Goal: Information Seeking & Learning: Learn about a topic

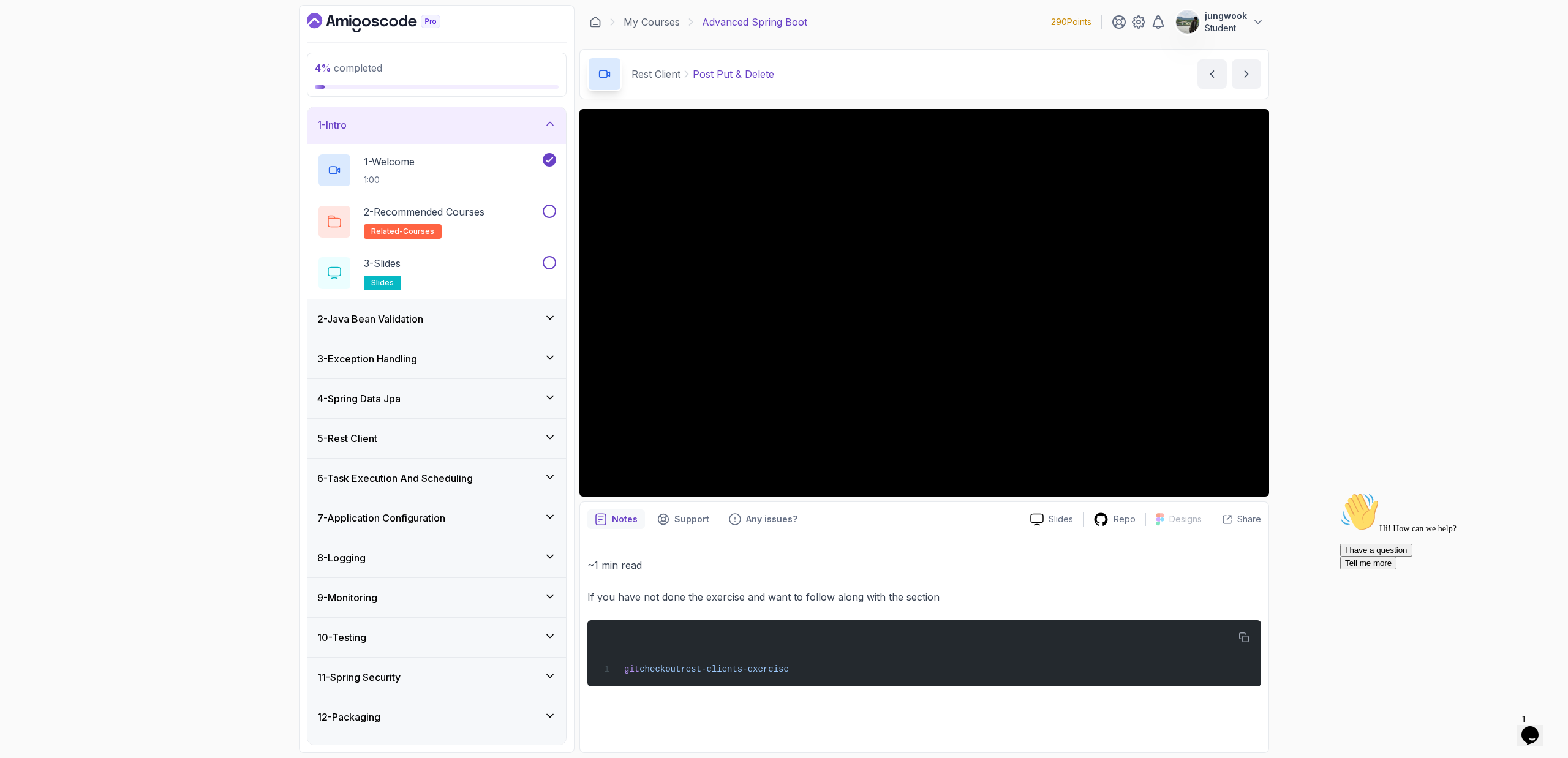
scroll to position [2, 0]
click at [472, 310] on div "2 - Java Bean Validation" at bounding box center [436, 319] width 258 height 39
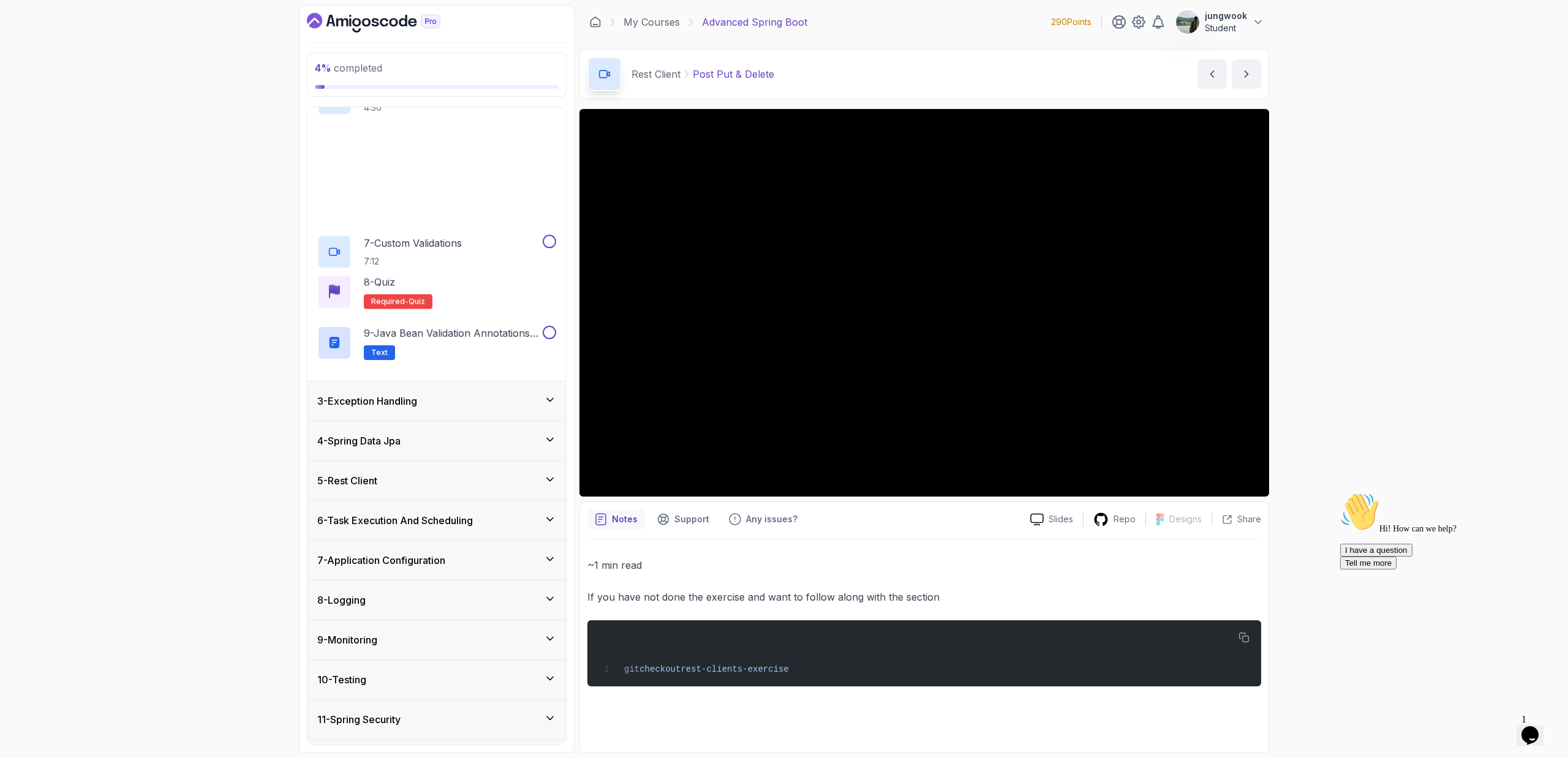
scroll to position [269, 0]
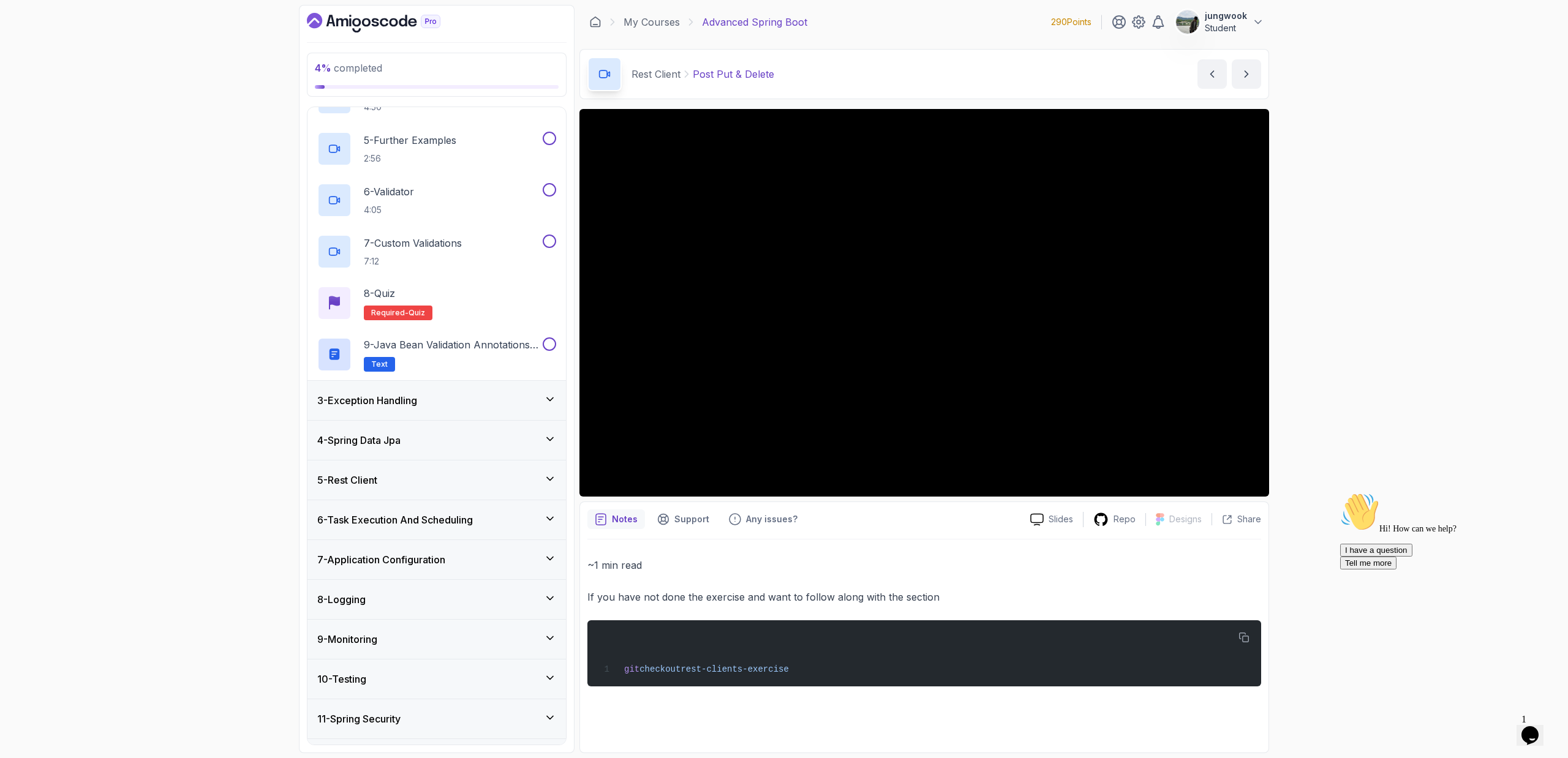
click at [489, 396] on div "3 - Exception Handling" at bounding box center [436, 400] width 239 height 15
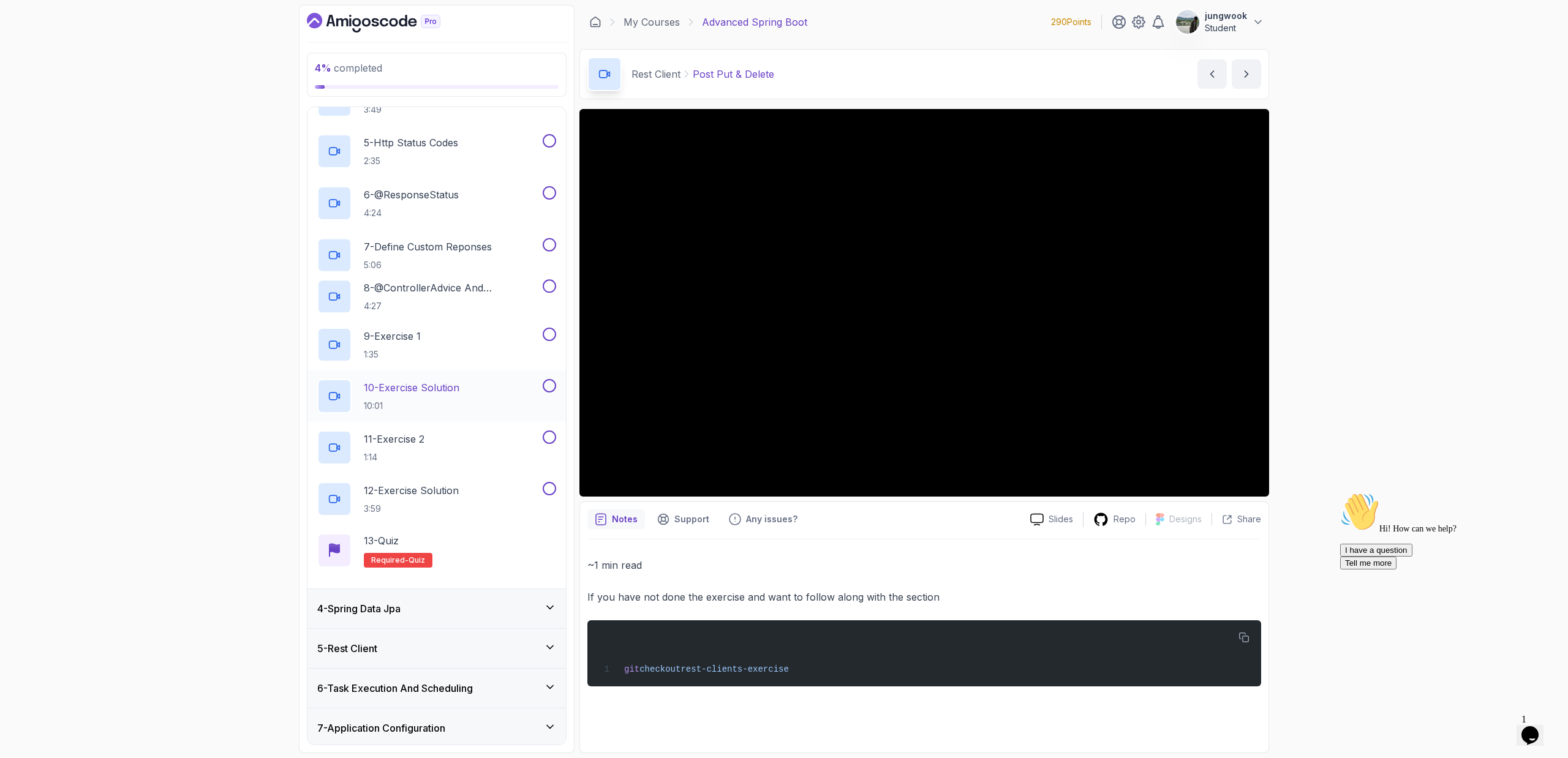
scroll to position [316, 0]
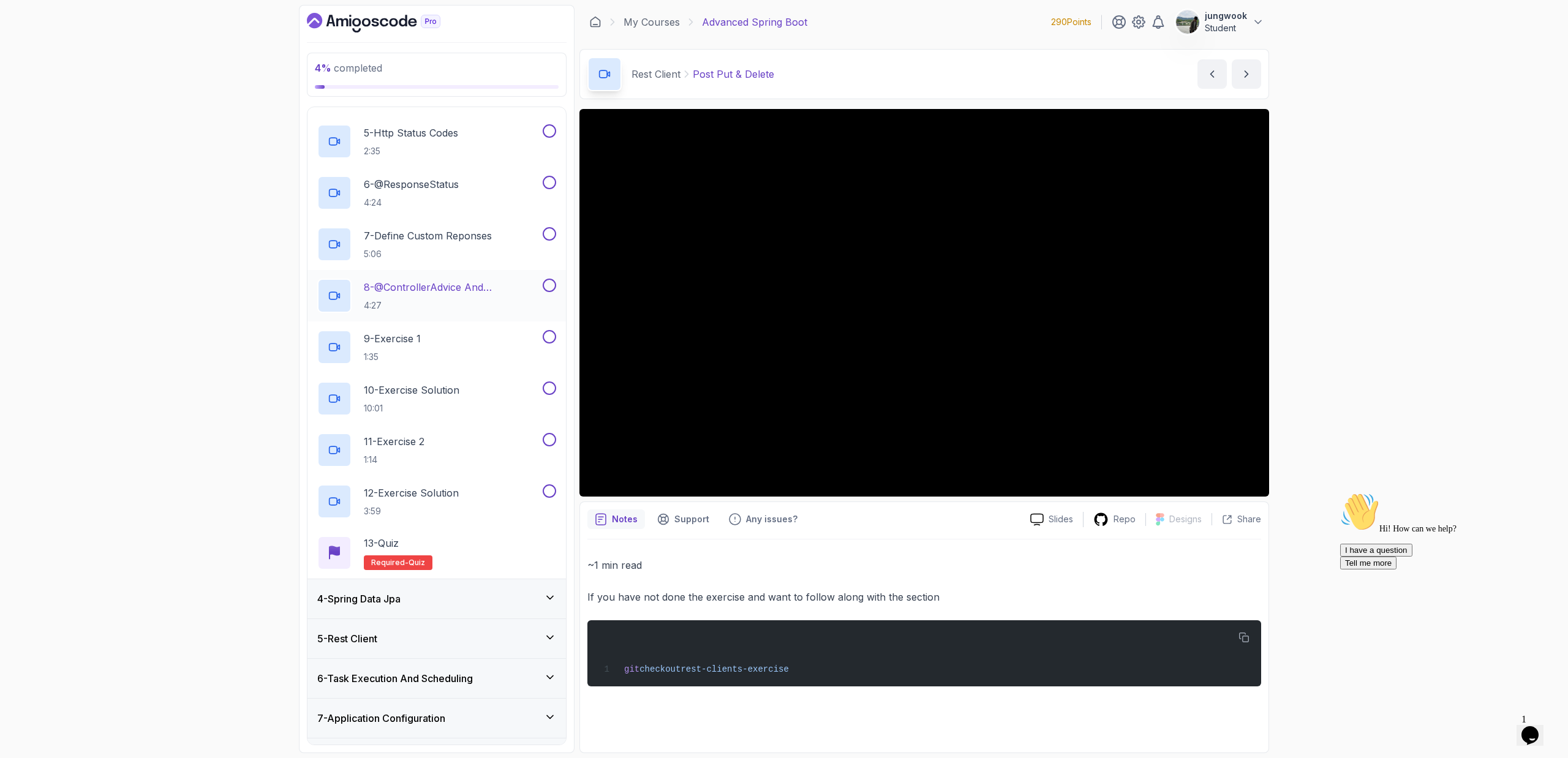
click at [387, 598] on h3 "4 - Spring Data Jpa" at bounding box center [359, 599] width 83 height 15
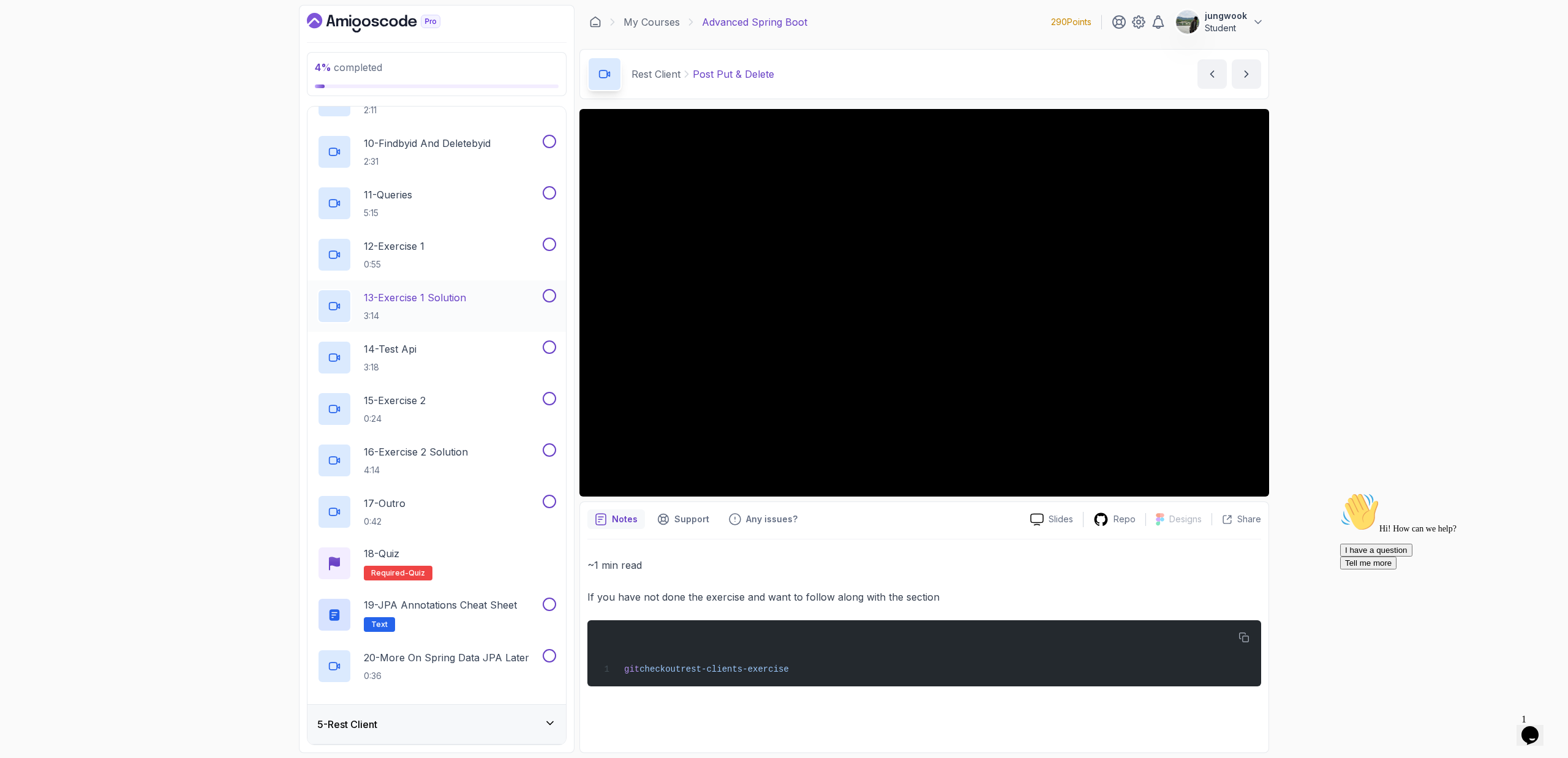
scroll to position [595, 0]
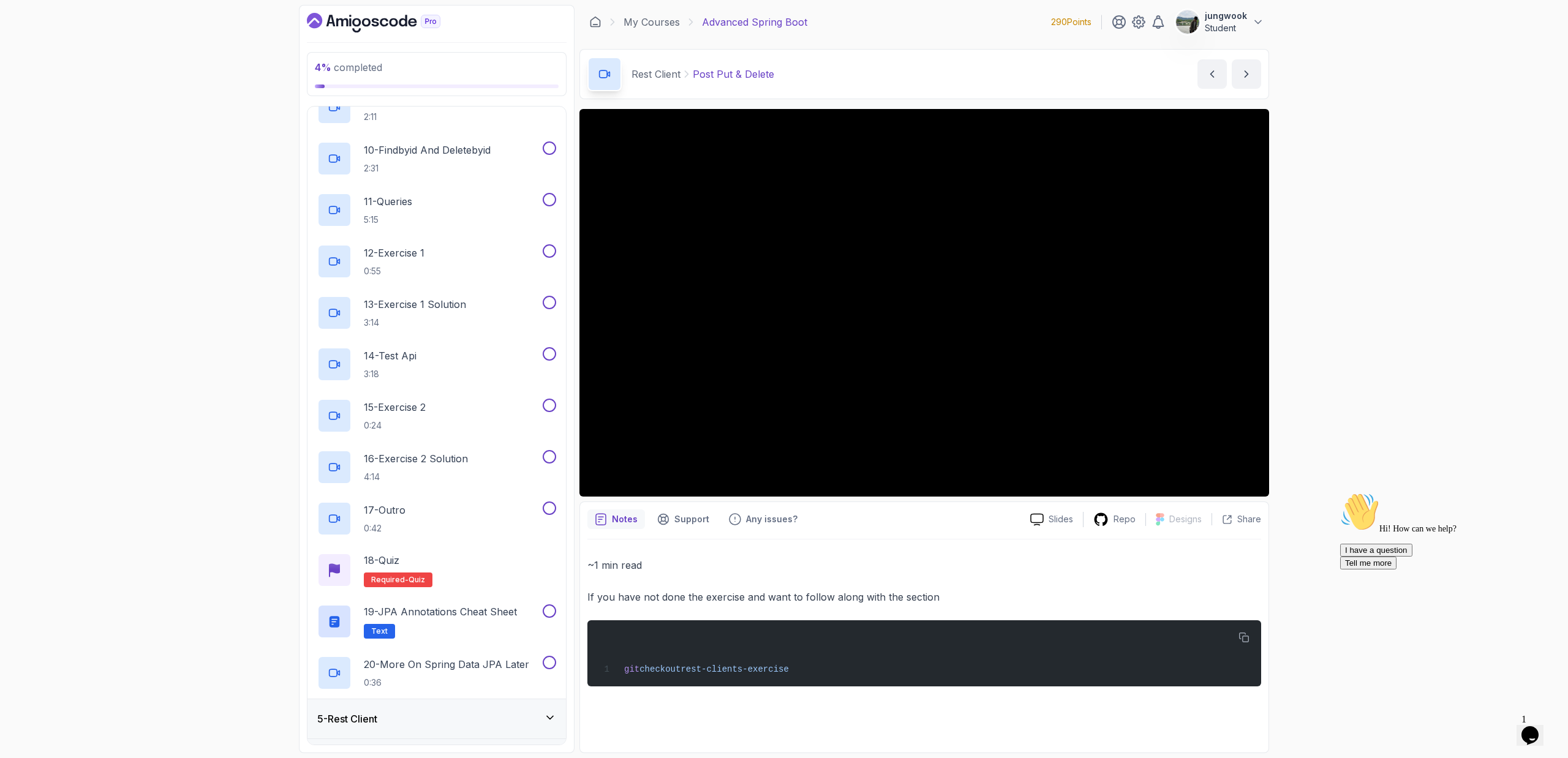
click at [373, 16] on icon "Dashboard" at bounding box center [374, 23] width 134 height 20
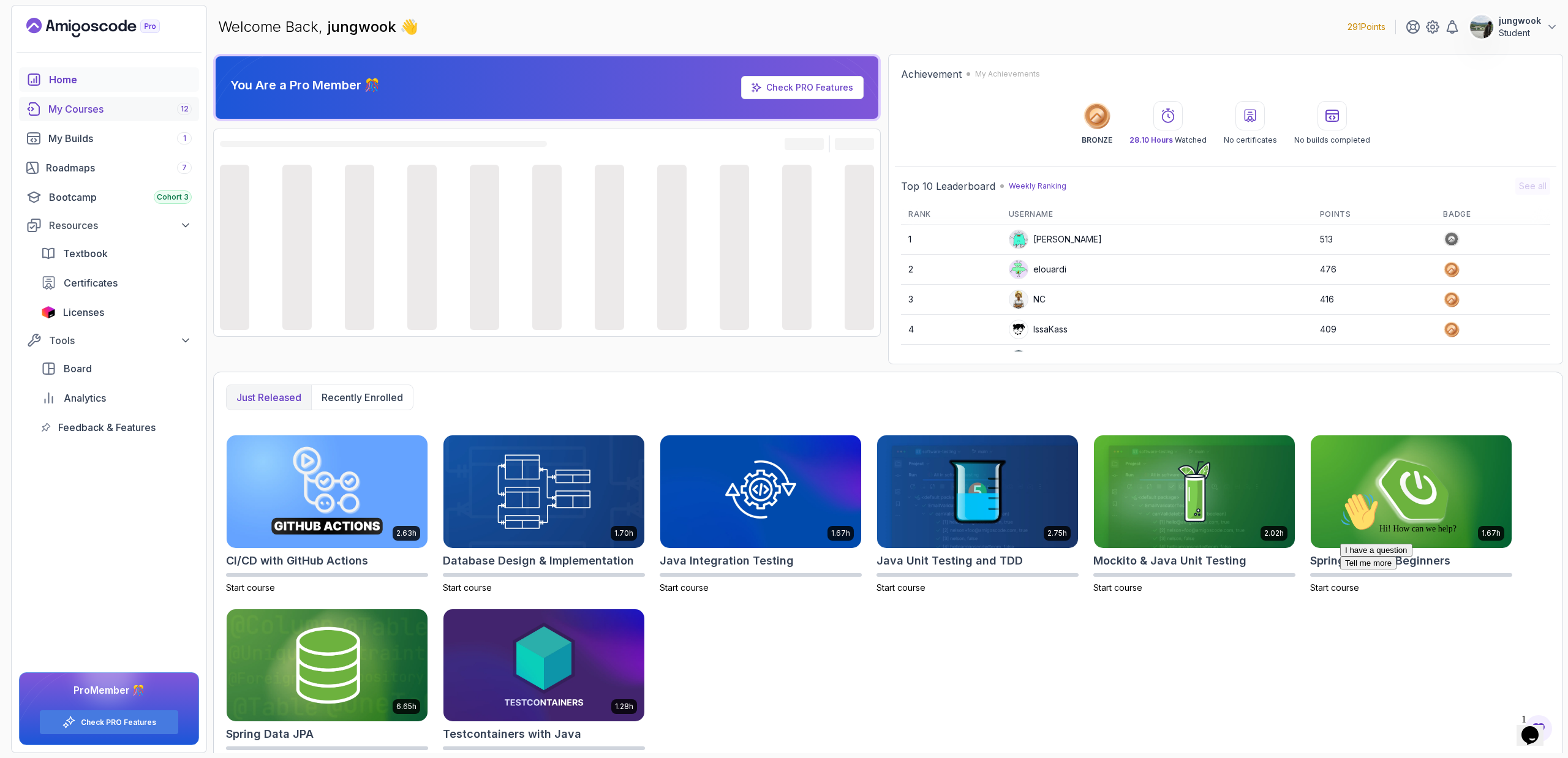
click at [138, 120] on link "My Courses 12" at bounding box center [109, 108] width 180 height 25
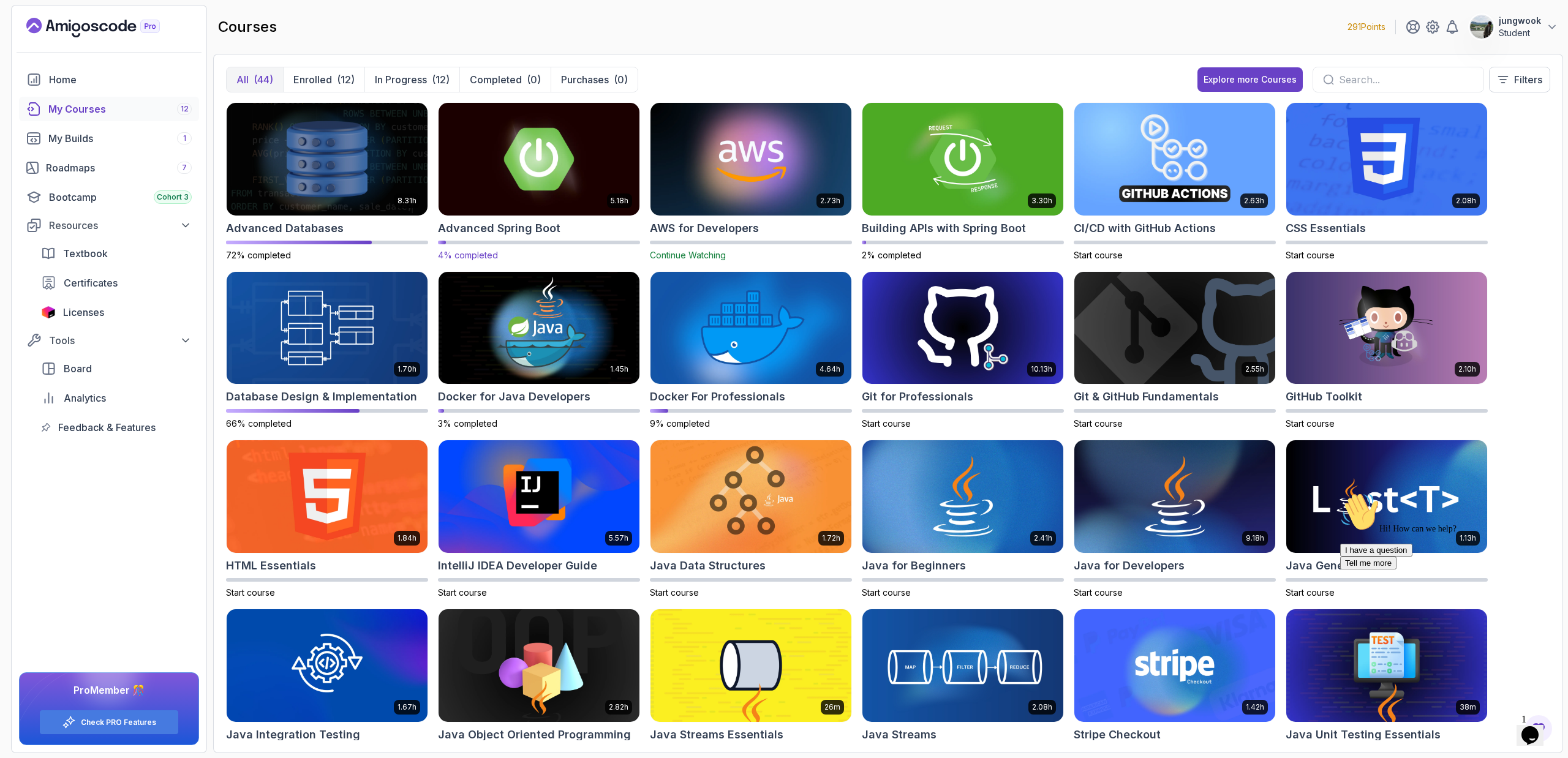
click at [544, 208] on img at bounding box center [538, 159] width 210 height 118
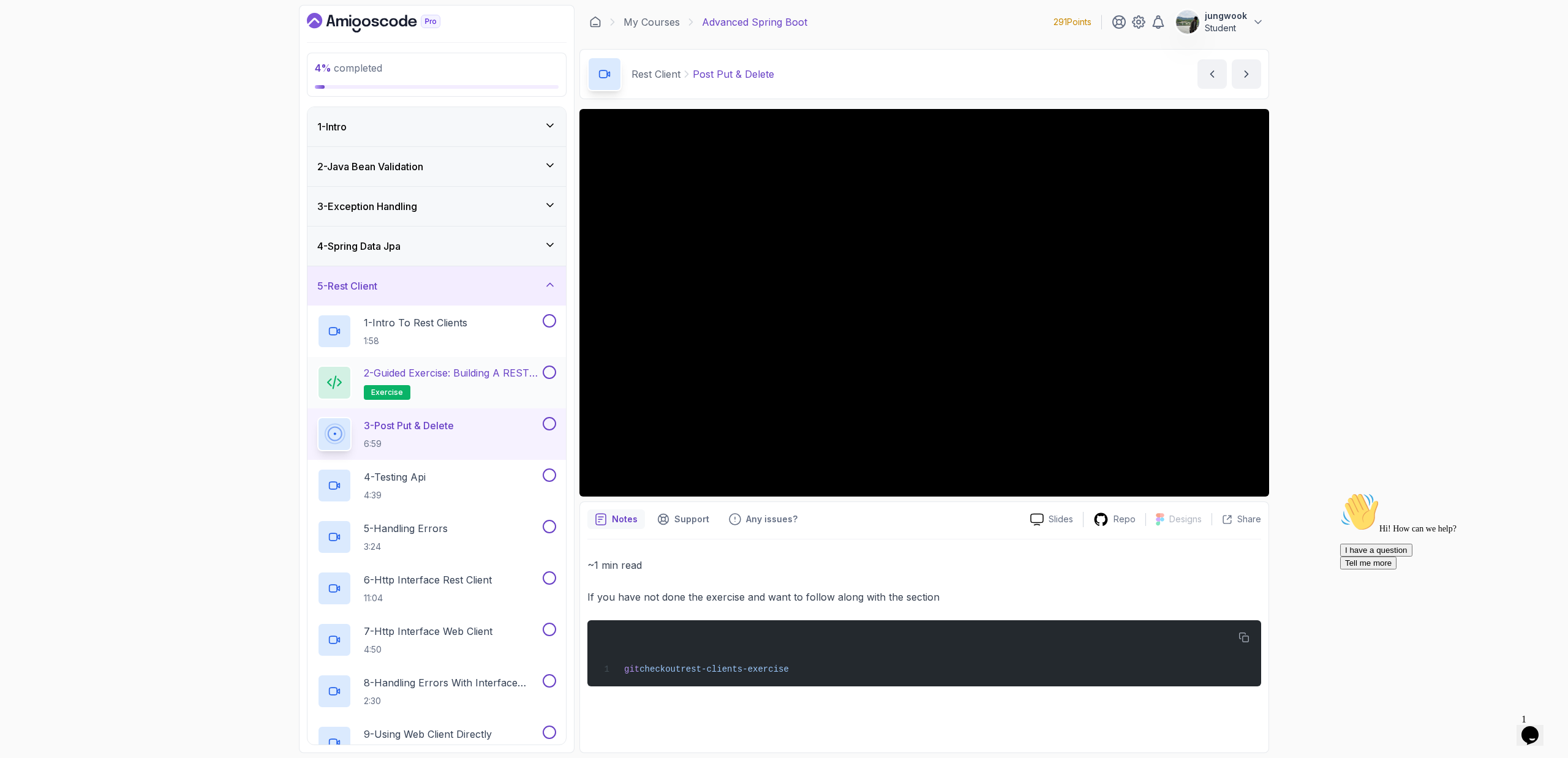
click at [502, 397] on h2 "2 - Guided Exercise: Building a REST Client exercise" at bounding box center [452, 383] width 177 height 34
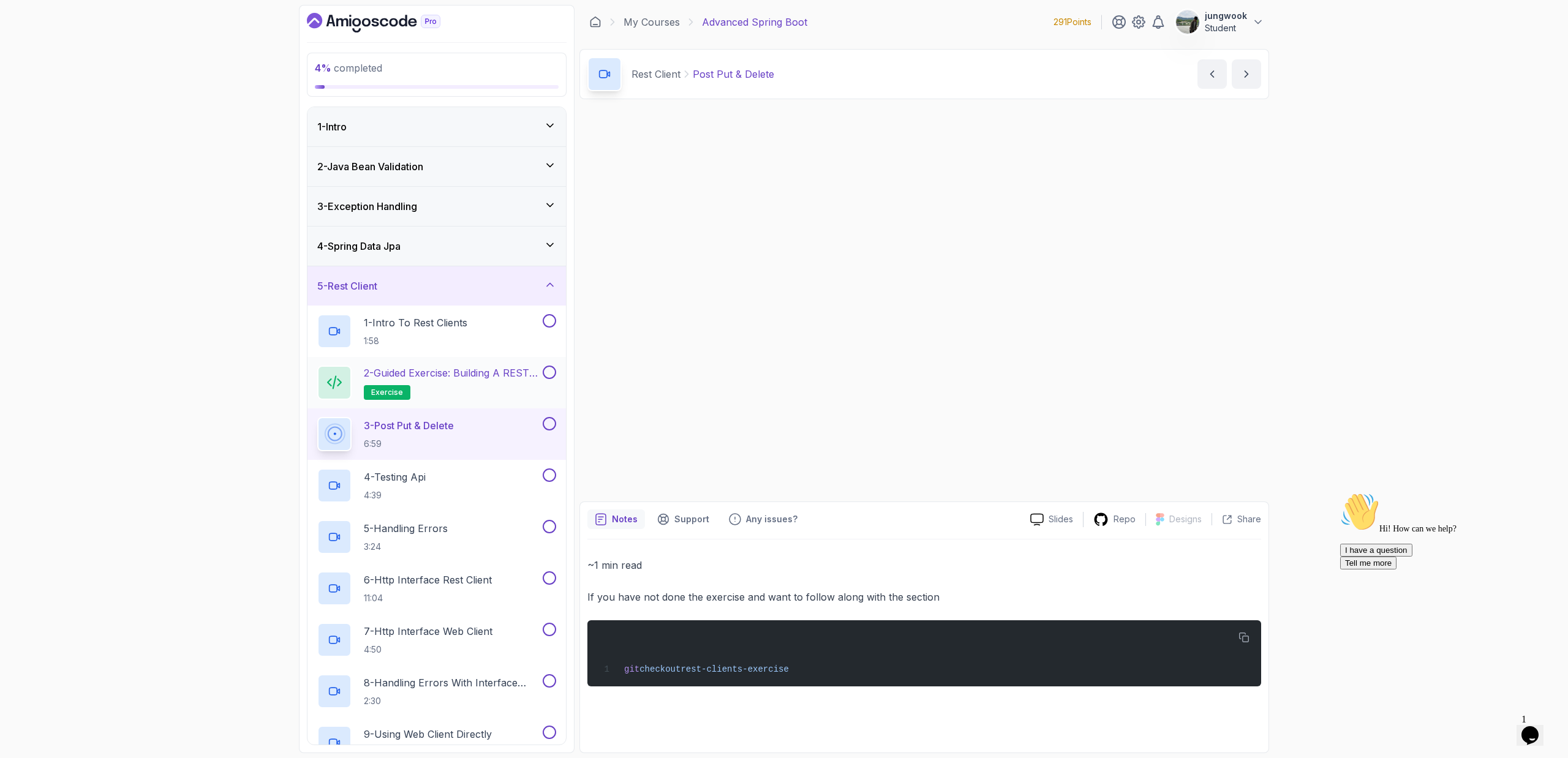
click at [502, 389] on h2 "2 - Guided Exercise: Building a REST Client exercise" at bounding box center [452, 383] width 177 height 34
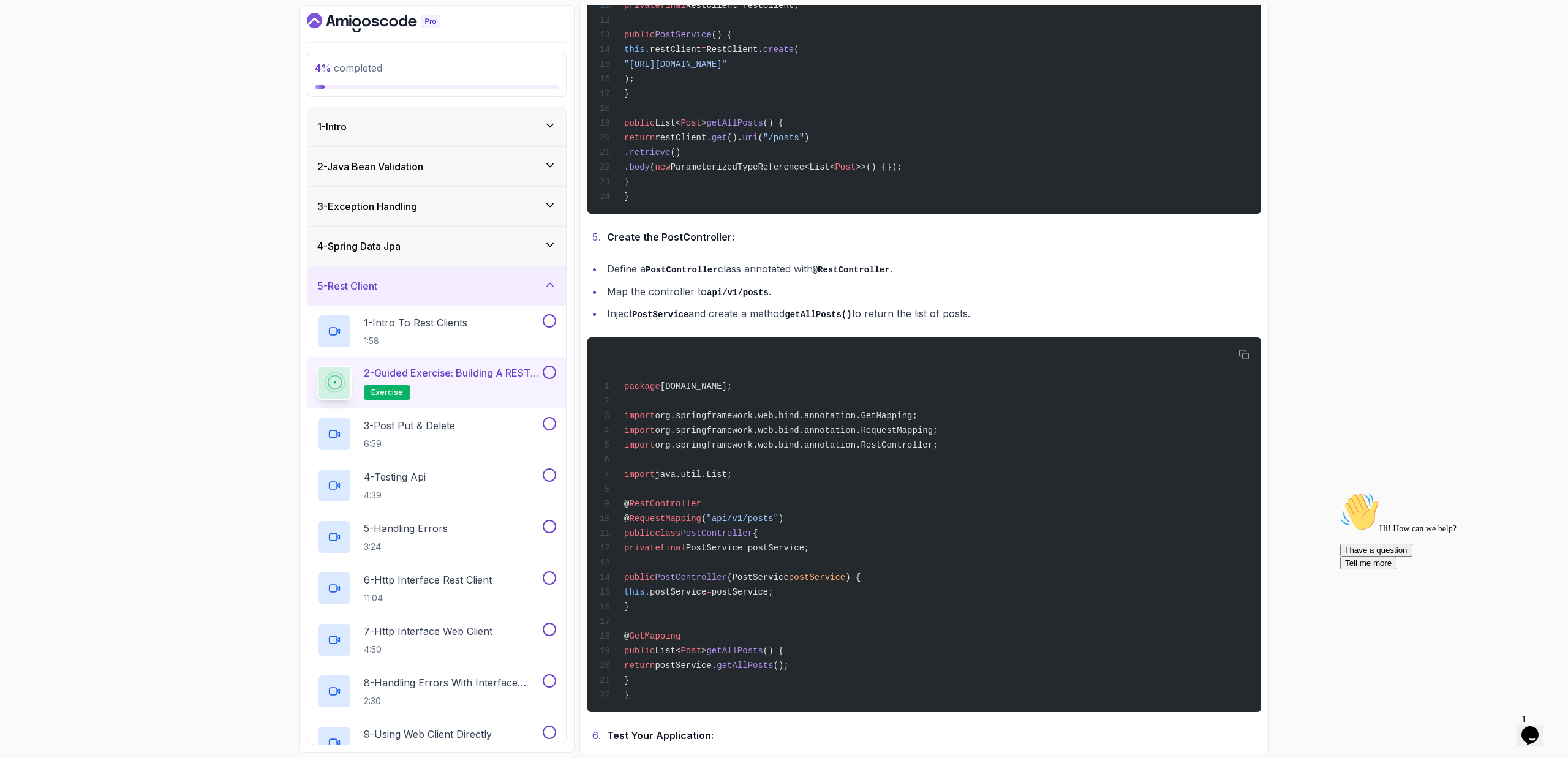
scroll to position [1088, 0]
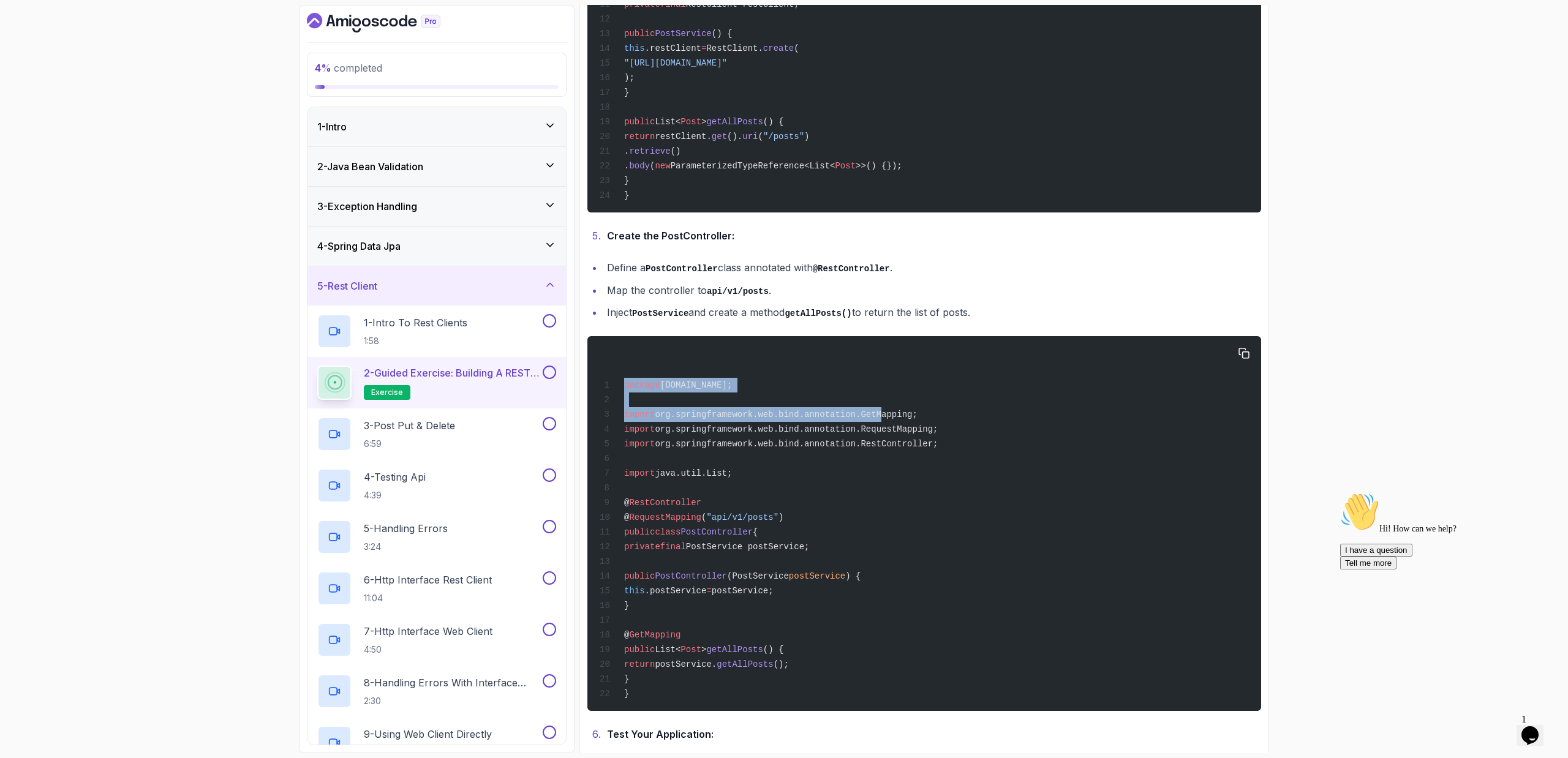
drag, startPoint x: 881, startPoint y: 412, endPoint x: 867, endPoint y: 341, distance: 72.4
click at [867, 343] on div "package com.amigoscode.post; import org.springframework.web.bind.annotation.Get…" at bounding box center [923, 524] width 654 height 360
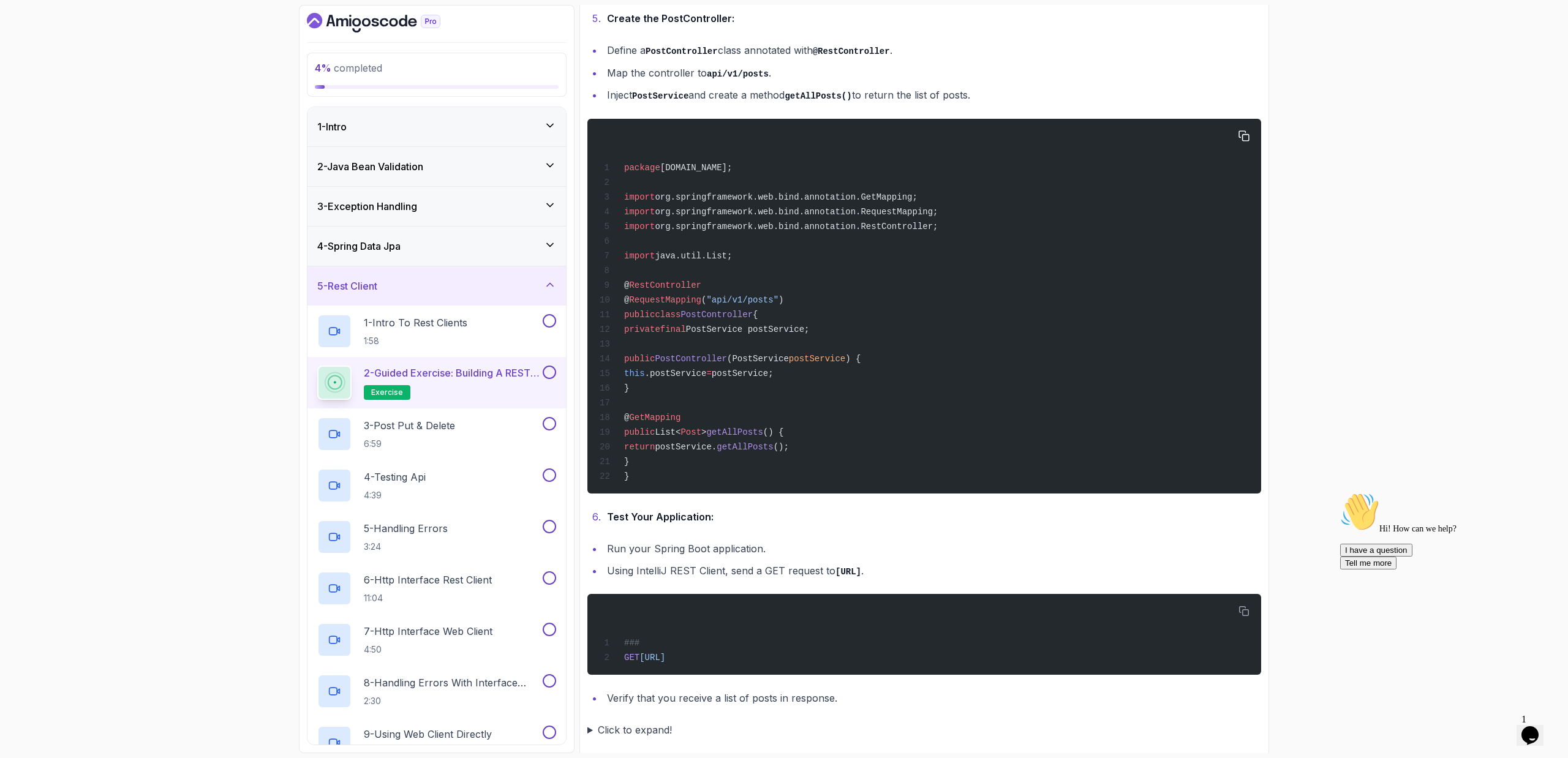
scroll to position [1313, 0]
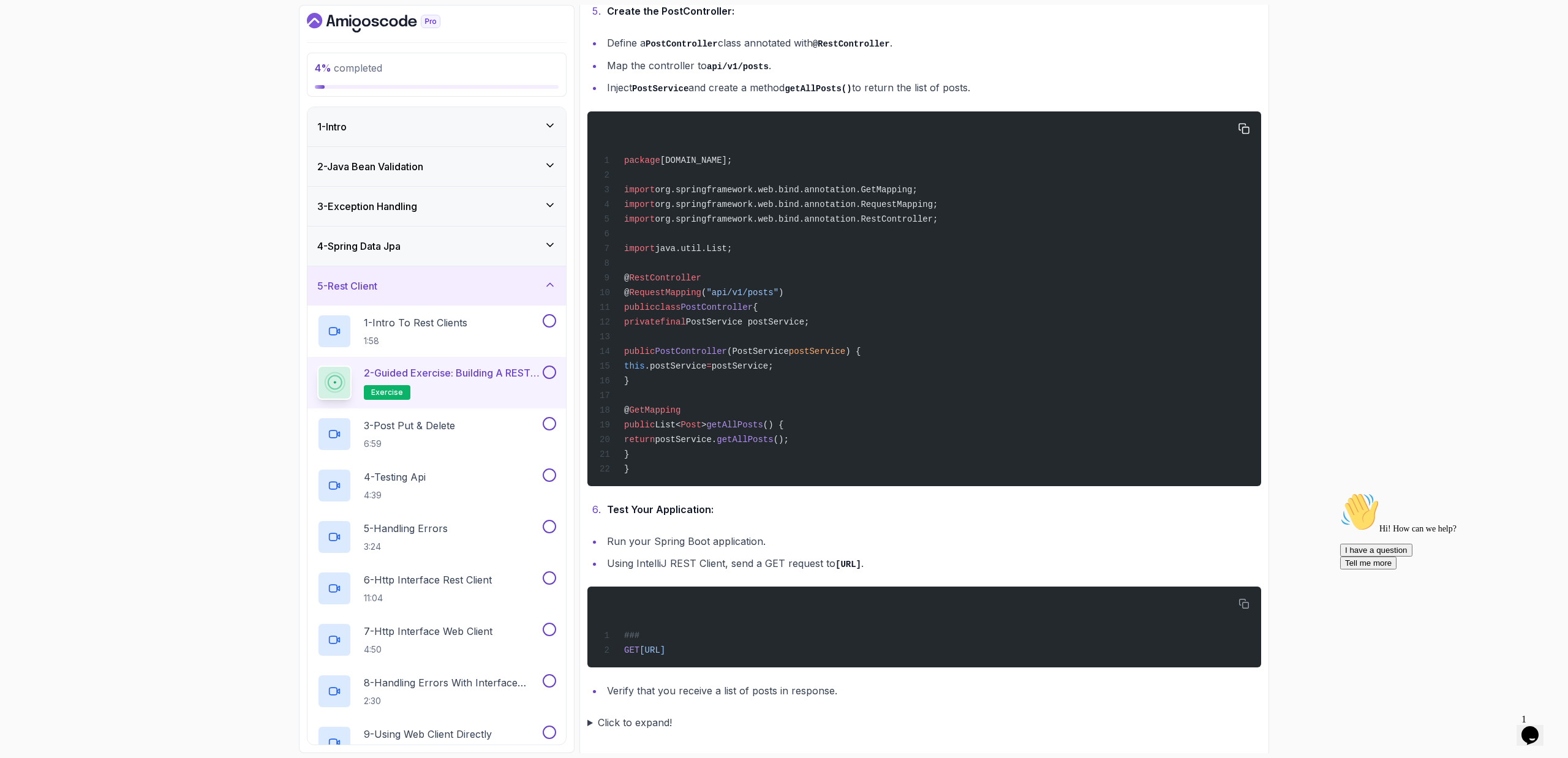
drag, startPoint x: 867, startPoint y: 445, endPoint x: 849, endPoint y: 335, distance: 111.5
click at [849, 335] on div "package com.amigoscode.post; import org.springframework.web.bind.annotation.Get…" at bounding box center [923, 299] width 654 height 360
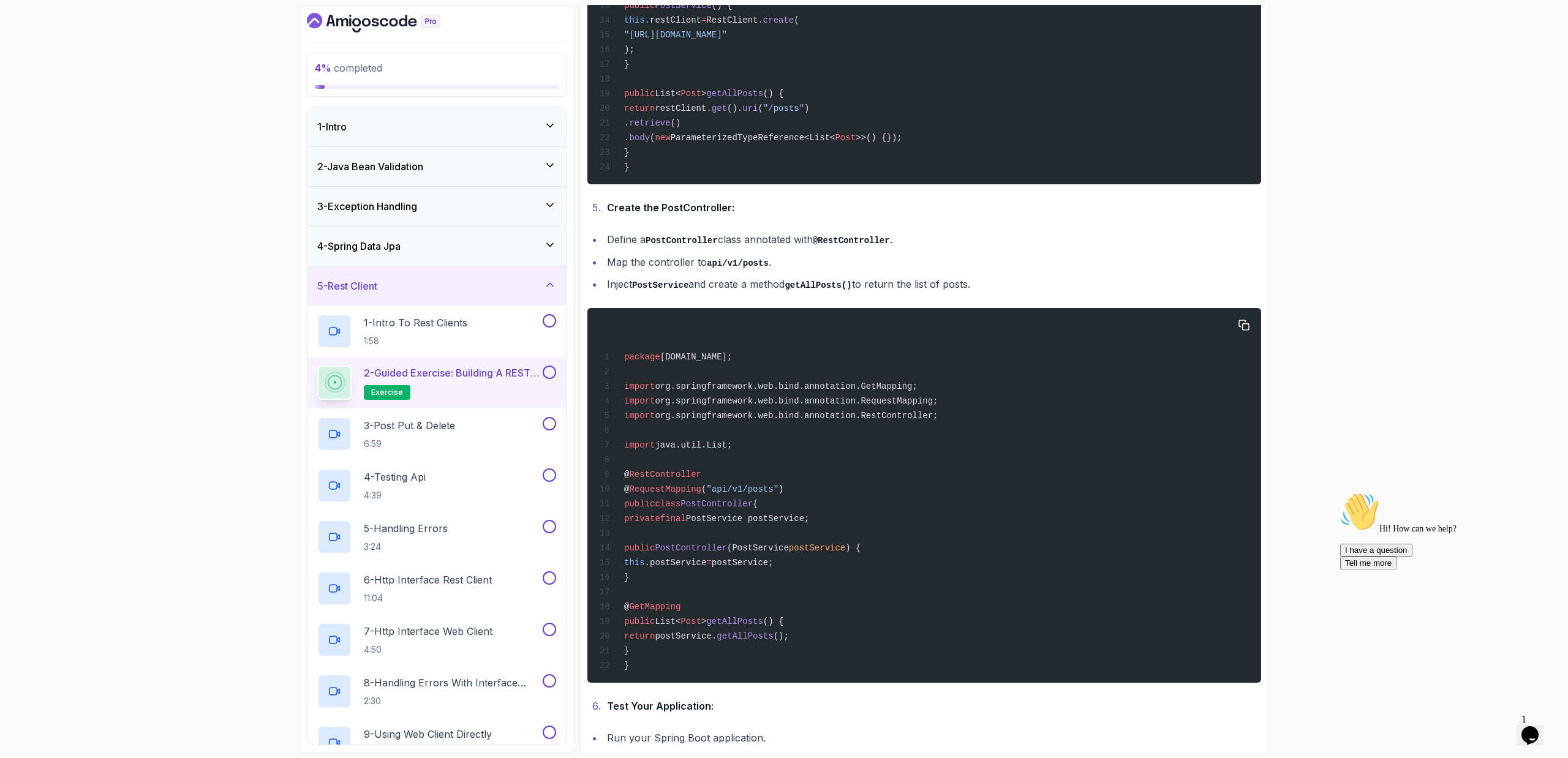
scroll to position [1089, 0]
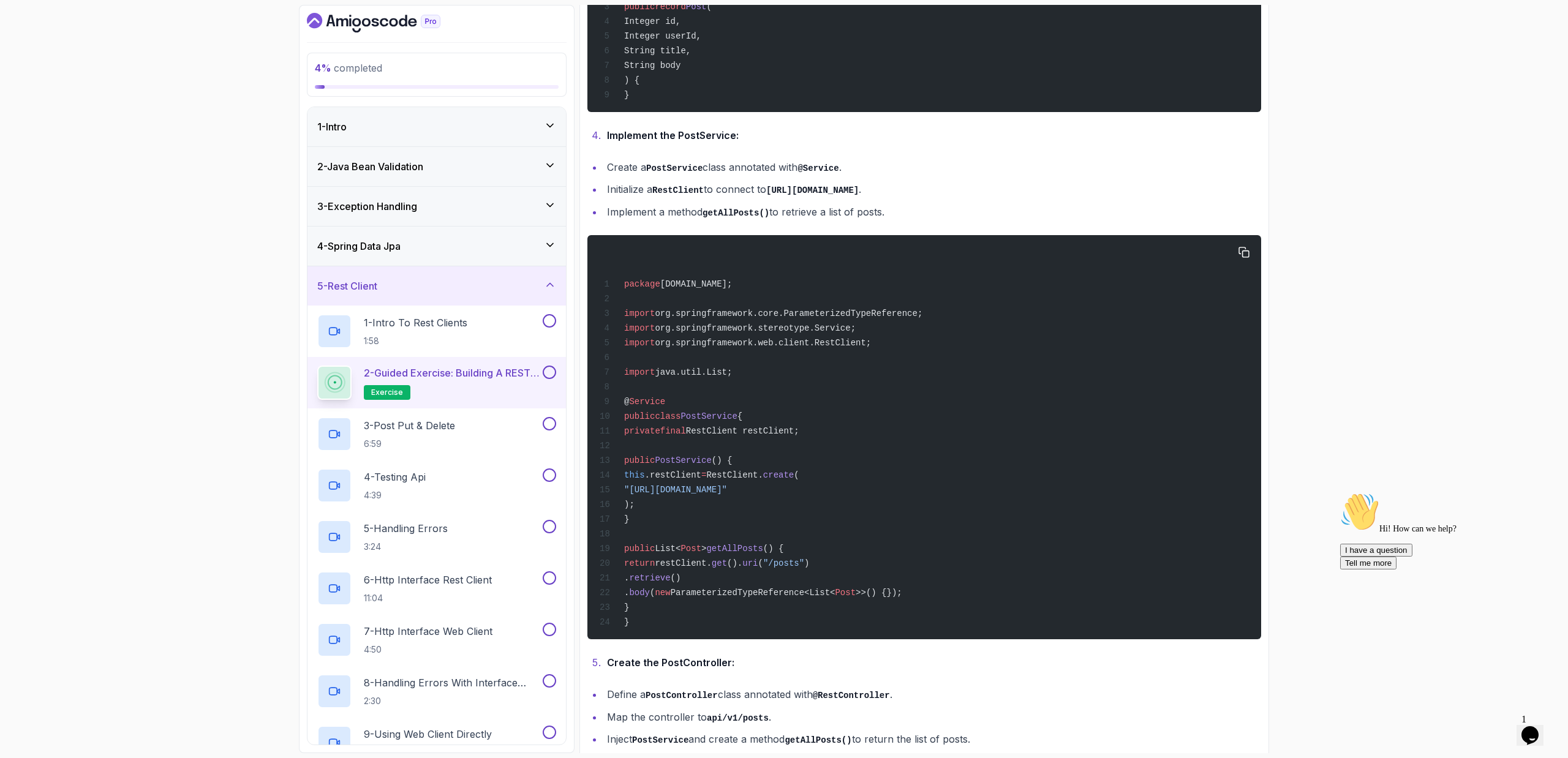
drag, startPoint x: 959, startPoint y: 500, endPoint x: 841, endPoint y: 360, distance: 183.1
click at [852, 370] on div "package com.amigoscode.post; import org.springframework.core.ParameterizedTypeR…" at bounding box center [923, 437] width 654 height 389
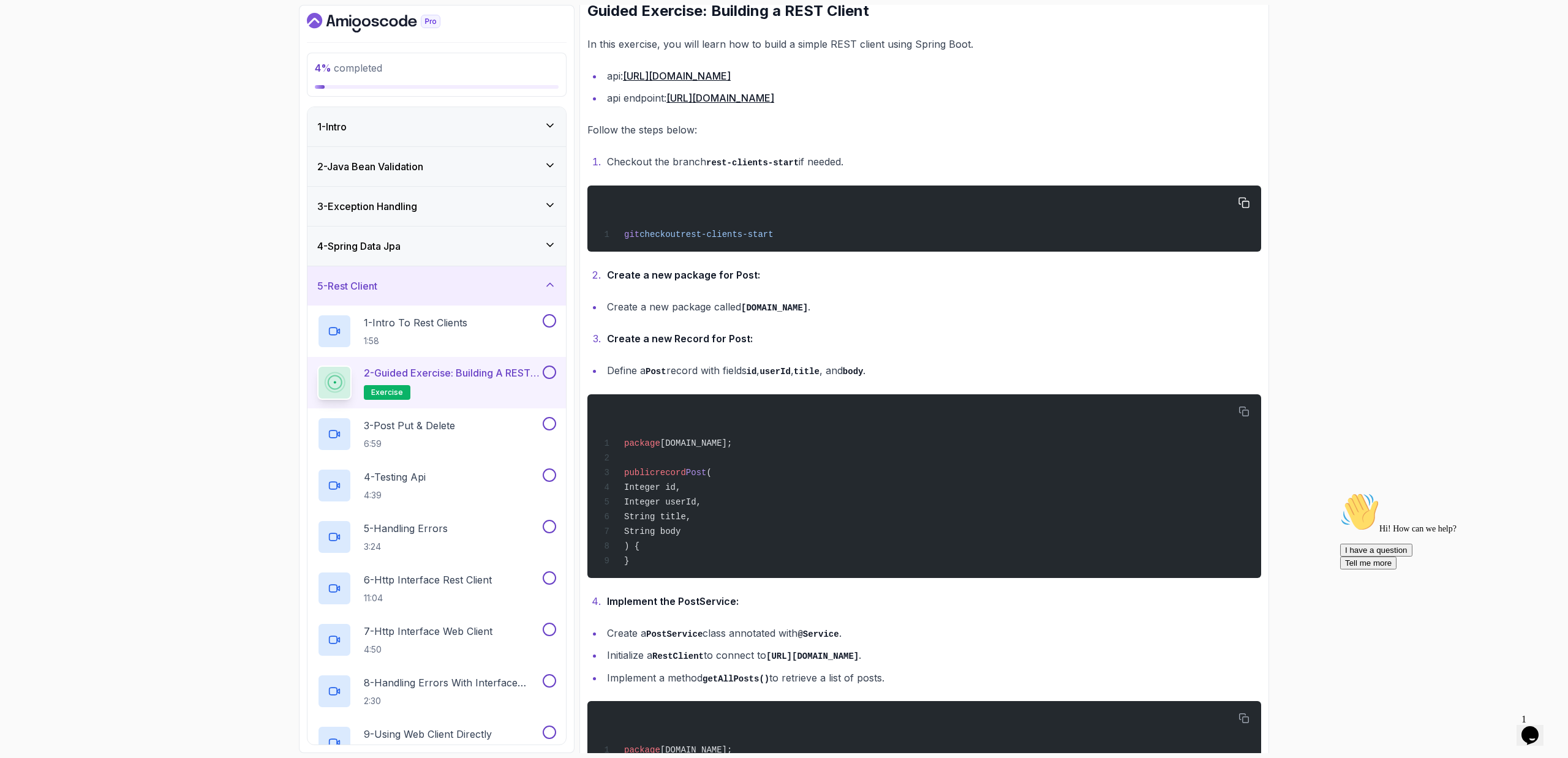
scroll to position [210, 0]
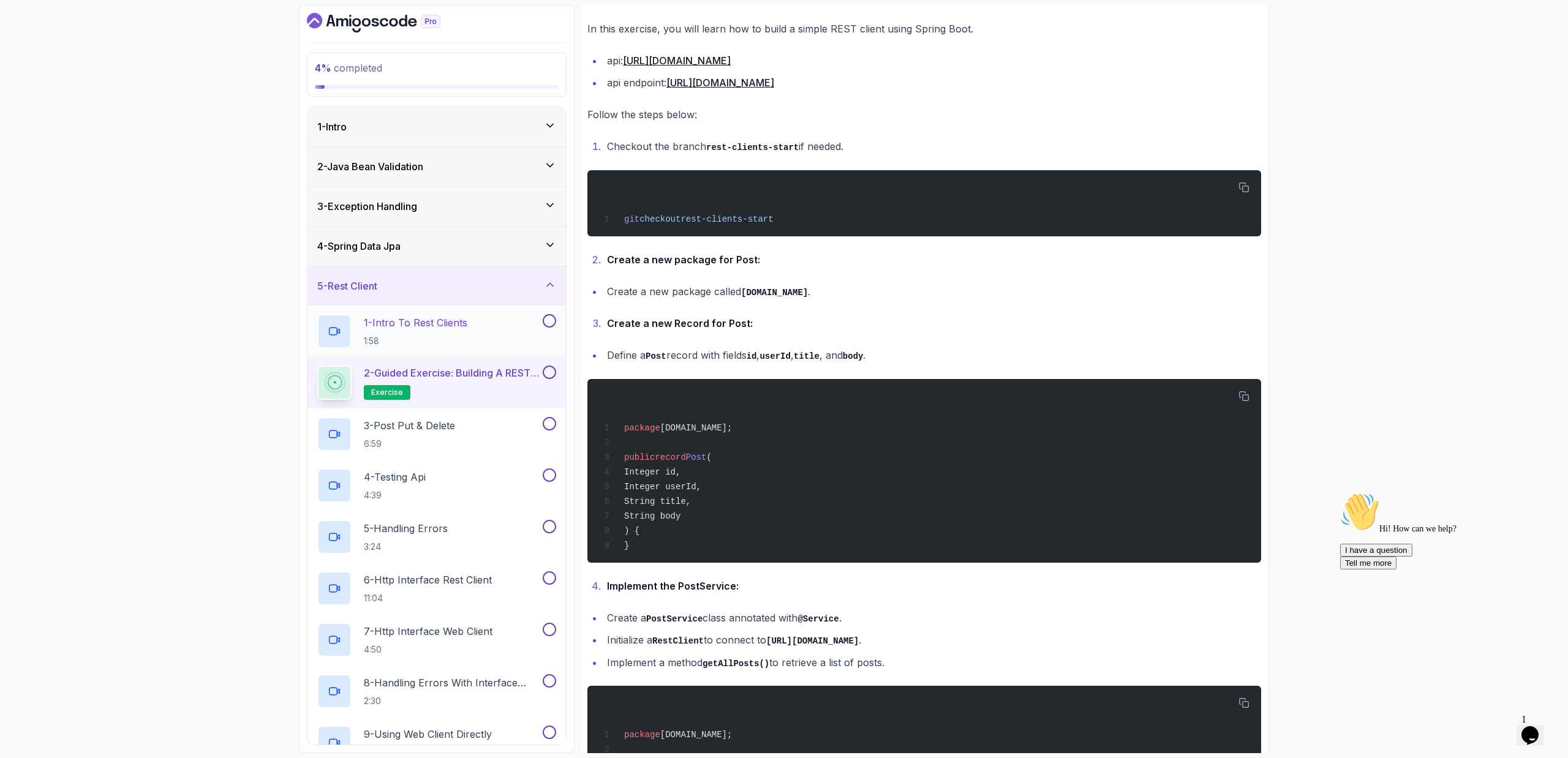
click at [410, 321] on p "1 - Intro To Rest Clients" at bounding box center [415, 322] width 103 height 15
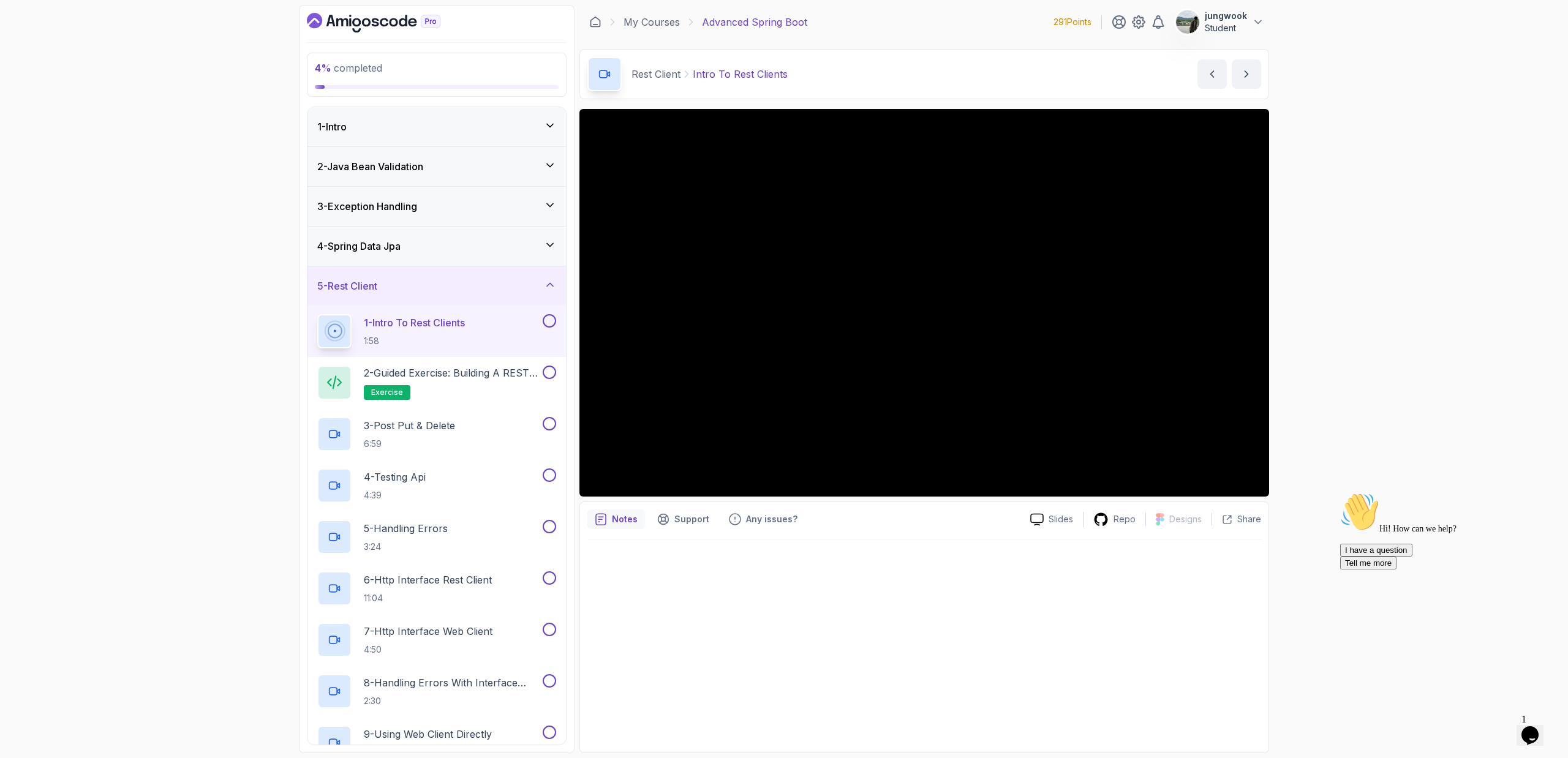
click at [377, 14] on icon "Dashboard" at bounding box center [374, 23] width 134 height 20
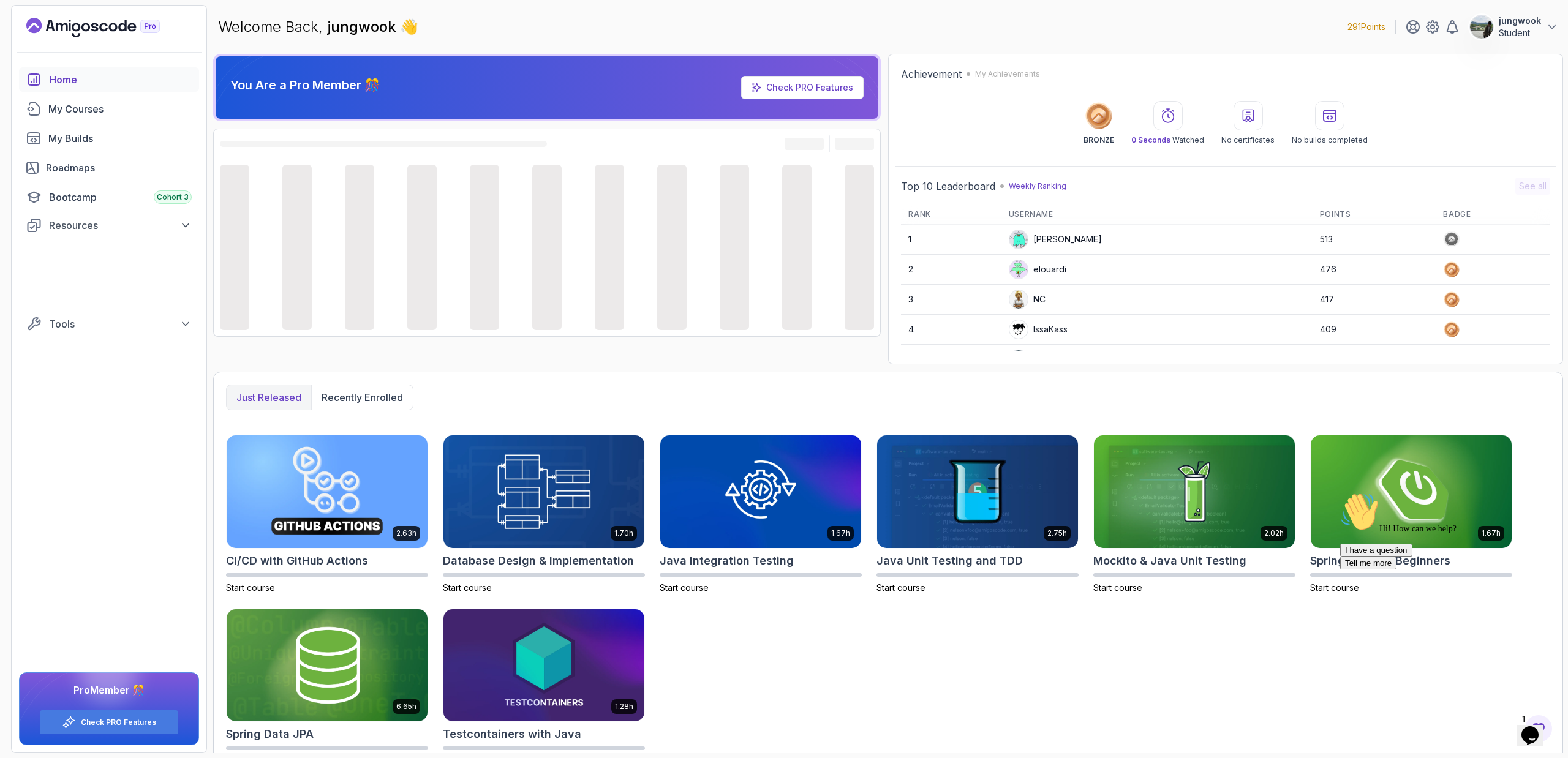
click at [1535, 726] on icon "$i18n('chat', 'chat_widget')" at bounding box center [1530, 735] width 17 height 18
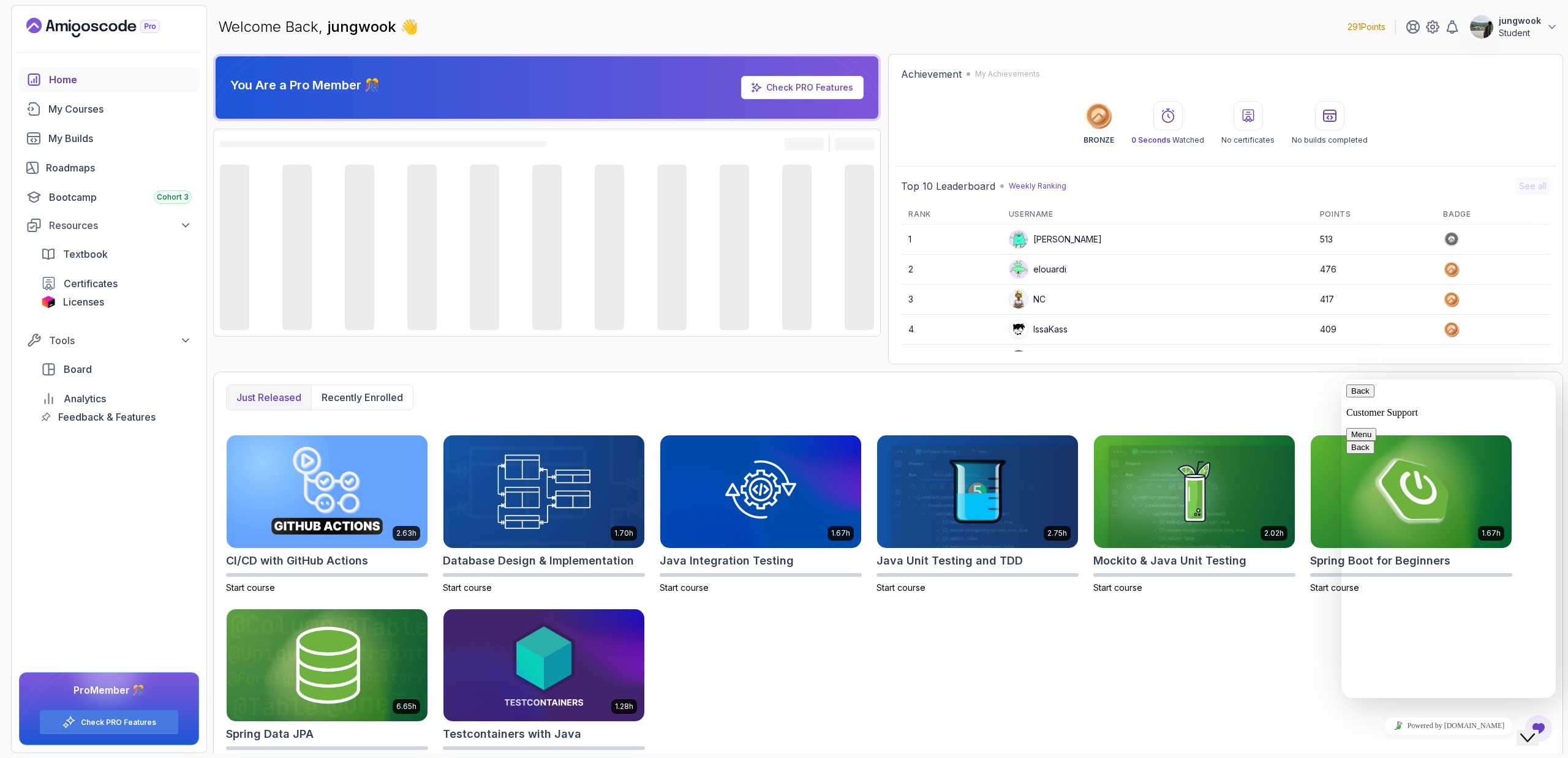
click at [1535, 731] on icon "Close Chat This icon closes the chat window." at bounding box center [1527, 738] width 15 height 15
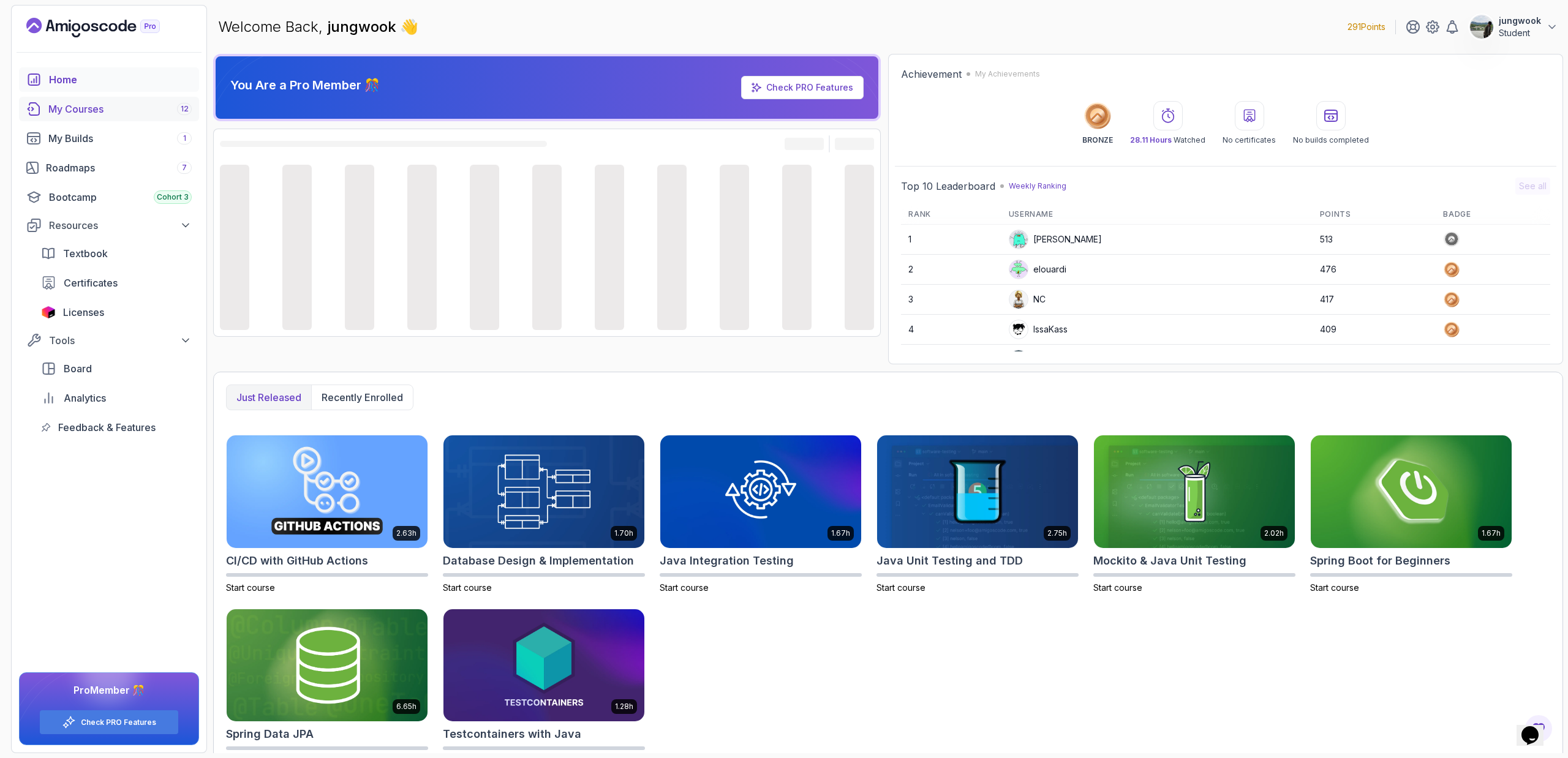
click at [82, 114] on div "My Courses 12" at bounding box center [120, 108] width 144 height 15
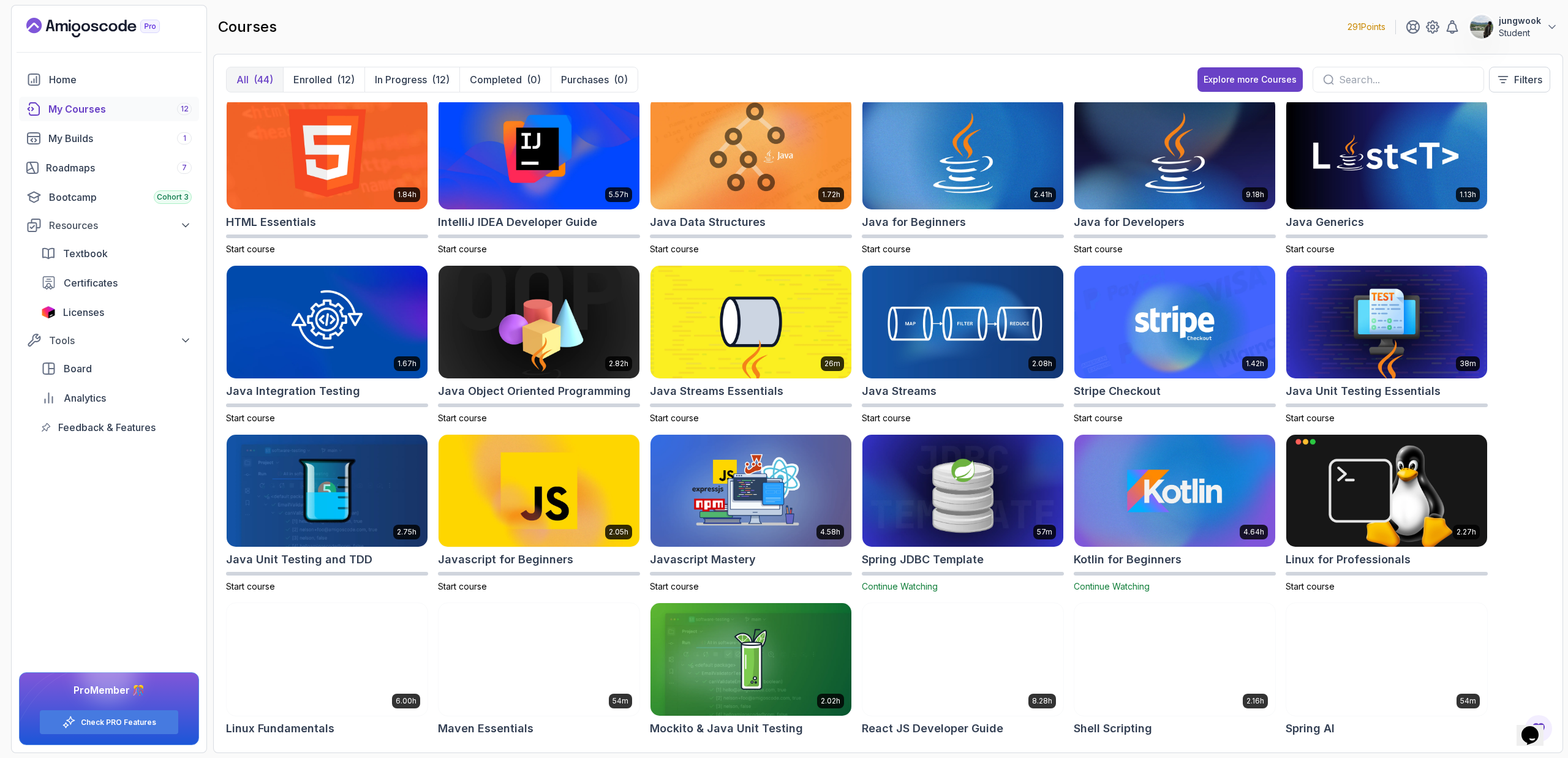
scroll to position [707, 0]
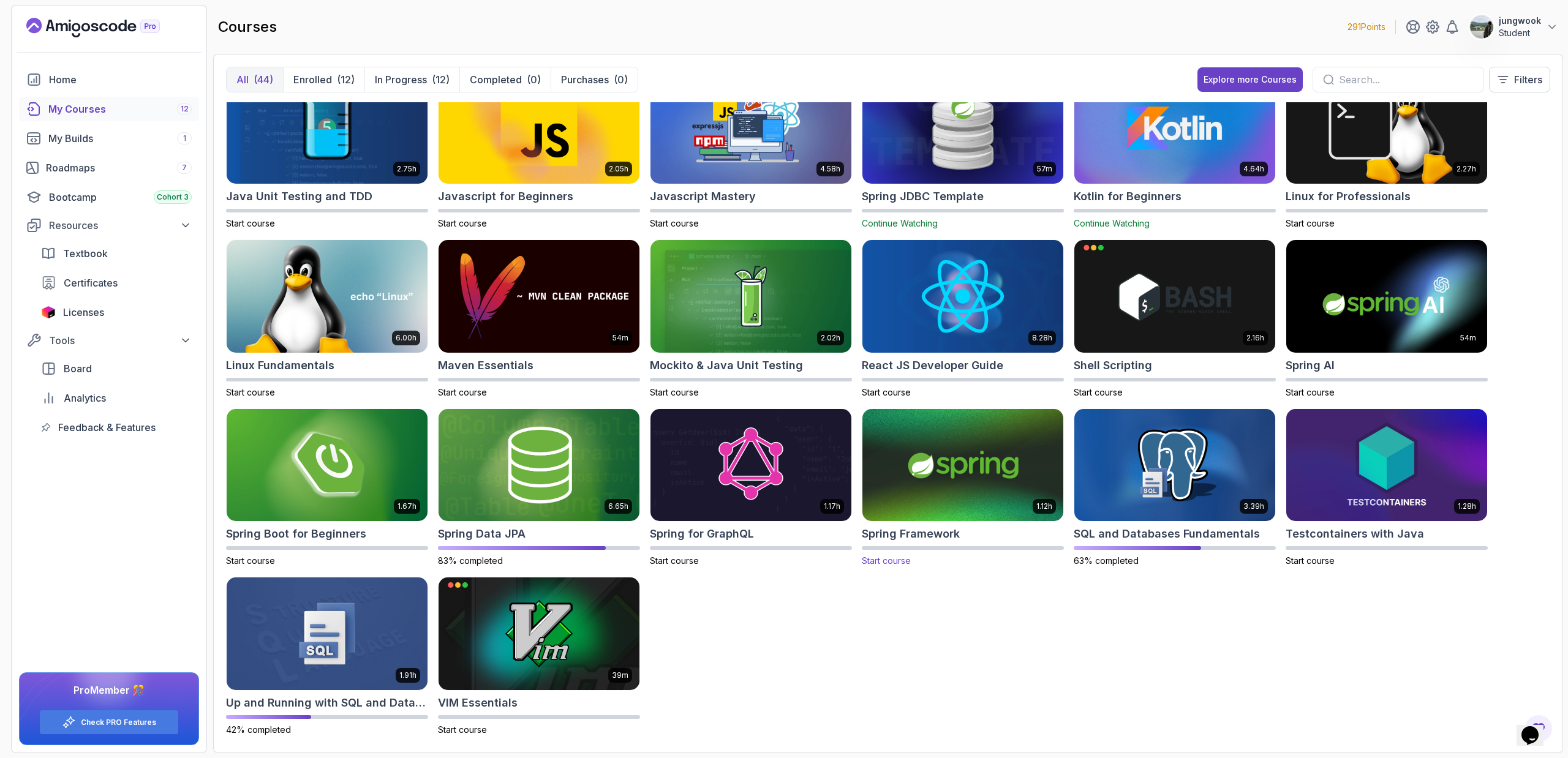
click at [994, 474] on img at bounding box center [962, 465] width 210 height 118
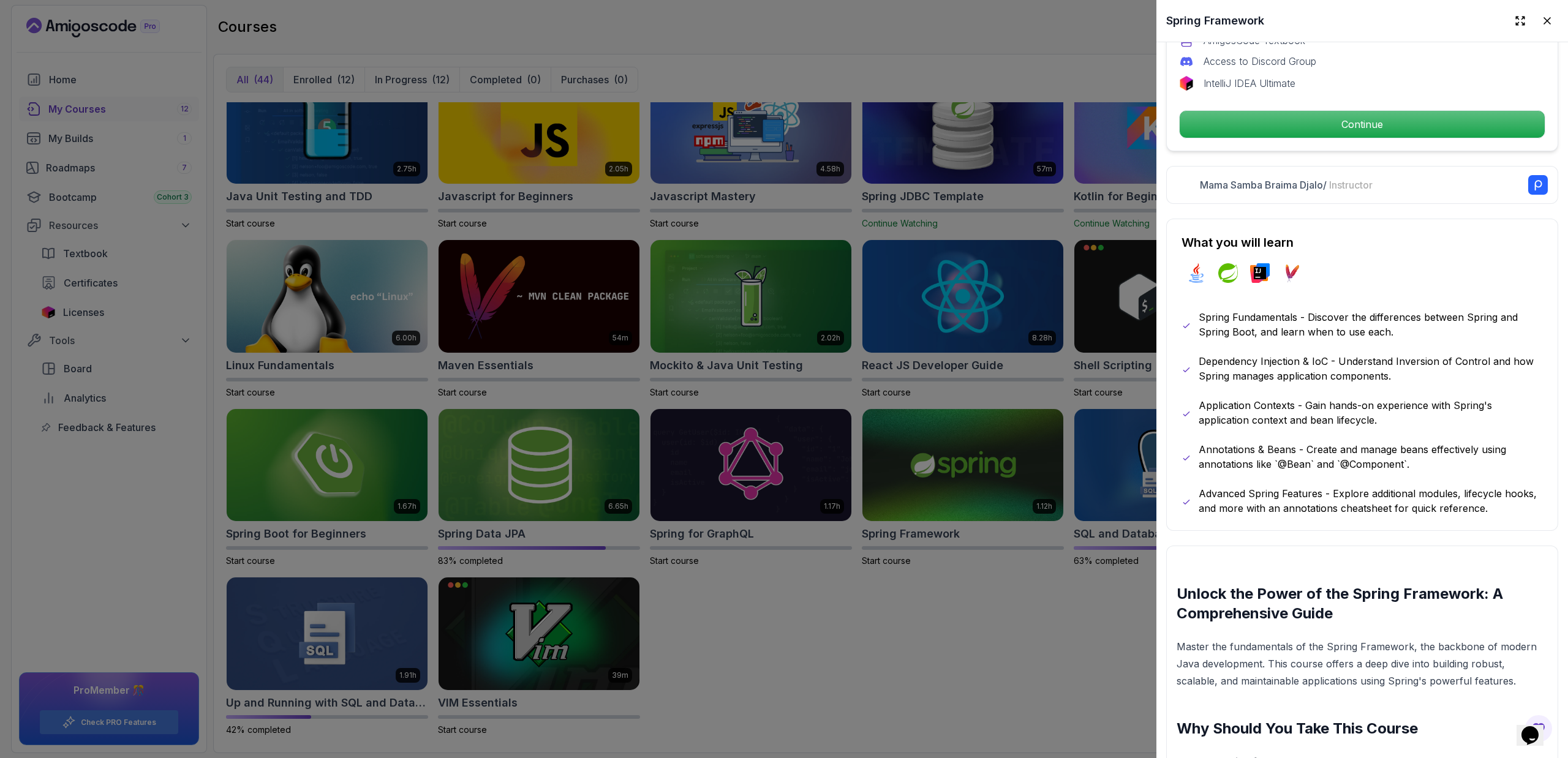
scroll to position [665, 0]
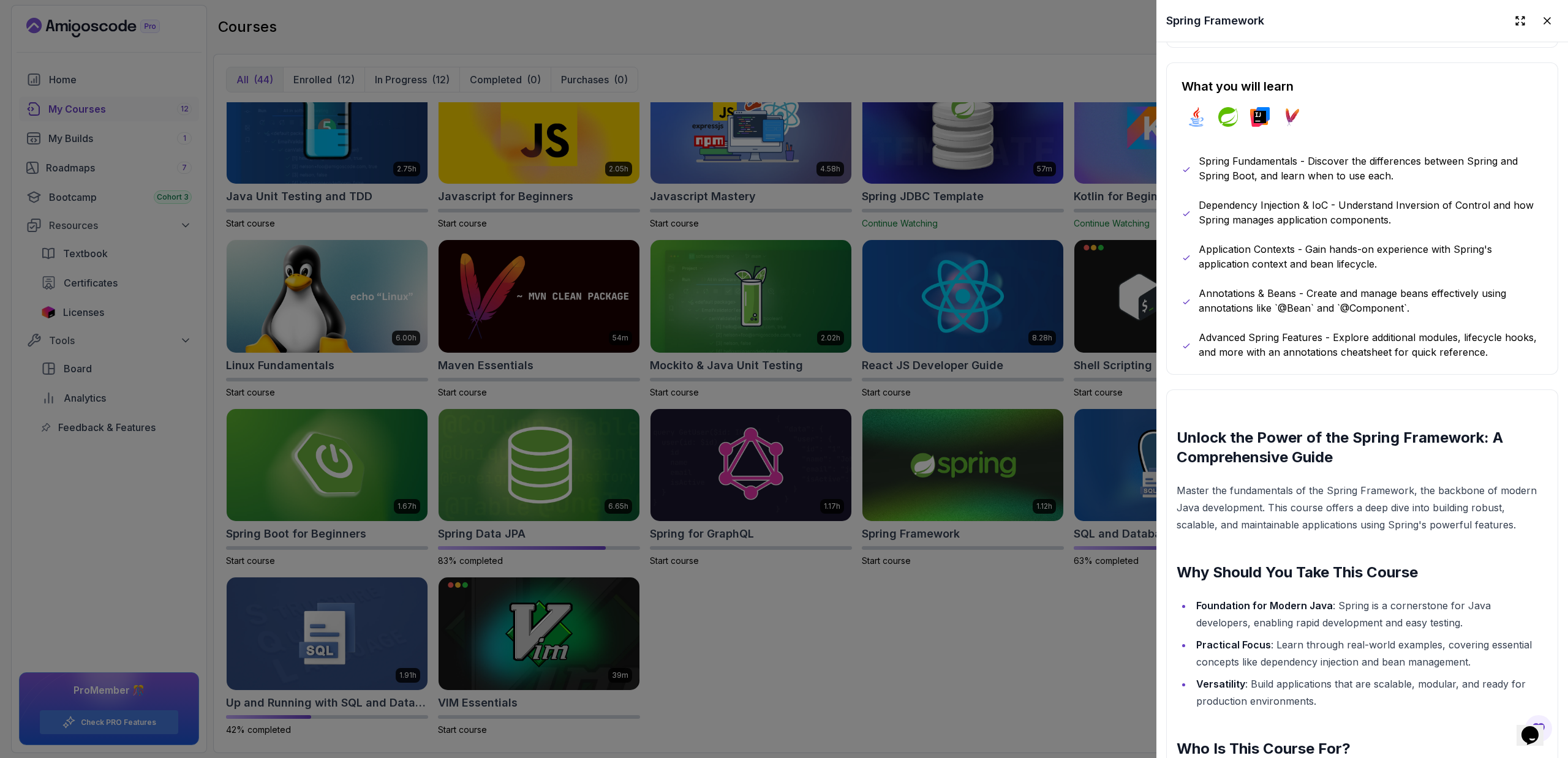
click at [1045, 595] on div at bounding box center [784, 379] width 1568 height 758
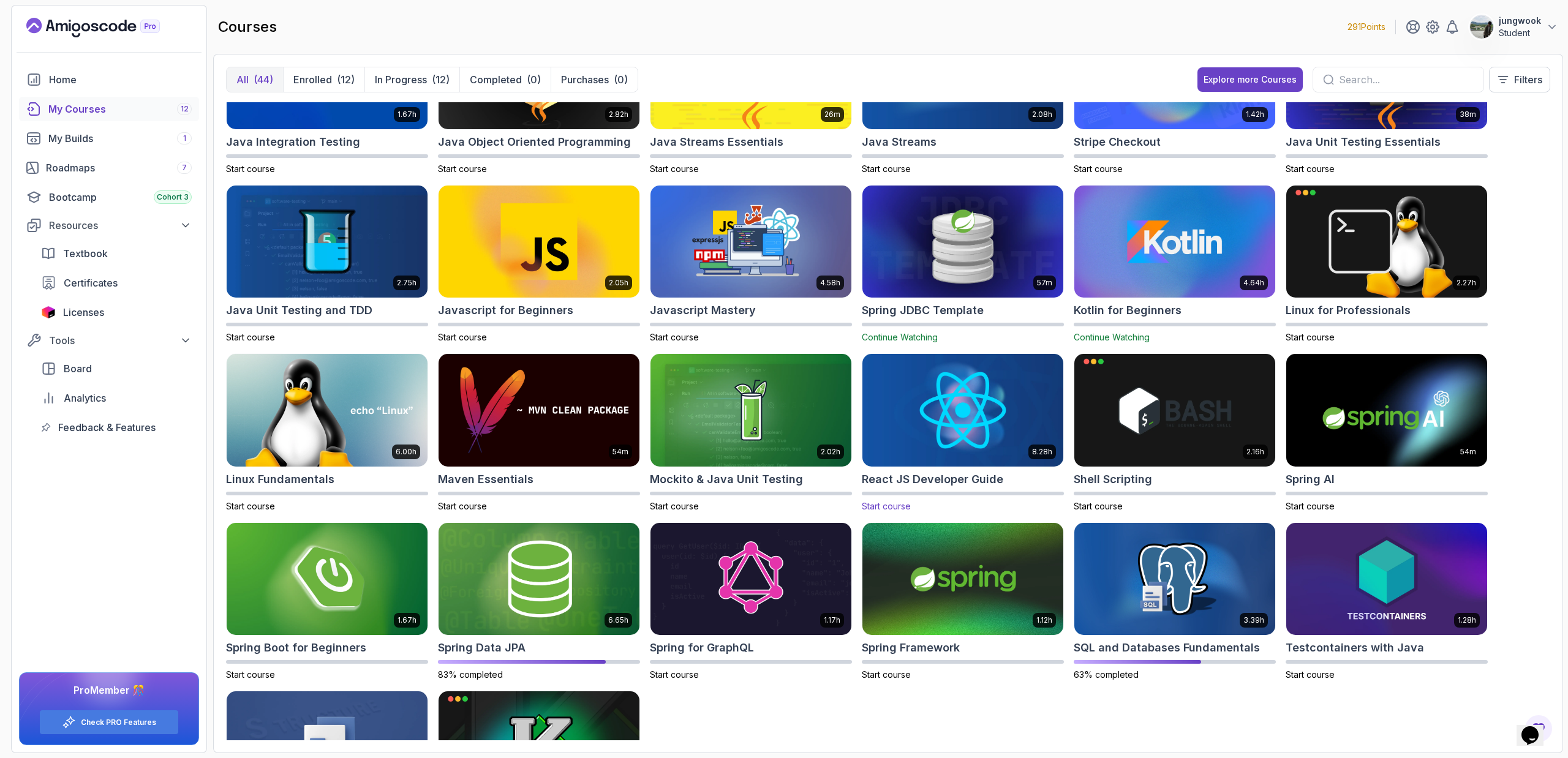
scroll to position [593, 0]
click at [978, 575] on img at bounding box center [962, 579] width 210 height 118
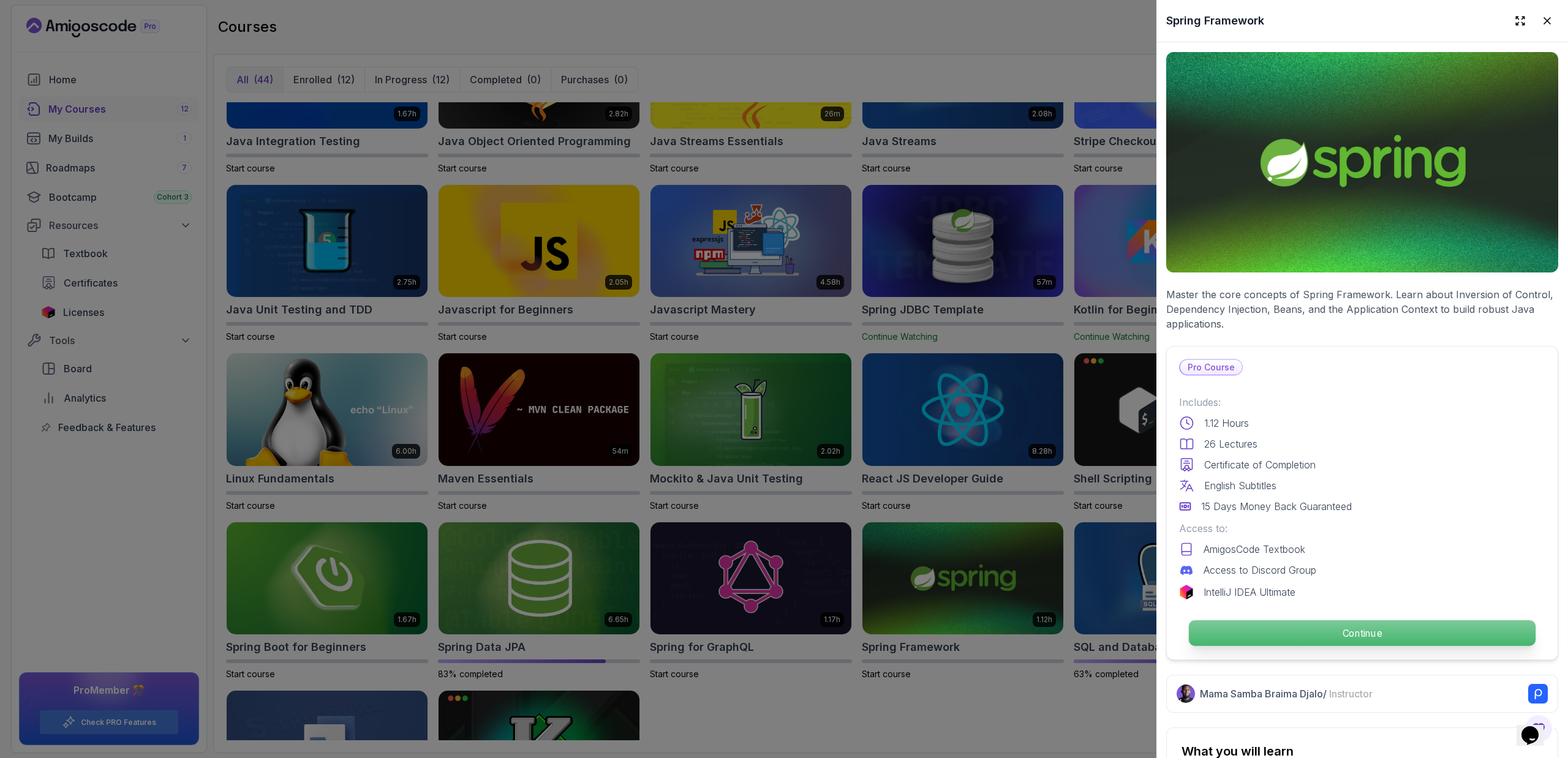
click at [1296, 623] on p "Continue" at bounding box center [1362, 633] width 347 height 26
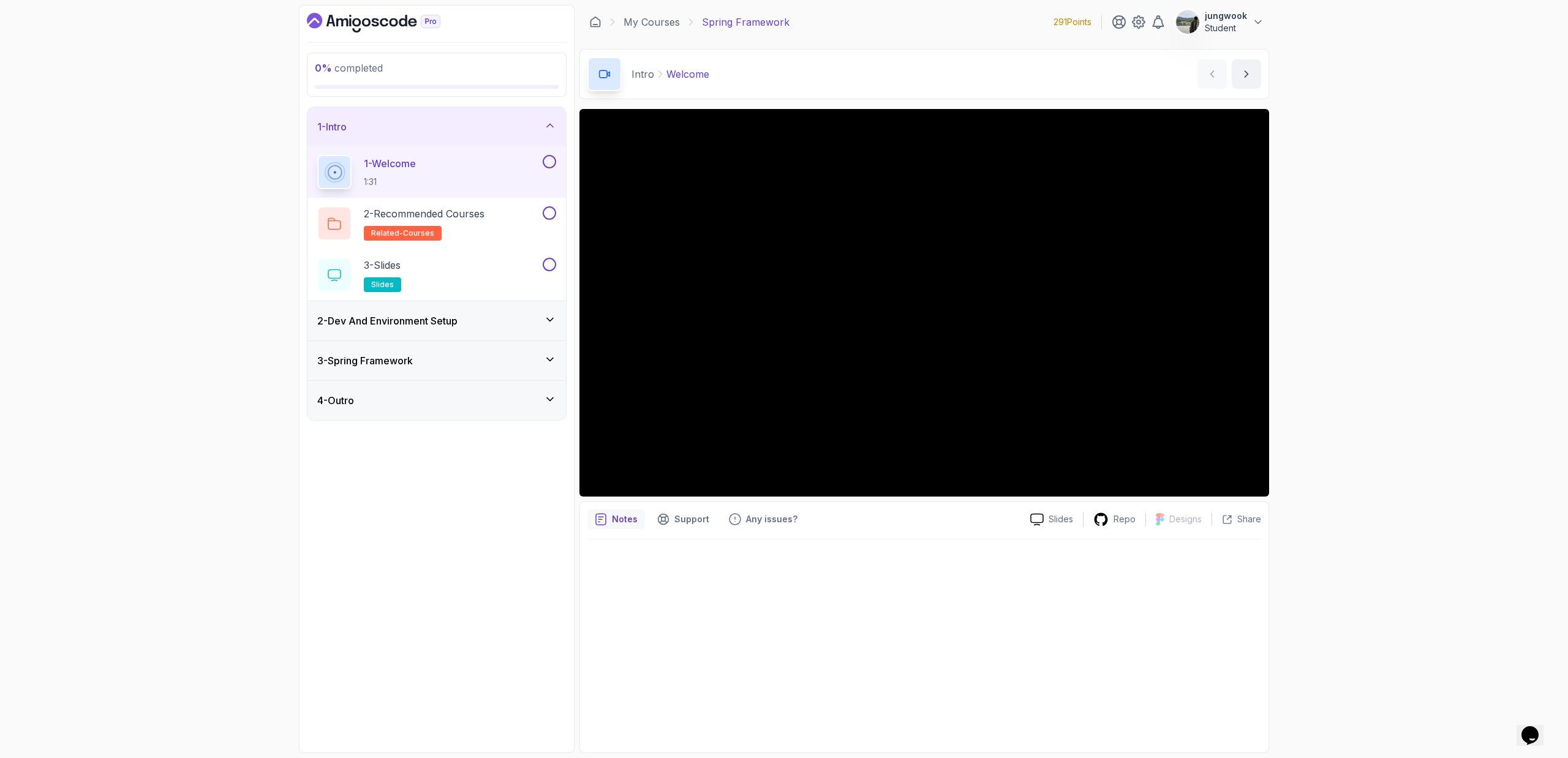
click at [436, 328] on div "2 - Dev And Environment Setup" at bounding box center [436, 321] width 258 height 39
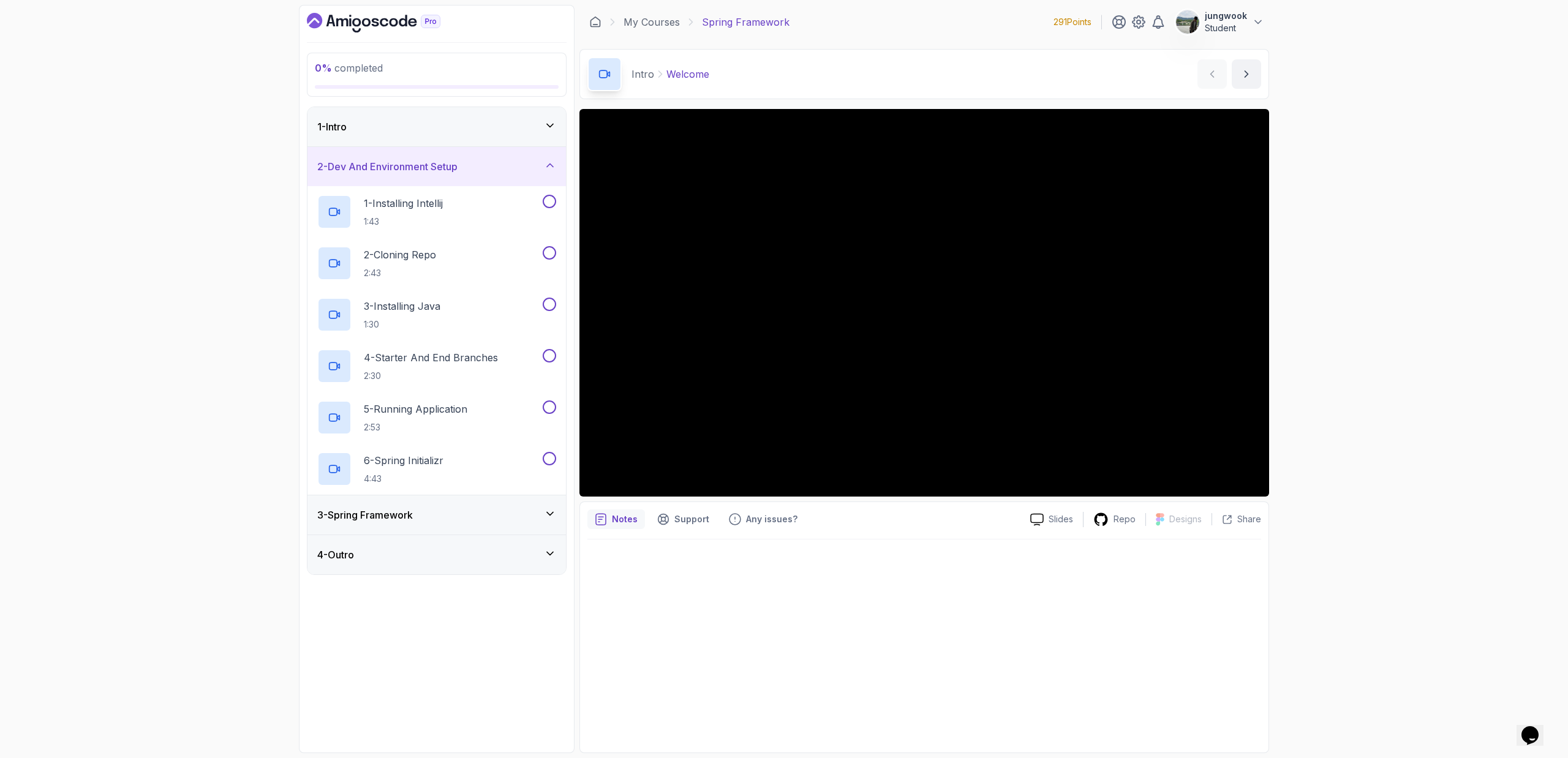
click at [446, 505] on div "3 - Spring Framework" at bounding box center [436, 515] width 258 height 39
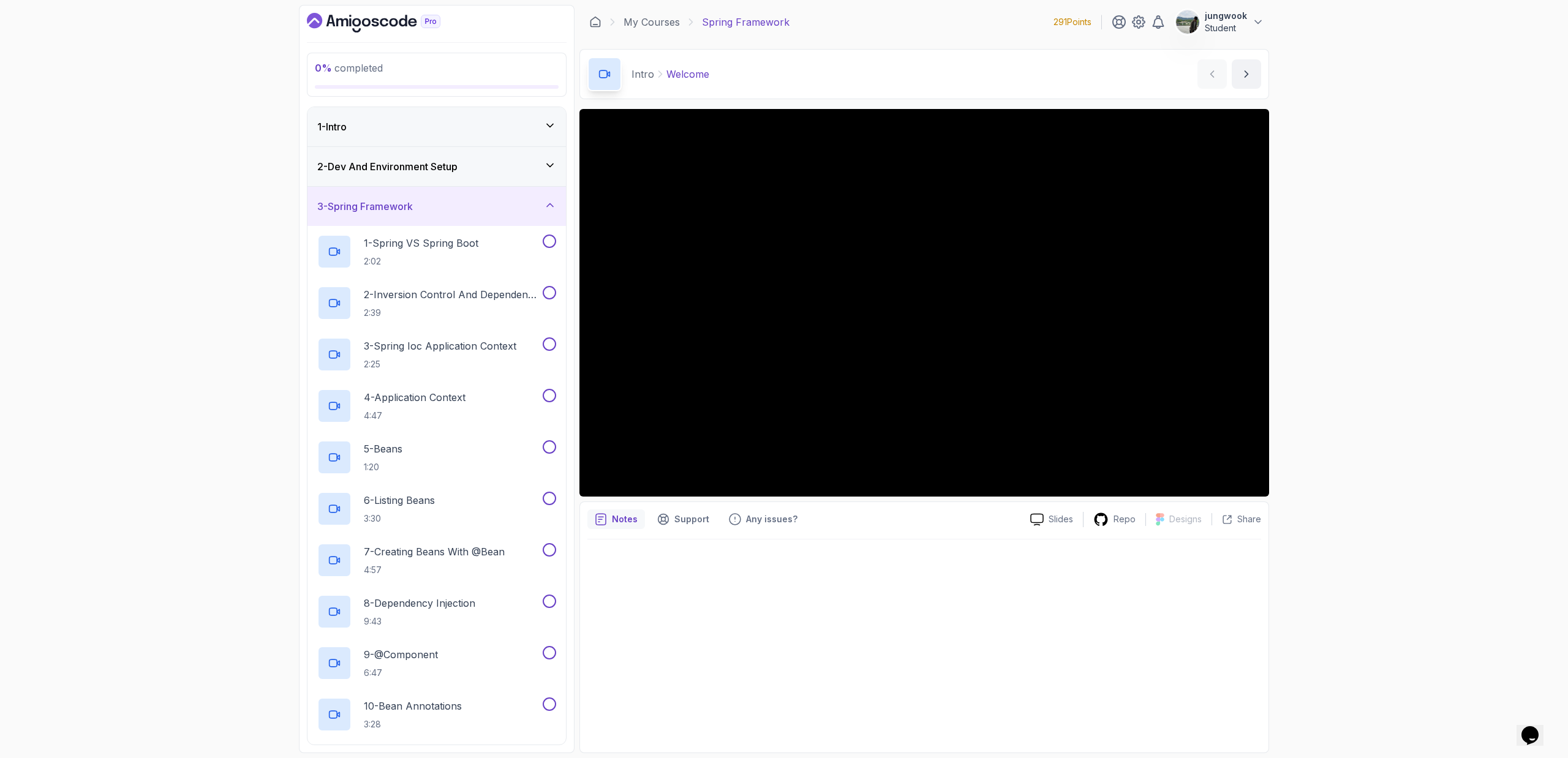
scroll to position [241, 0]
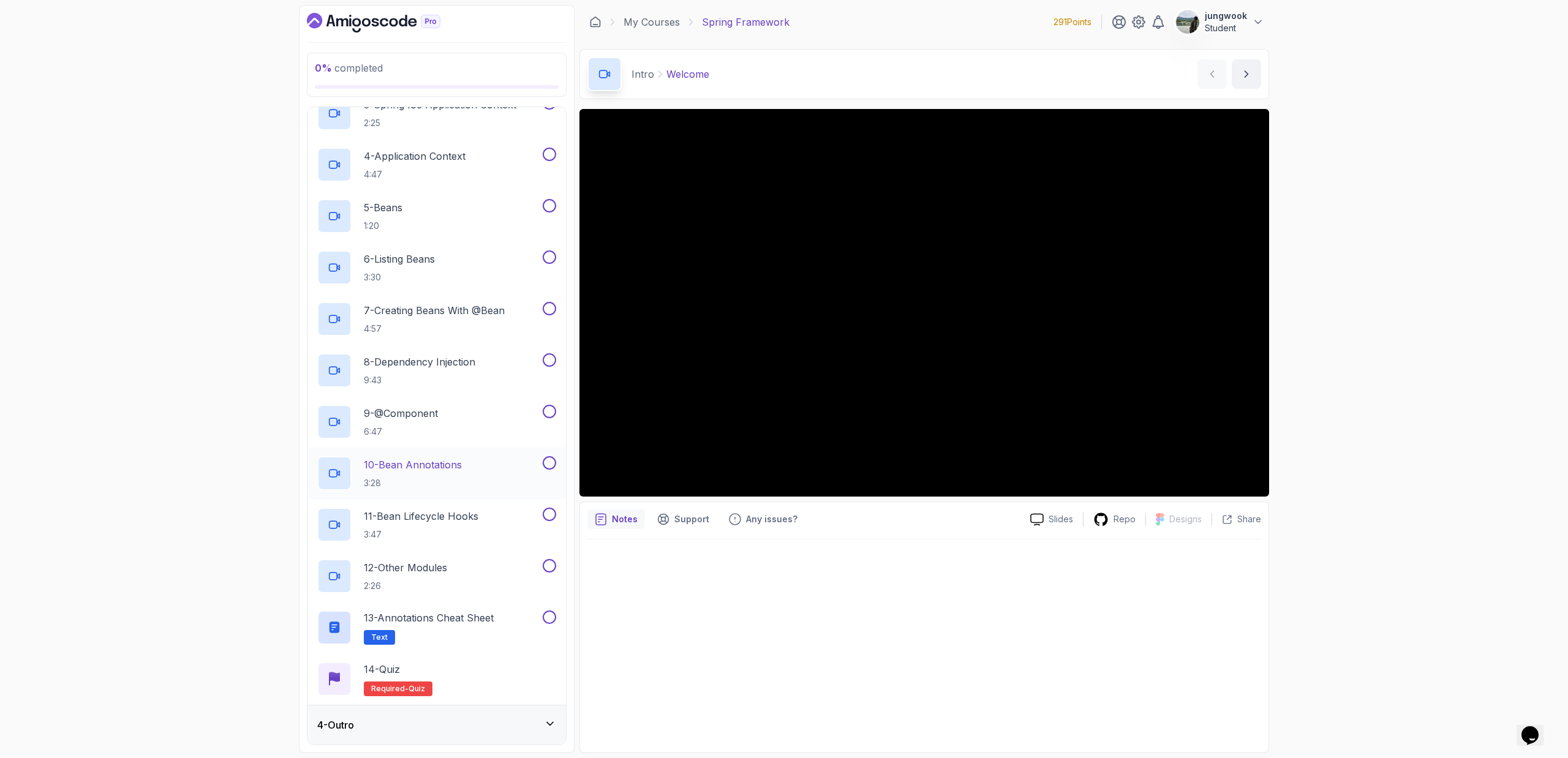
click at [550, 713] on div "4 - Outro" at bounding box center [436, 726] width 258 height 39
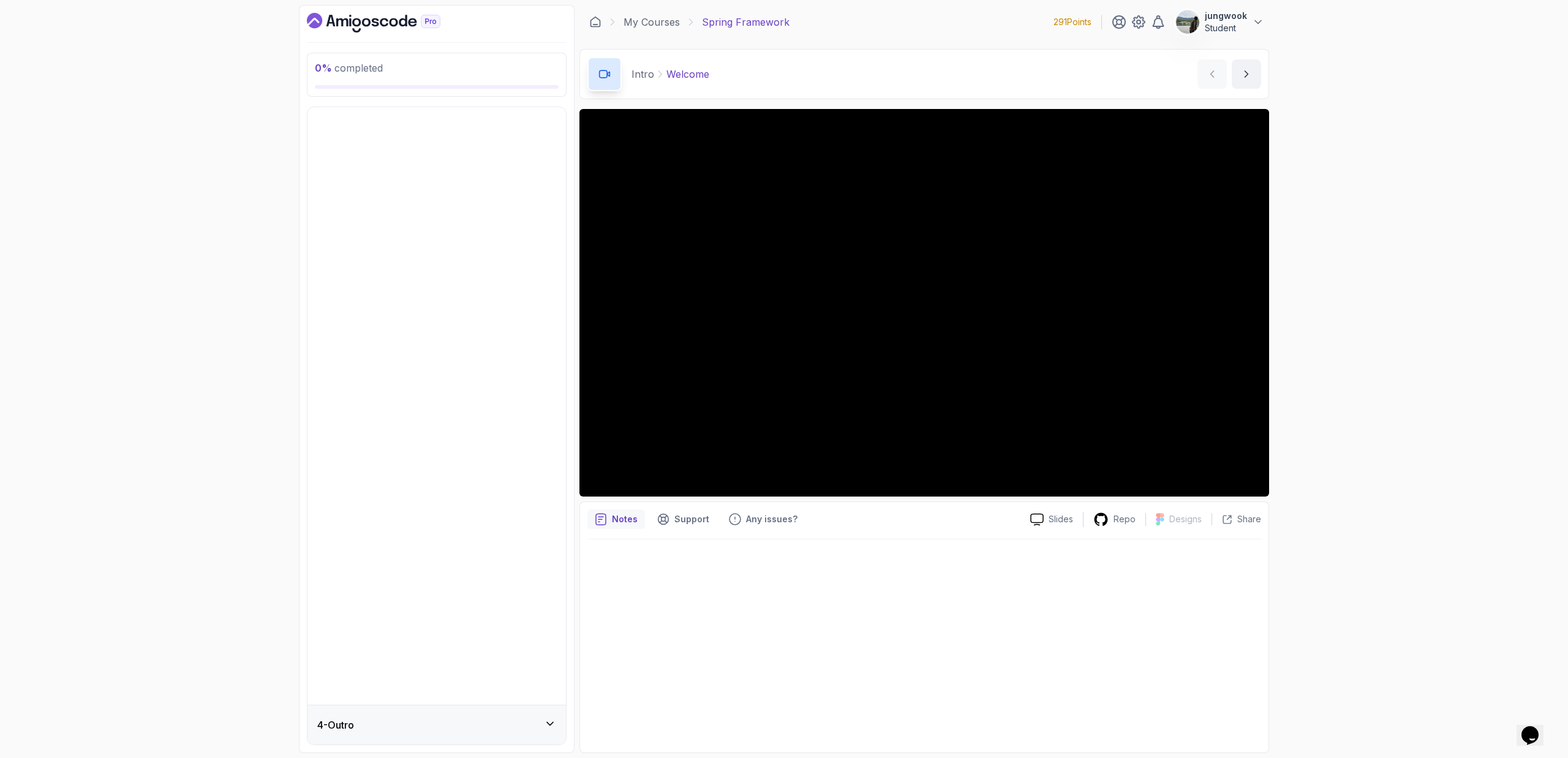
scroll to position [0, 0]
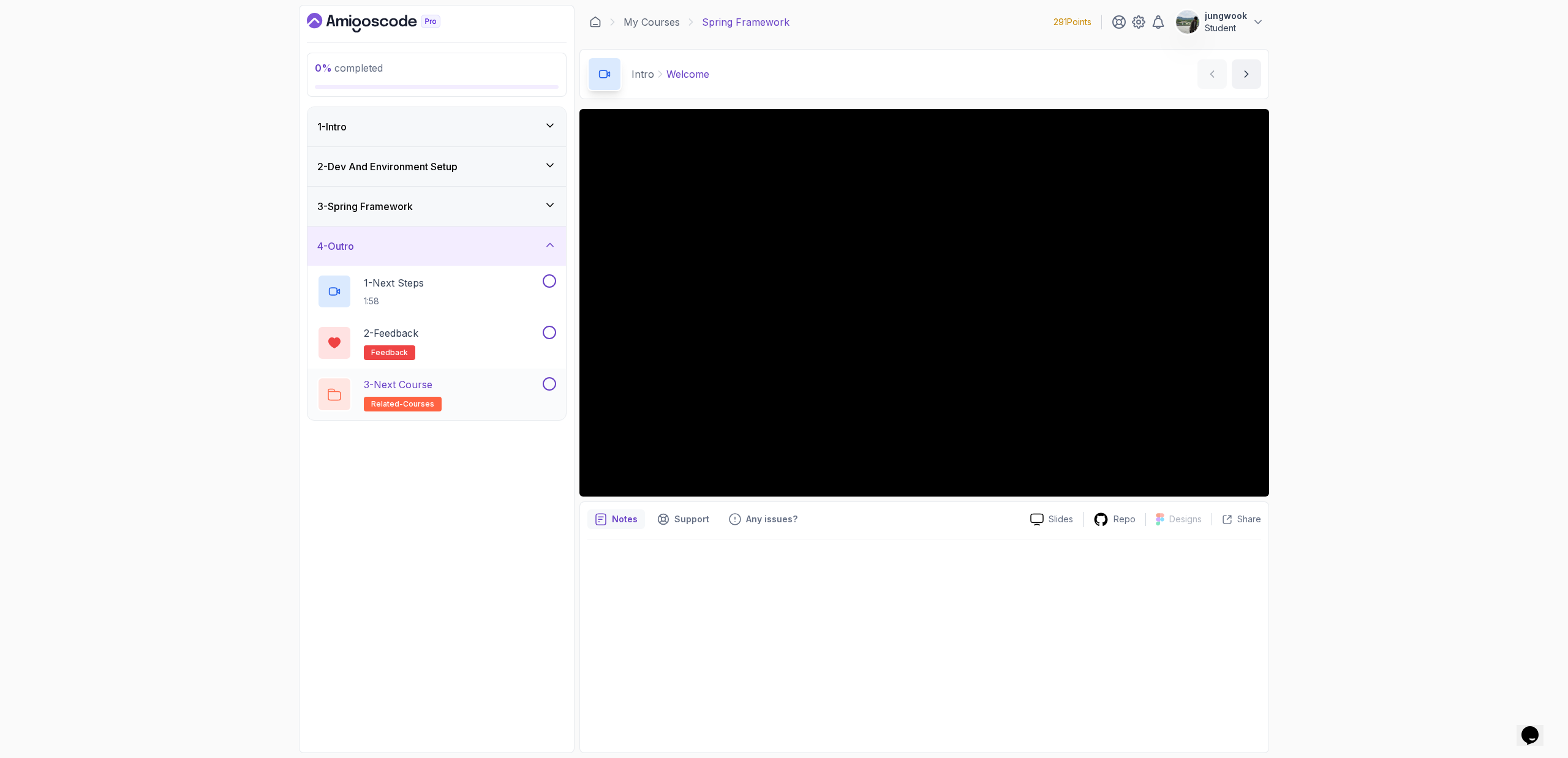
click at [495, 379] on div "3 - Next Course related-courses" at bounding box center [429, 394] width 223 height 34
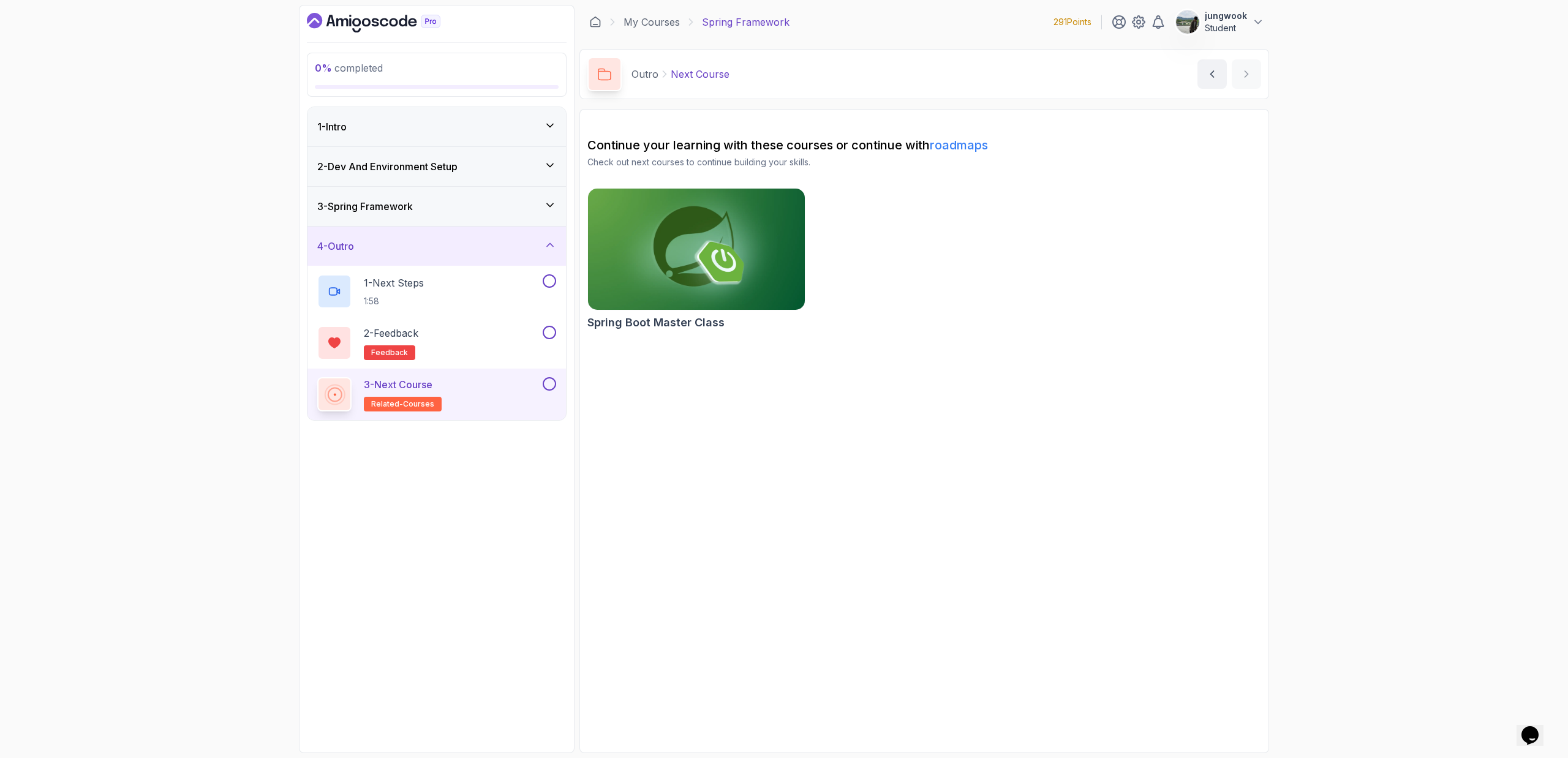
click at [658, 225] on img at bounding box center [697, 249] width 228 height 127
click at [432, 193] on div "3 - Spring Framework" at bounding box center [436, 206] width 258 height 39
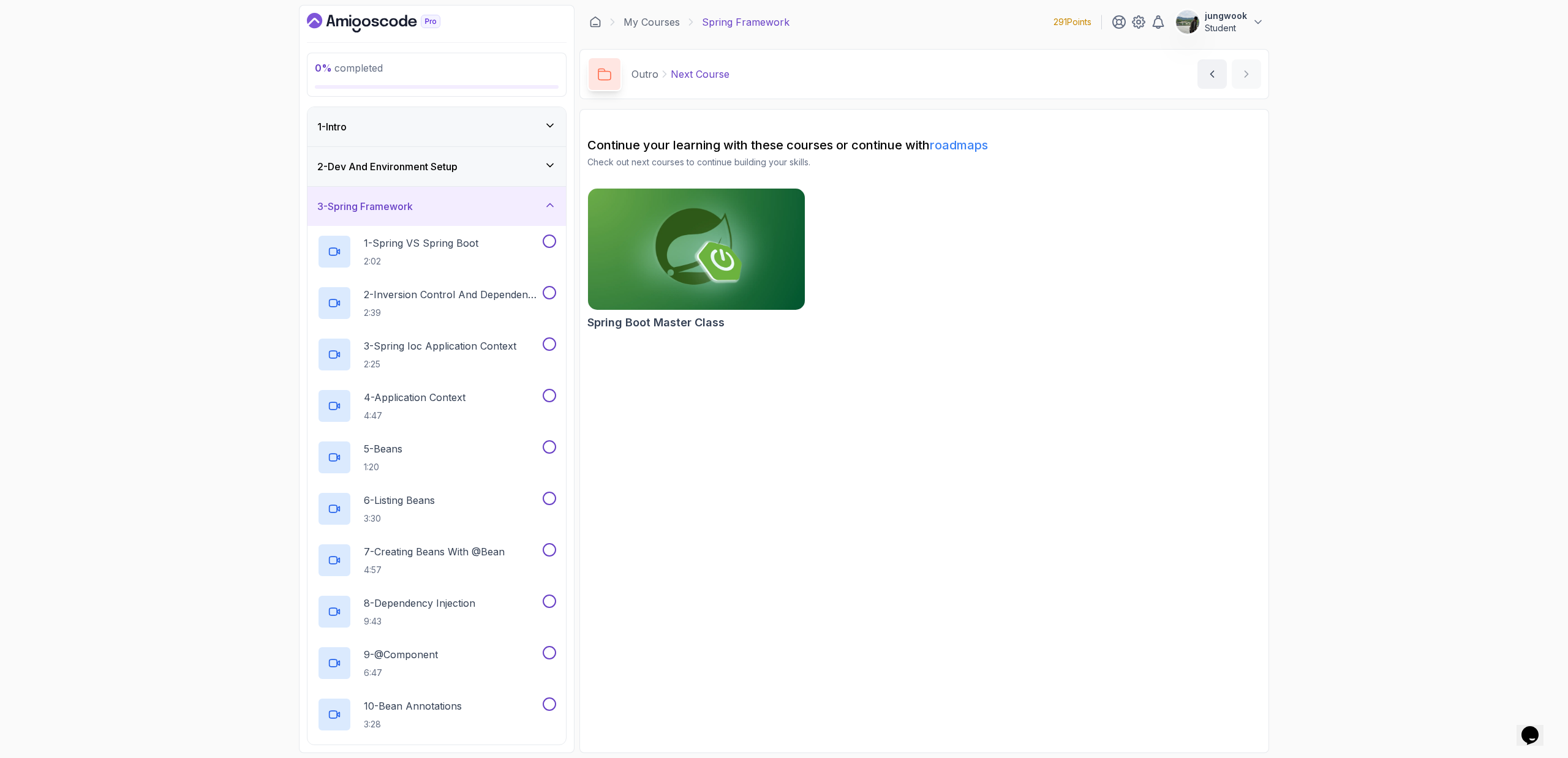
click at [456, 187] on div "3 - Spring Framework" at bounding box center [436, 206] width 258 height 39
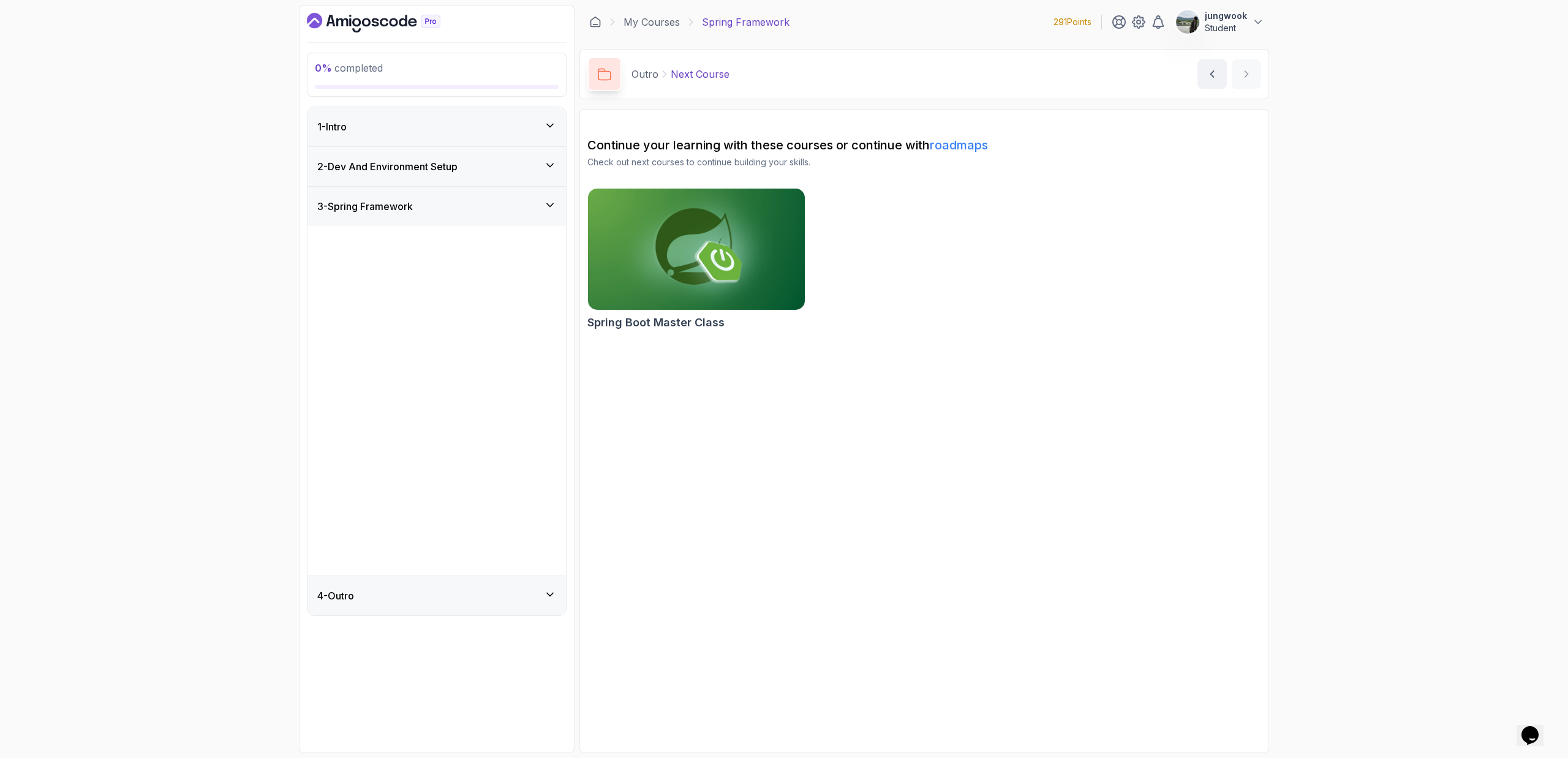
click at [461, 180] on div "2 - Dev And Environment Setup" at bounding box center [436, 167] width 258 height 39
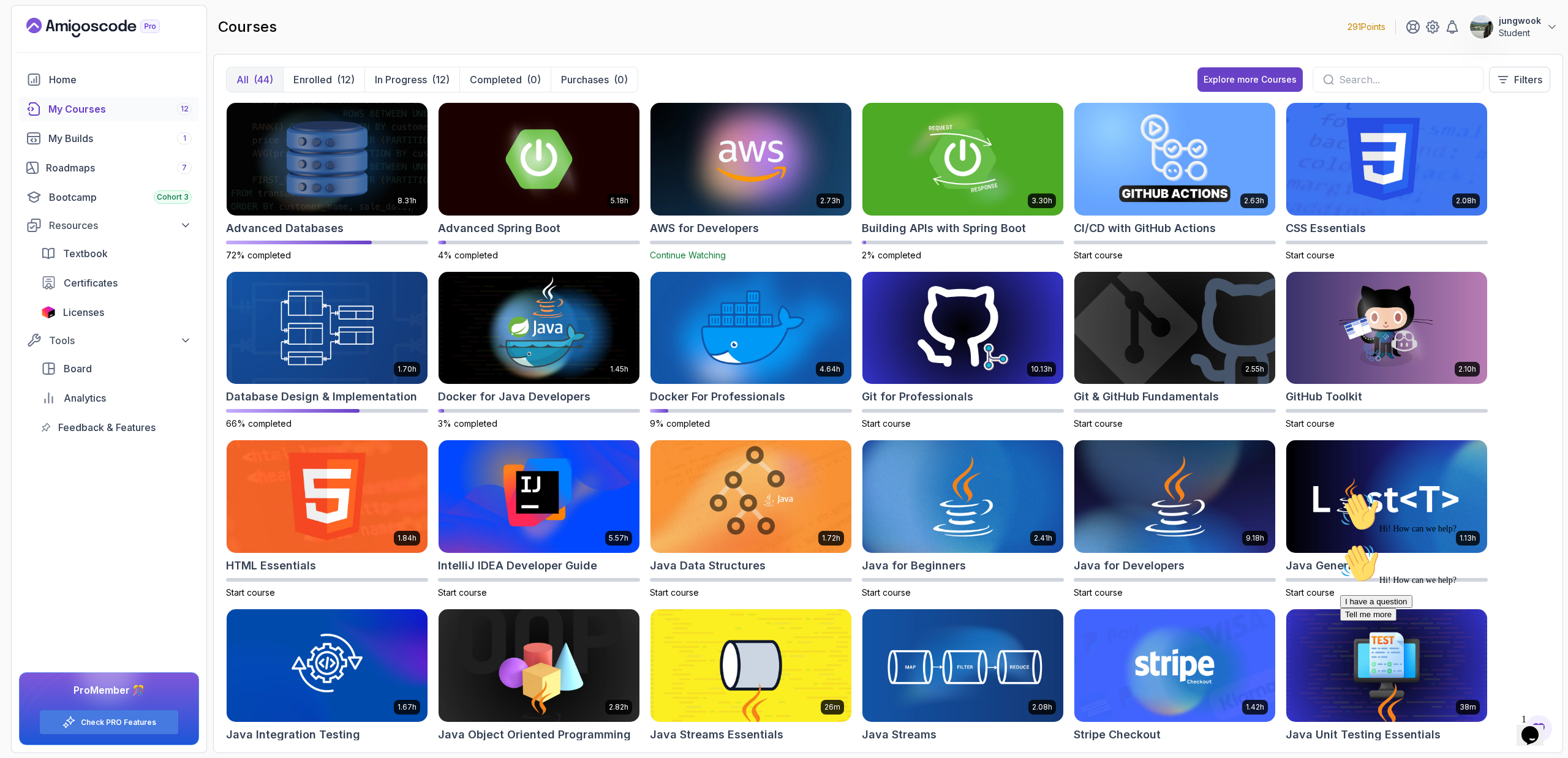
scroll to position [717, 0]
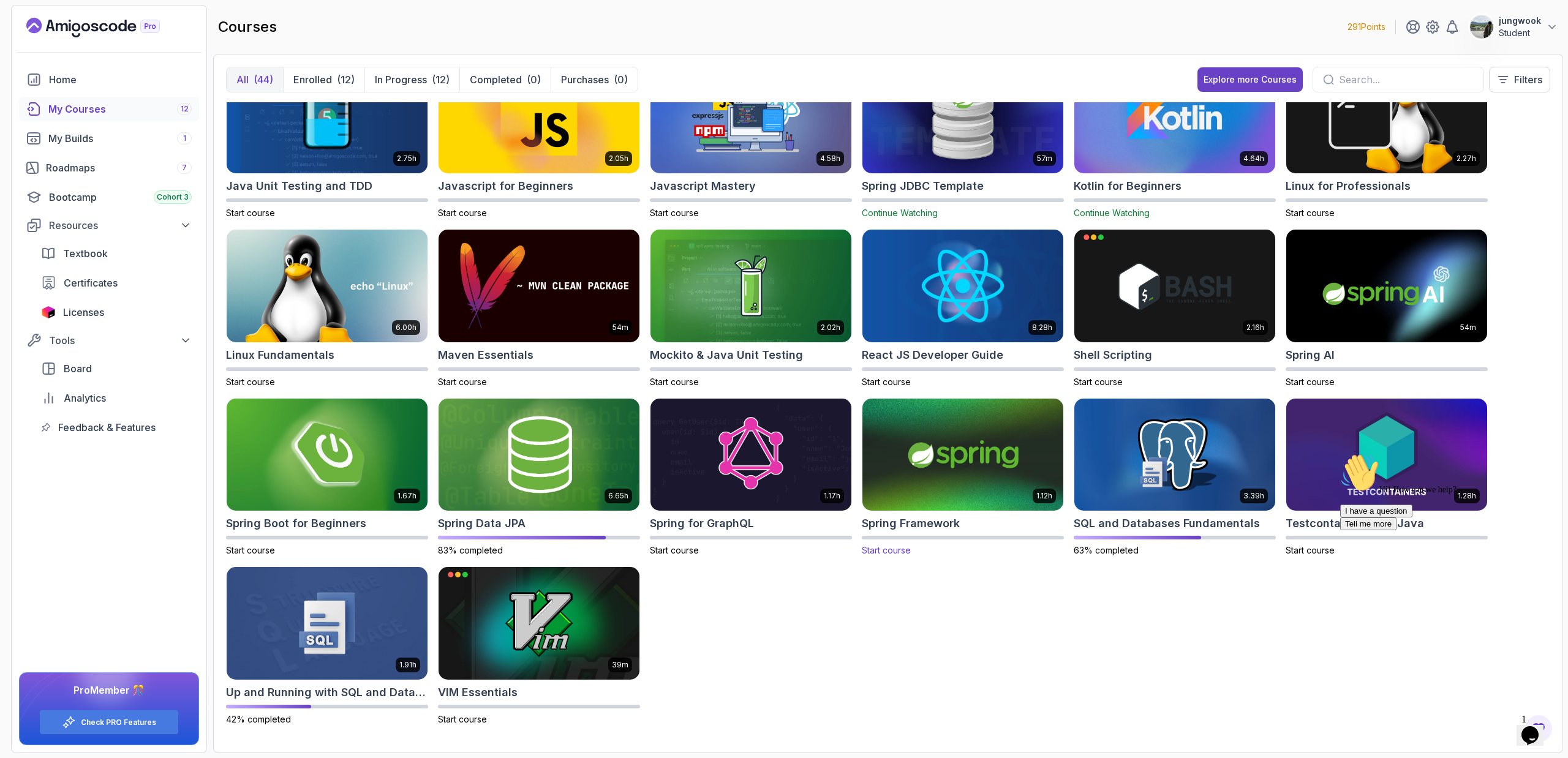
click at [973, 493] on img at bounding box center [962, 455] width 210 height 118
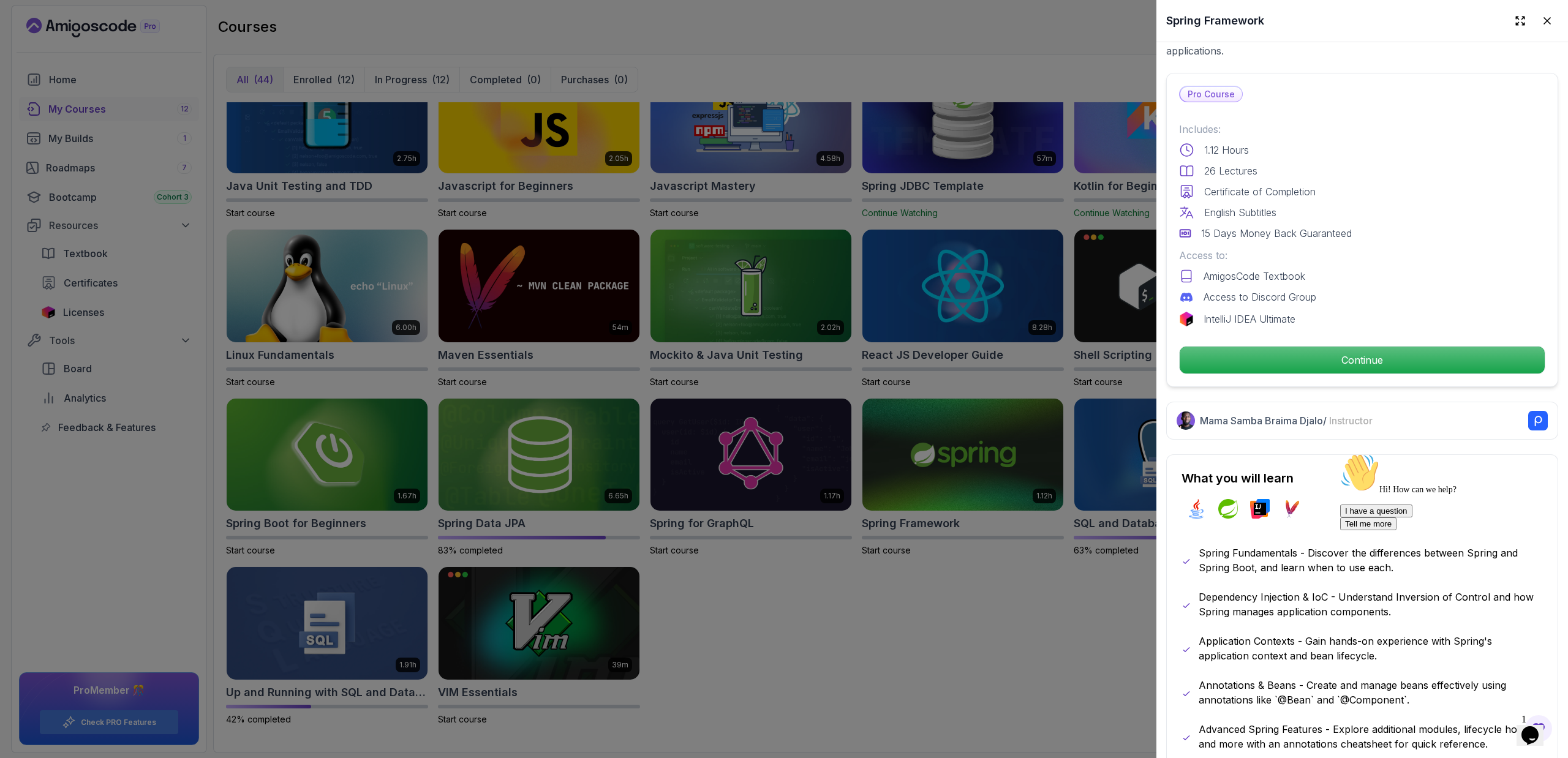
scroll to position [539, 0]
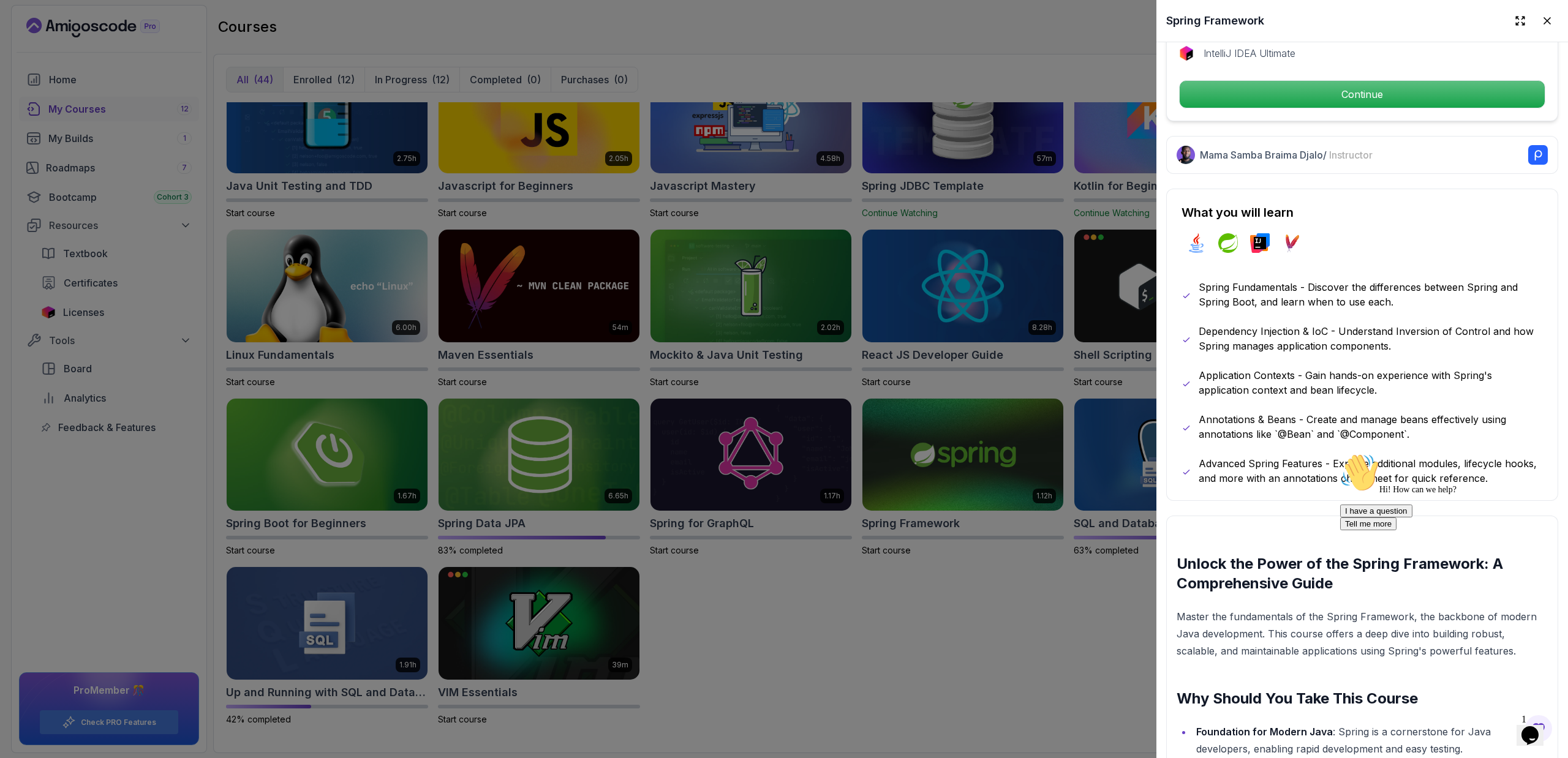
drag, startPoint x: 1442, startPoint y: 454, endPoint x: 1337, endPoint y: 340, distance: 155.0
click html "Hi! How can we help? I have a question Tell me more"
click at [1347, 417] on p "Annotations & Beans - Create and manage beans effectively using annotations lik…" at bounding box center [1370, 427] width 344 height 30
click at [1008, 590] on div at bounding box center [784, 379] width 1568 height 758
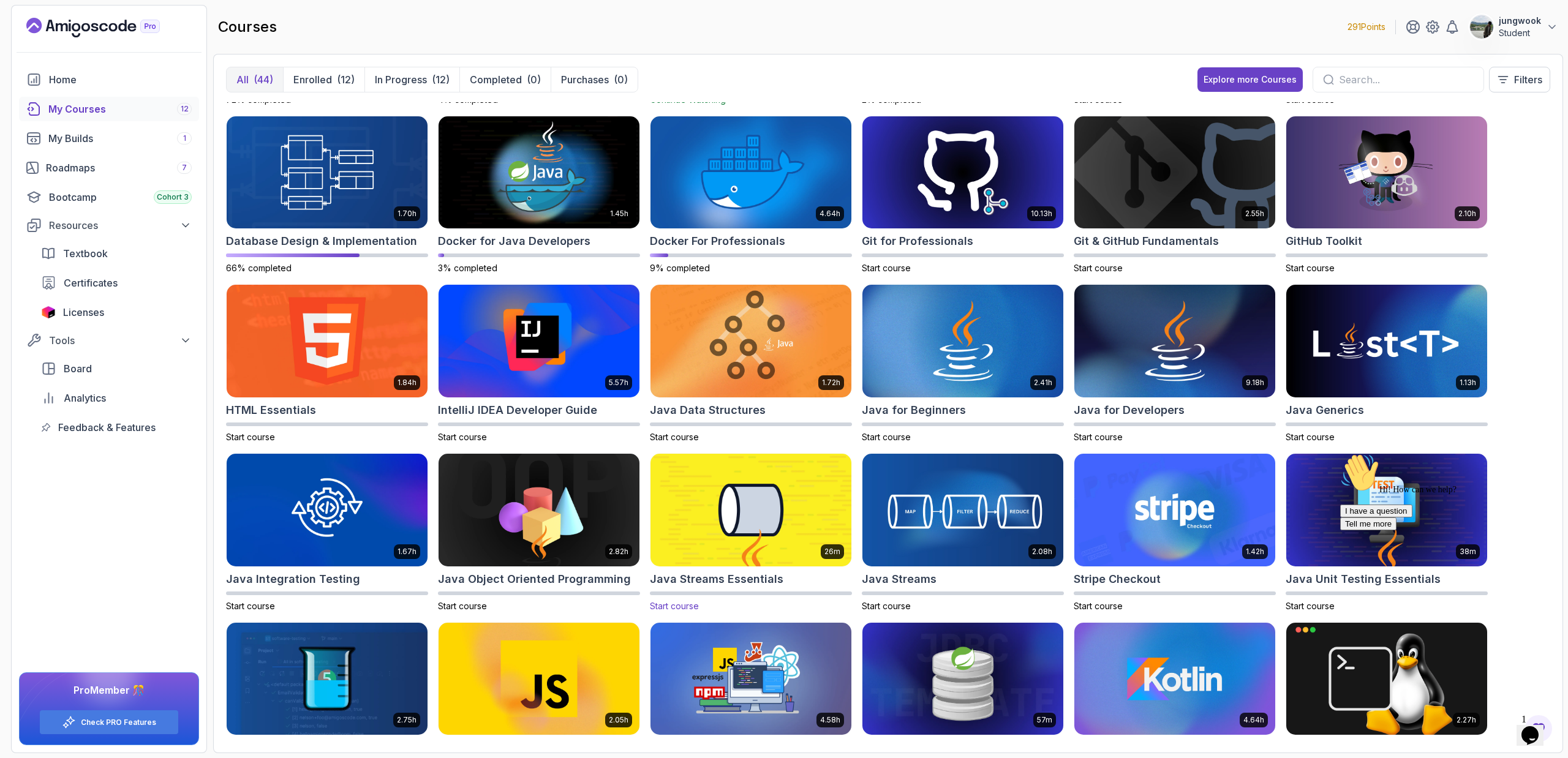
scroll to position [0, 0]
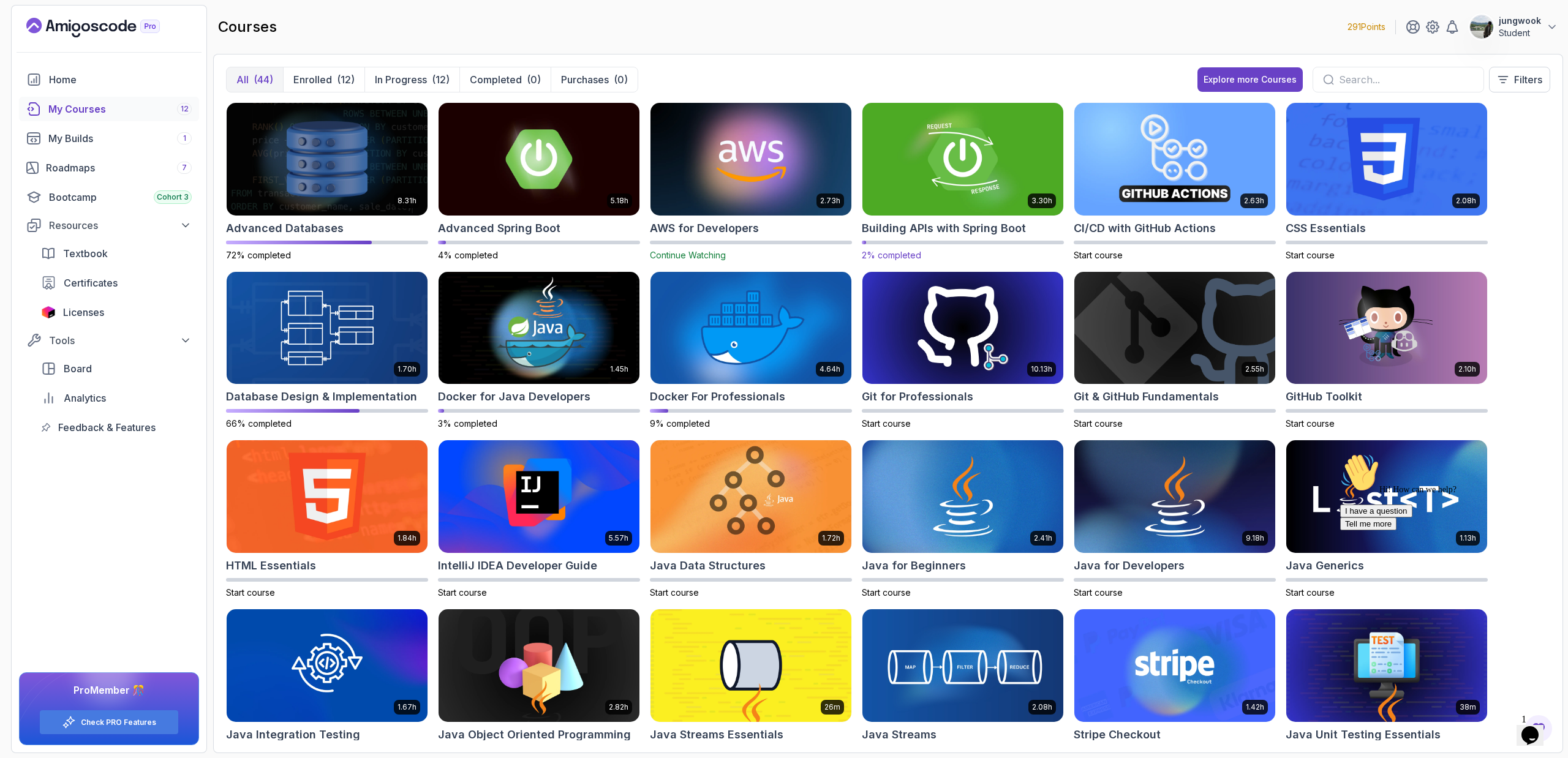
click at [928, 217] on div "3.30h Building APIs with Spring Boot 2% completed" at bounding box center [962, 182] width 202 height 159
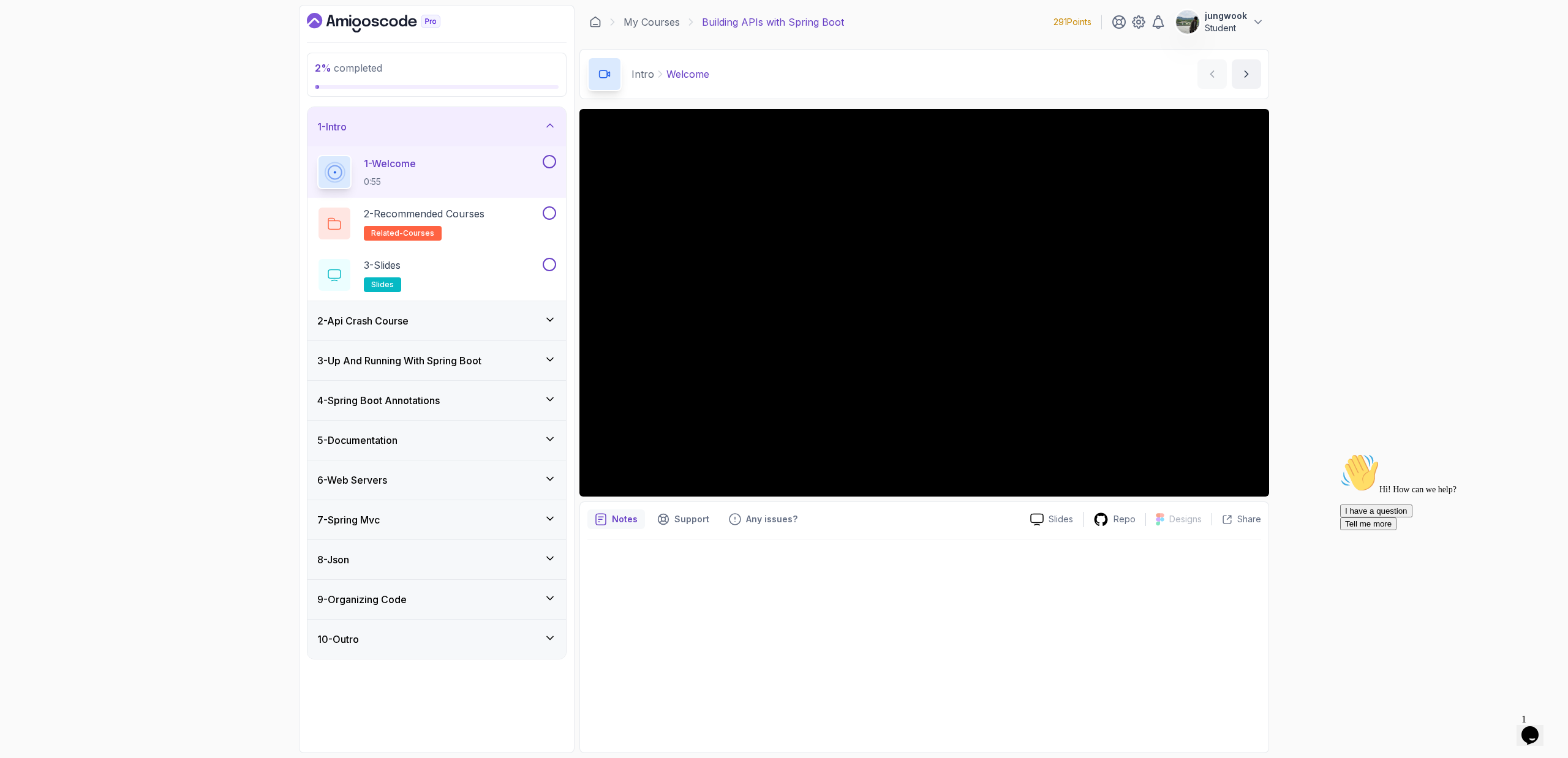
click at [467, 400] on div "4 - Spring Boot Annotations" at bounding box center [436, 400] width 239 height 15
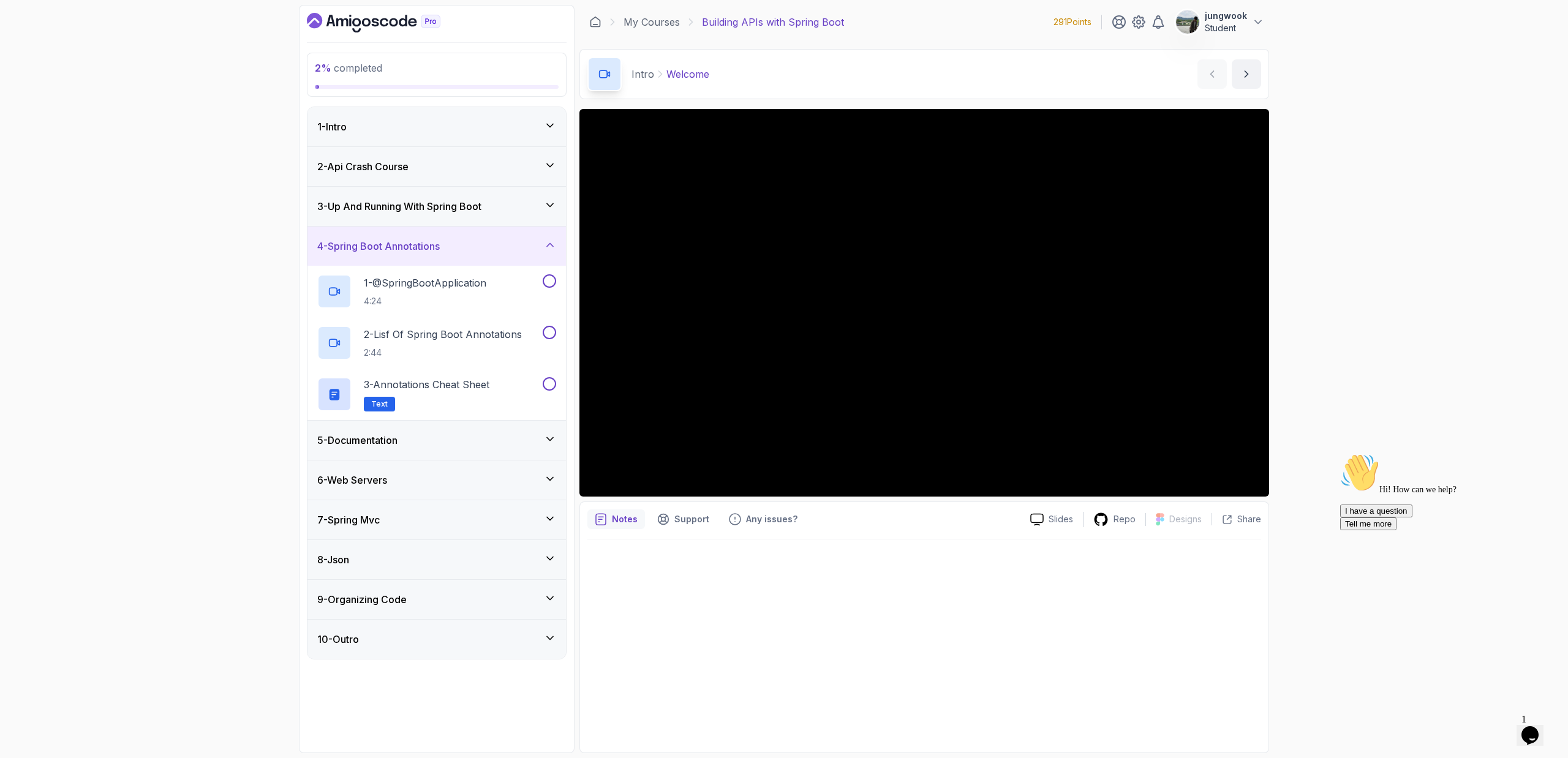
click at [507, 207] on div "3 - Up And Running With Spring Boot" at bounding box center [436, 206] width 239 height 15
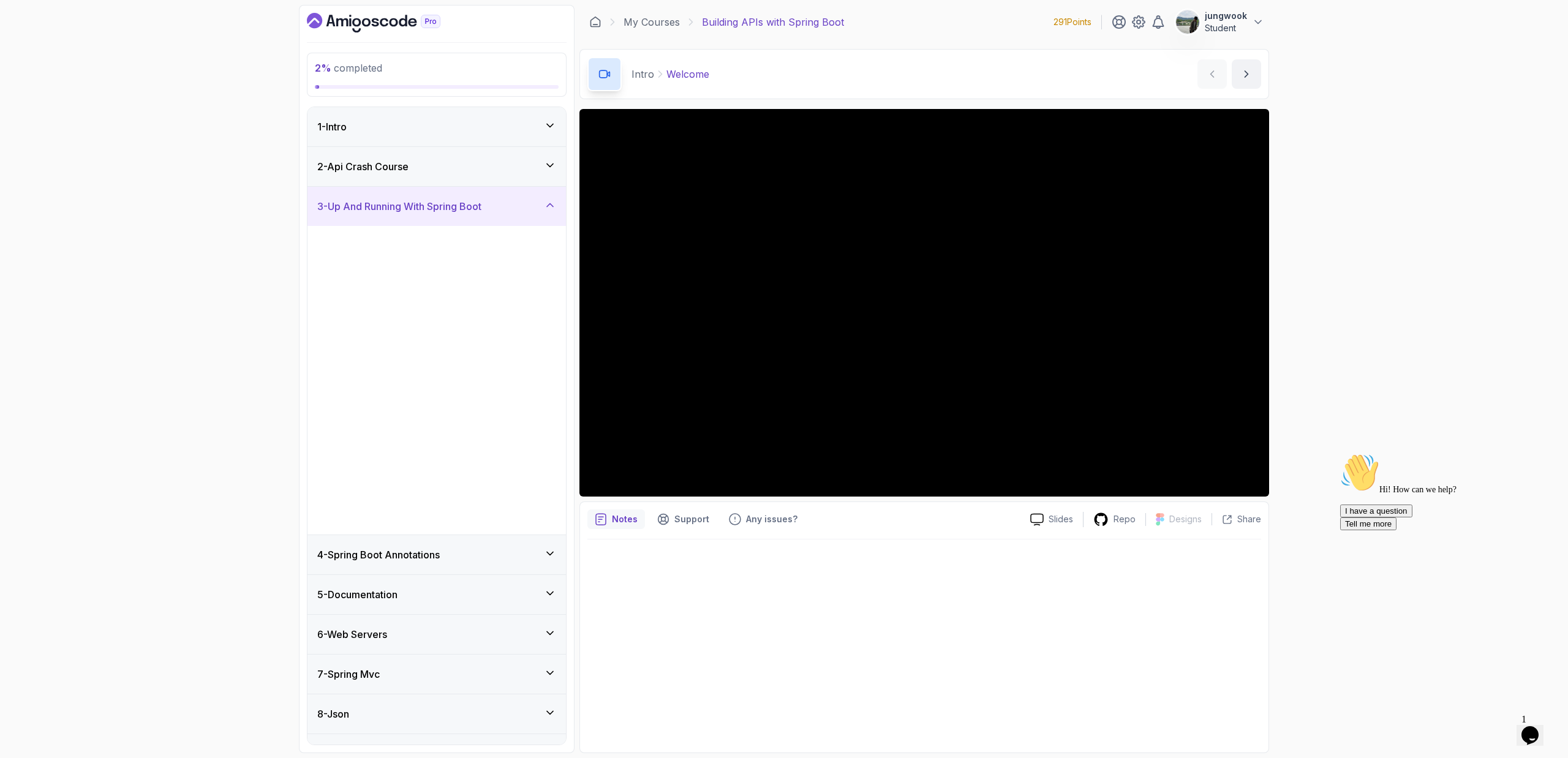
click at [517, 177] on div "2 - Api Crash Course" at bounding box center [436, 167] width 258 height 39
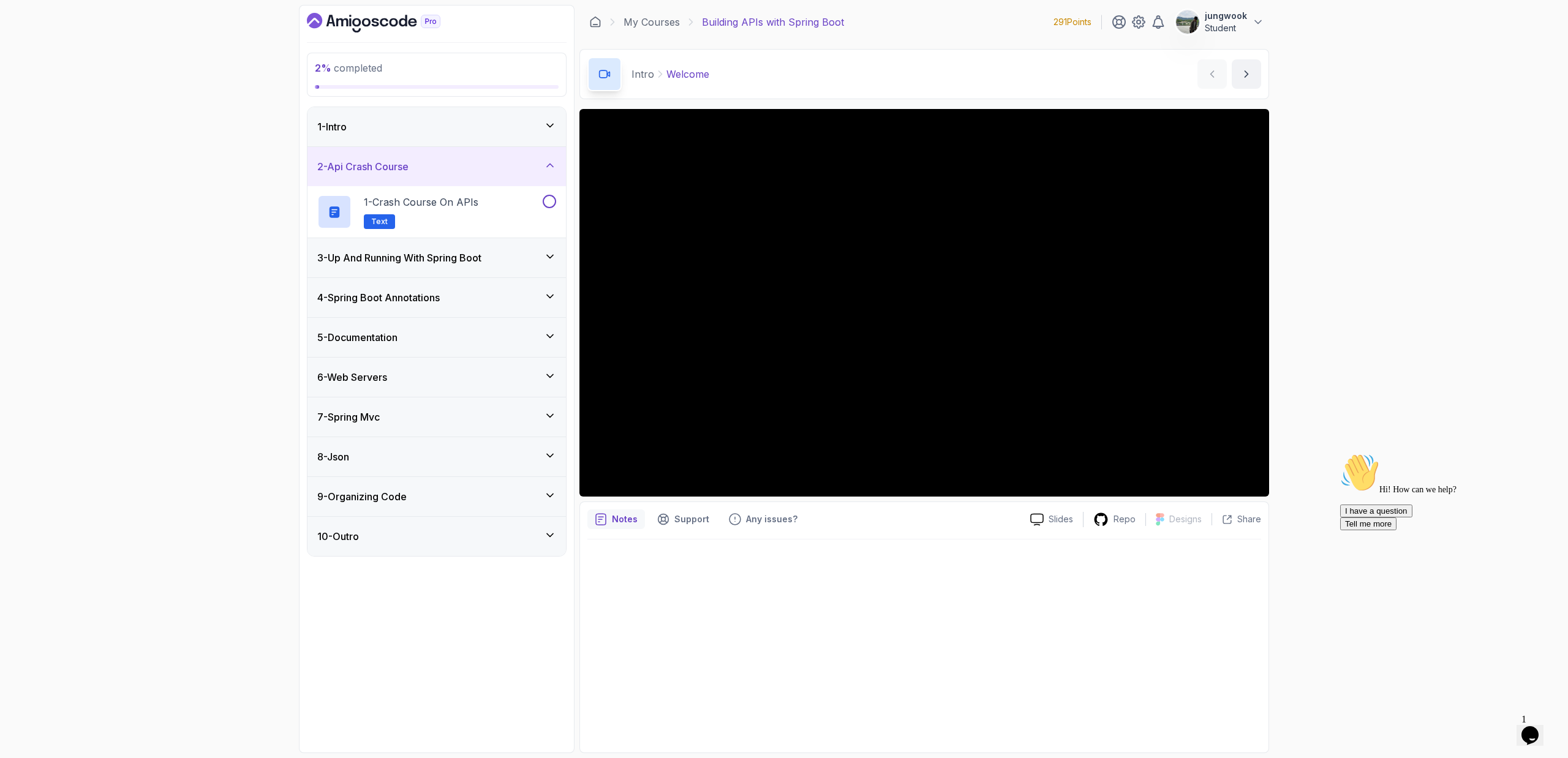
click at [498, 253] on div "3 - Up And Running With Spring Boot" at bounding box center [436, 258] width 239 height 15
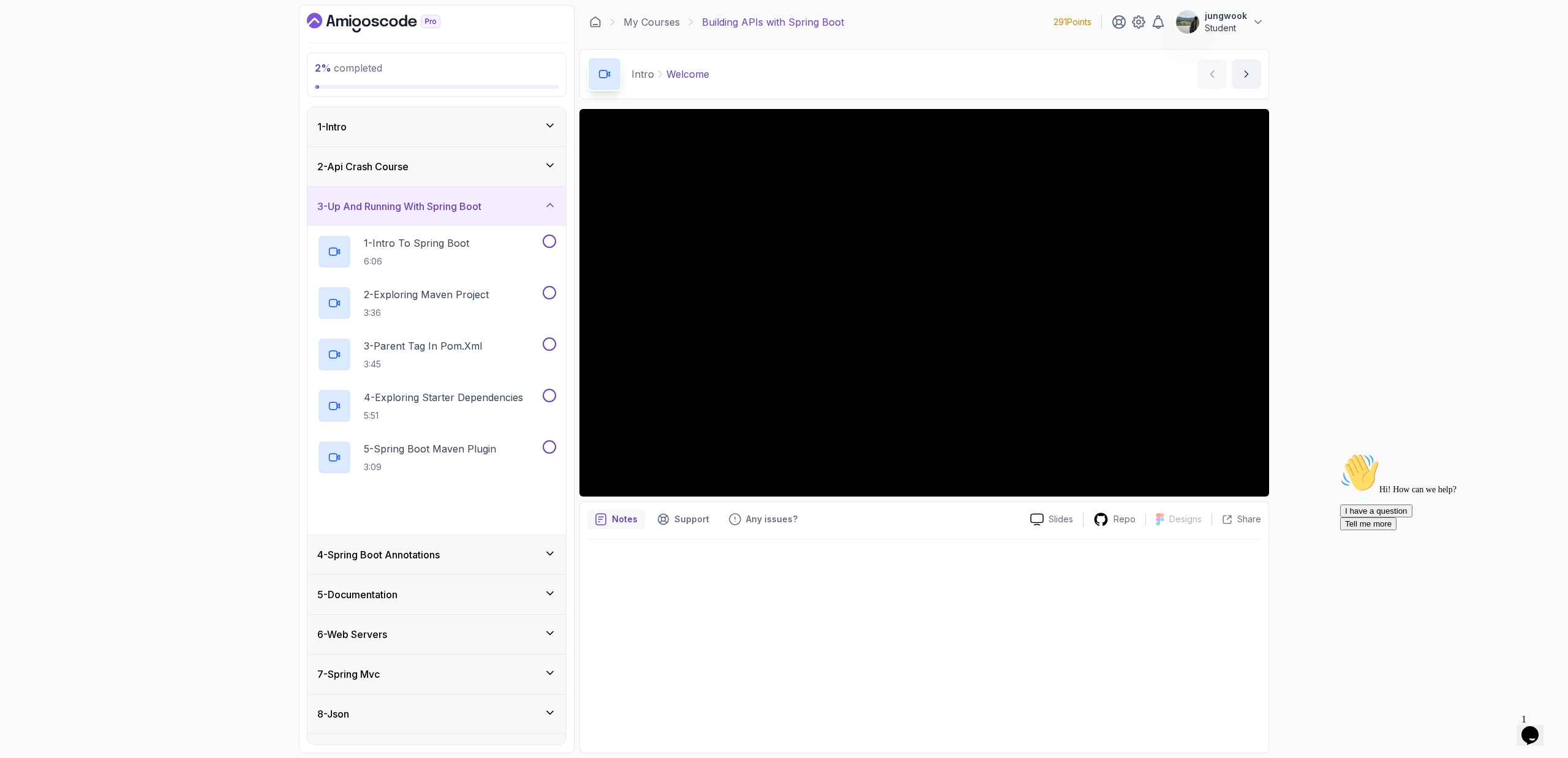
click at [451, 545] on div "4 - Spring Boot Annotations" at bounding box center [436, 555] width 258 height 39
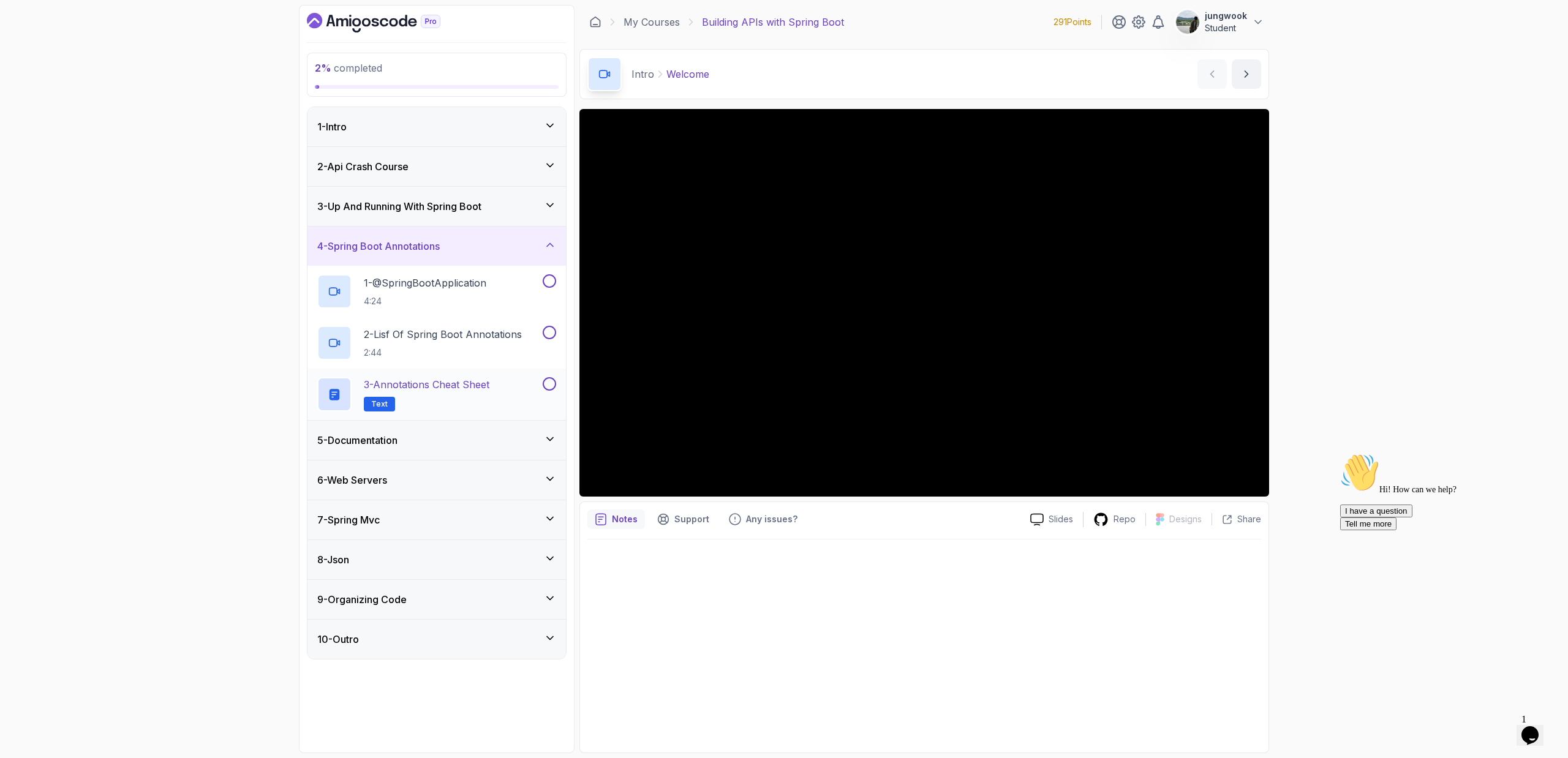
click at [506, 419] on div "3 - Annotations Cheat Sheet Text" at bounding box center [436, 394] width 258 height 51
click at [500, 437] on div "5 - Documentation" at bounding box center [436, 440] width 239 height 15
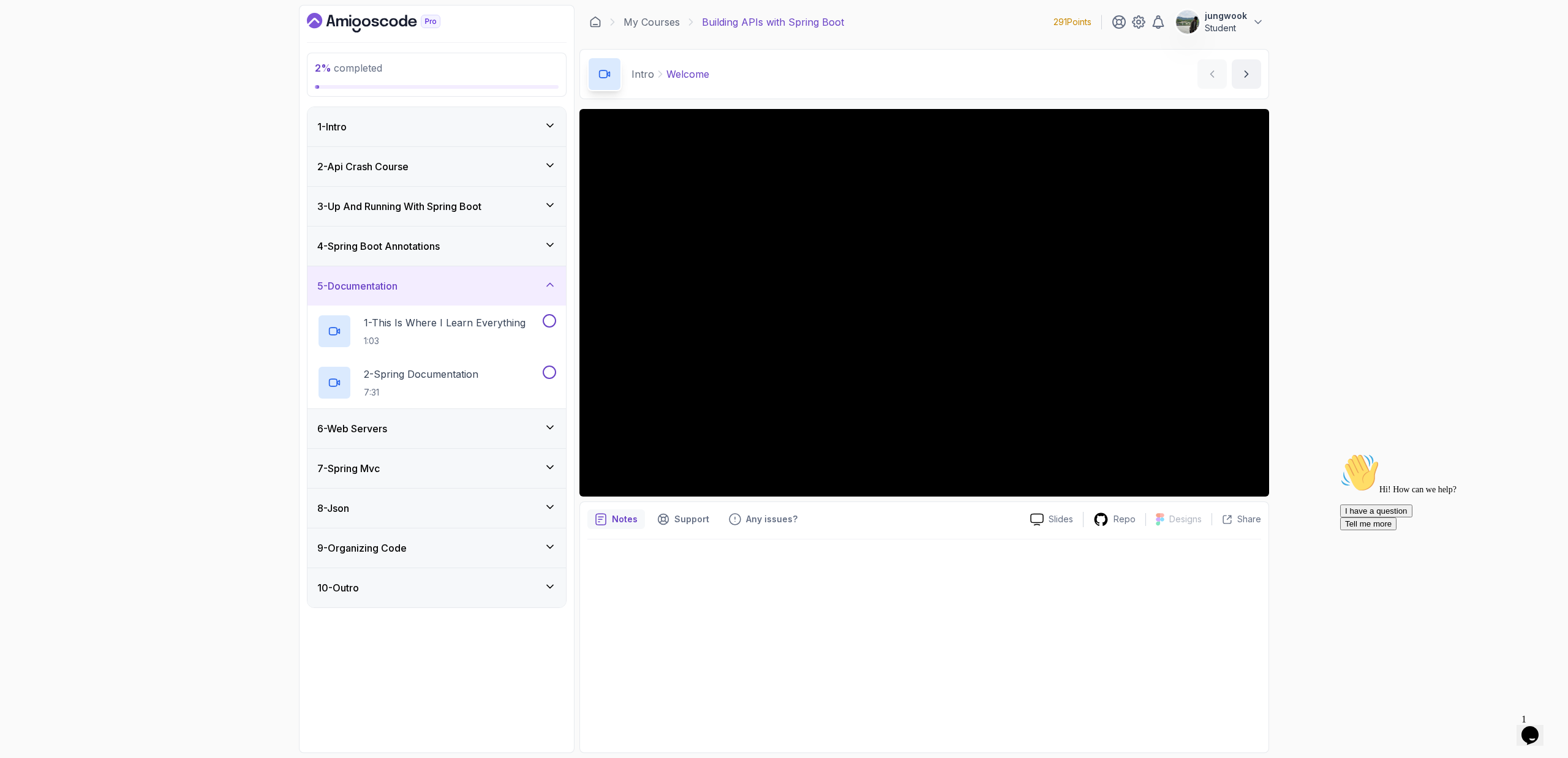
click at [510, 429] on div "6 - Web Servers" at bounding box center [436, 429] width 239 height 15
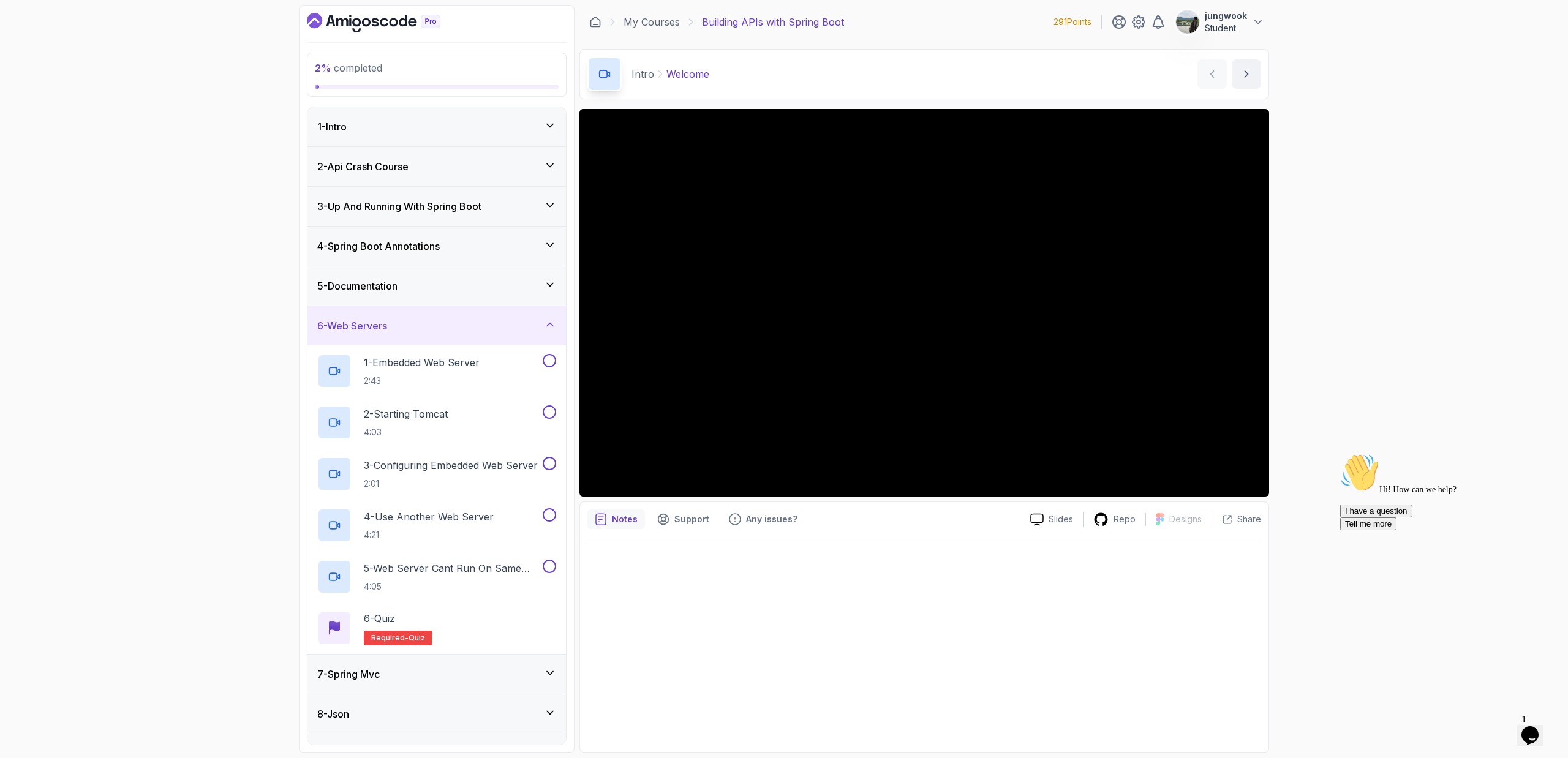
click at [544, 295] on div "5 - Documentation" at bounding box center [436, 286] width 258 height 39
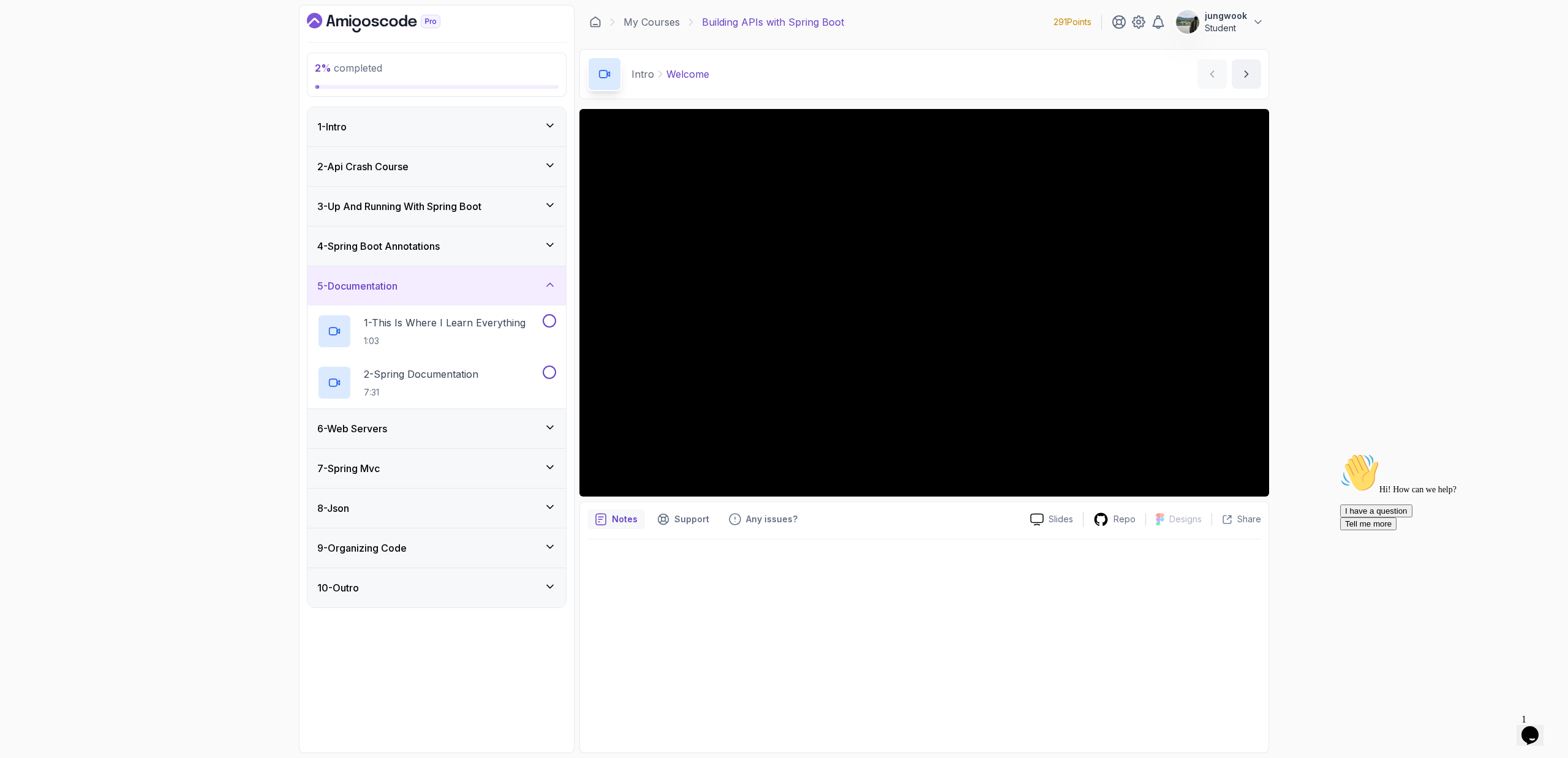
click at [459, 463] on div "7 - Spring Mvc" at bounding box center [436, 468] width 239 height 15
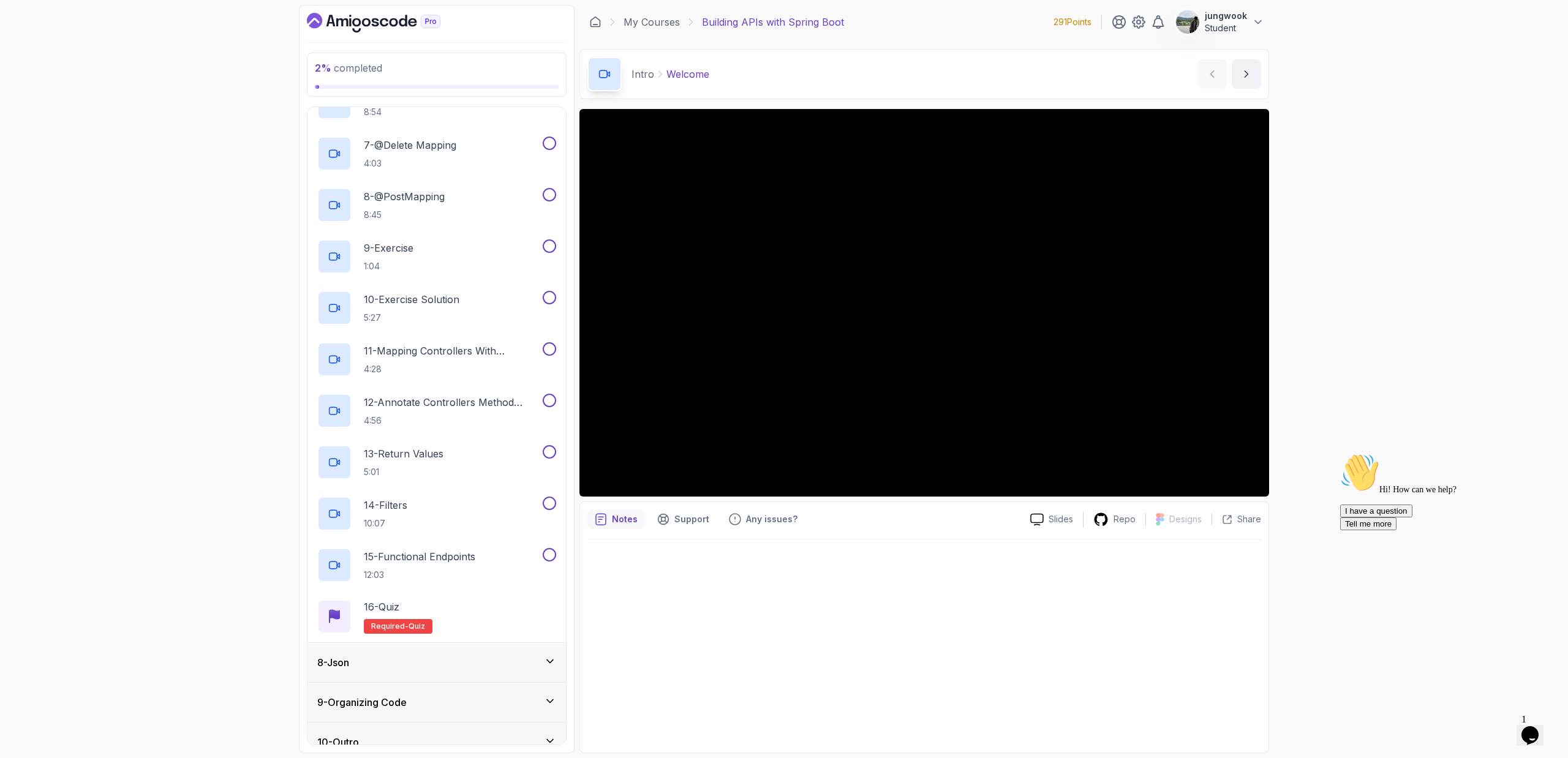
scroll to position [583, 0]
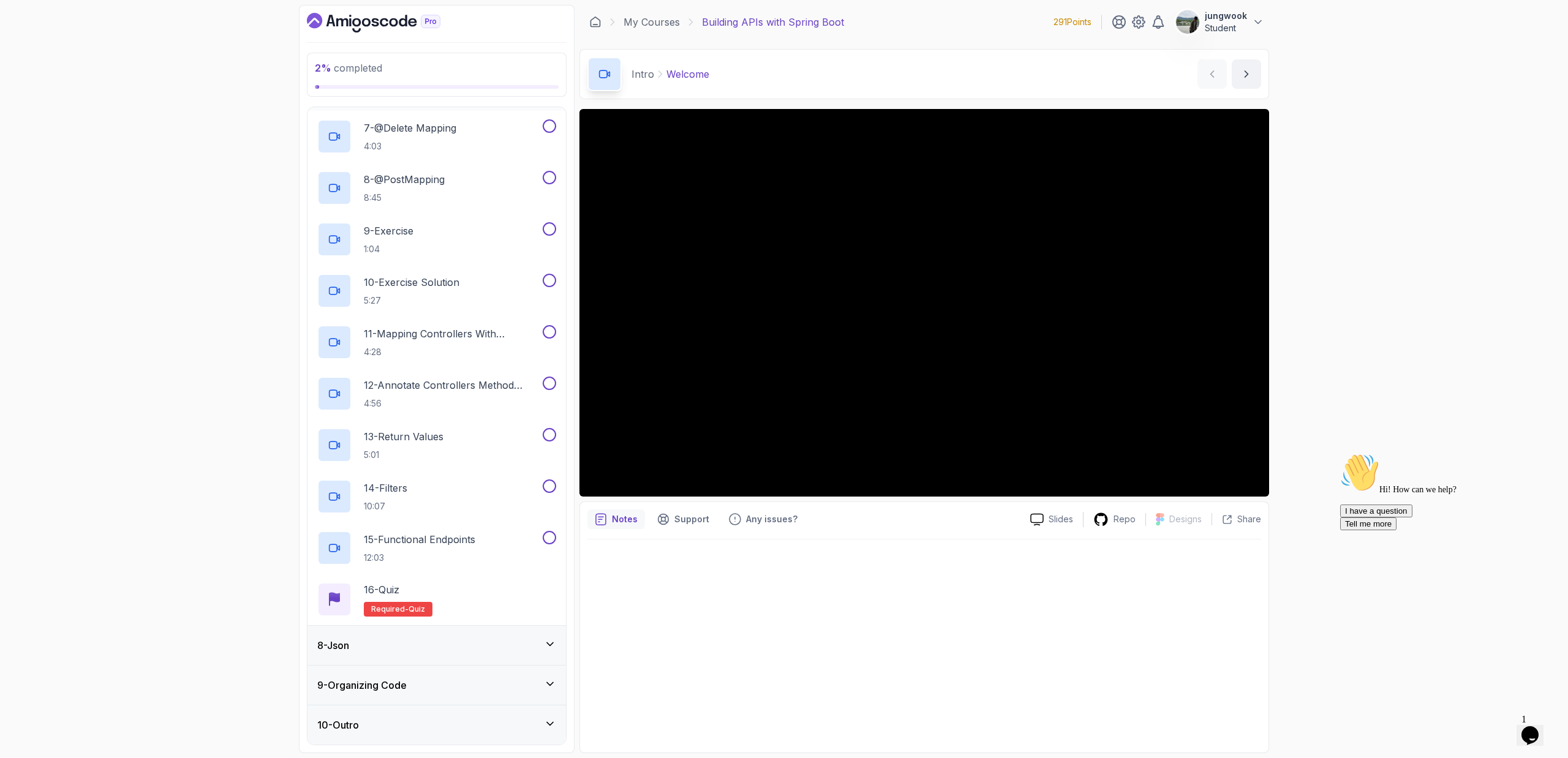
click at [432, 648] on div "8 - Json" at bounding box center [436, 645] width 239 height 15
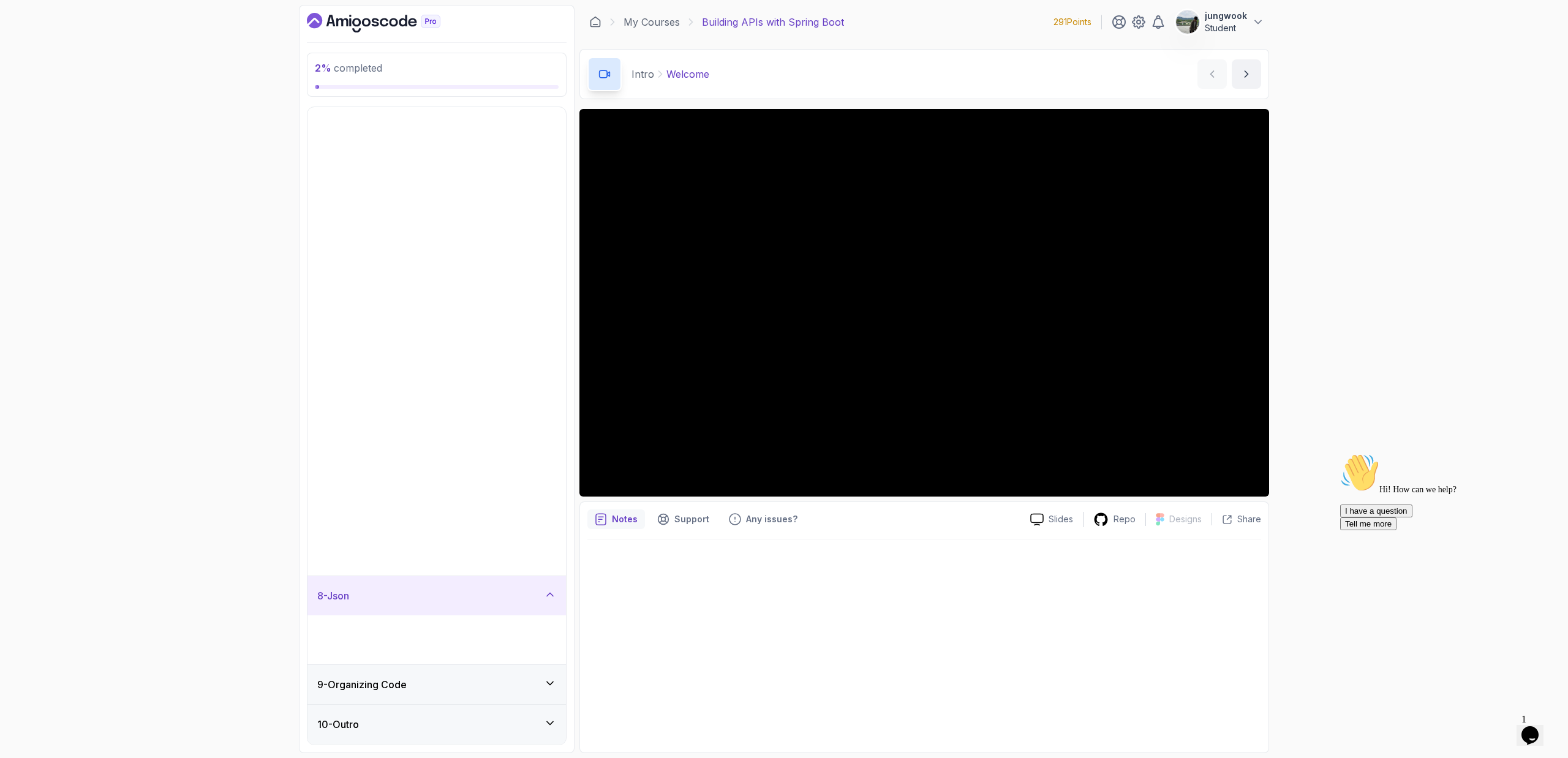
scroll to position [0, 0]
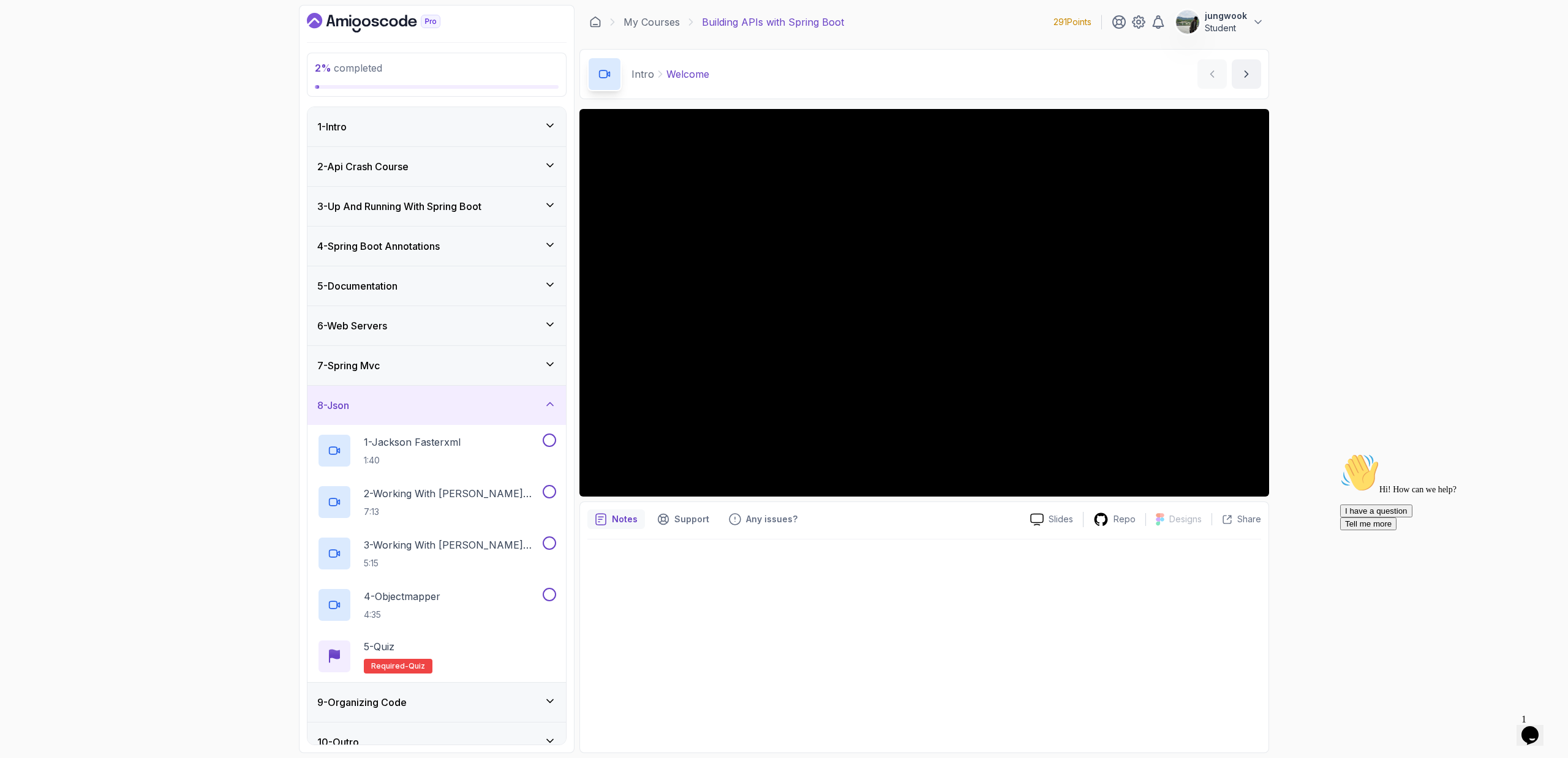
click at [508, 334] on div "6 - Web Servers" at bounding box center [436, 326] width 258 height 39
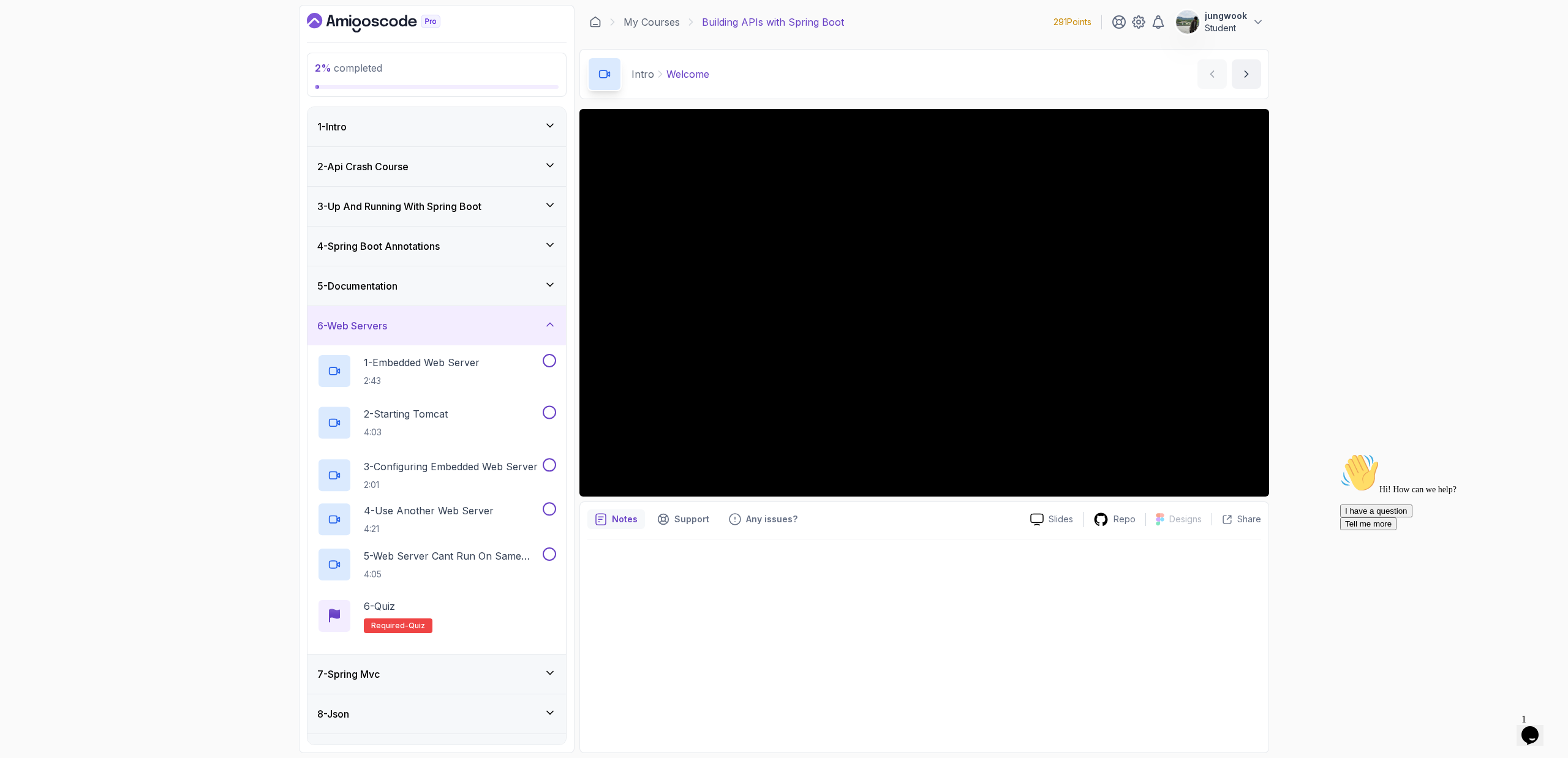
click at [528, 212] on div "3 - Up And Running With Spring Boot" at bounding box center [436, 206] width 258 height 39
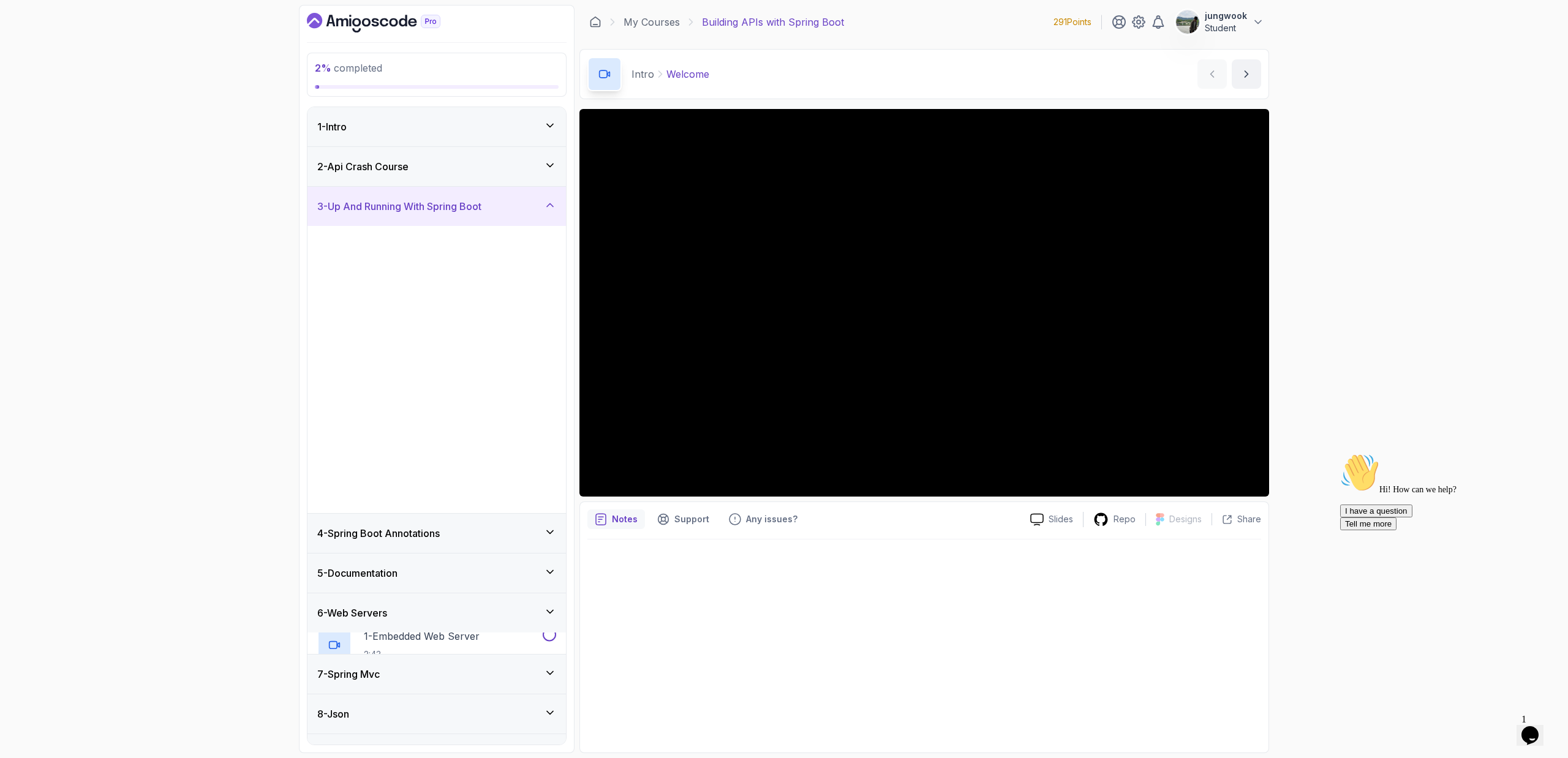
click at [533, 166] on div "2 - Api Crash Course" at bounding box center [436, 166] width 239 height 15
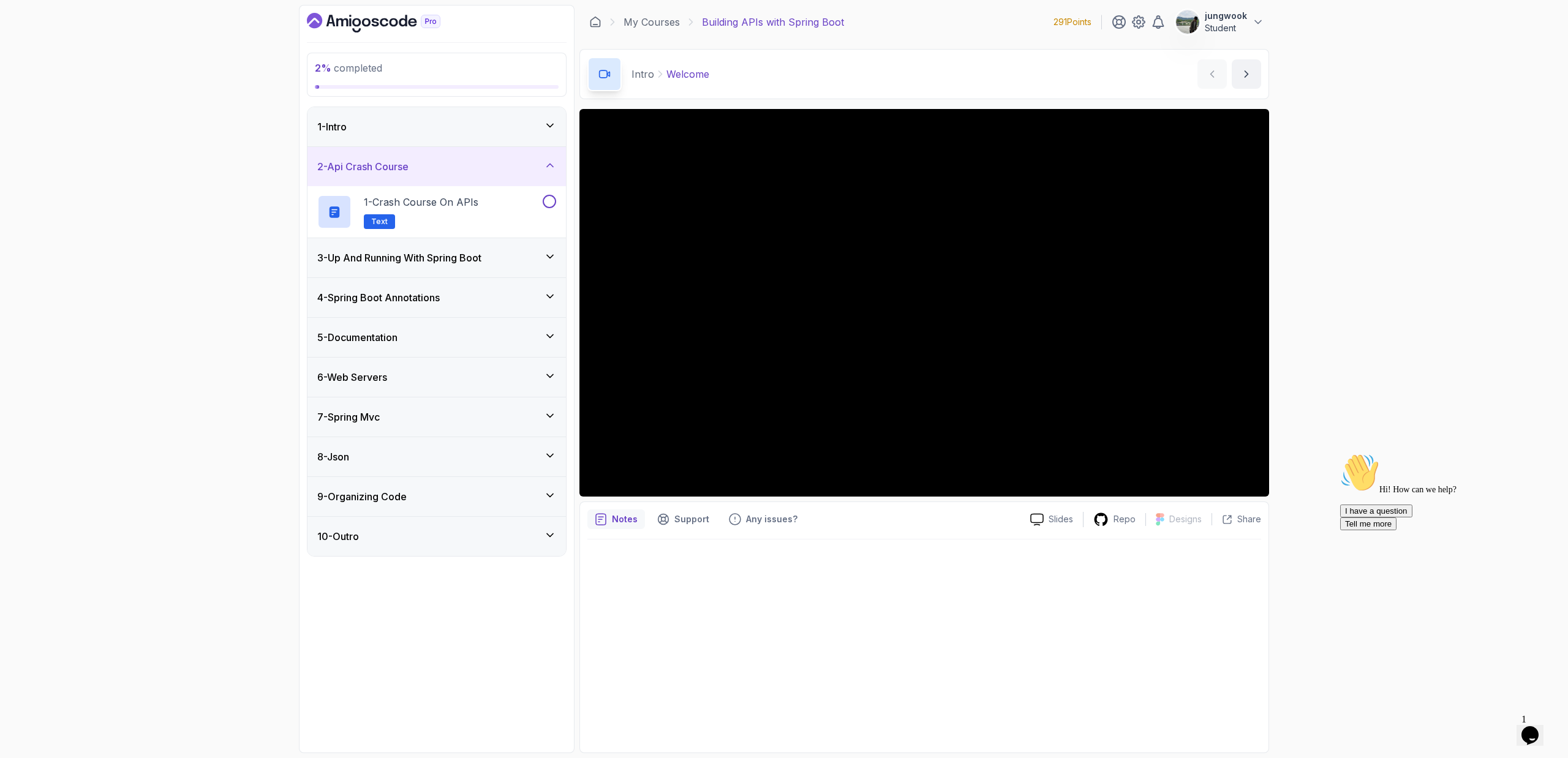
click at [534, 124] on div "1 - Intro" at bounding box center [436, 127] width 239 height 15
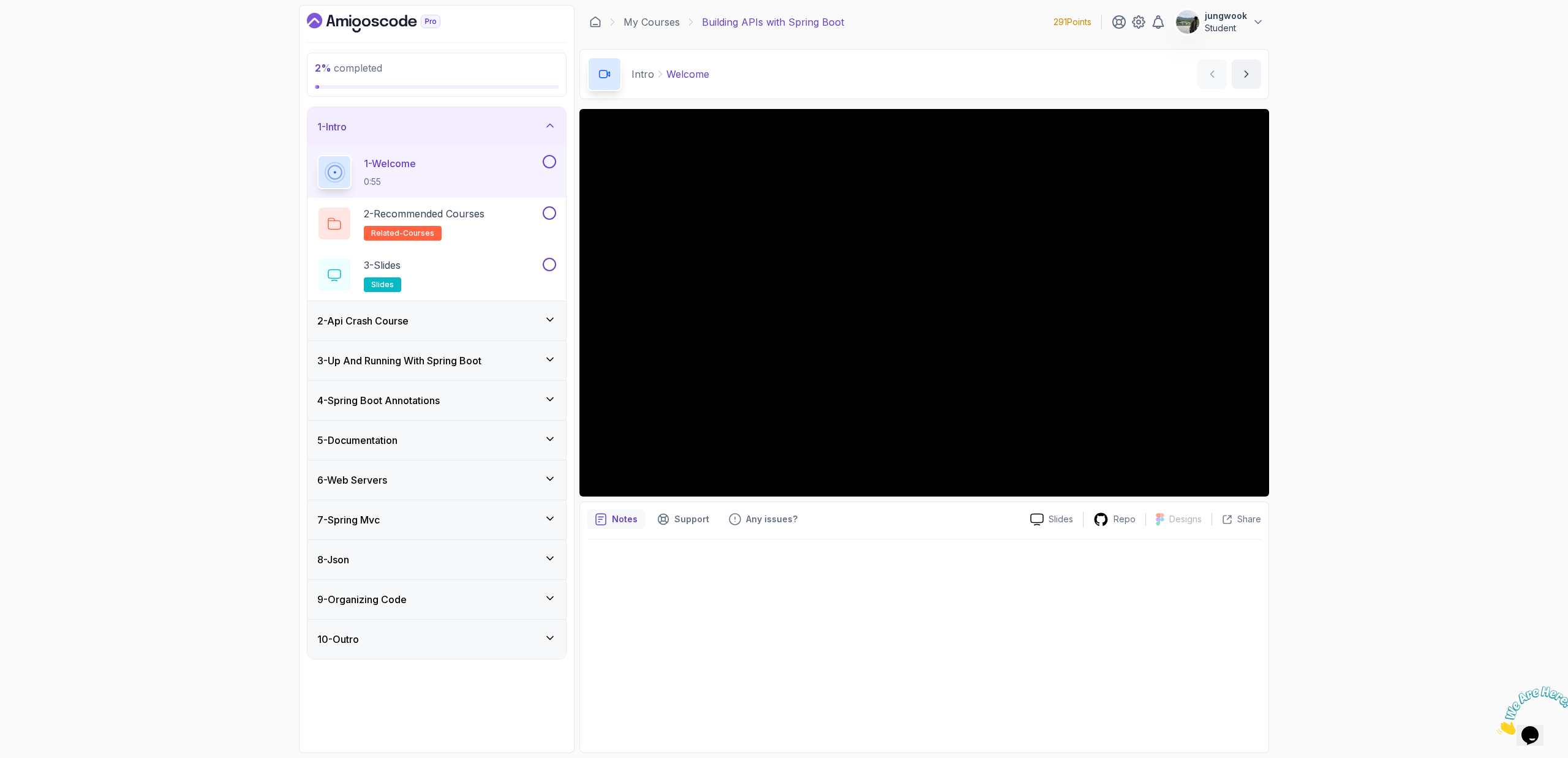
click at [502, 329] on div "2 - Api Crash Course" at bounding box center [436, 321] width 258 height 39
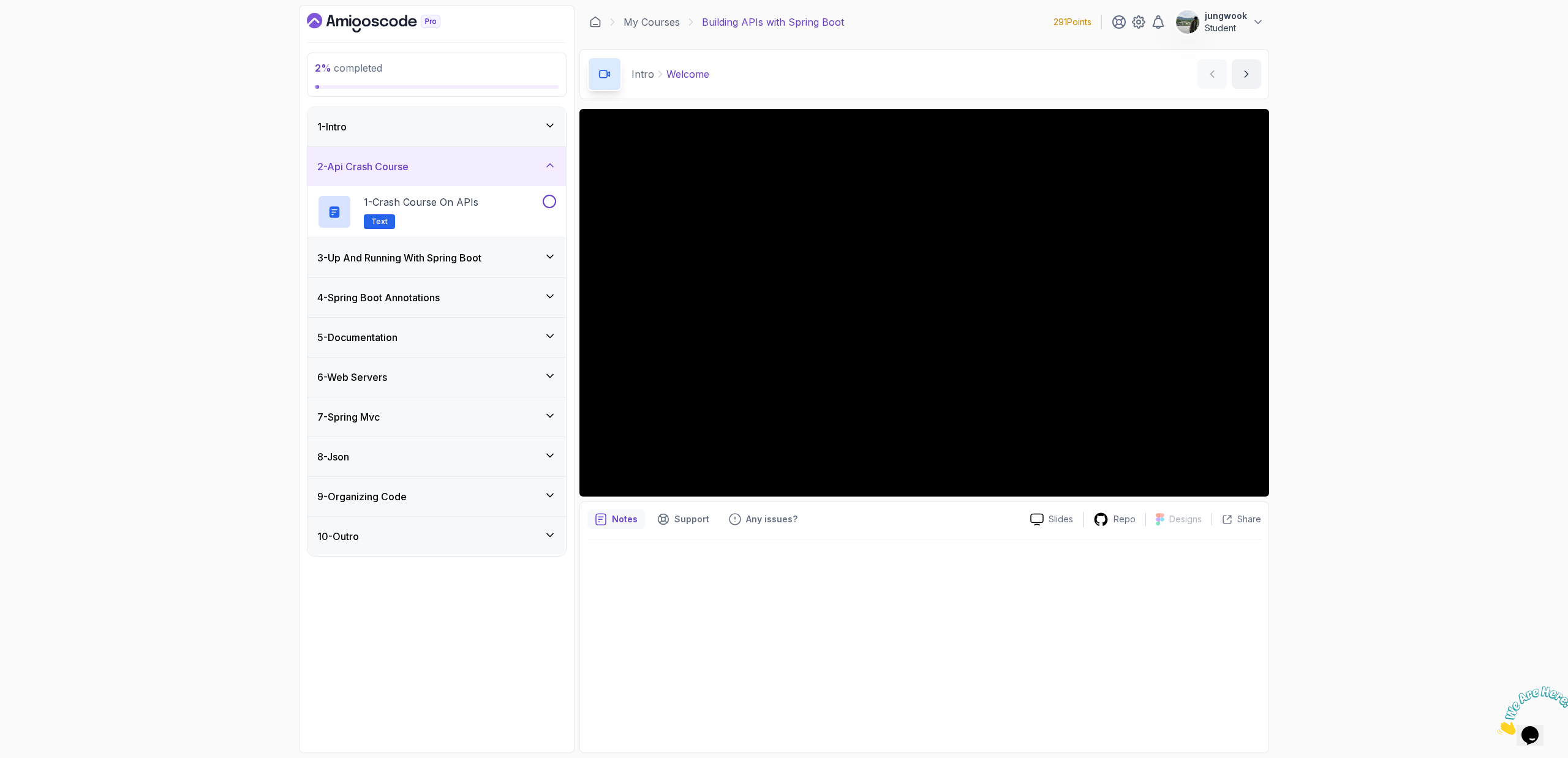
click at [499, 265] on div "3 - Up And Running With Spring Boot" at bounding box center [436, 258] width 258 height 39
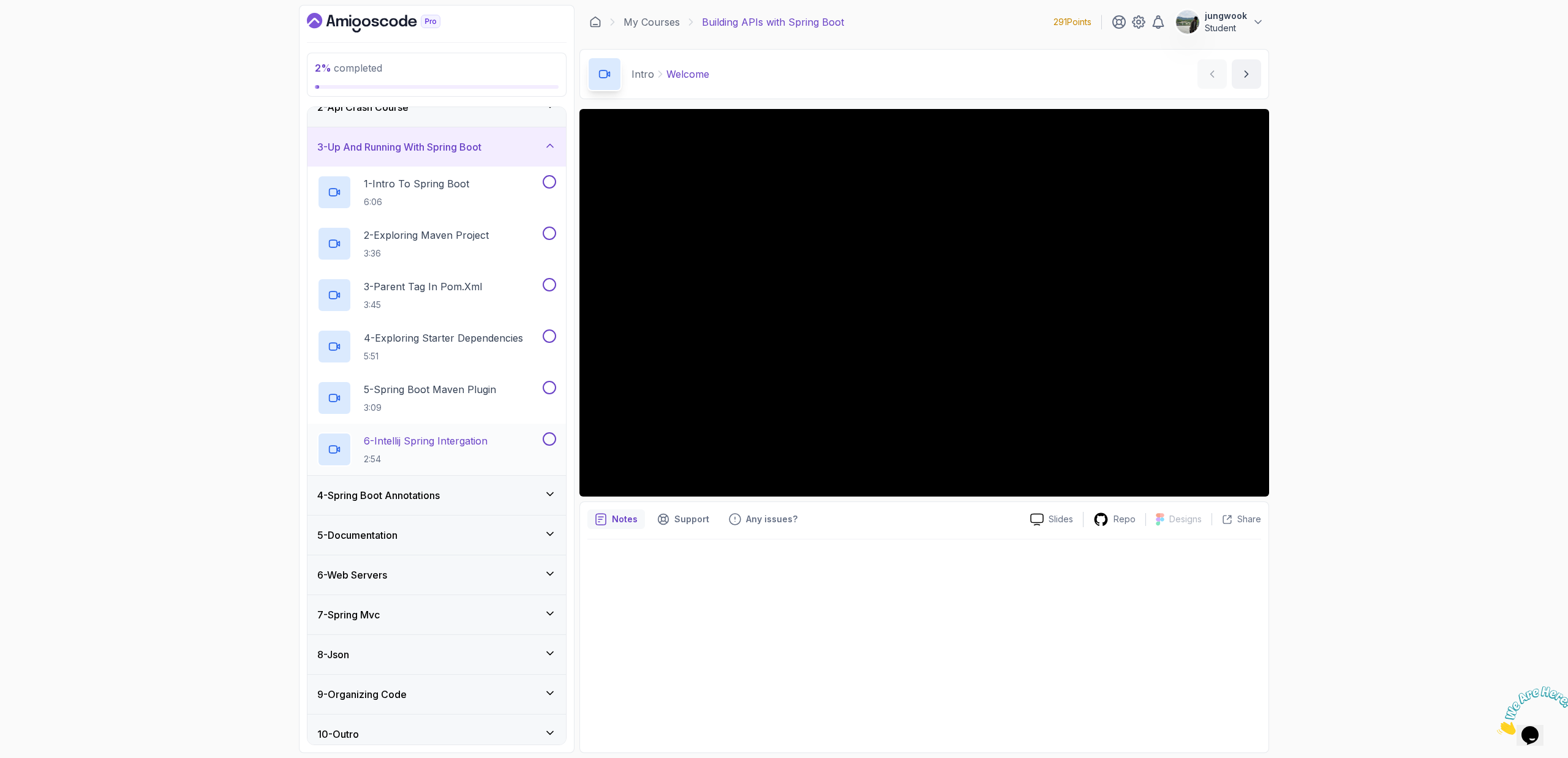
scroll to position [68, 0]
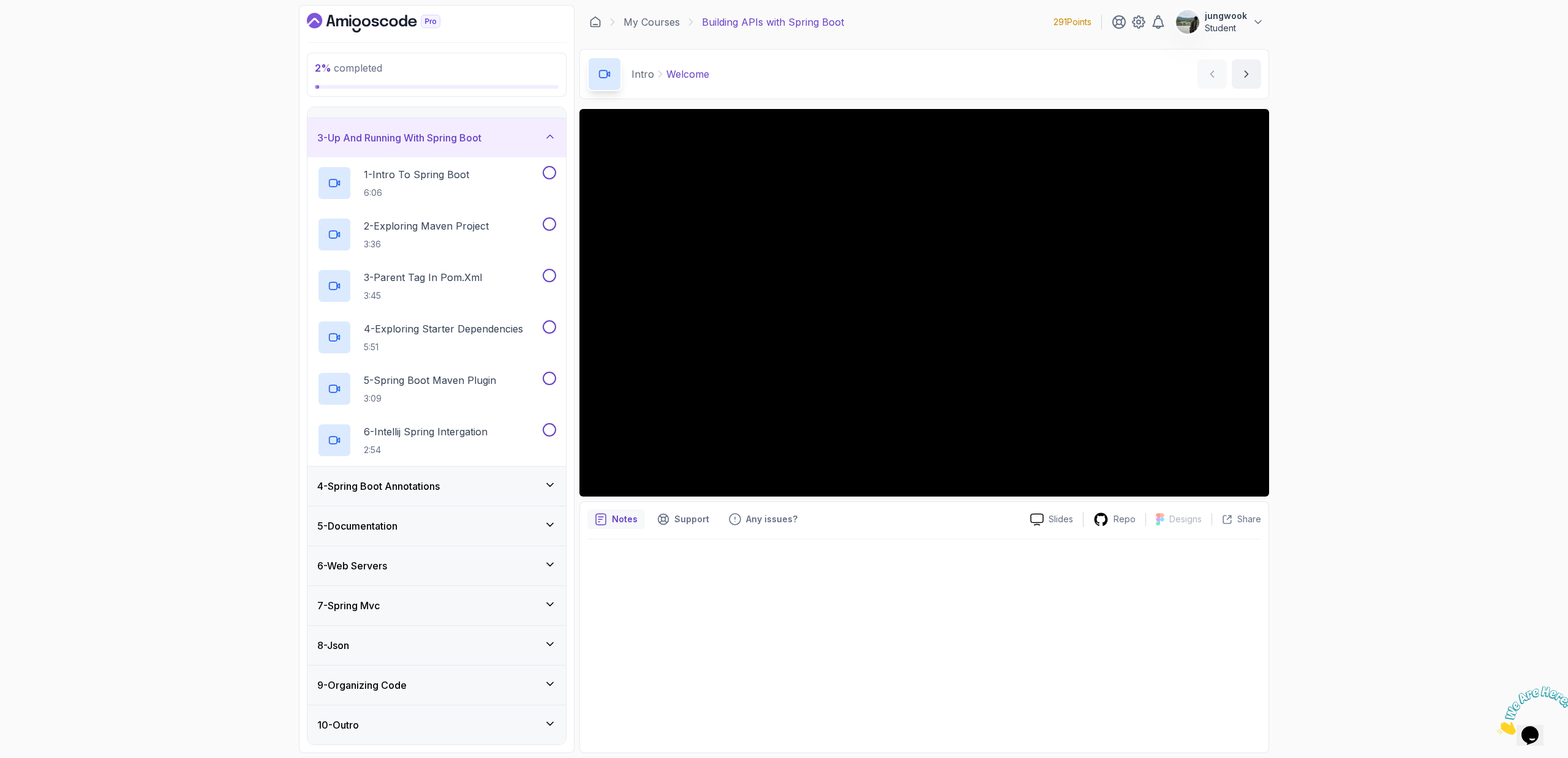
click at [456, 490] on div "4 - Spring Boot Annotations" at bounding box center [436, 486] width 239 height 15
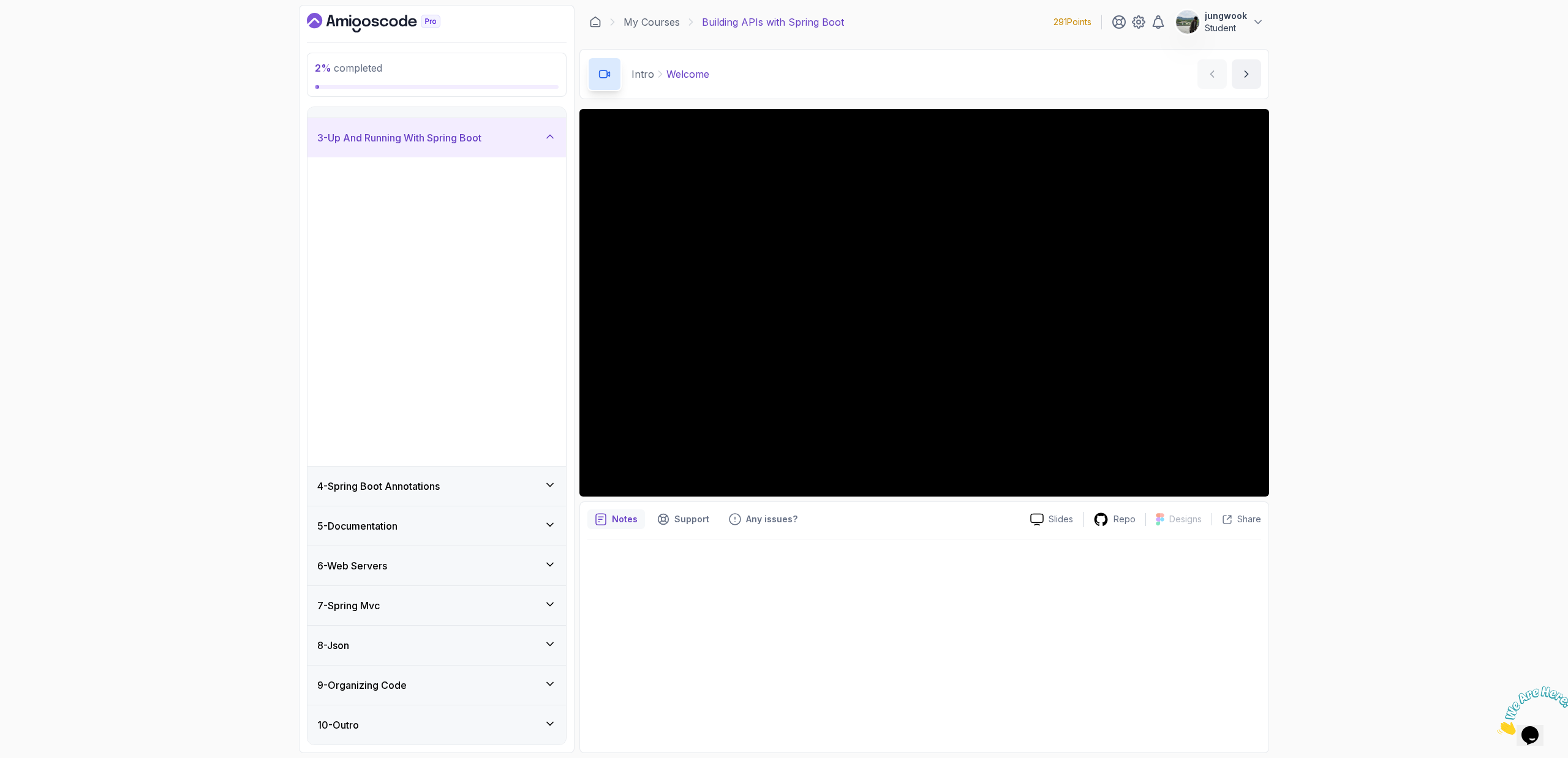
scroll to position [0, 0]
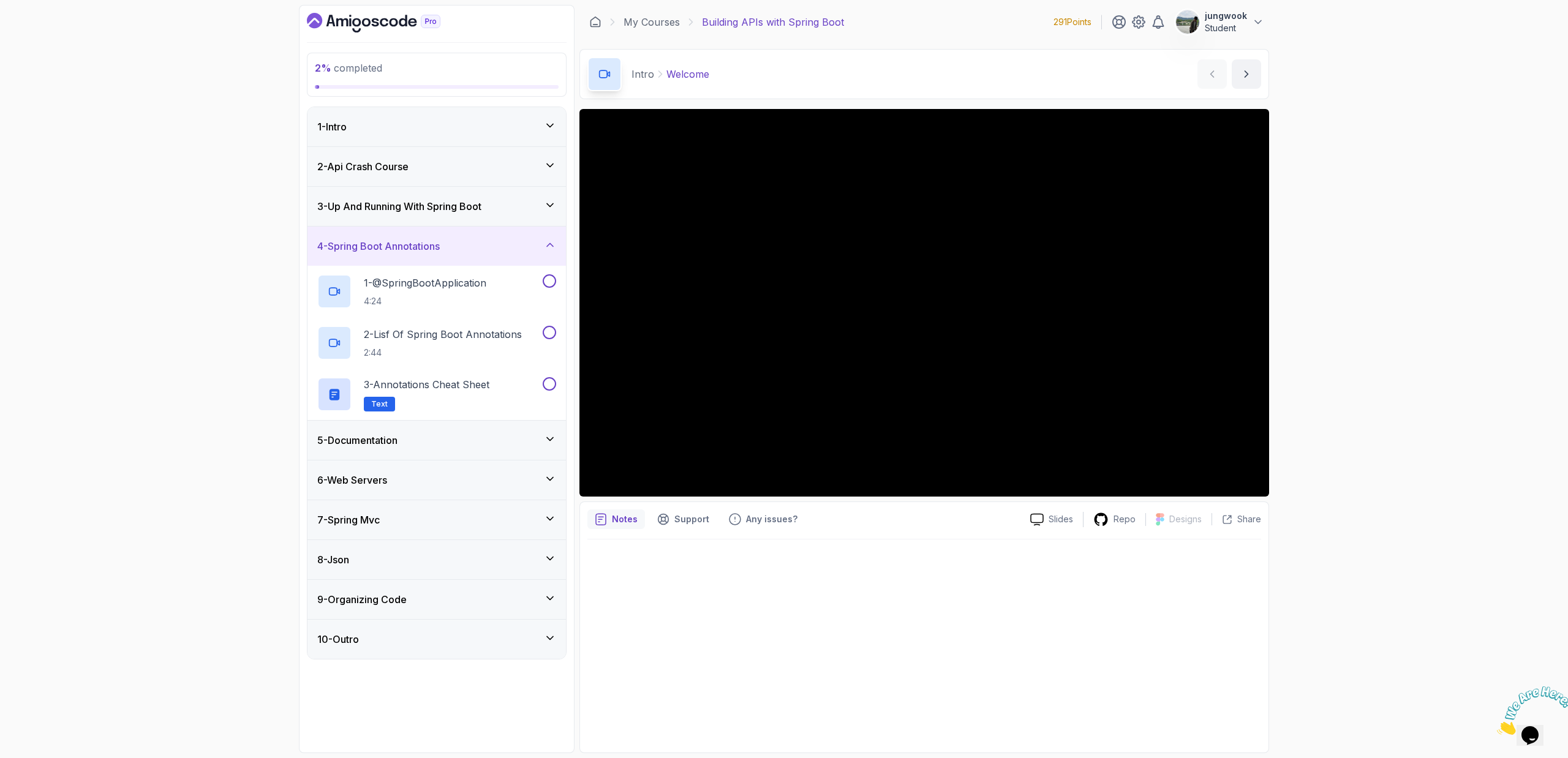
click at [495, 430] on div "5 - Documentation" at bounding box center [436, 441] width 258 height 39
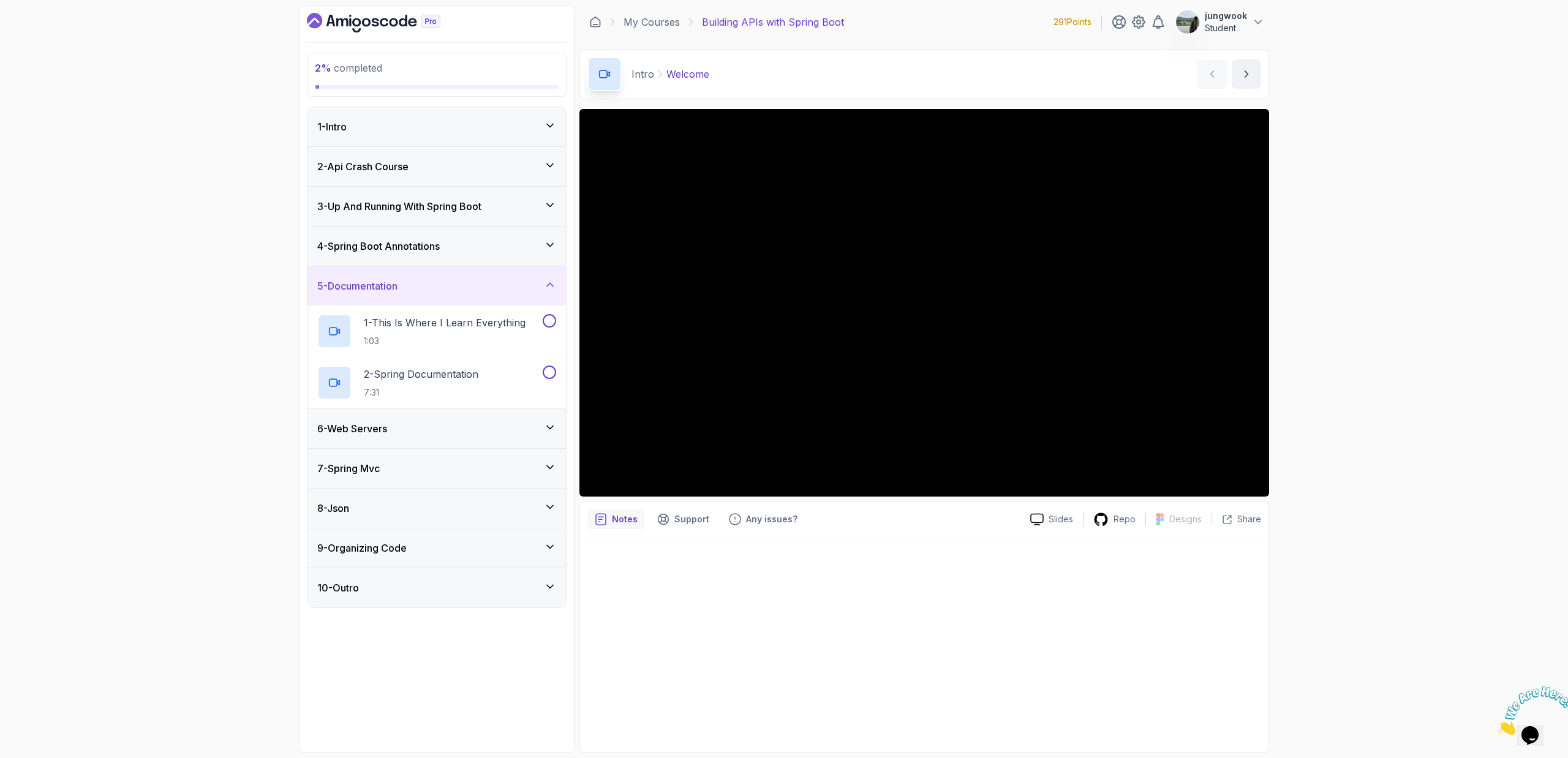
click at [497, 429] on div "6 - Web Servers" at bounding box center [436, 429] width 239 height 15
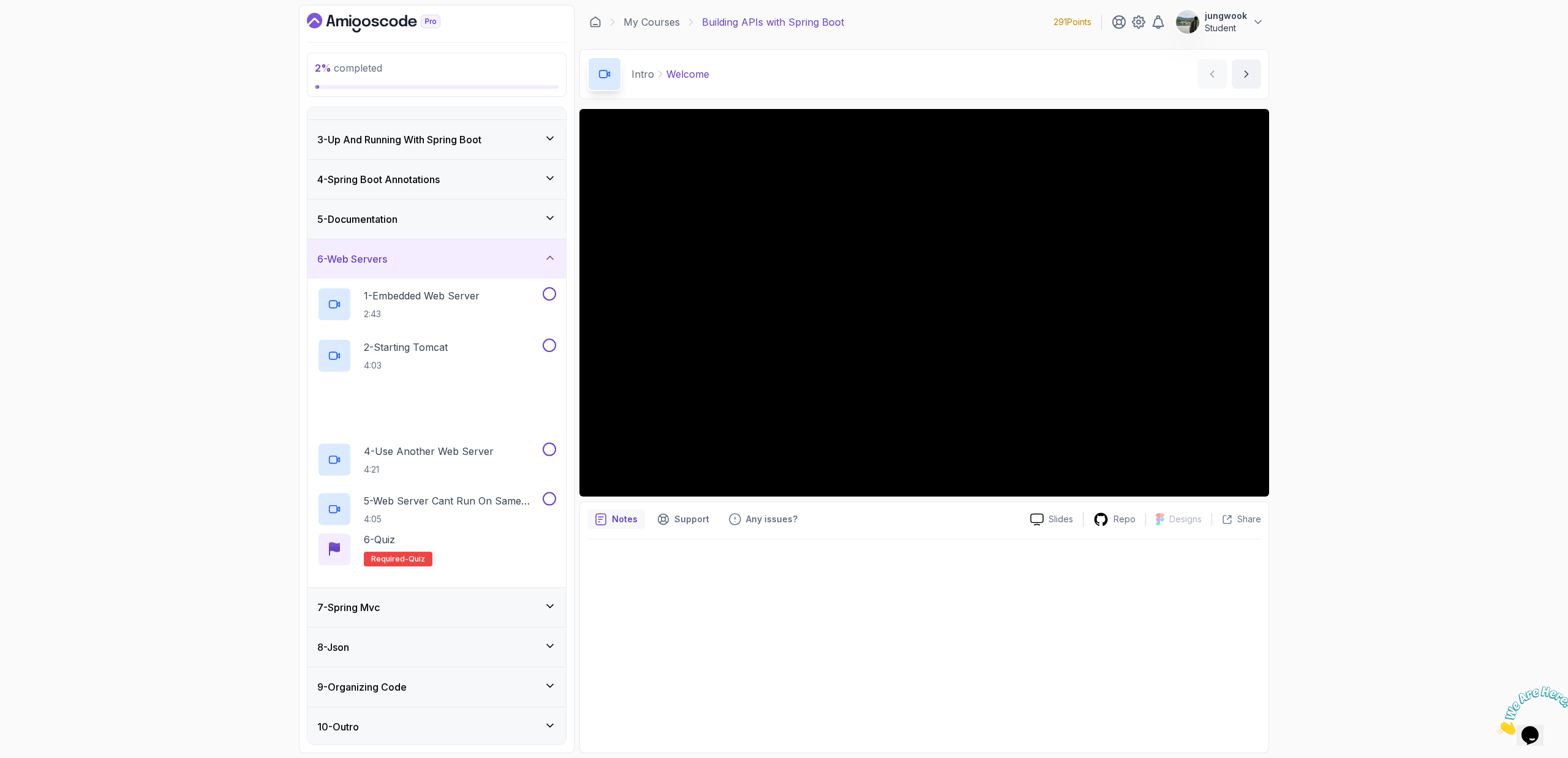
scroll to position [68, 0]
click at [512, 607] on div "7 - Spring Mvc" at bounding box center [436, 605] width 239 height 15
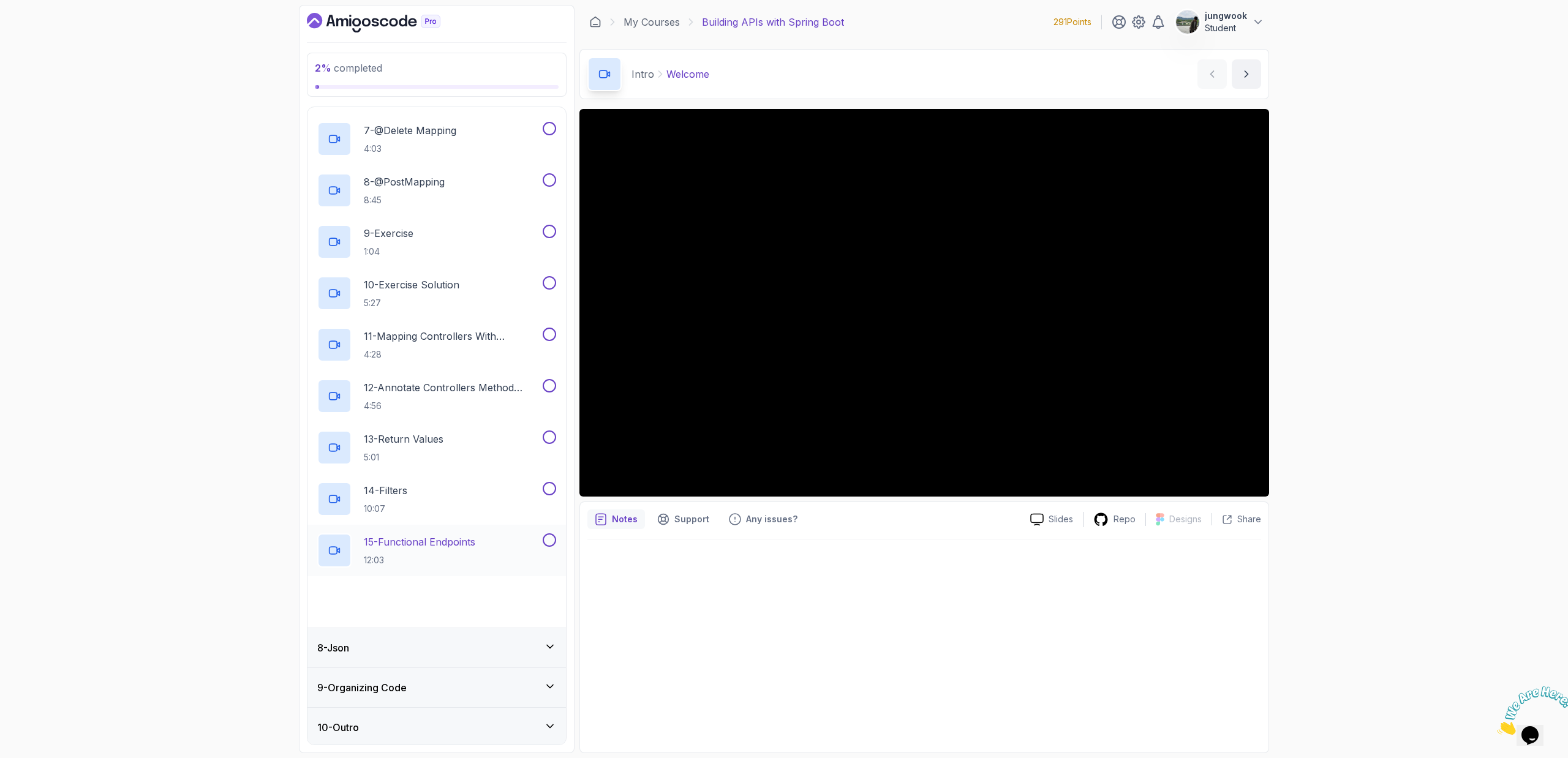
scroll to position [583, 0]
click at [478, 640] on div "8 - Json" at bounding box center [436, 645] width 239 height 15
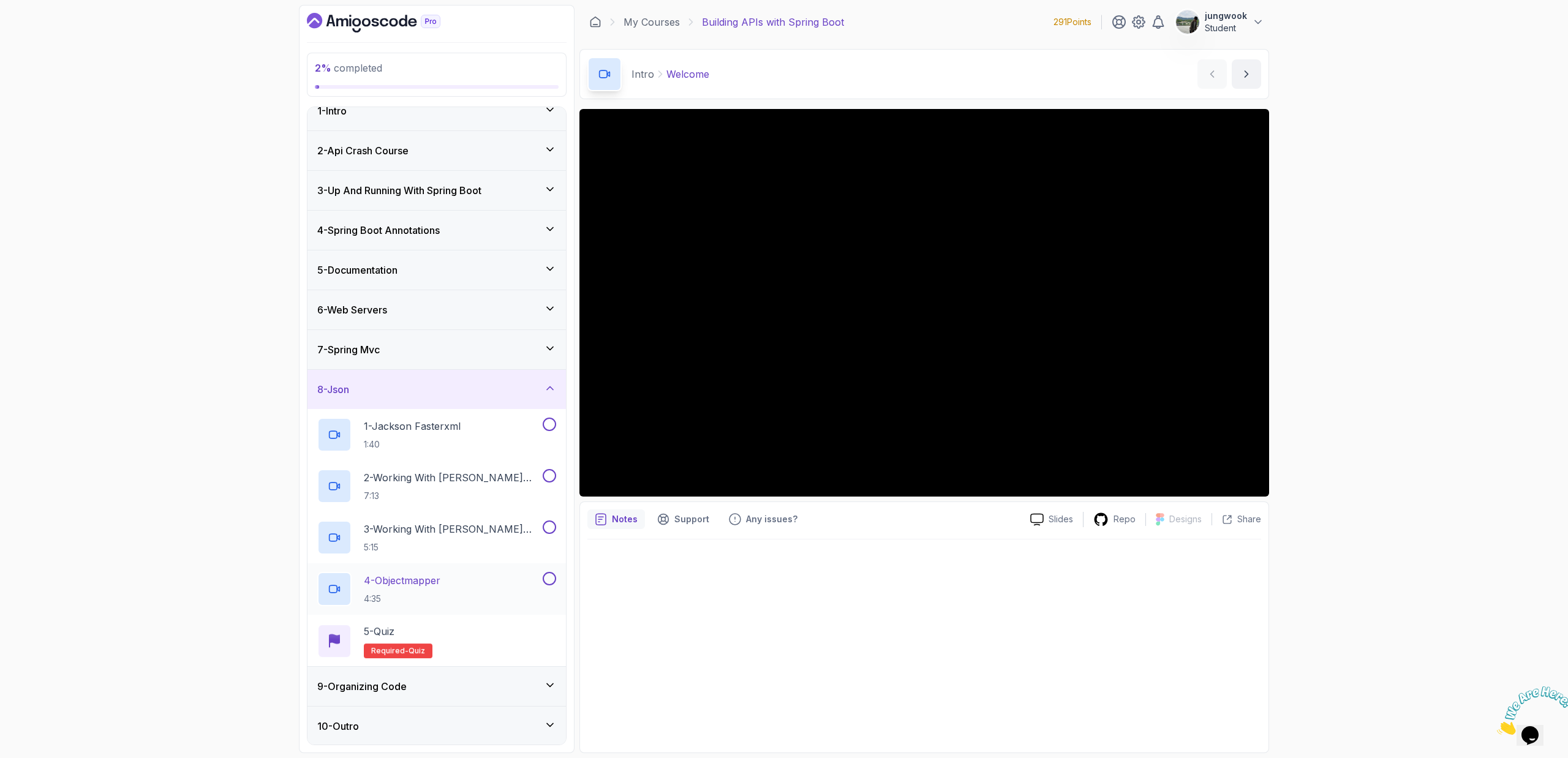
scroll to position [17, 0]
click at [468, 688] on div "9 - Organizing Code" at bounding box center [436, 685] width 239 height 15
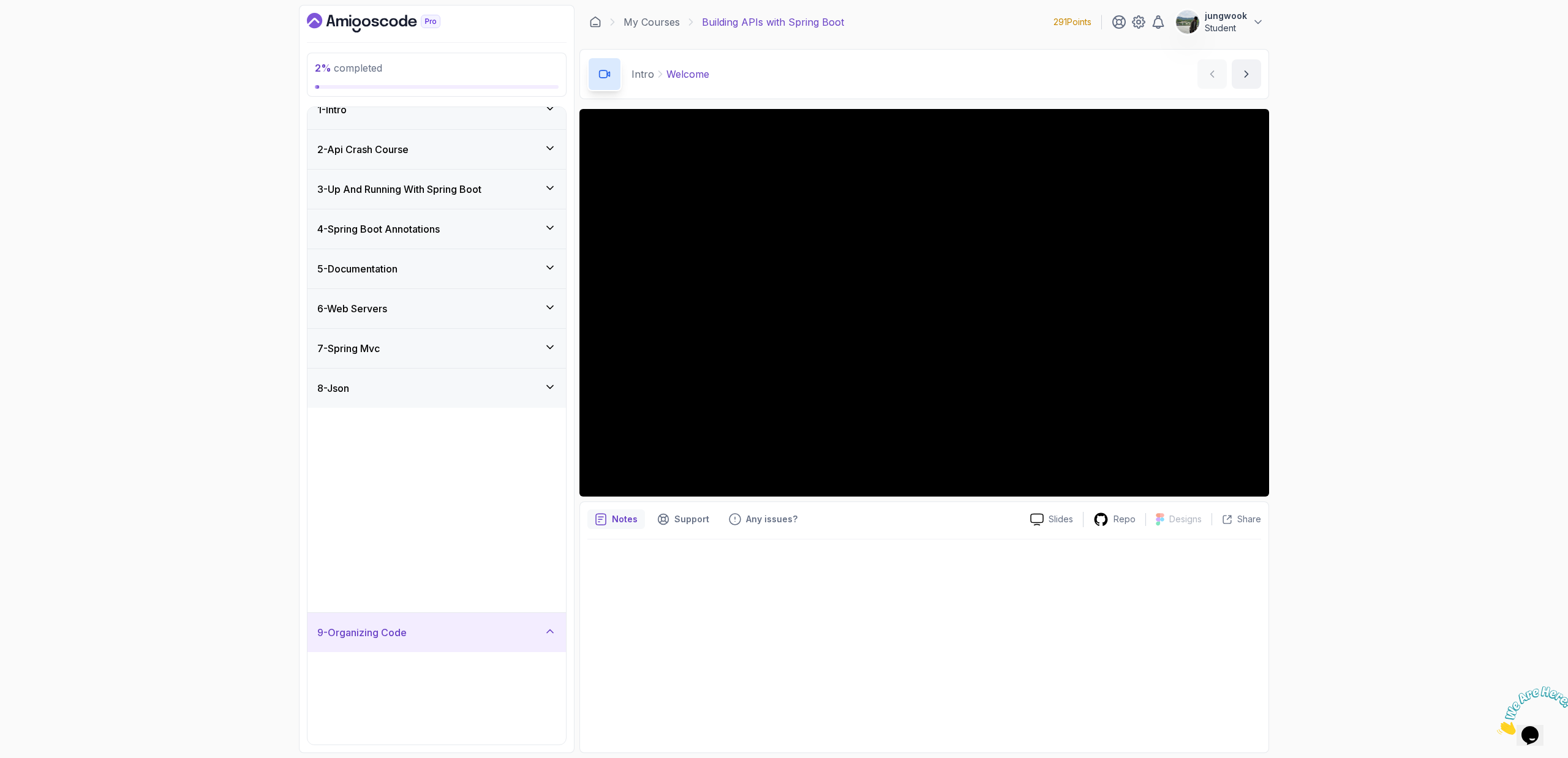
scroll to position [0, 0]
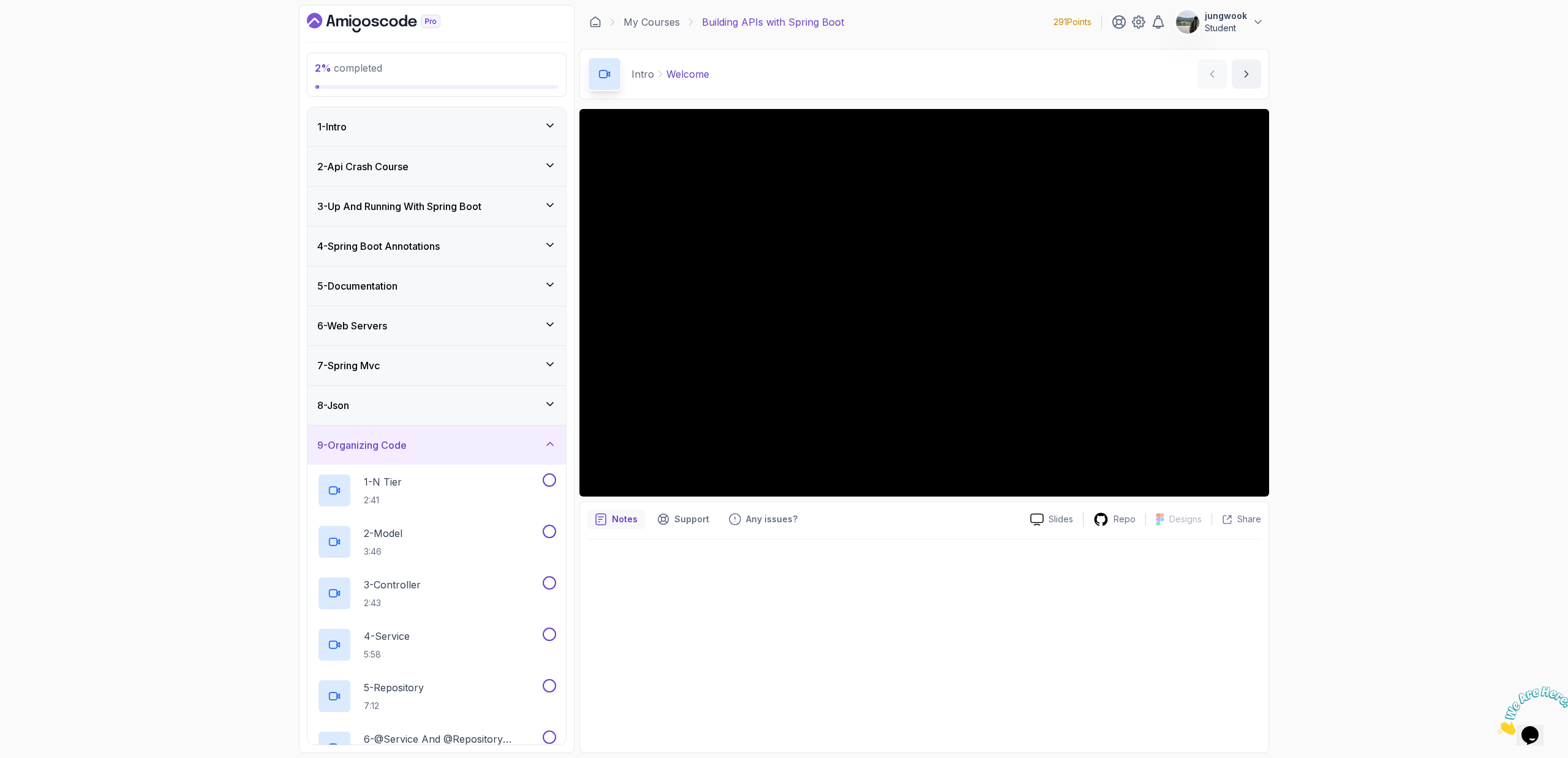
click at [446, 178] on div "2 - Api Crash Course" at bounding box center [436, 167] width 258 height 39
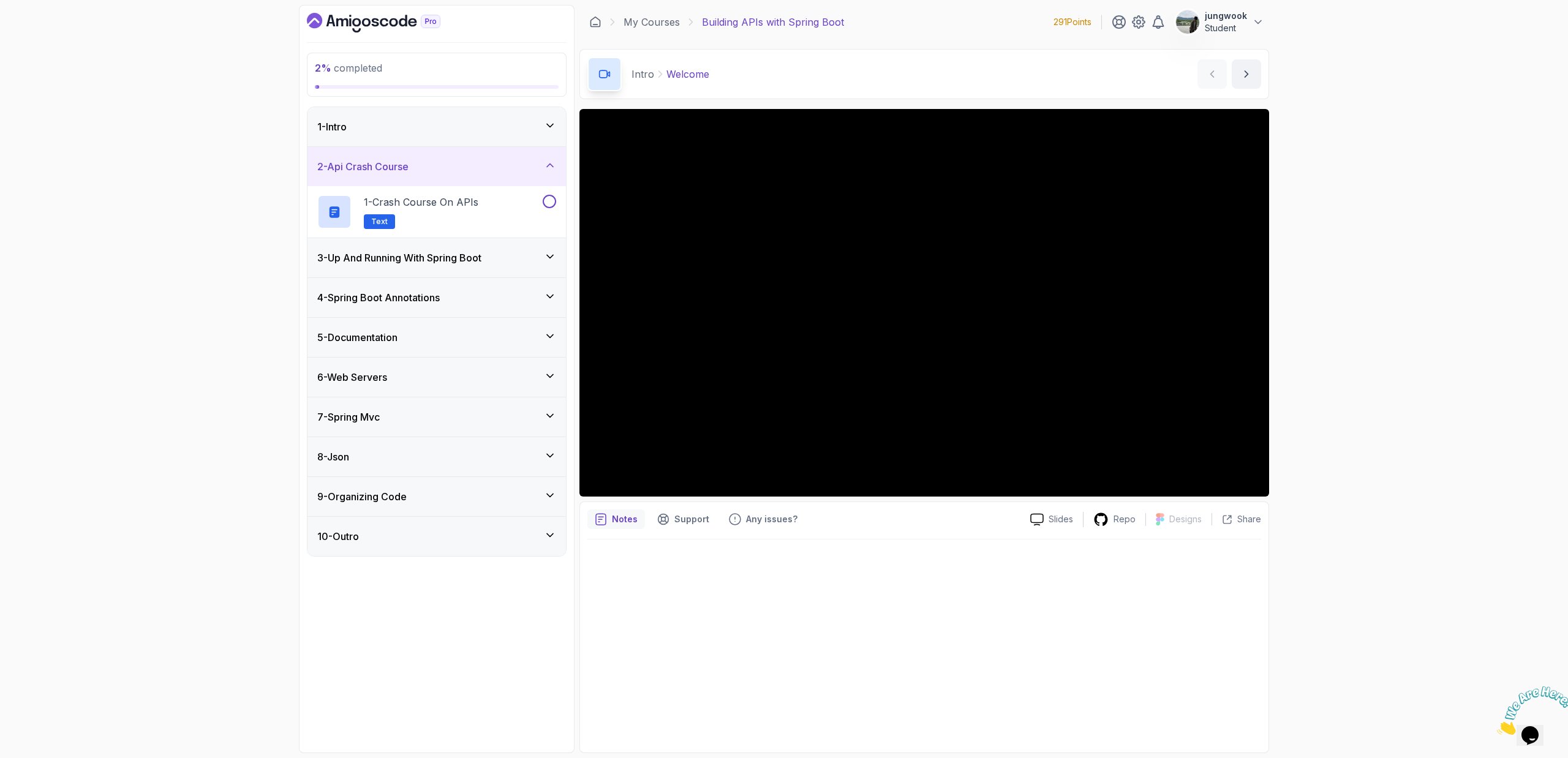
click at [422, 270] on div "3 - Up And Running With Spring Boot" at bounding box center [436, 258] width 258 height 39
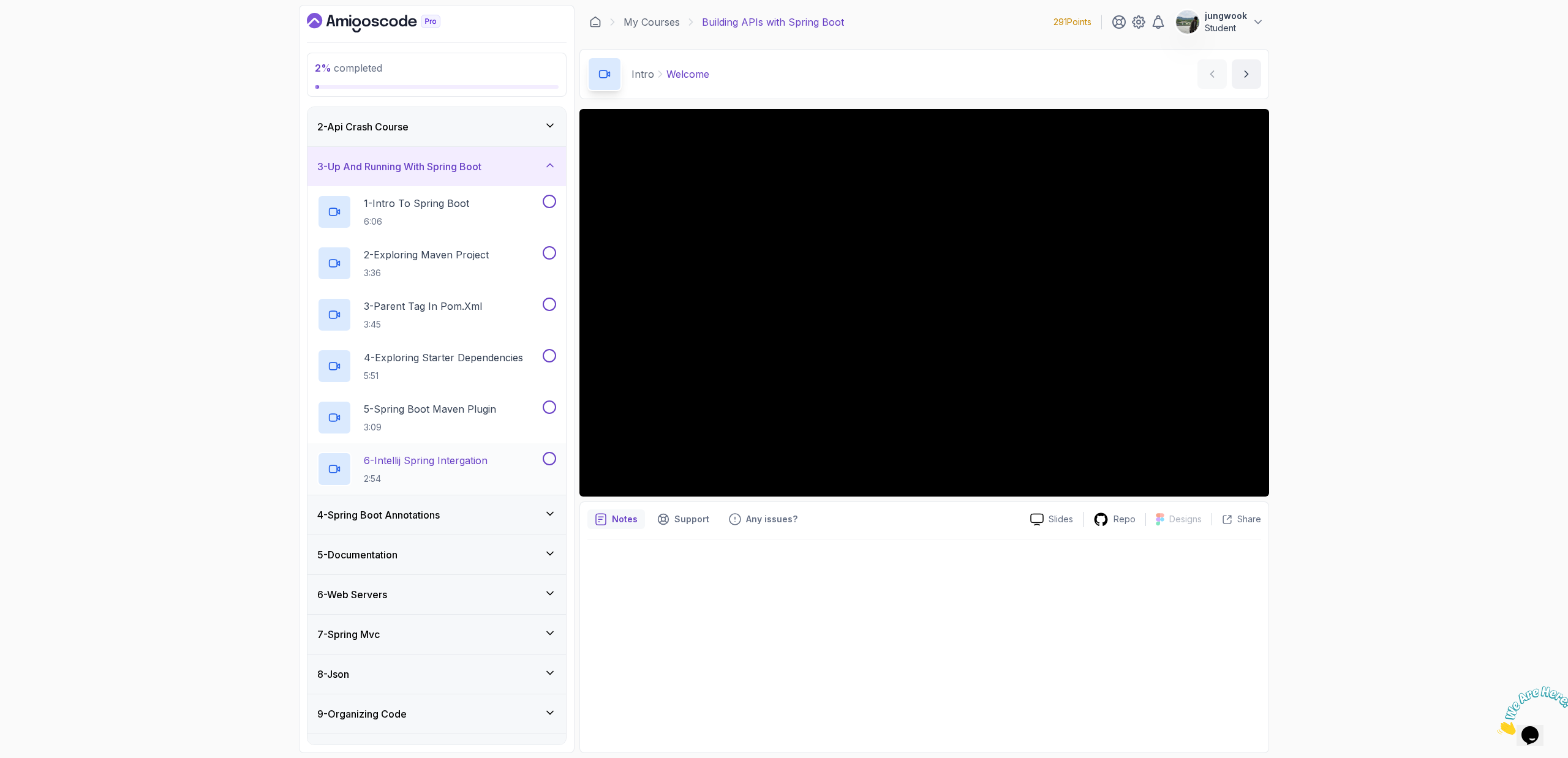
scroll to position [43, 0]
click at [416, 502] on div "4 - Spring Boot Annotations" at bounding box center [436, 512] width 258 height 39
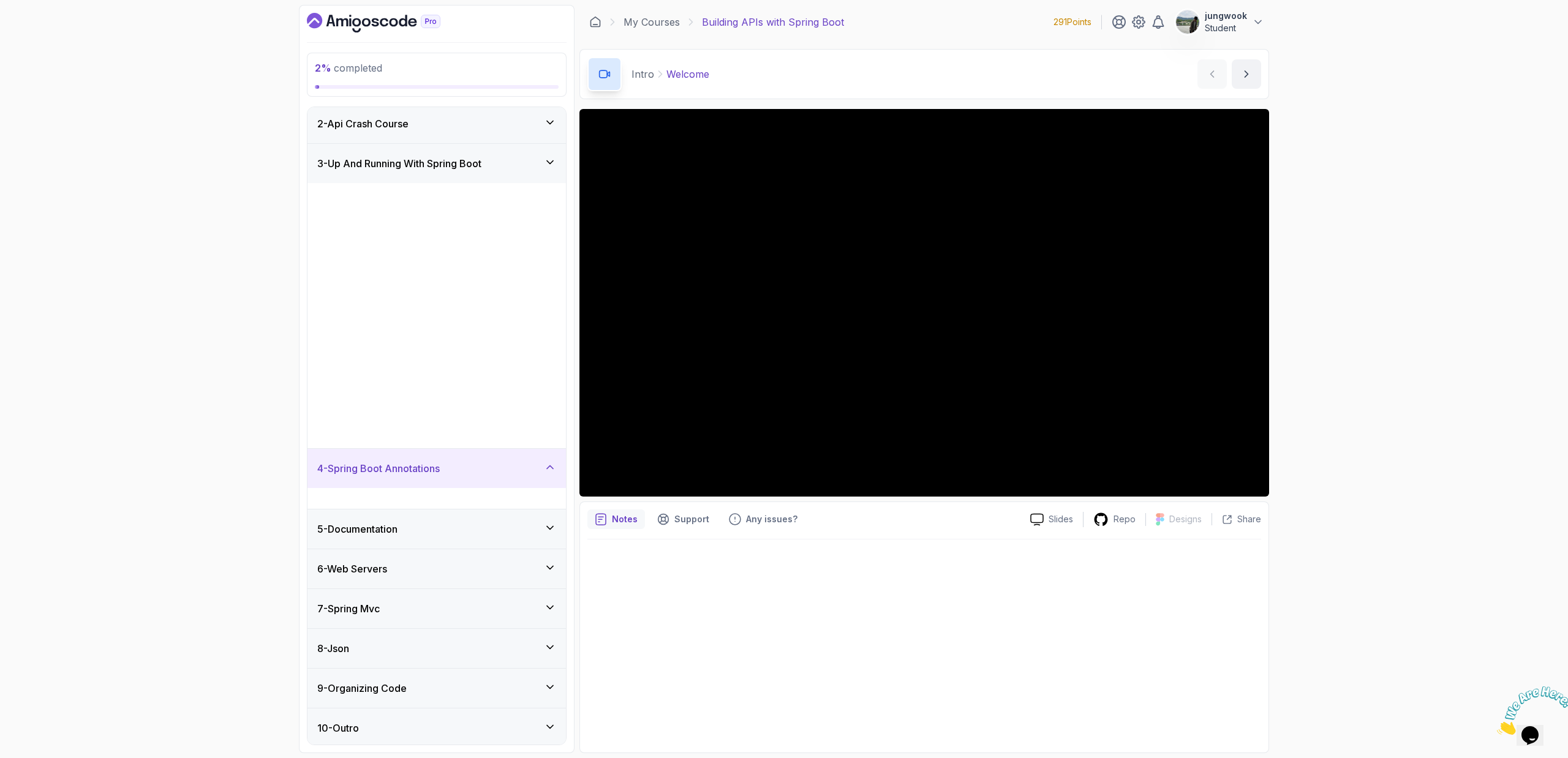
scroll to position [0, 0]
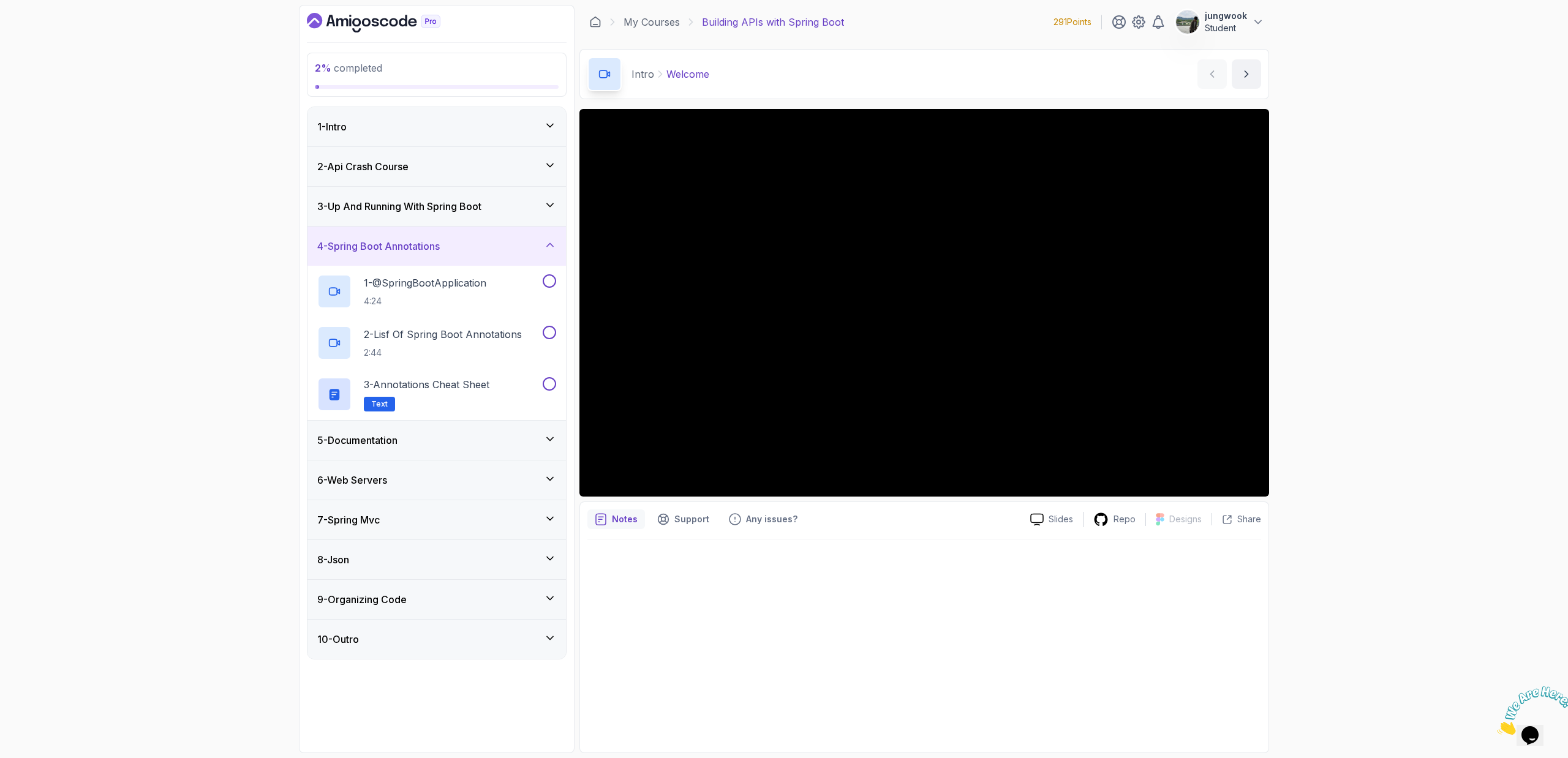
click at [424, 455] on div "5 - Documentation" at bounding box center [436, 441] width 258 height 39
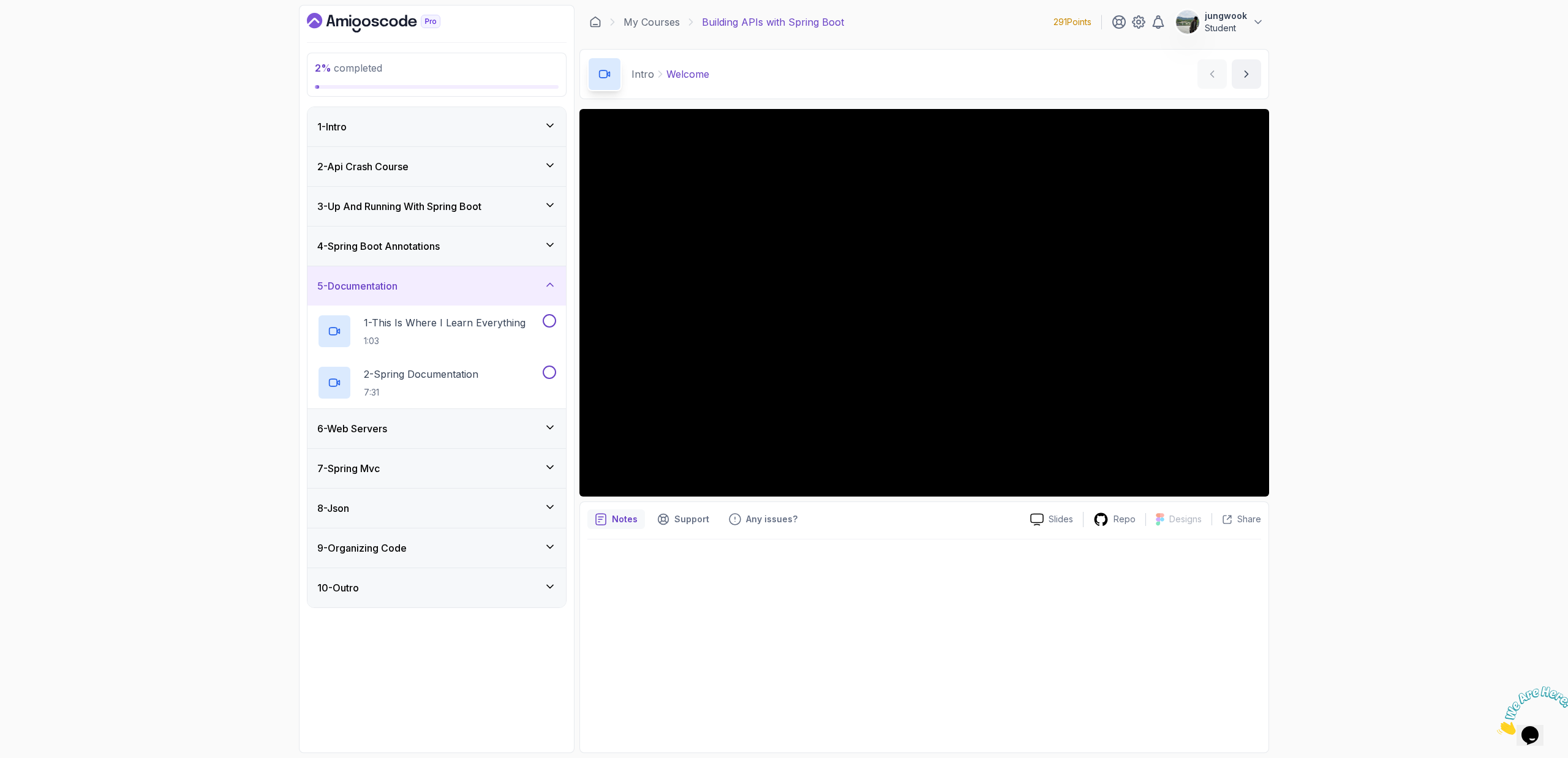
click at [455, 417] on div "6 - Web Servers" at bounding box center [436, 429] width 258 height 39
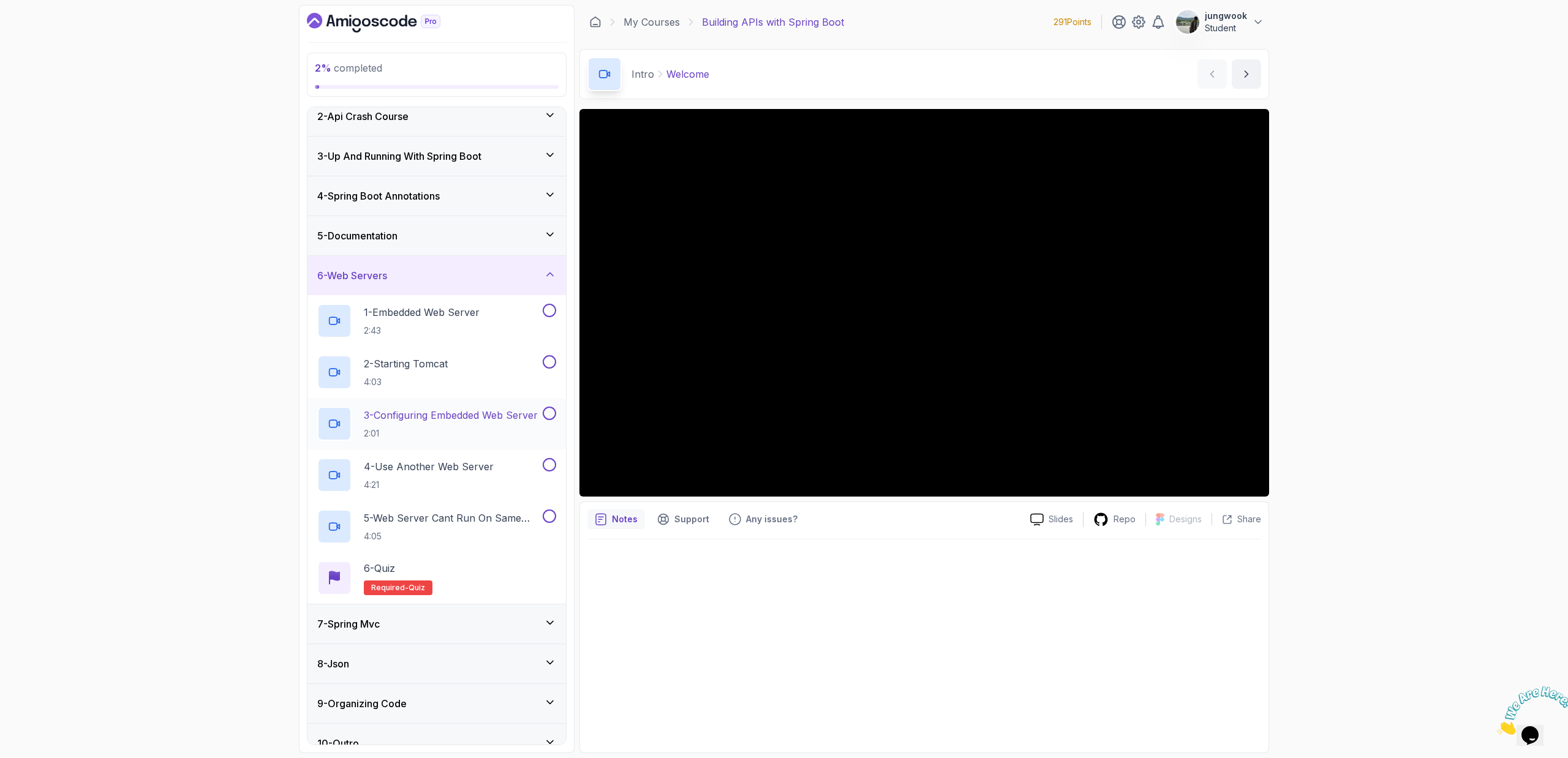
scroll to position [68, 0]
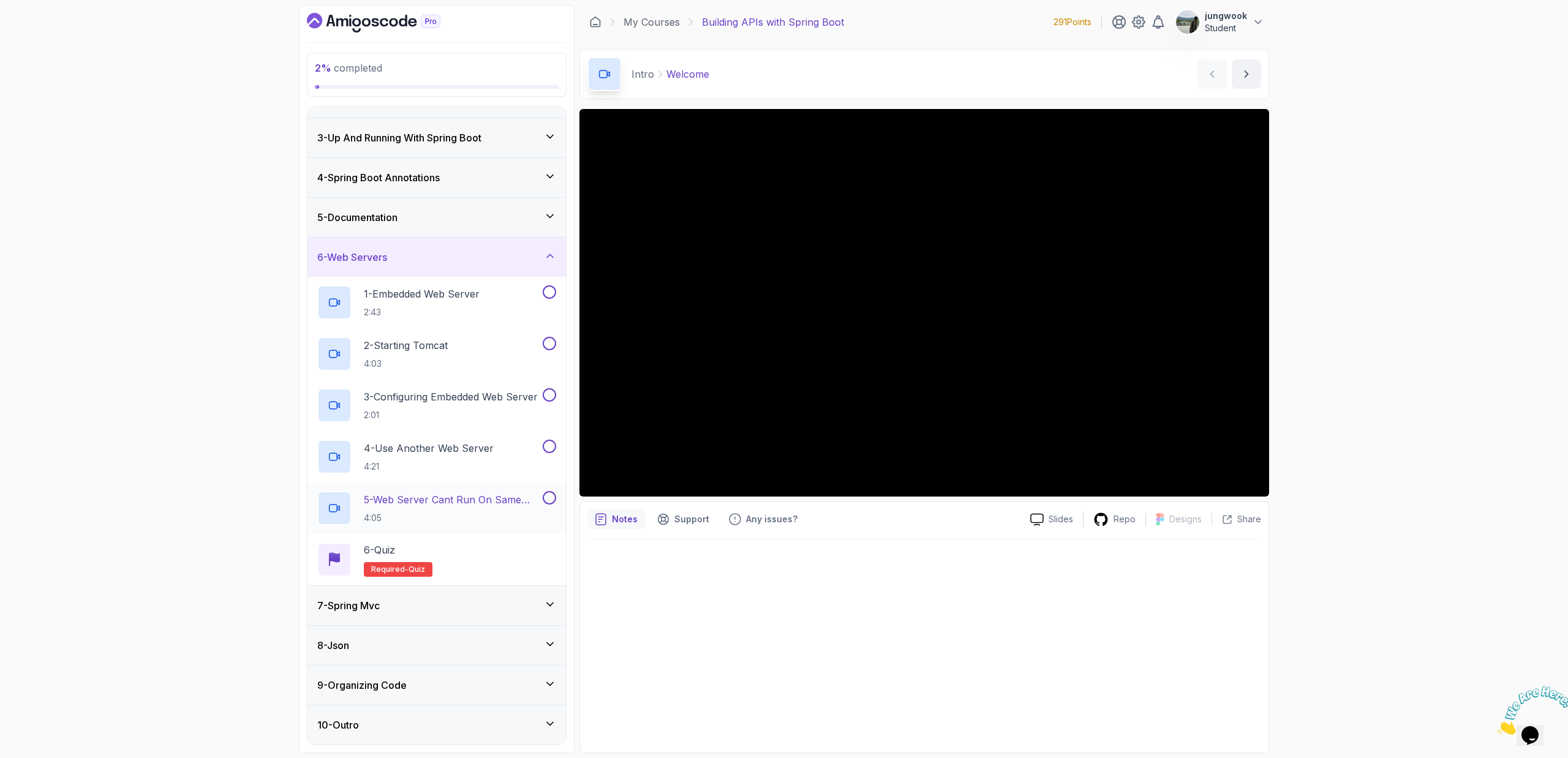
click at [415, 595] on div "7 - Spring Mvc" at bounding box center [436, 606] width 258 height 39
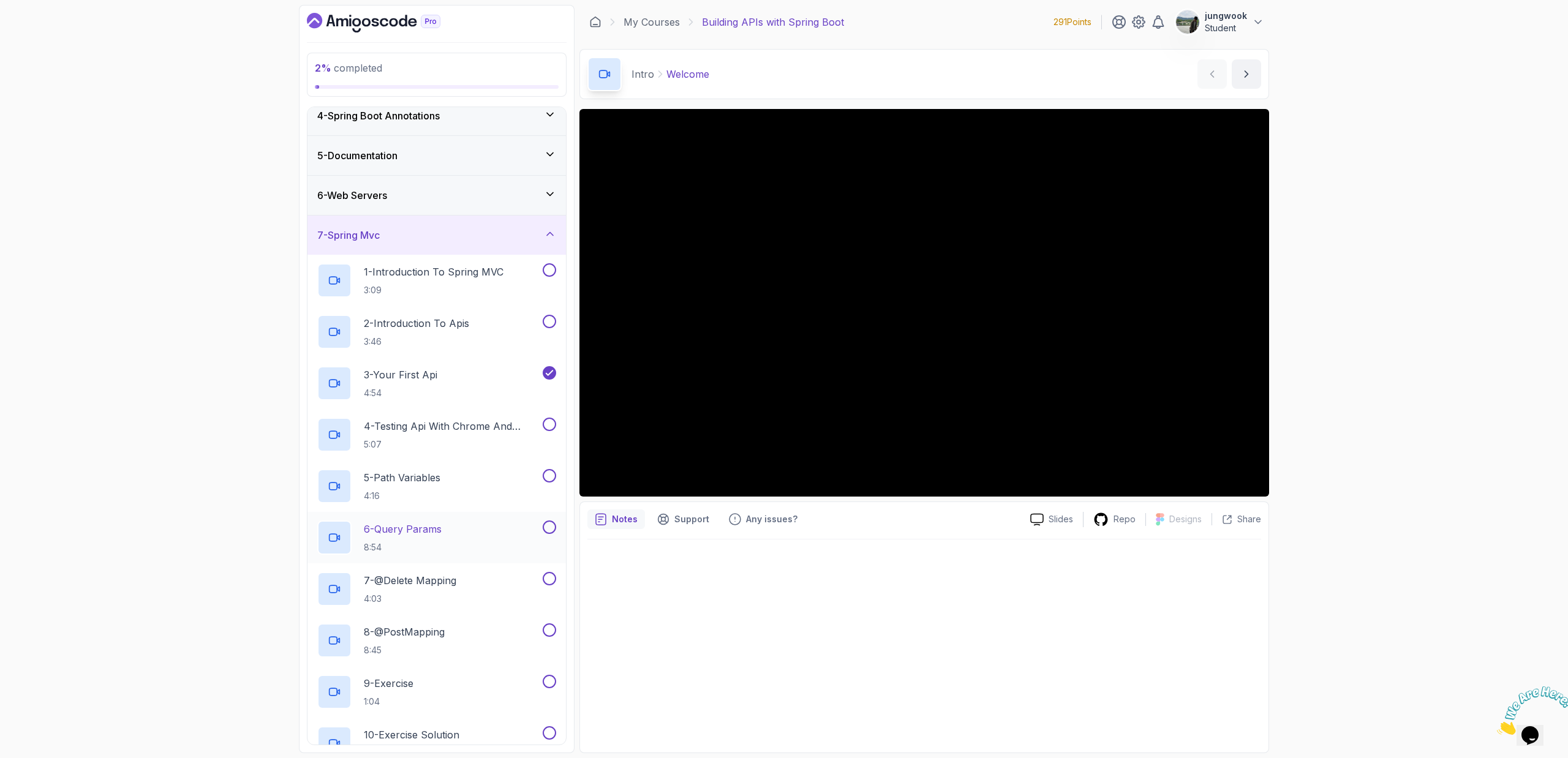
scroll to position [0, 0]
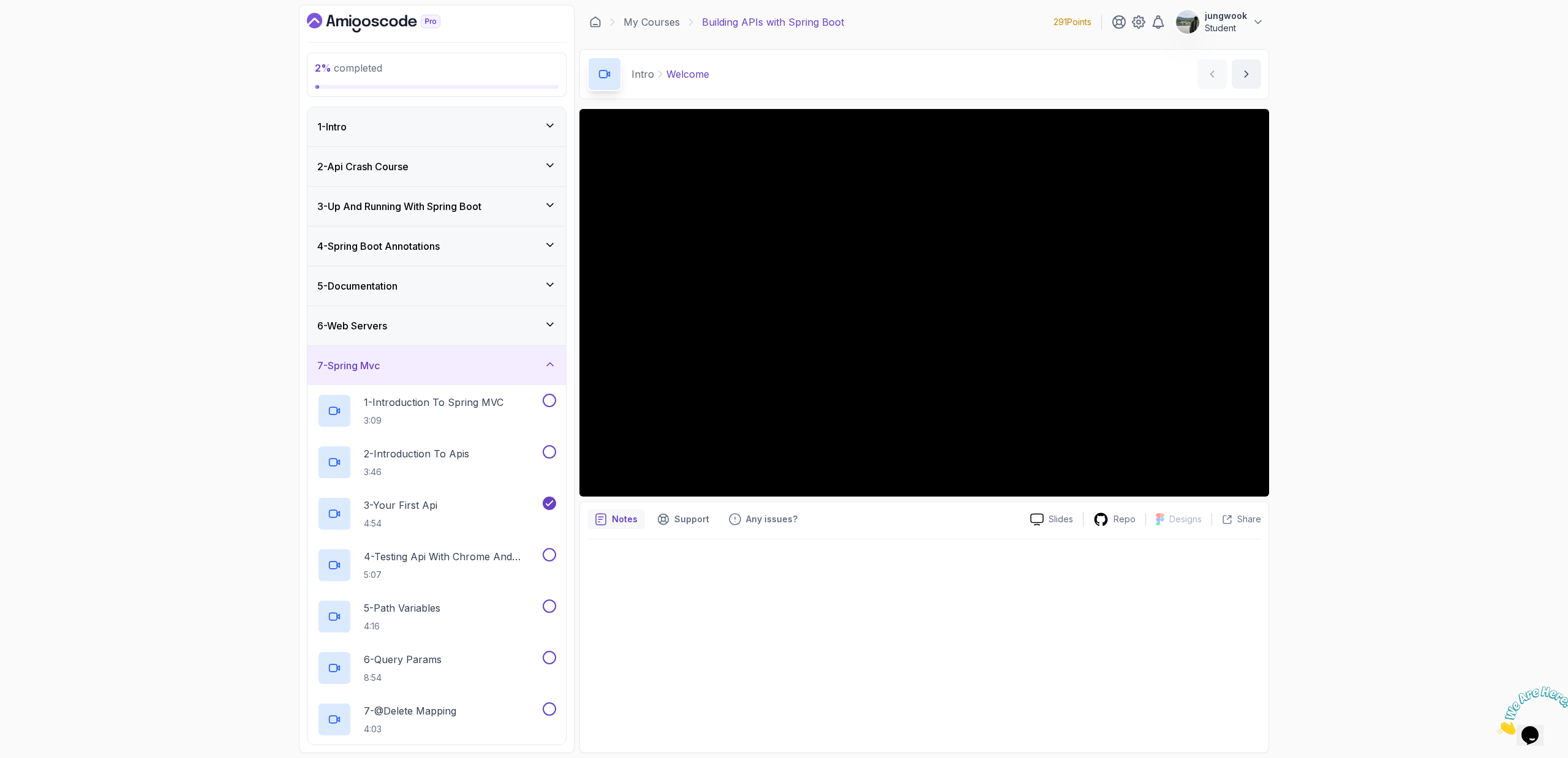
click at [443, 326] on div "6 - Web Servers" at bounding box center [436, 326] width 239 height 15
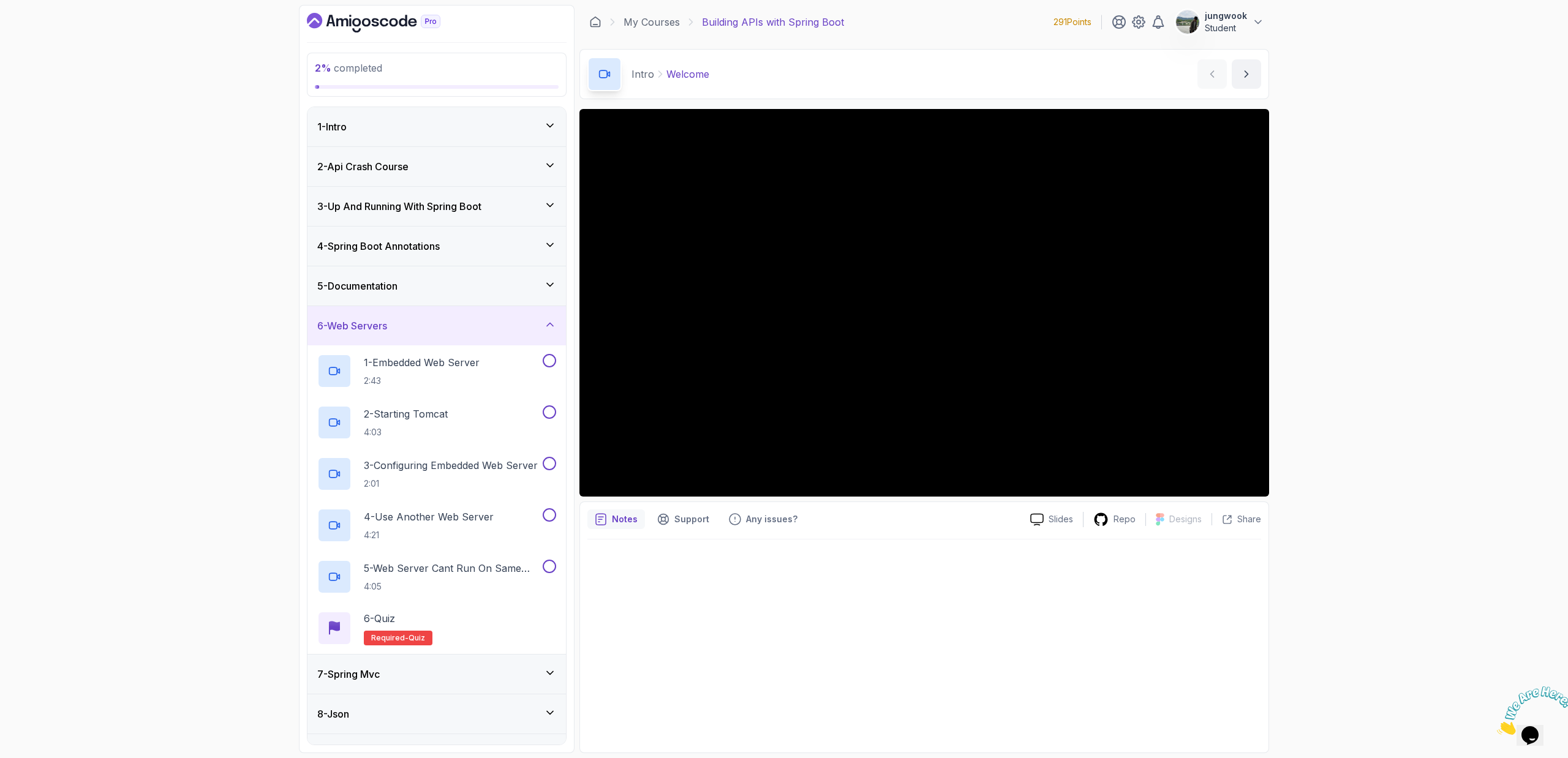
click at [435, 284] on div "5 - Documentation" at bounding box center [436, 286] width 239 height 15
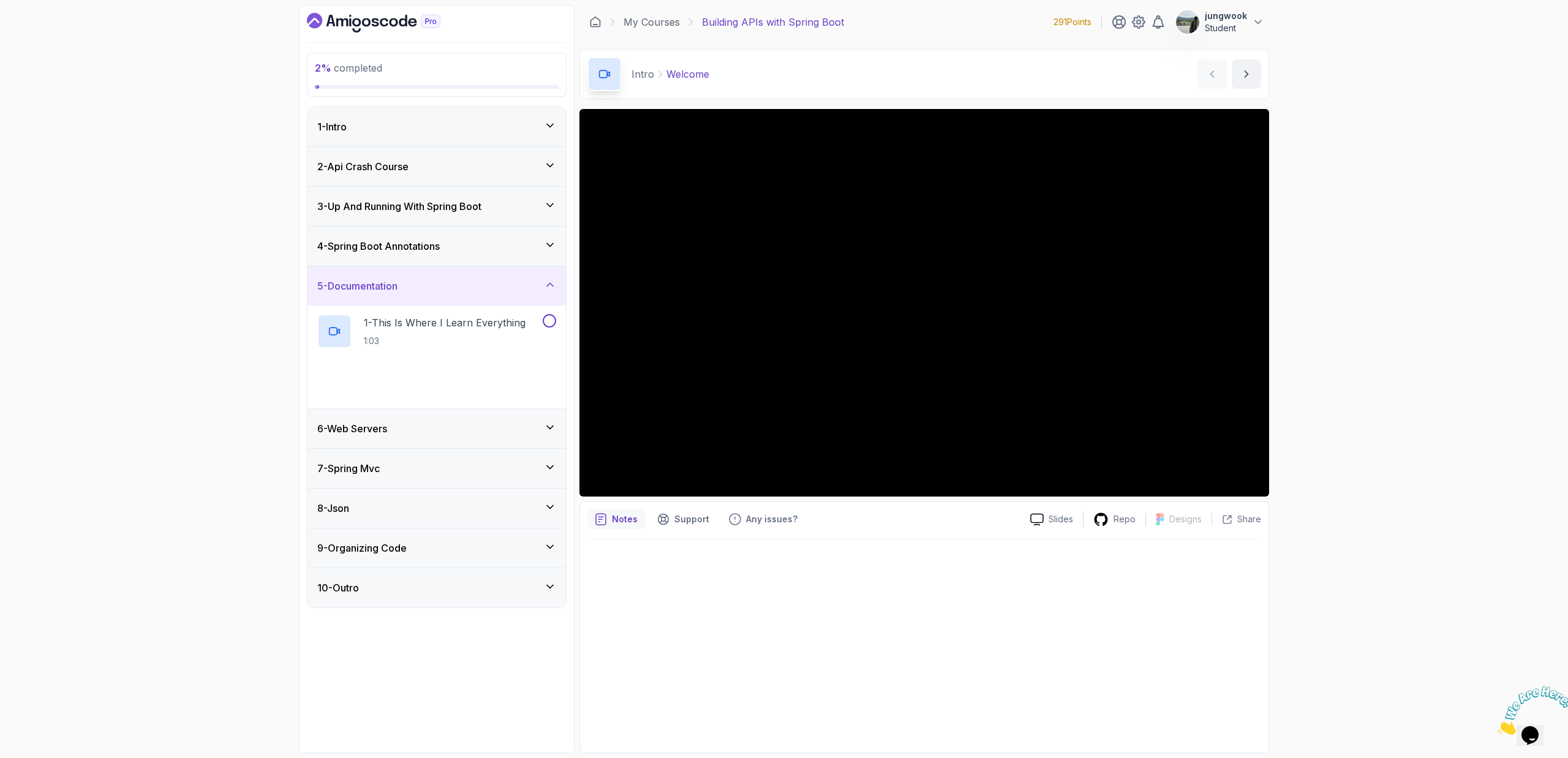
click at [440, 251] on h3 "4 - Spring Boot Annotations" at bounding box center [379, 246] width 122 height 15
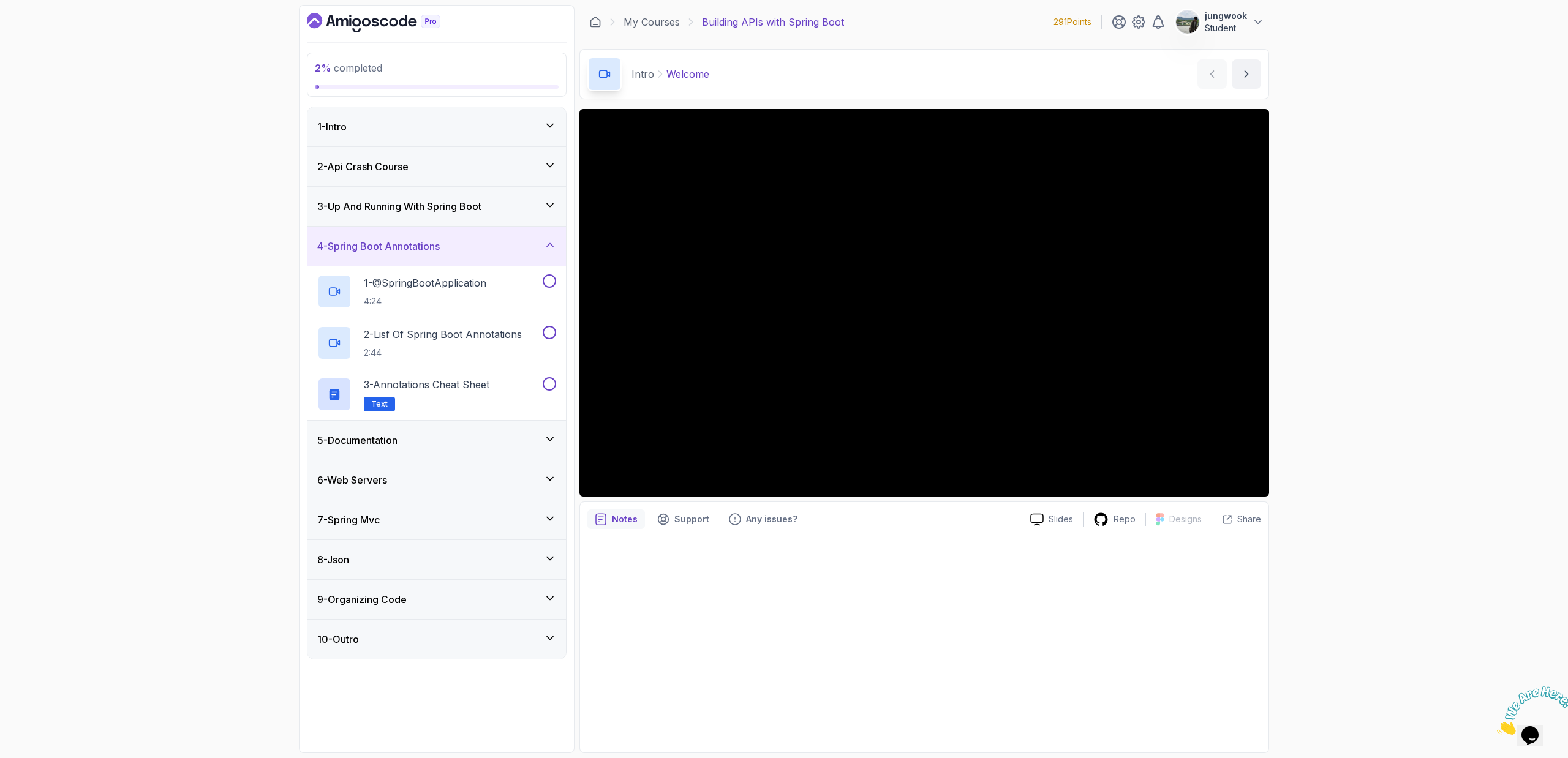
click at [454, 206] on h3 "3 - Up And Running With Spring Boot" at bounding box center [399, 206] width 164 height 15
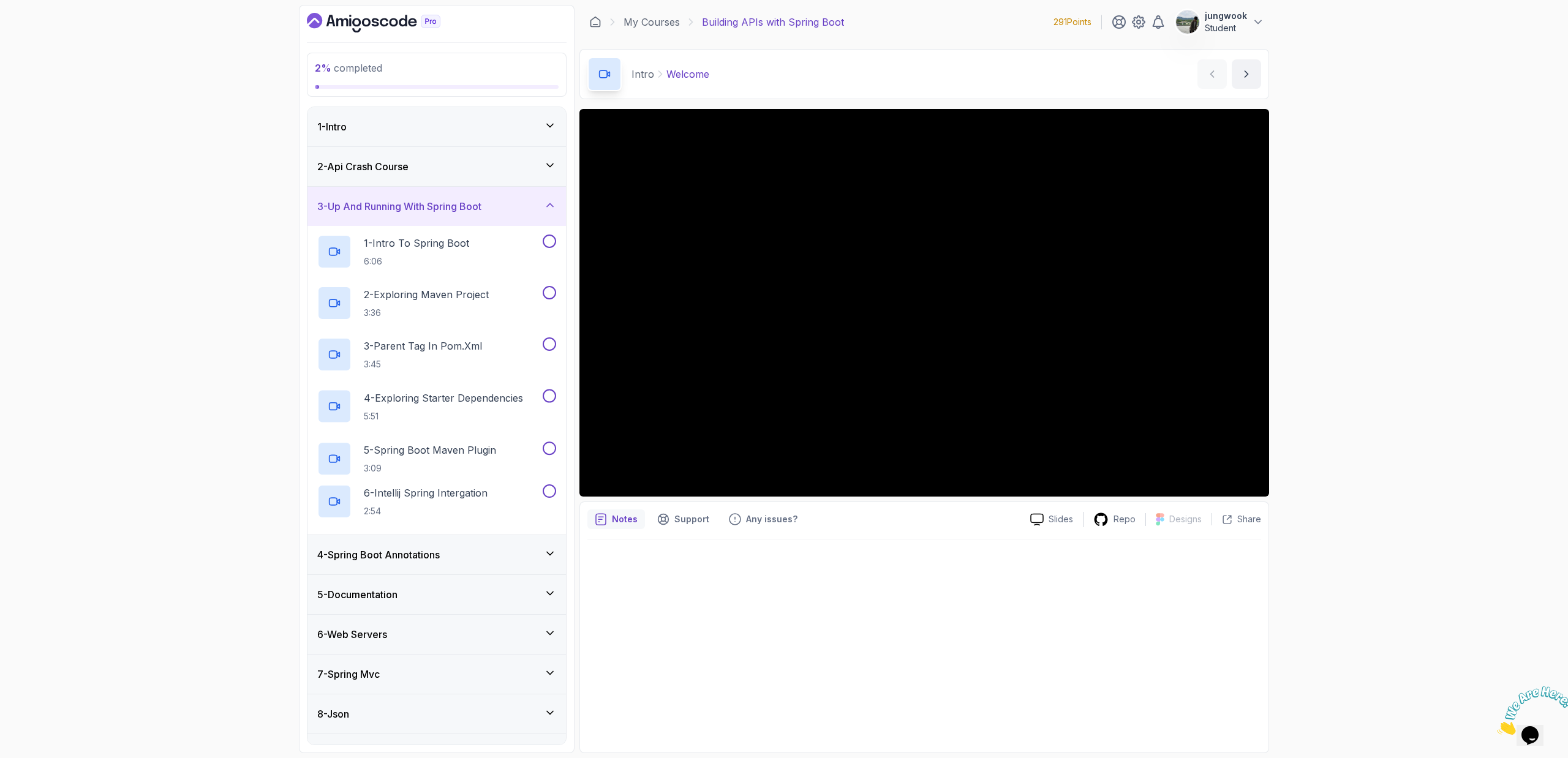
click at [455, 206] on h3 "3 - Up And Running With Spring Boot" at bounding box center [399, 206] width 164 height 15
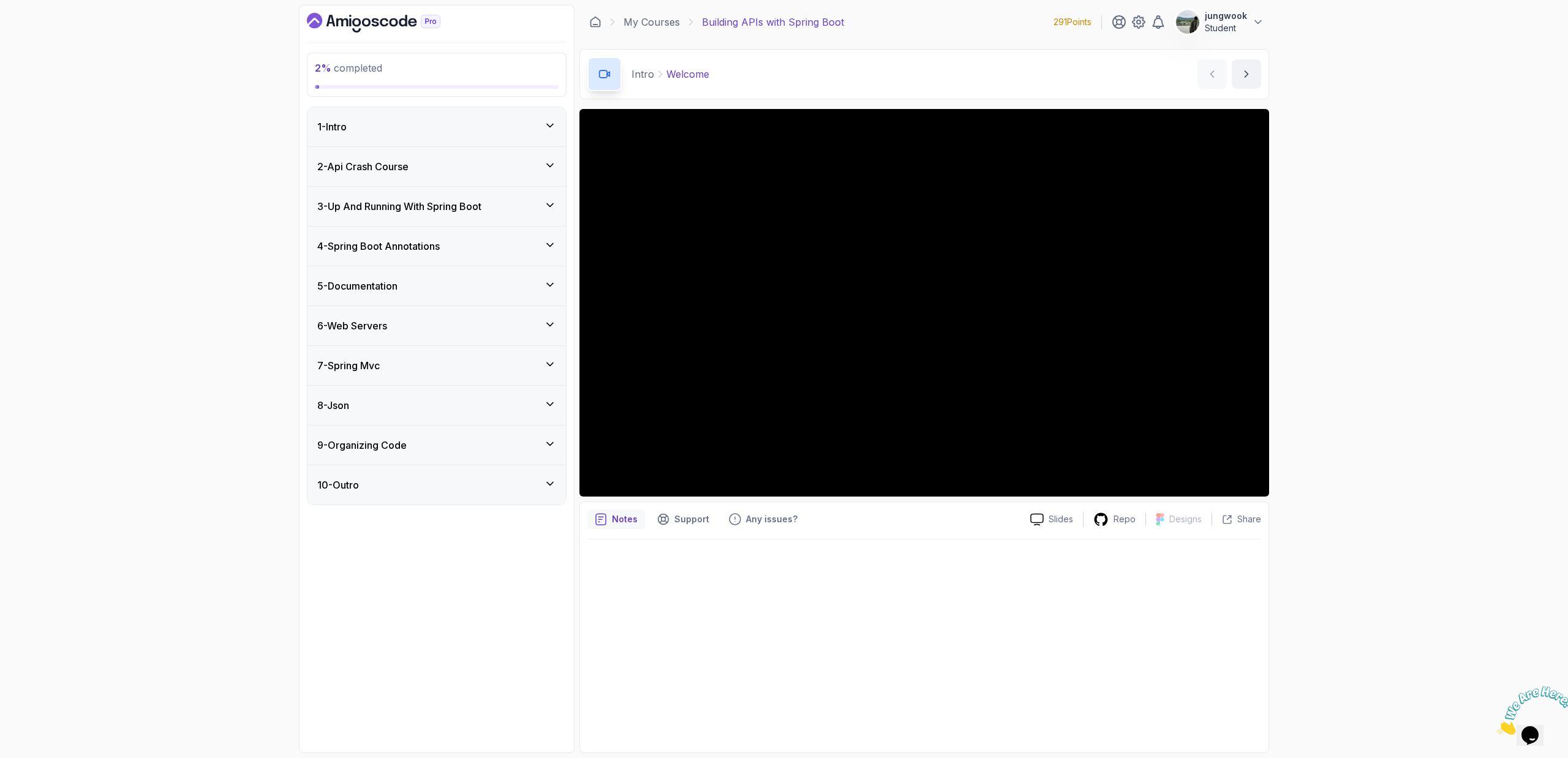
click at [445, 319] on div "6 - Web Servers" at bounding box center [436, 326] width 239 height 15
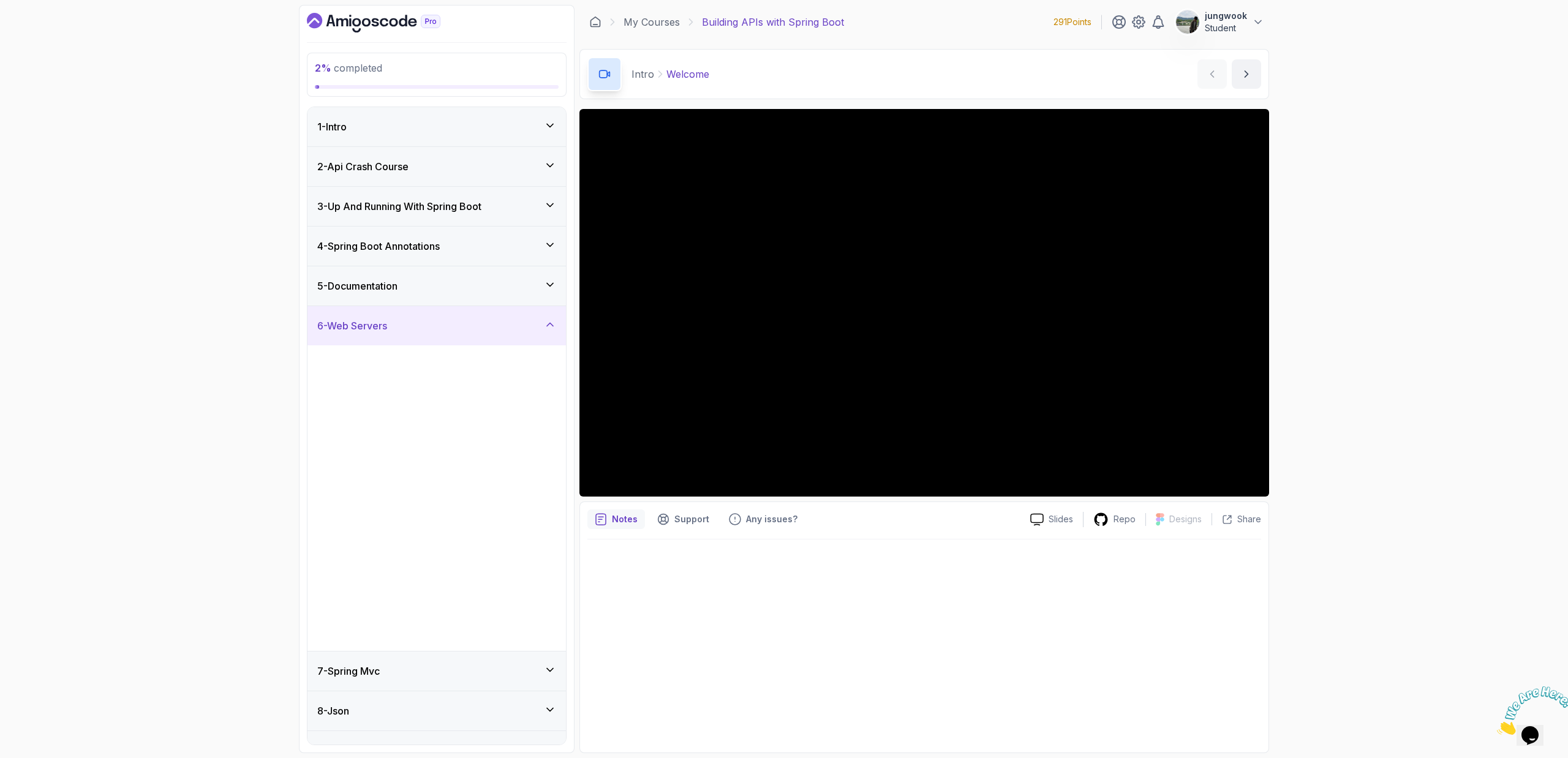
click at [445, 319] on div "6 - Web Servers" at bounding box center [436, 326] width 239 height 15
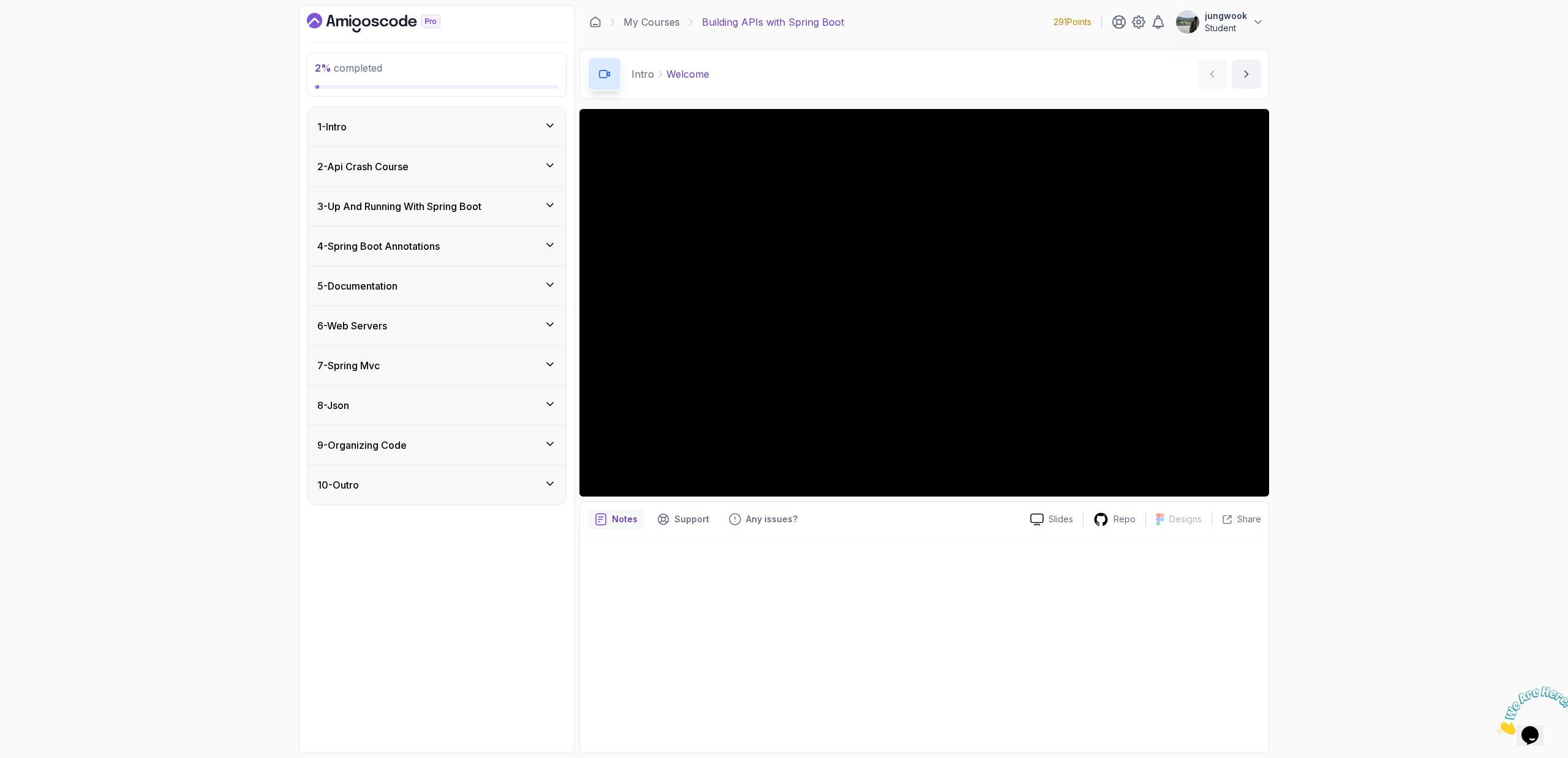
click at [433, 386] on div "8 - Json" at bounding box center [436, 405] width 258 height 39
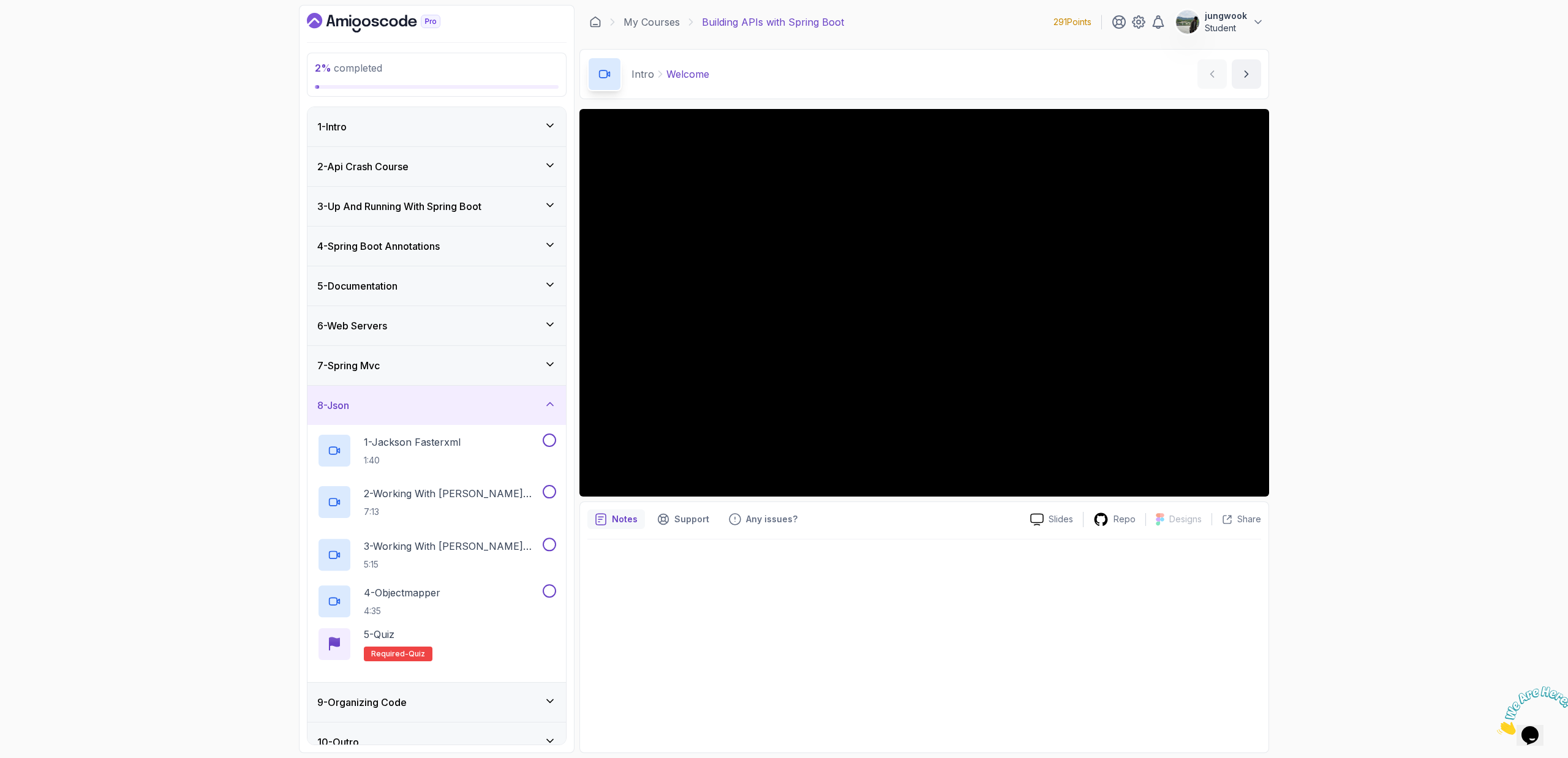
click at [435, 381] on div "7 - Spring Mvc" at bounding box center [436, 366] width 258 height 39
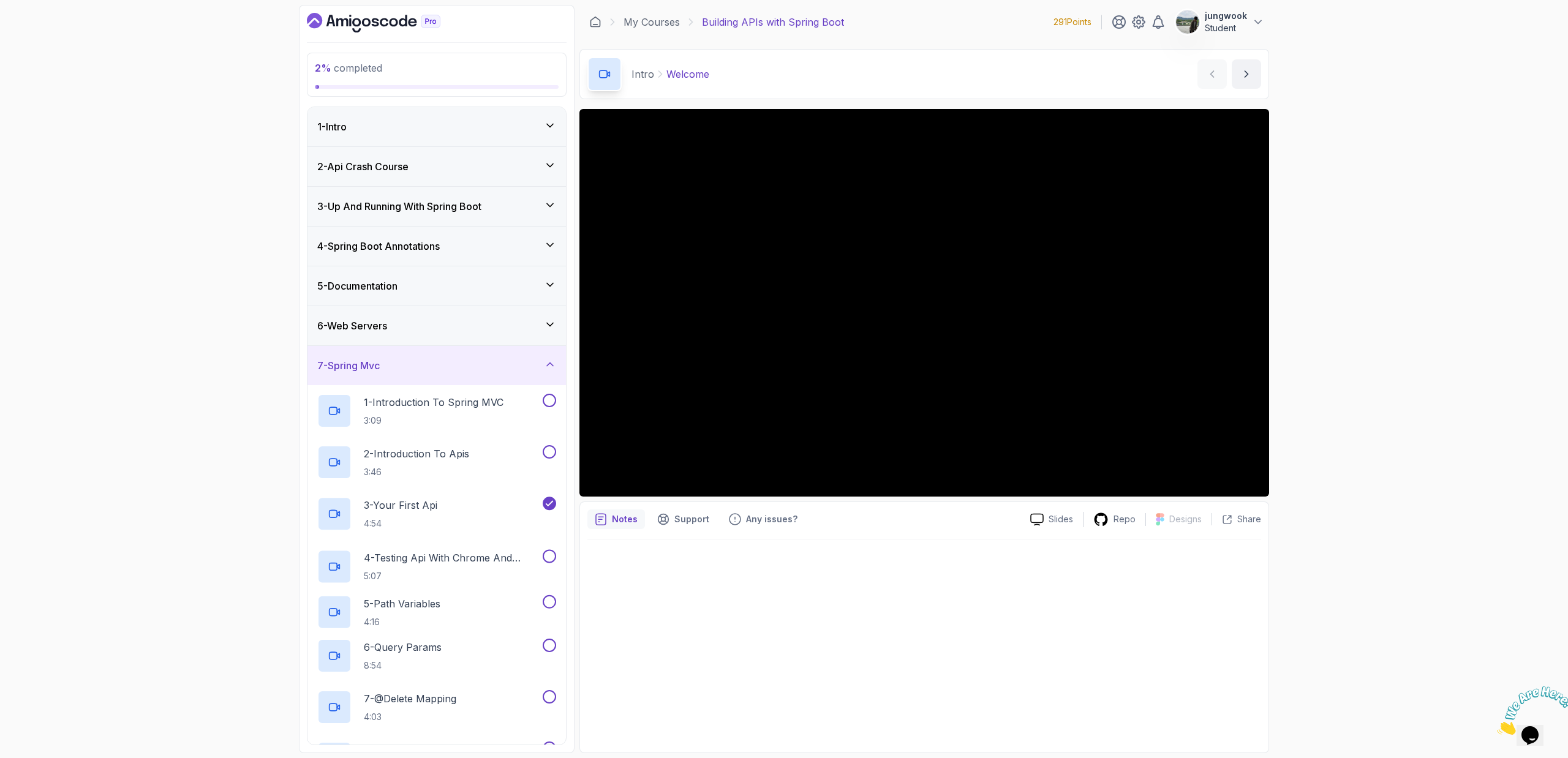
click at [437, 375] on div "7 - Spring Mvc" at bounding box center [436, 366] width 258 height 39
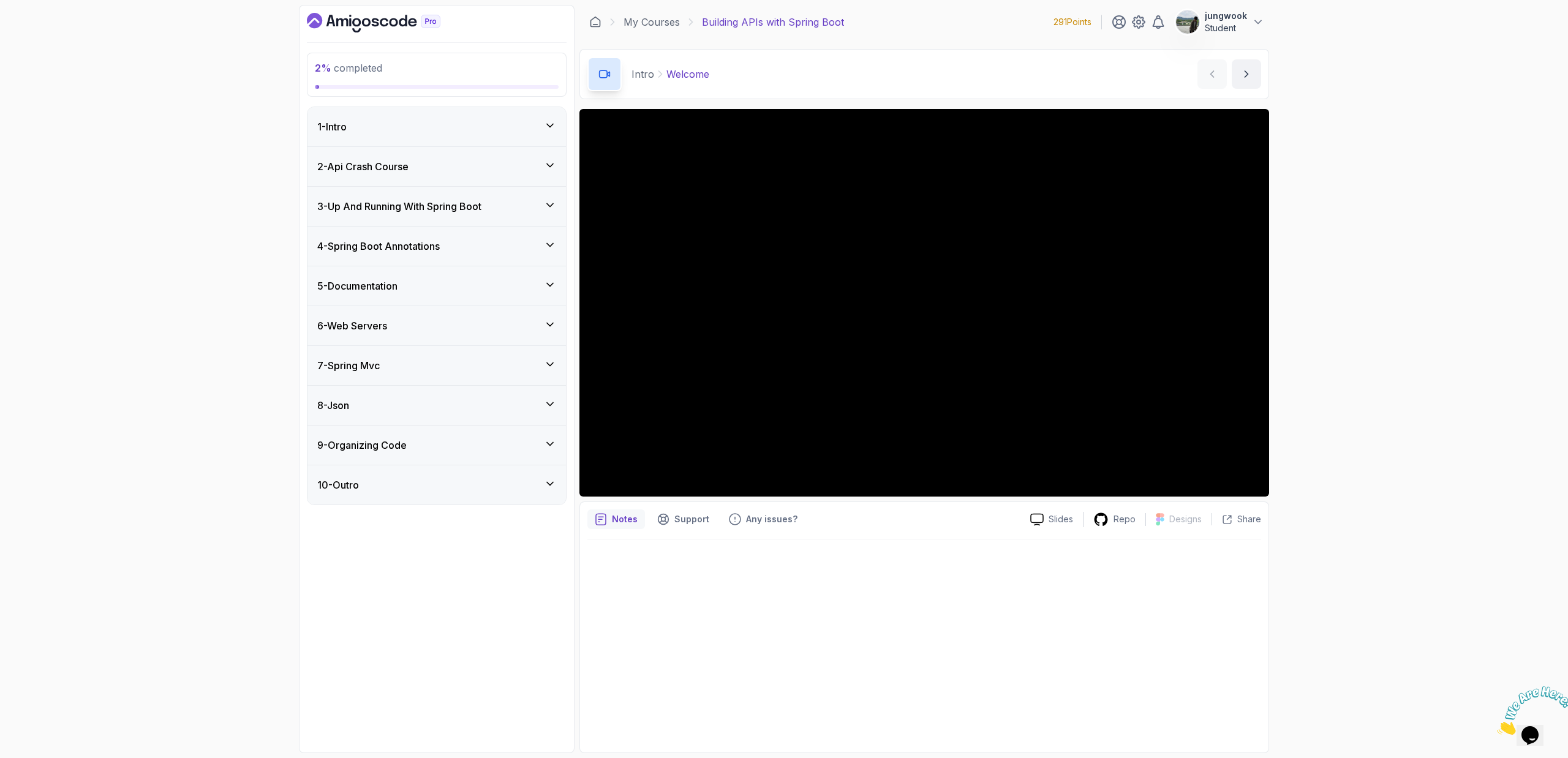
click at [436, 376] on div "7 - Spring Mvc" at bounding box center [436, 366] width 258 height 39
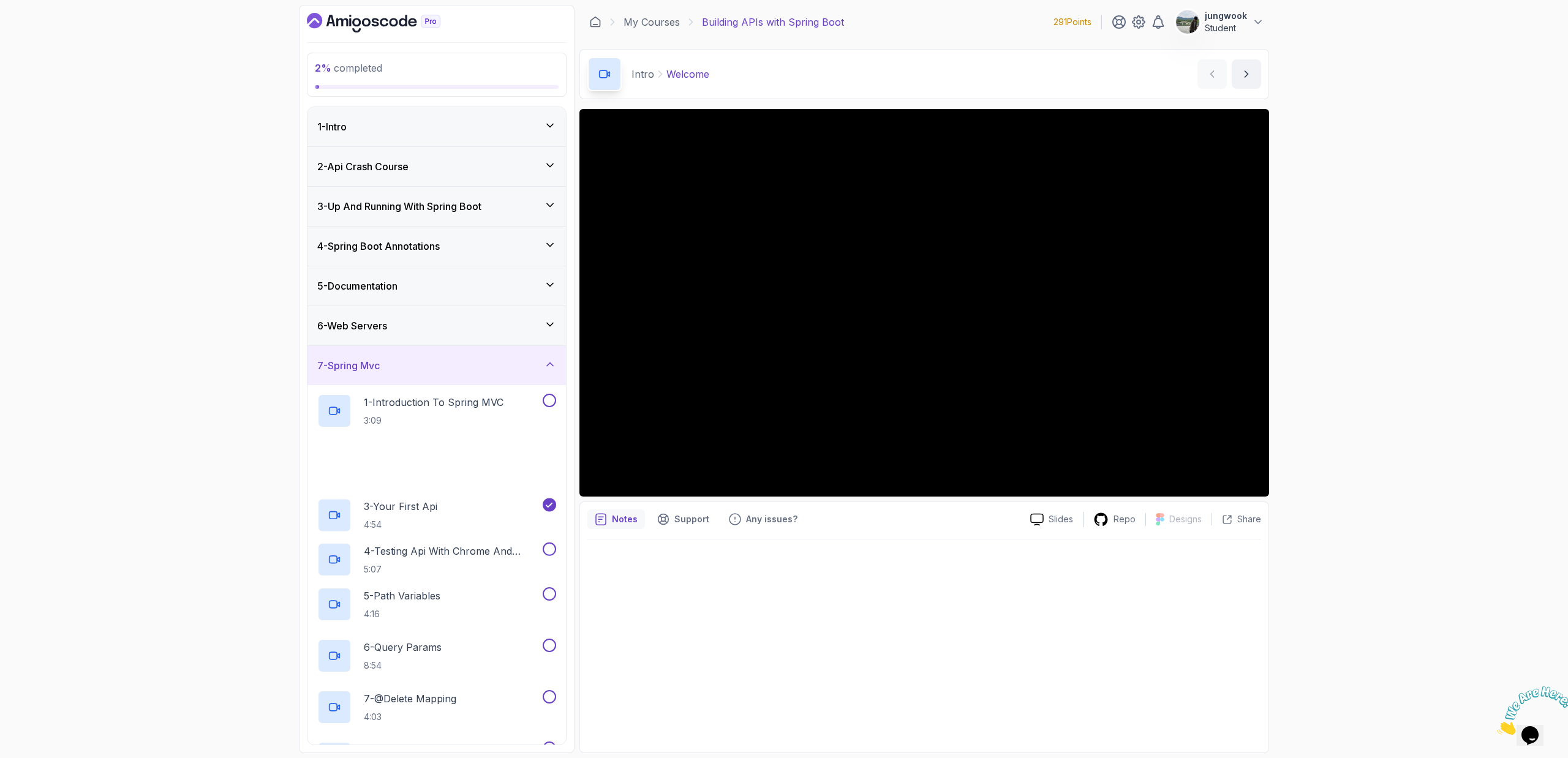
click at [446, 370] on div "7 - Spring Mvc" at bounding box center [436, 365] width 239 height 15
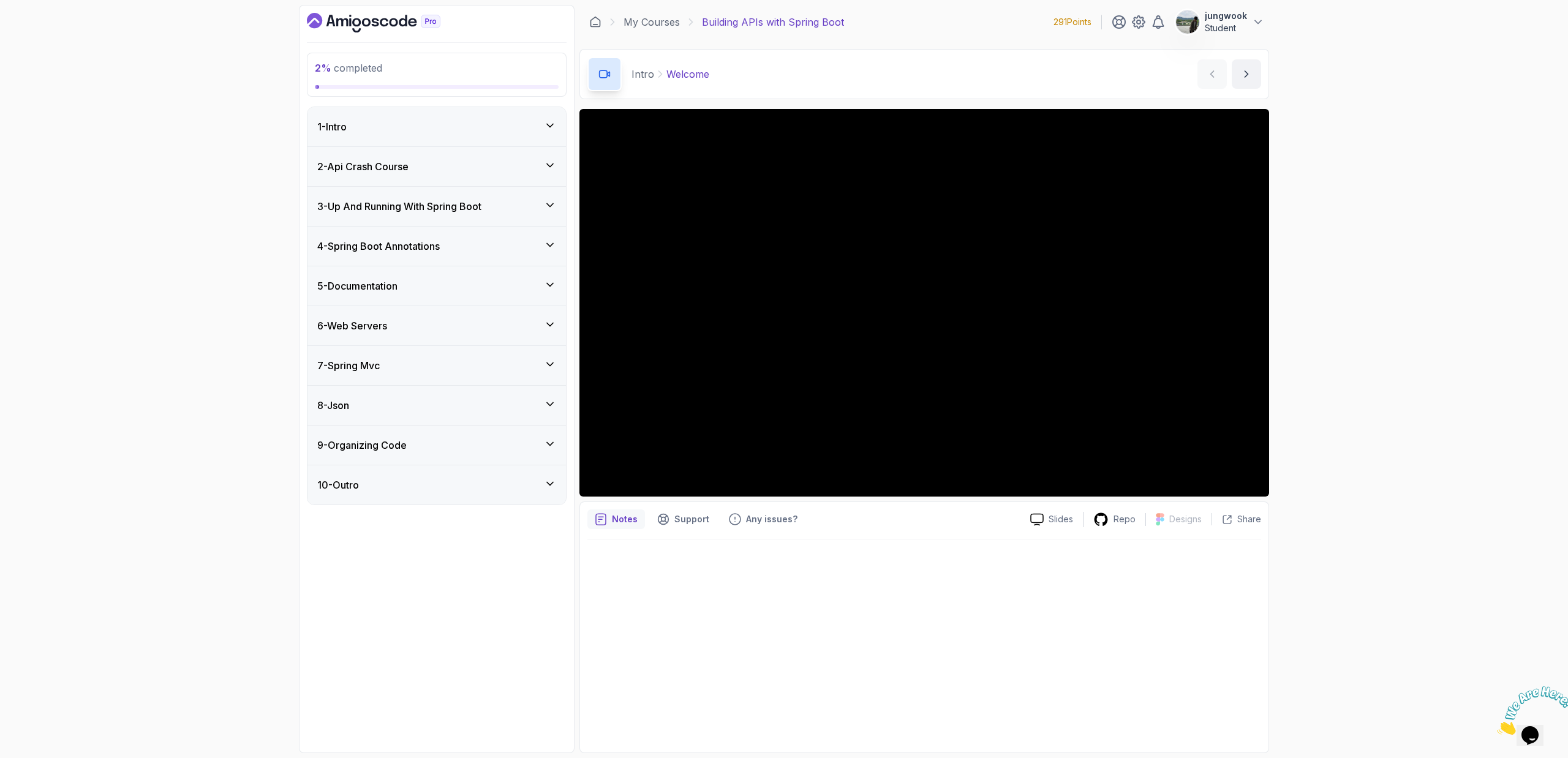
click at [429, 411] on div "8 - Json" at bounding box center [436, 405] width 239 height 15
click at [418, 455] on div "9 - Organizing Code" at bounding box center [436, 446] width 258 height 39
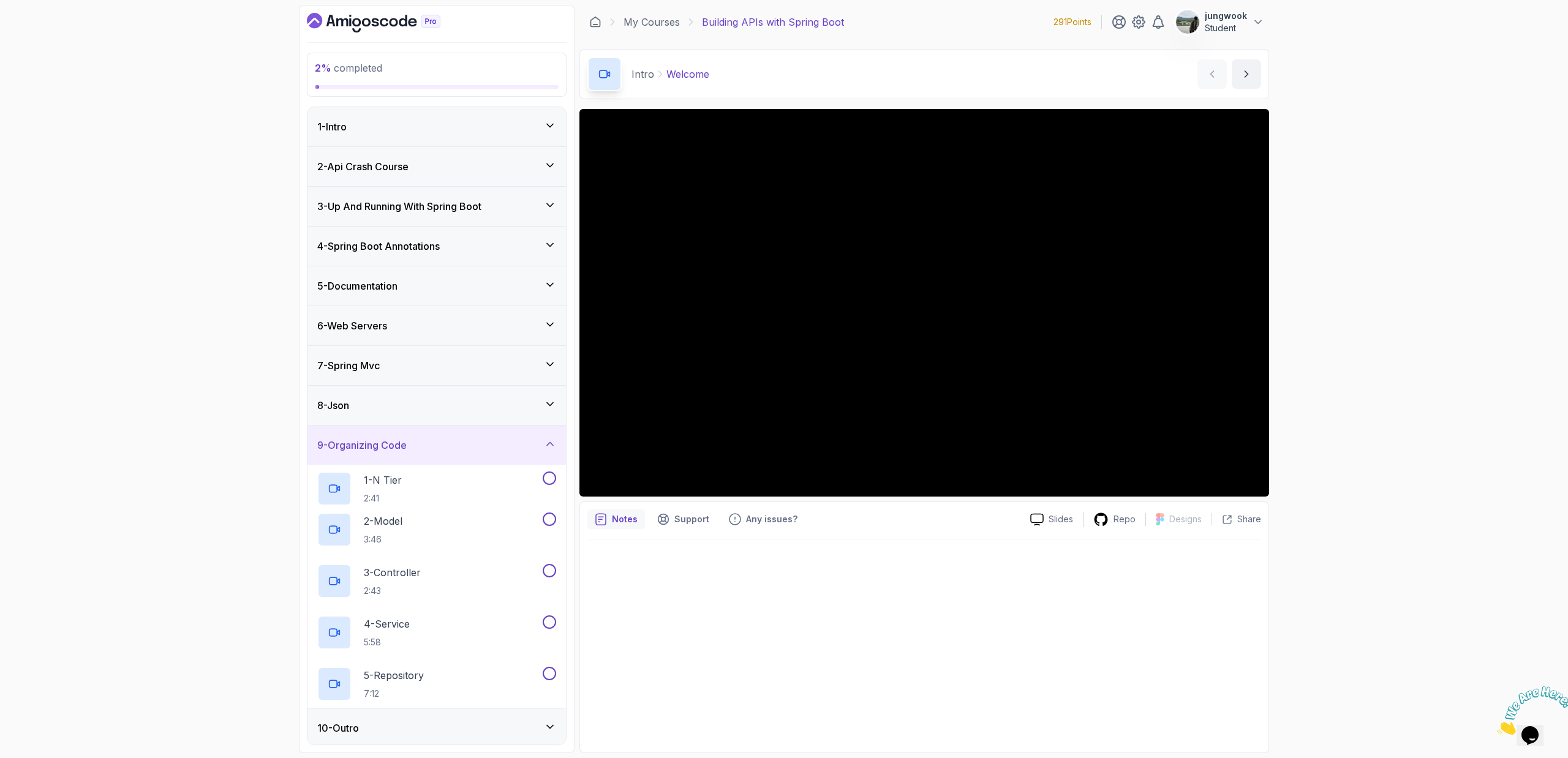
click at [418, 455] on div "9 - Organizing Code" at bounding box center [436, 446] width 258 height 39
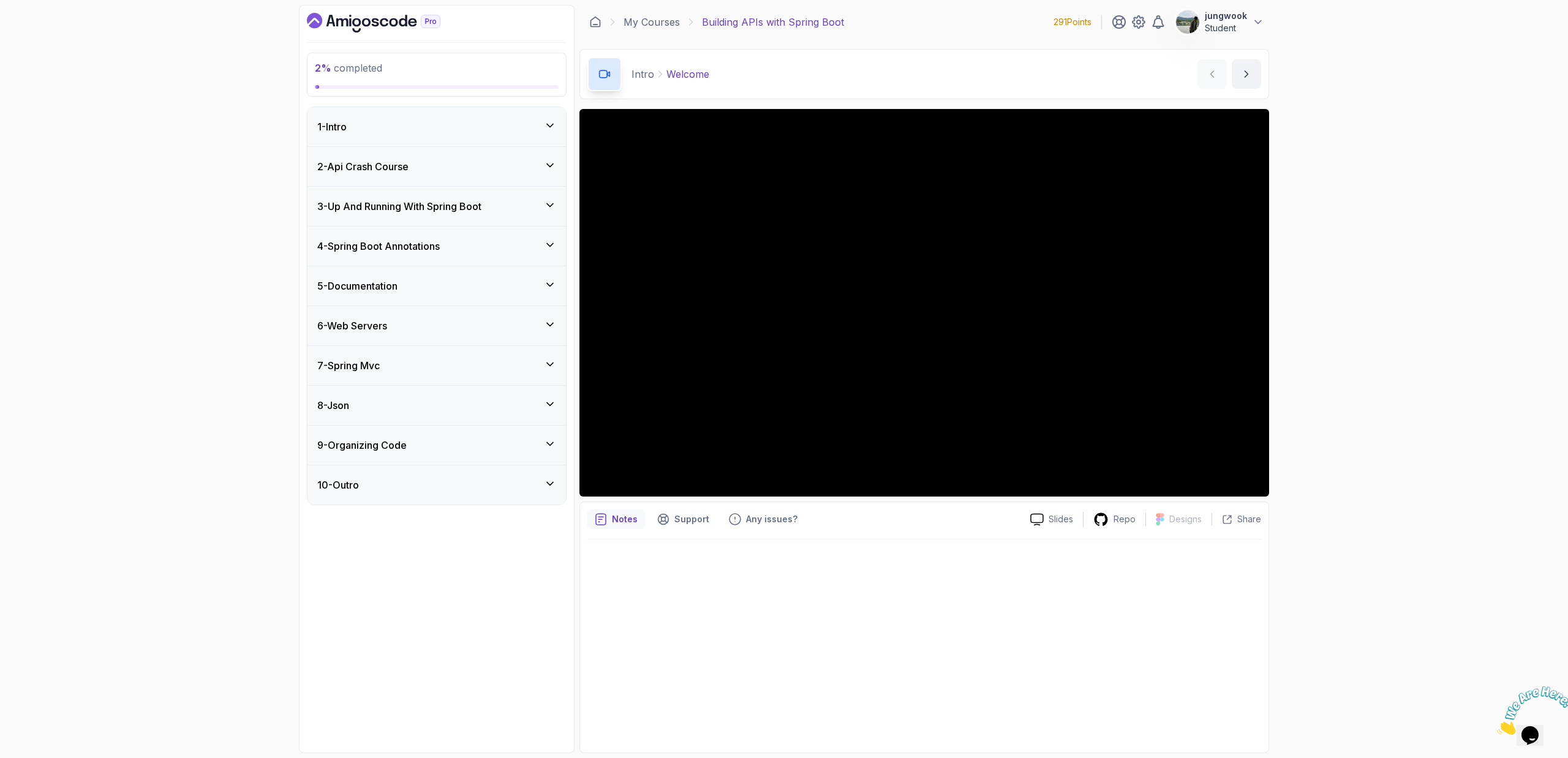
click at [405, 201] on h3 "3 - Up And Running With Spring Boot" at bounding box center [399, 206] width 164 height 15
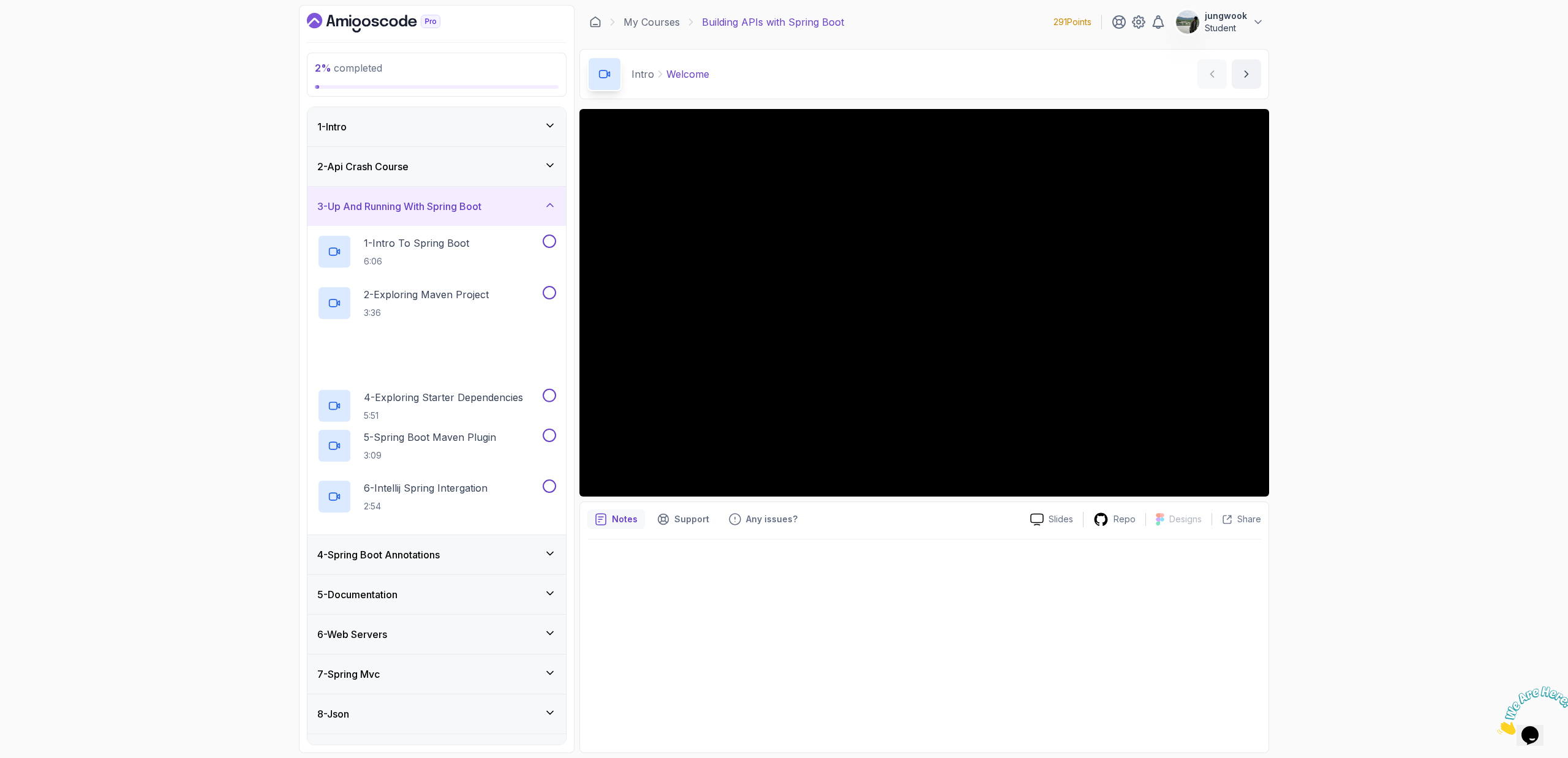
click at [427, 155] on div "2 - Api Crash Course" at bounding box center [436, 167] width 258 height 39
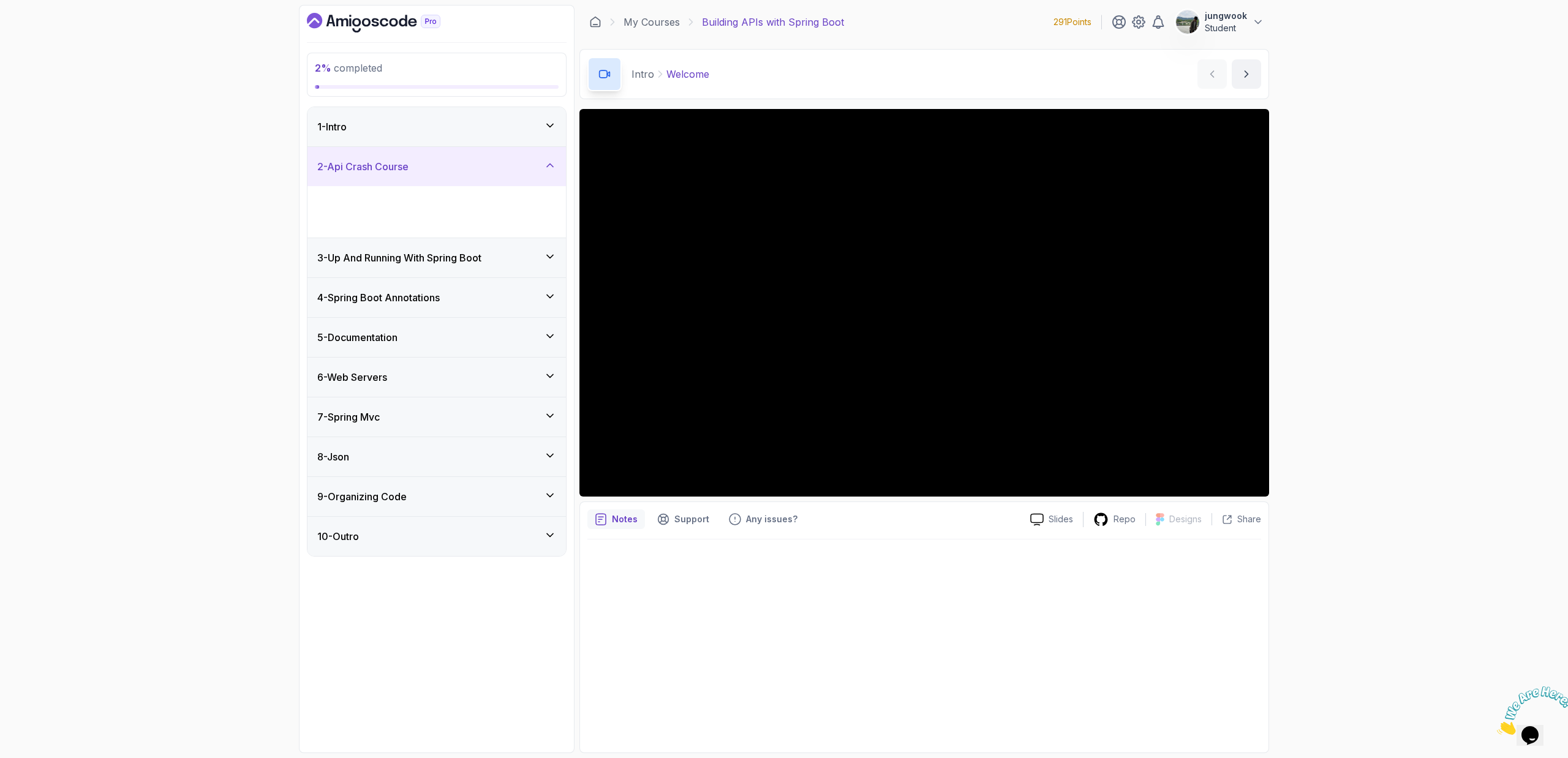
click at [427, 155] on div "2 - Api Crash Course" at bounding box center [436, 167] width 258 height 39
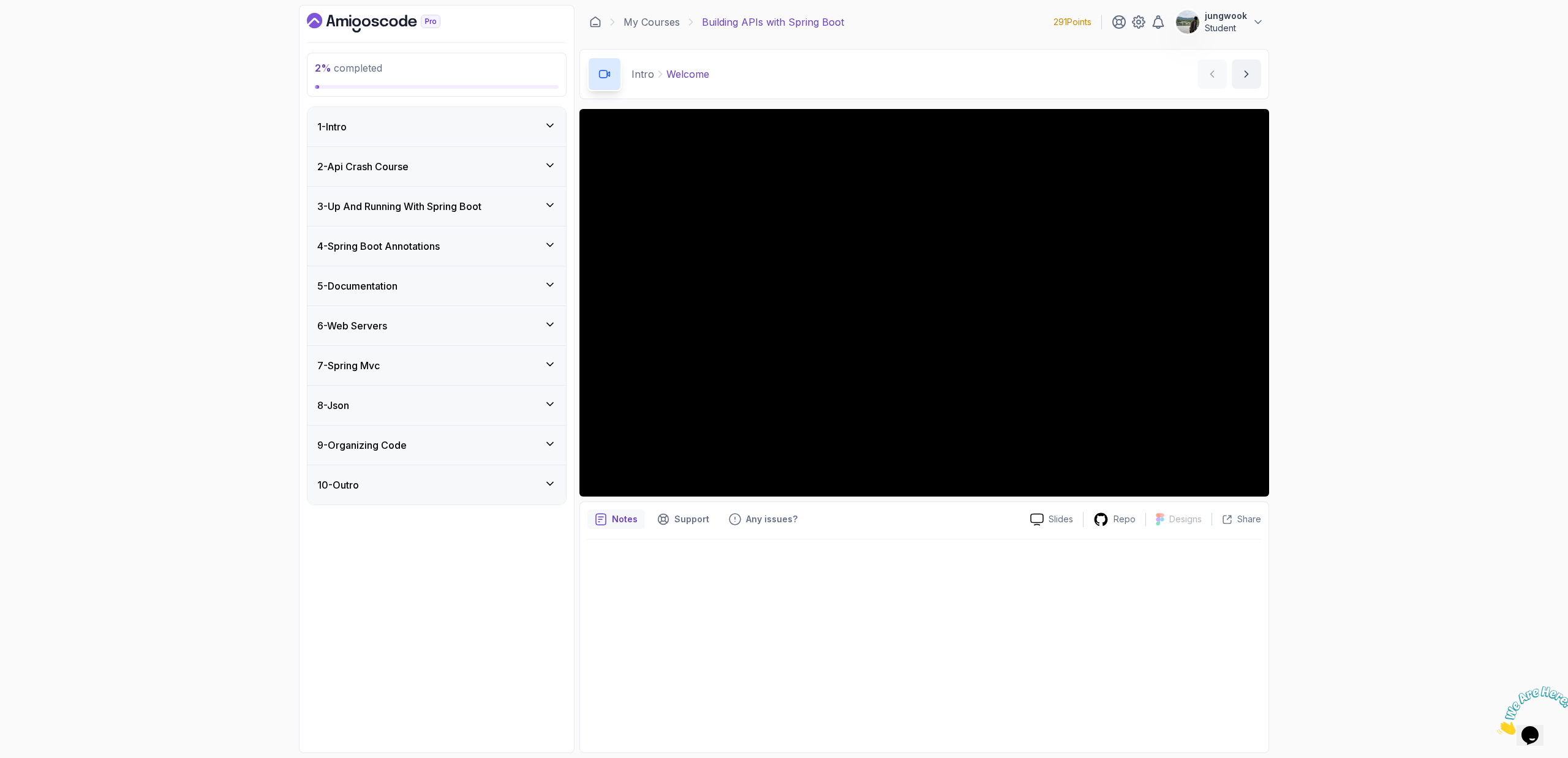
click at [429, 246] on h3 "4 - Spring Boot Annotations" at bounding box center [379, 246] width 122 height 15
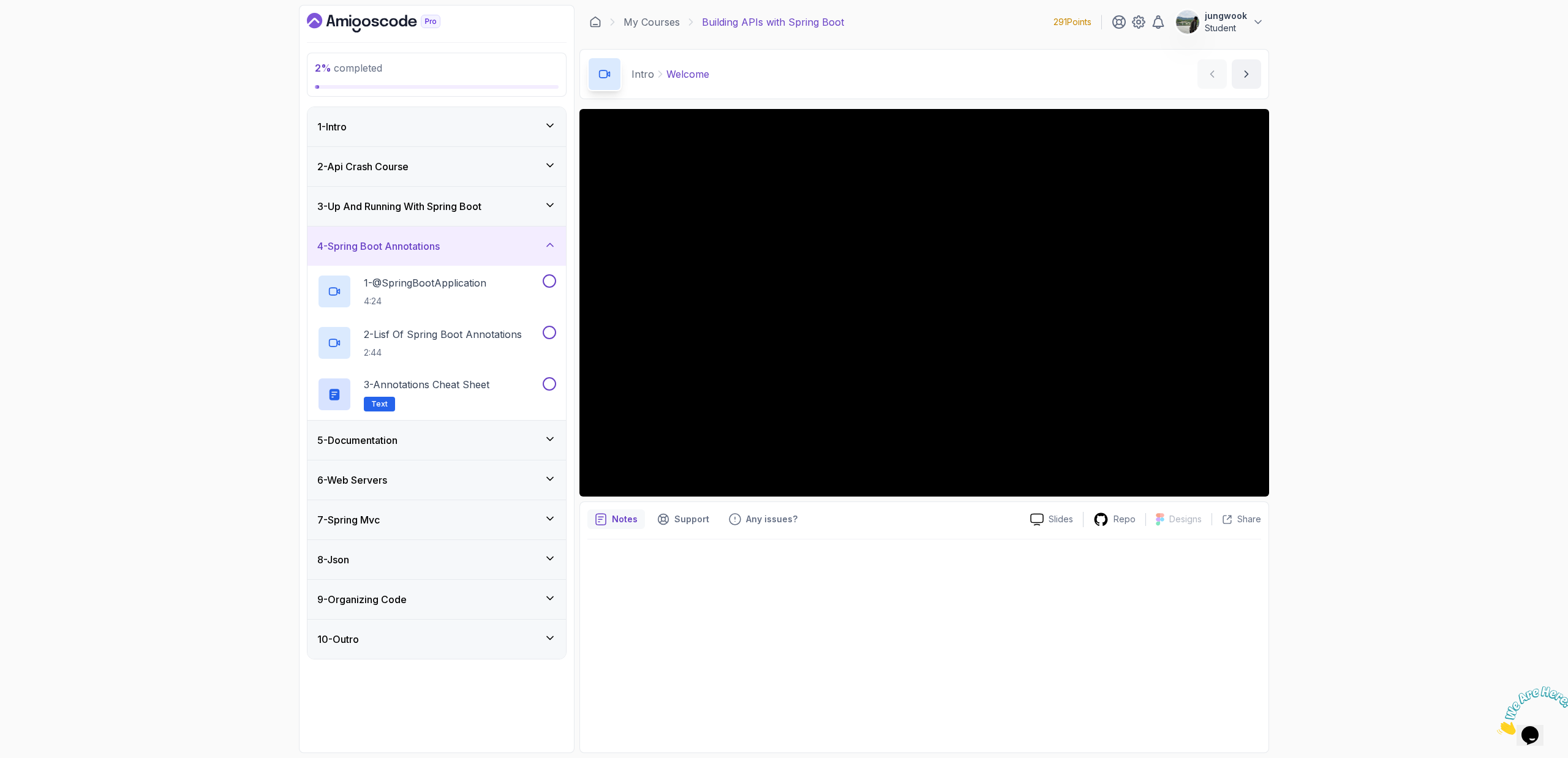
click at [433, 427] on div "5 - Documentation" at bounding box center [436, 441] width 258 height 39
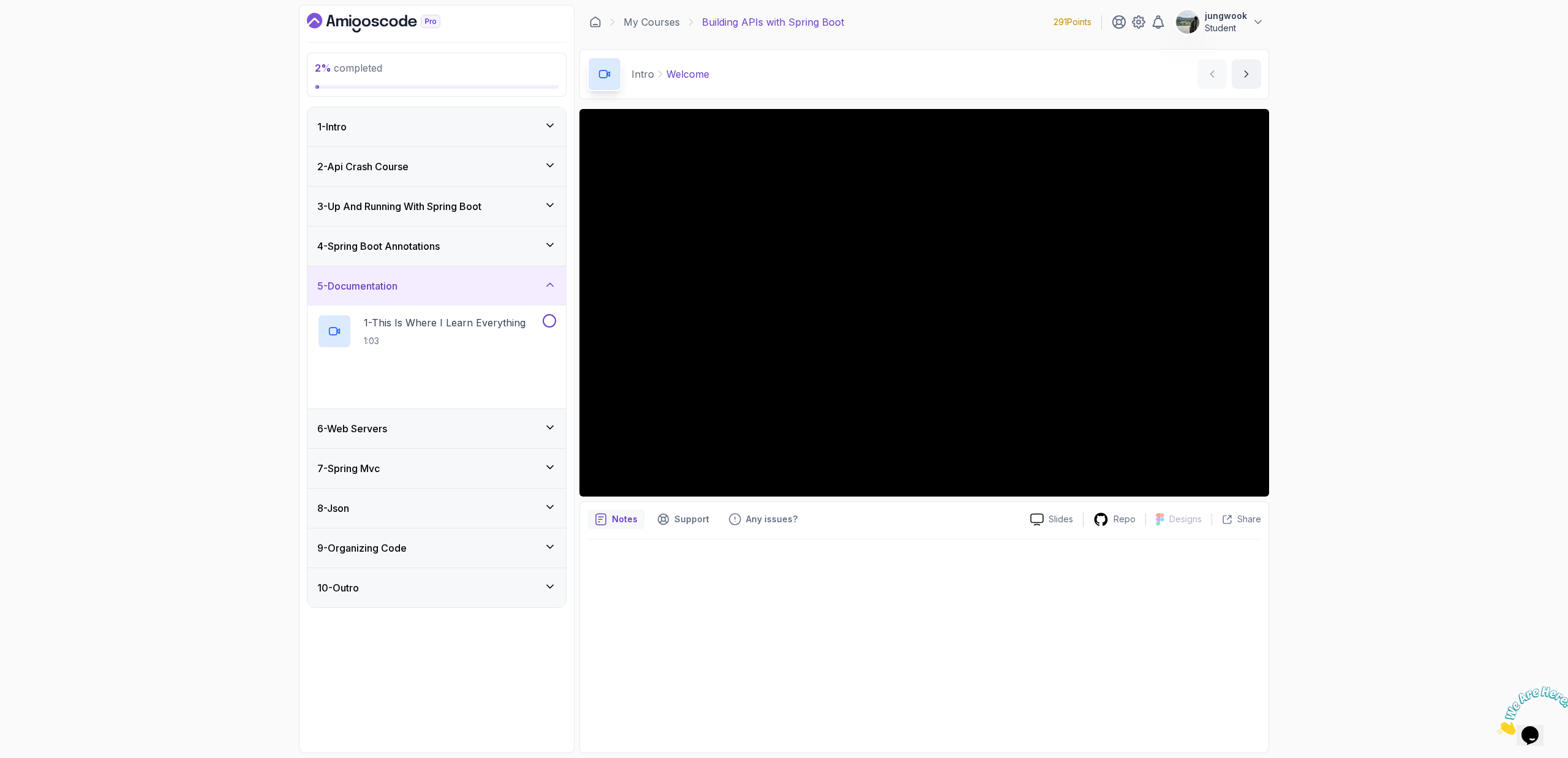
click at [433, 427] on div "6 - Web Servers" at bounding box center [436, 429] width 239 height 15
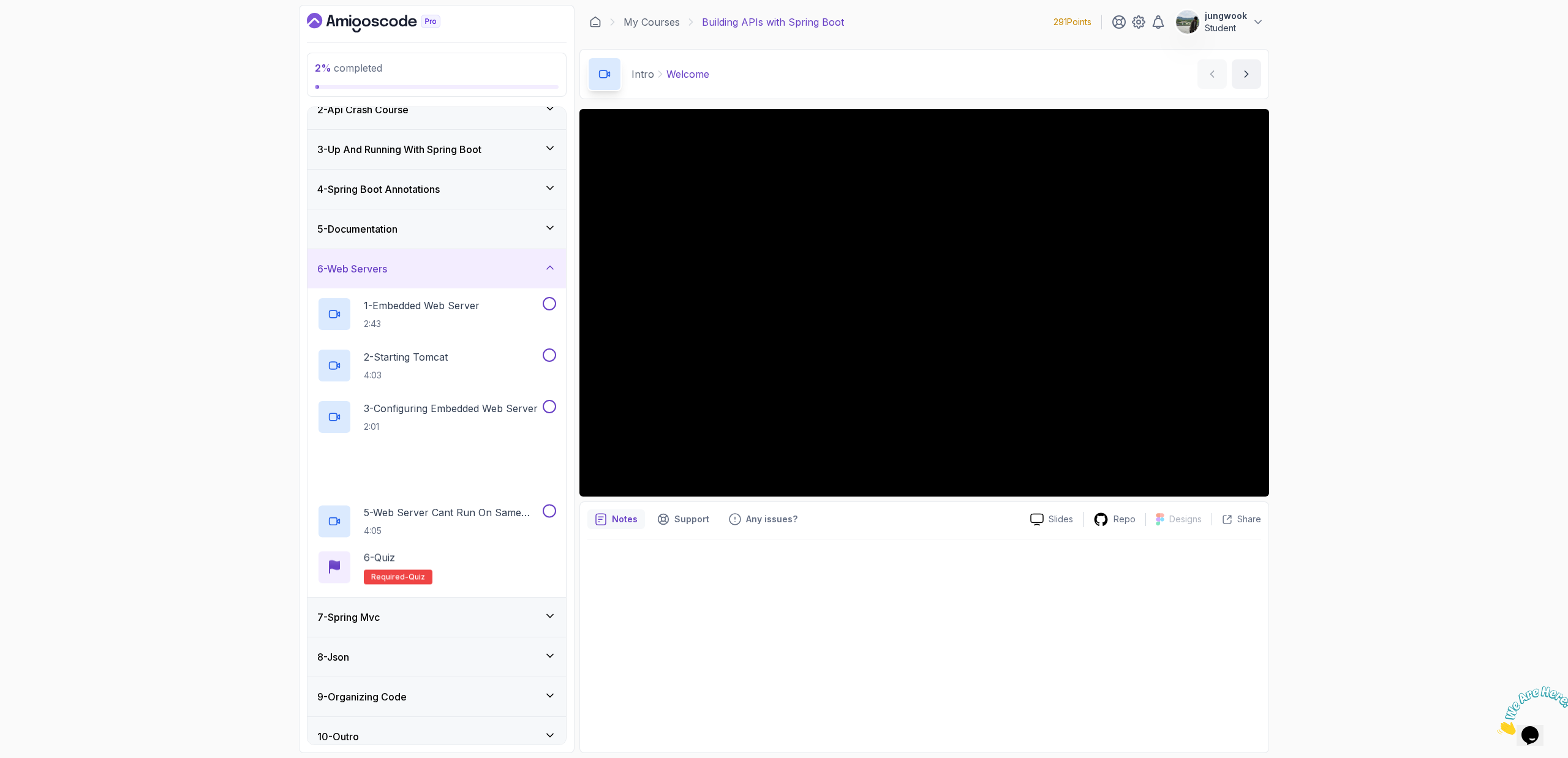
scroll to position [68, 0]
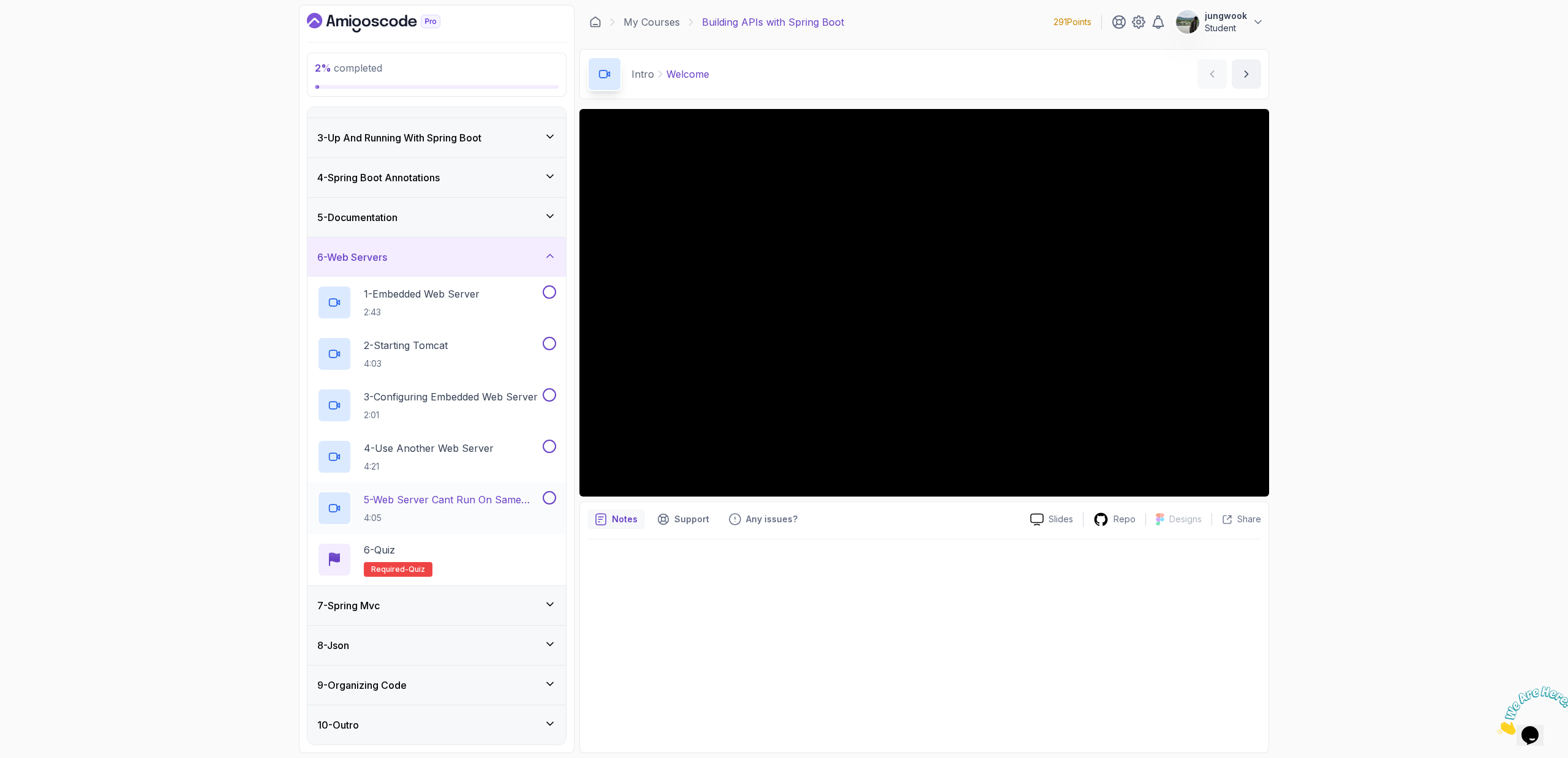
click at [524, 593] on div "7 - Spring Mvc" at bounding box center [436, 606] width 258 height 39
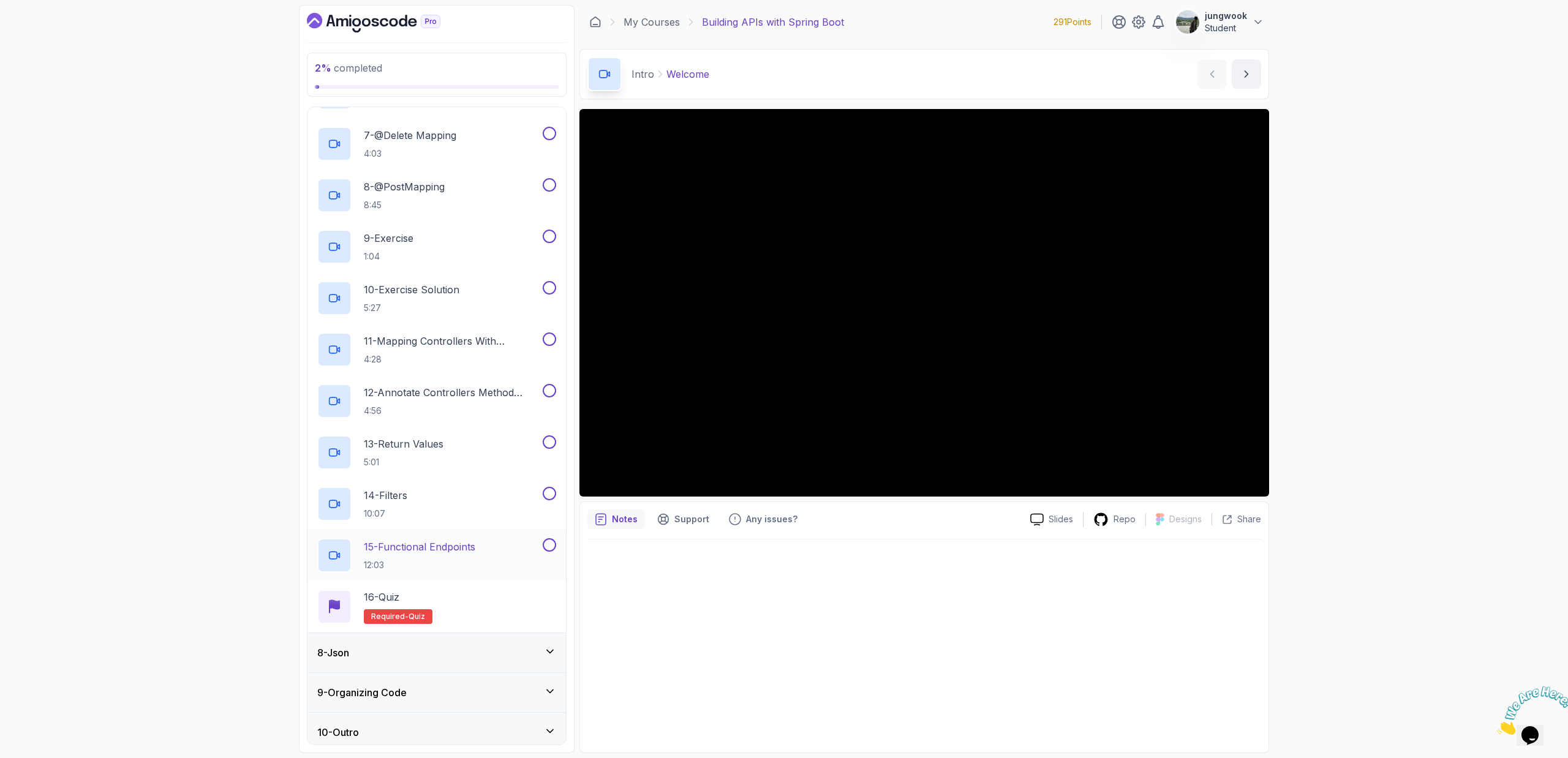
scroll to position [583, 0]
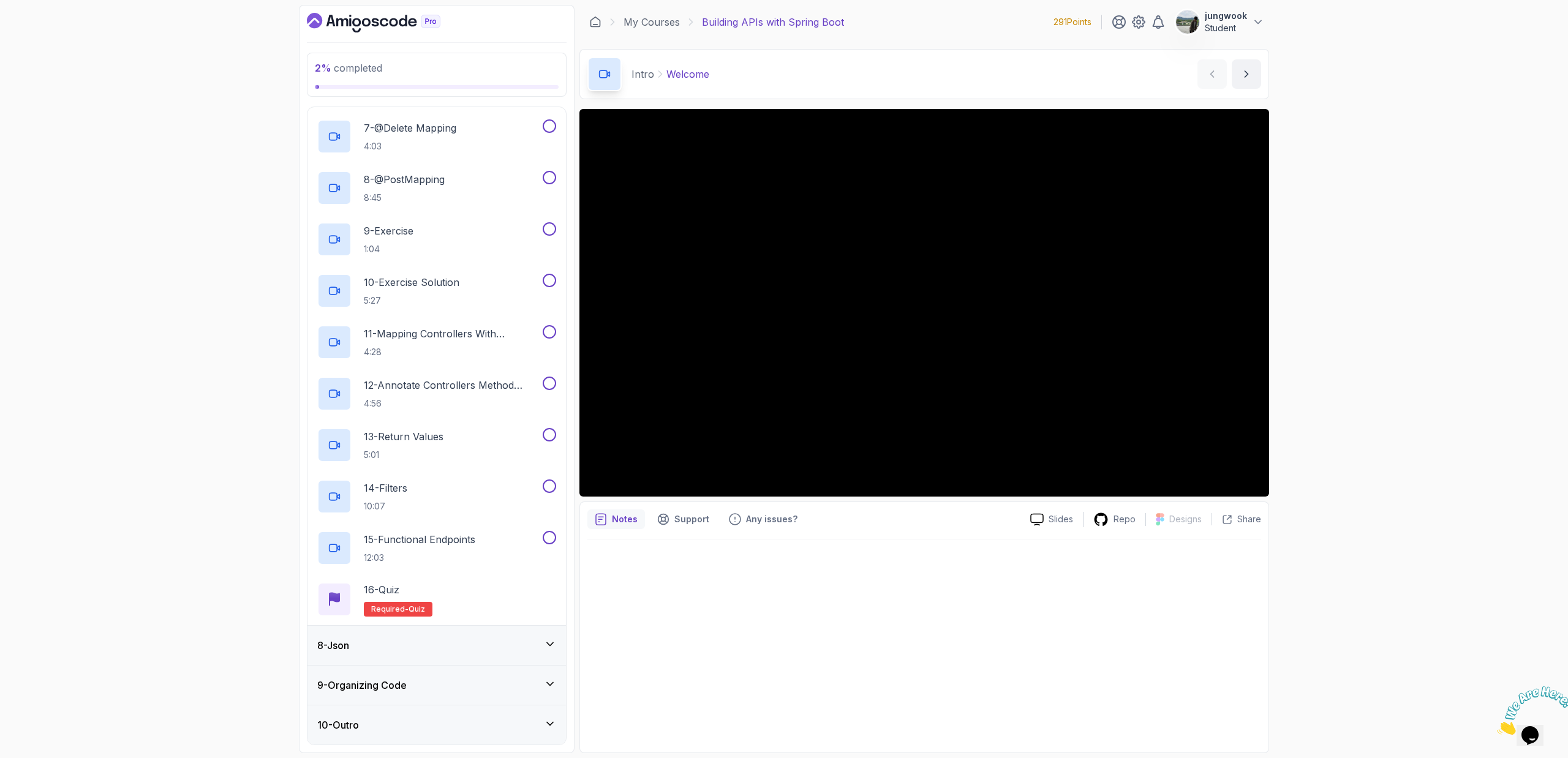
click at [452, 654] on div "8 - Json" at bounding box center [436, 645] width 258 height 39
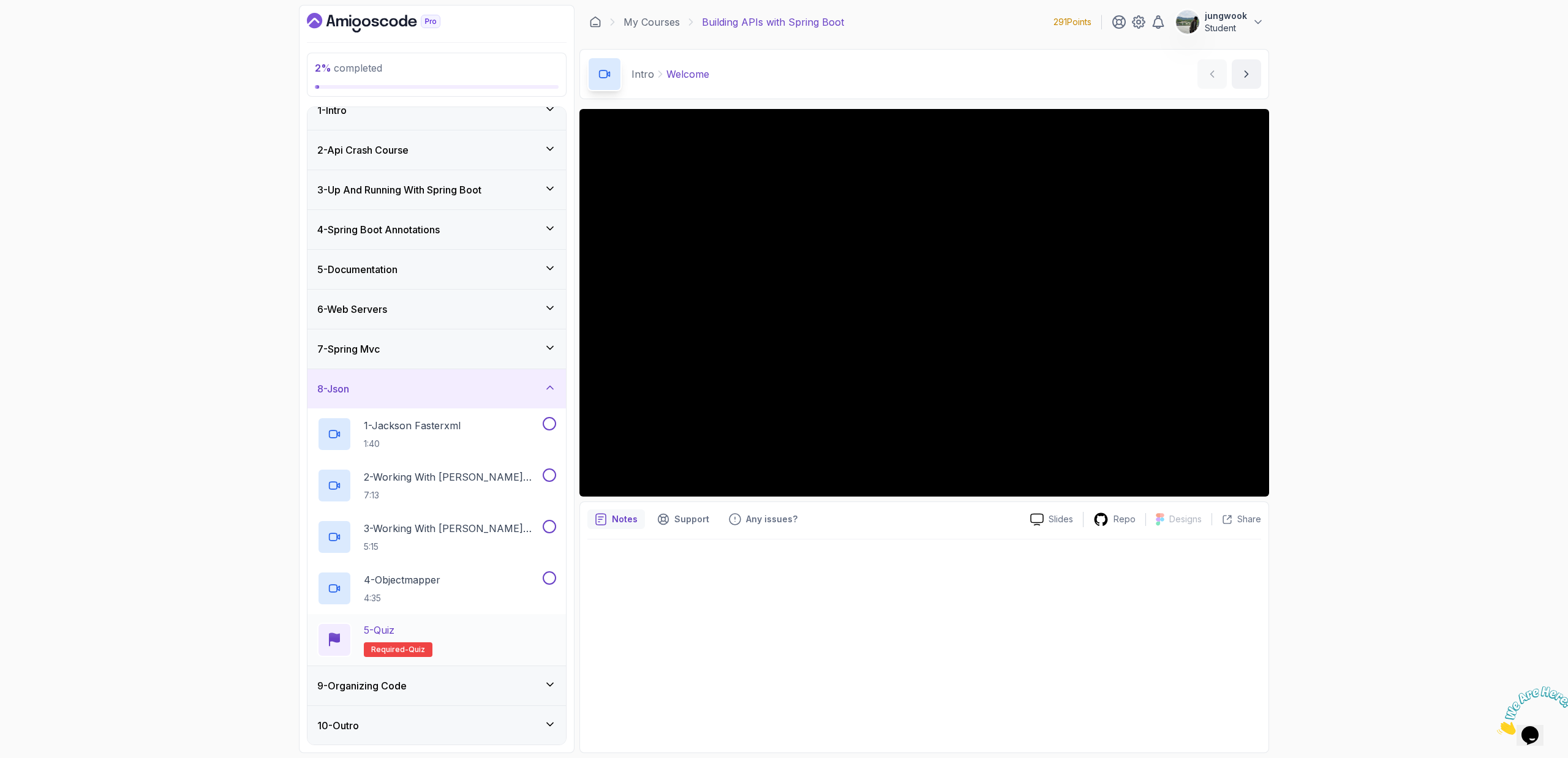
scroll to position [17, 0]
click at [493, 697] on div "9 - Organizing Code" at bounding box center [436, 686] width 258 height 39
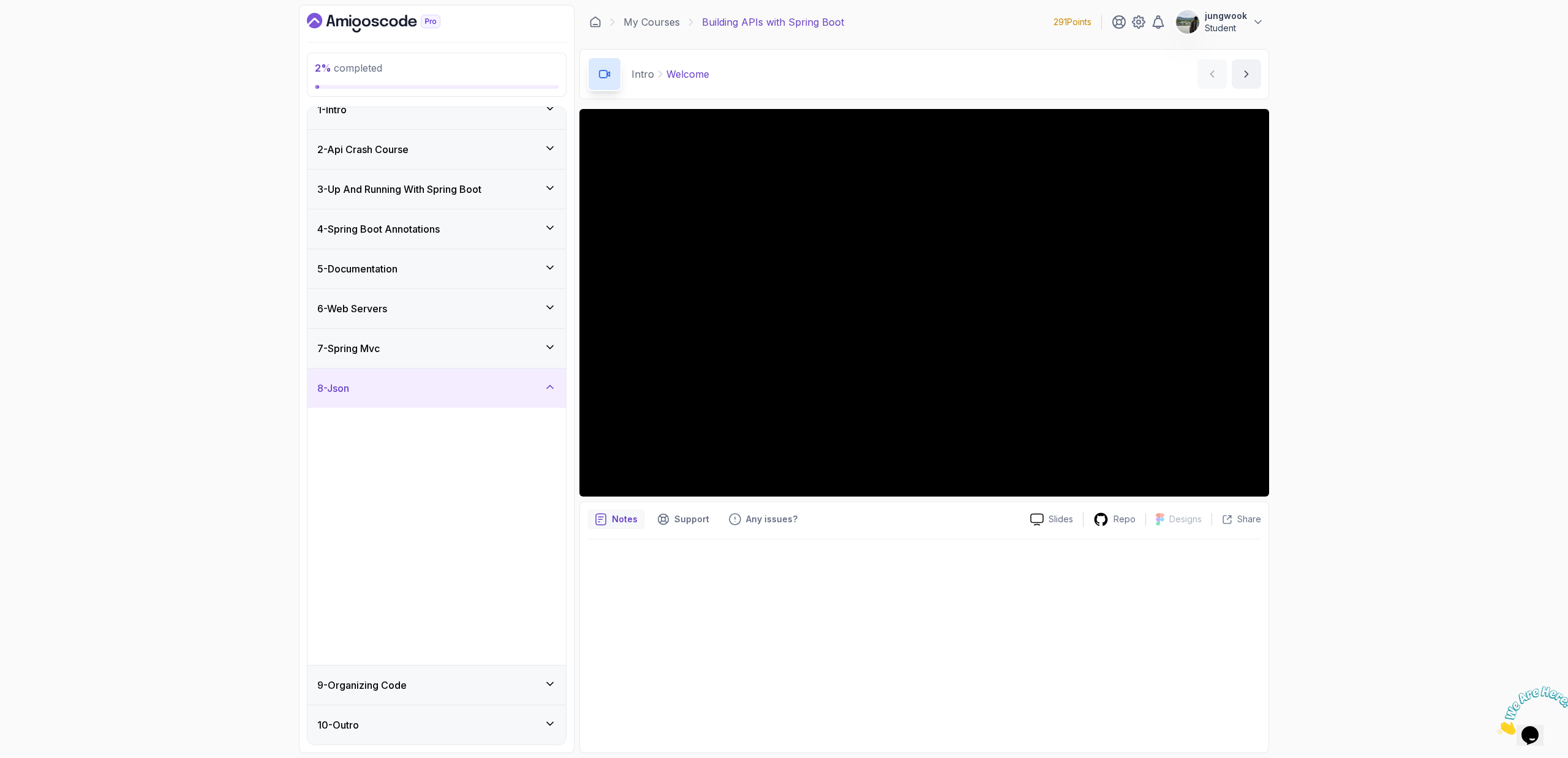
scroll to position [0, 0]
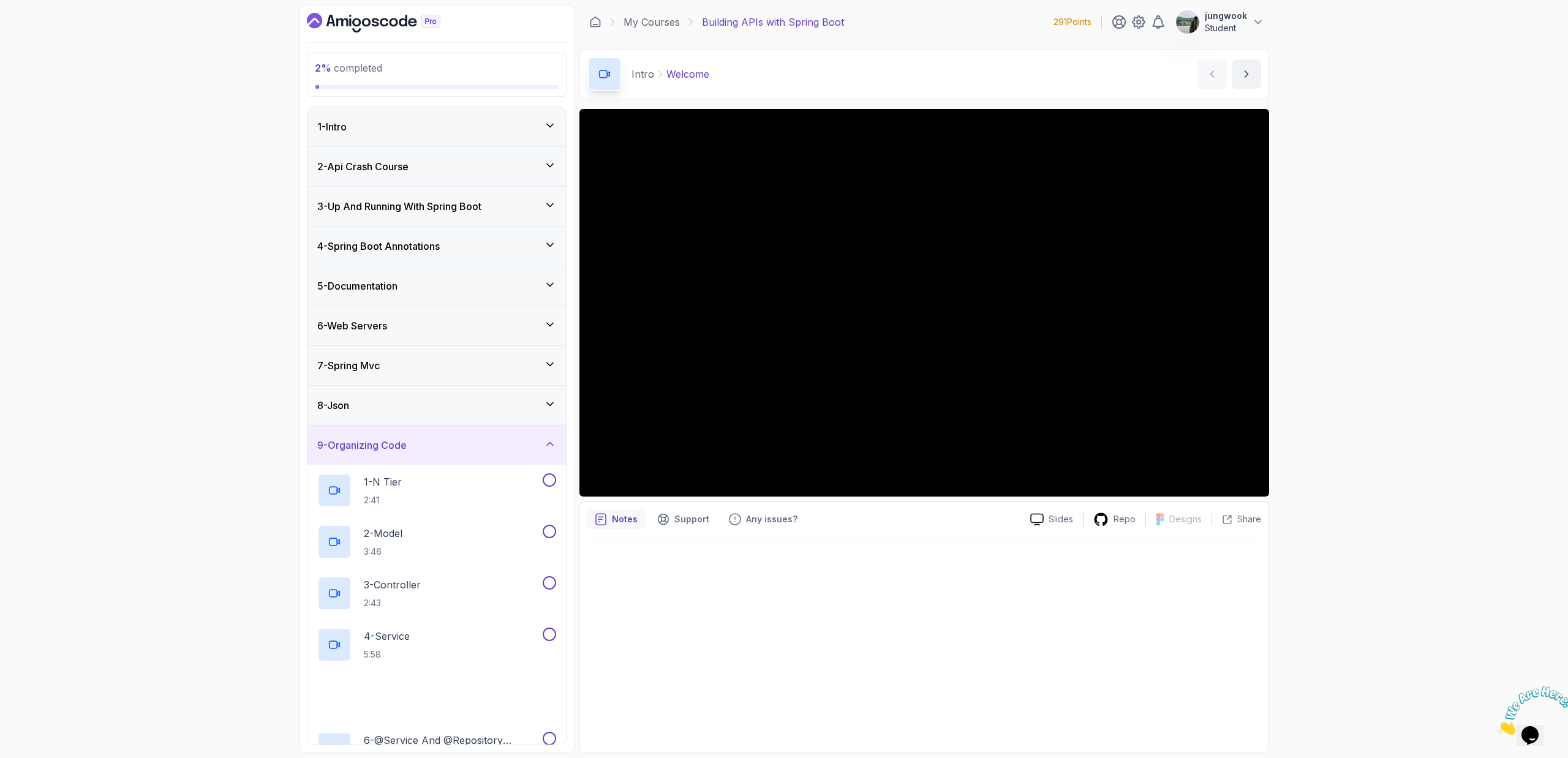
click at [510, 367] on div "7 - Spring Mvc" at bounding box center [436, 365] width 239 height 15
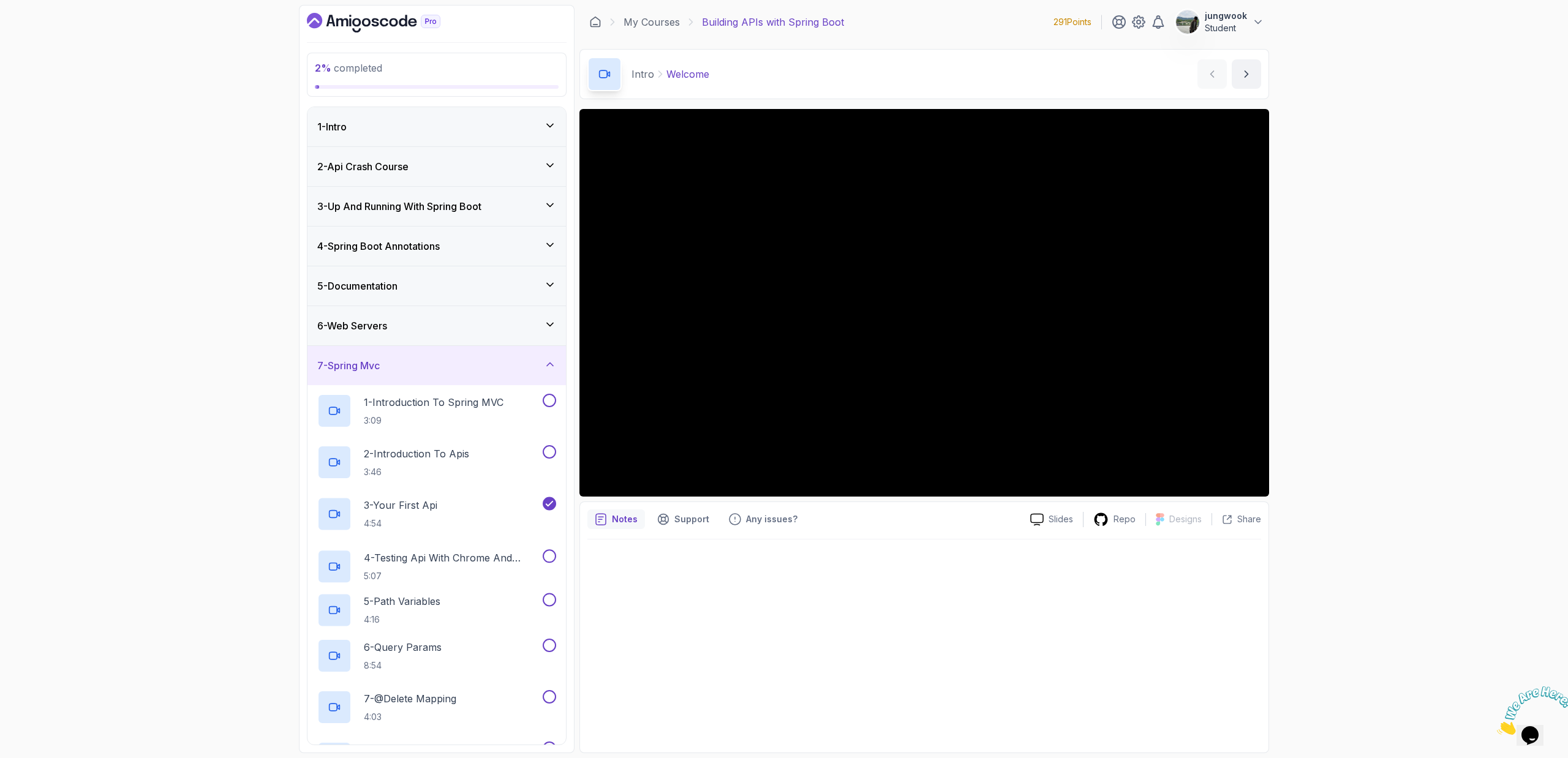
click at [502, 295] on div "5 - Documentation" at bounding box center [436, 286] width 258 height 39
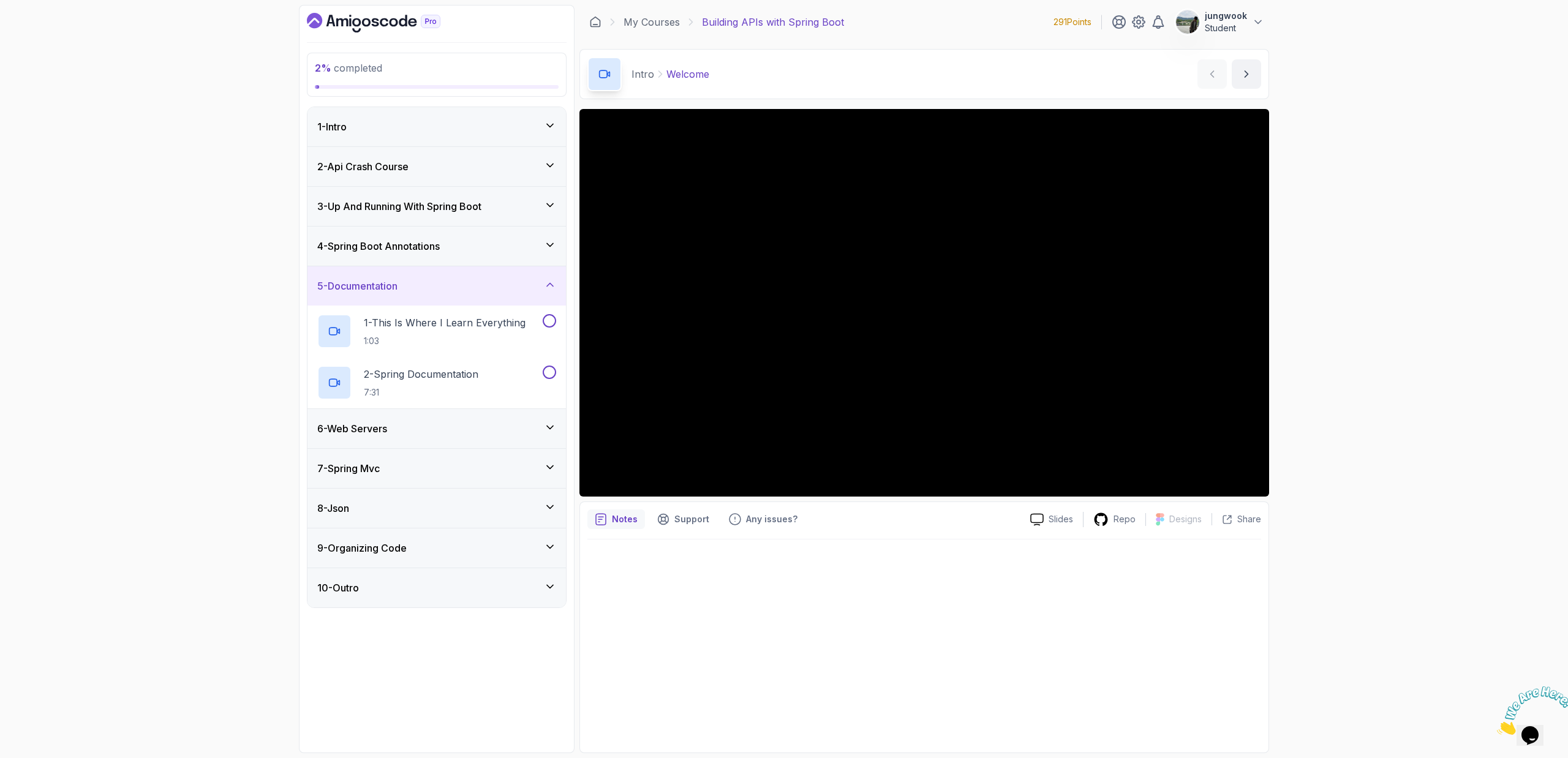
click at [465, 539] on div "9 - Organizing Code" at bounding box center [436, 548] width 258 height 39
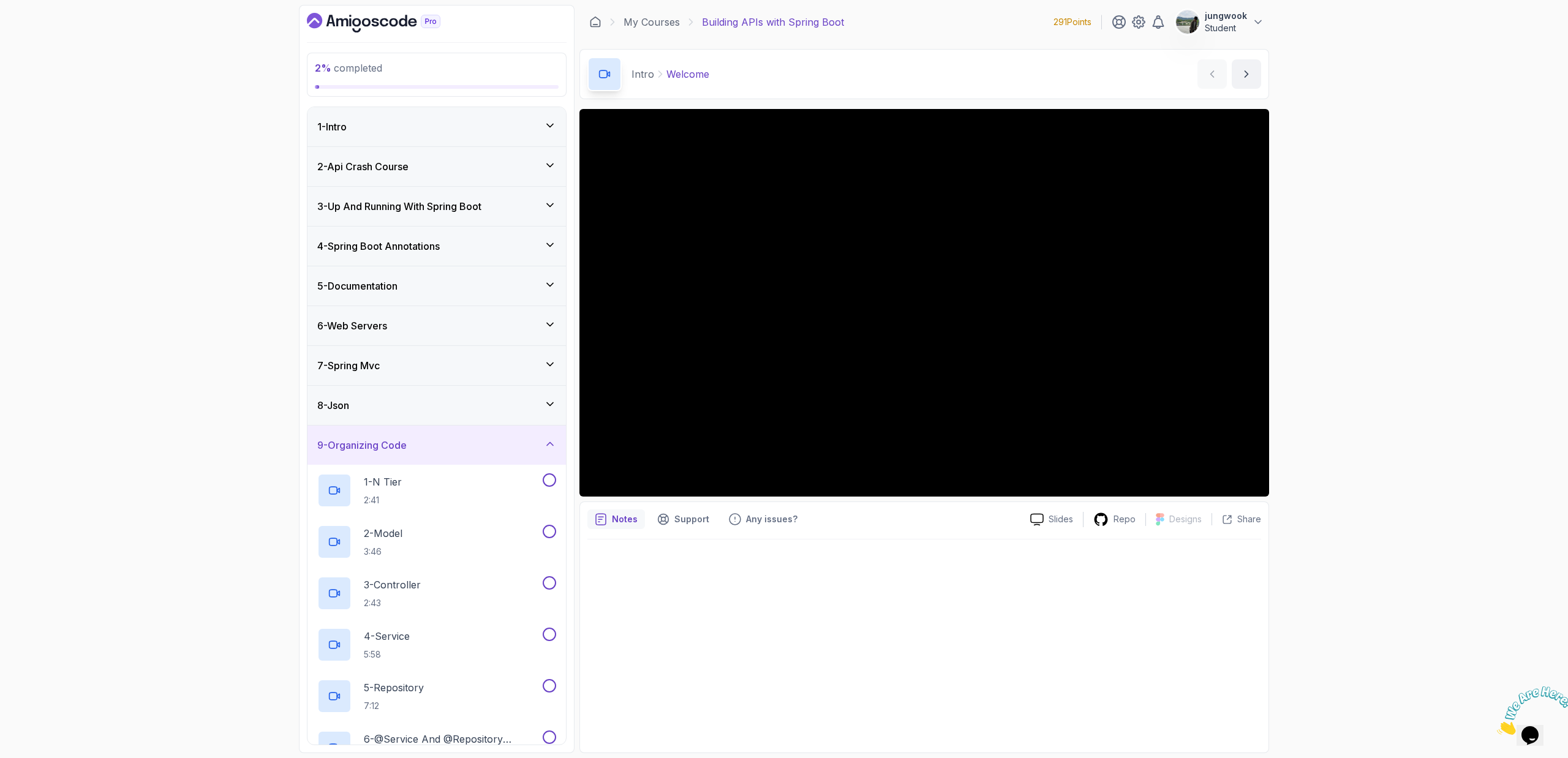
click at [459, 320] on div "6 - Web Servers" at bounding box center [436, 326] width 239 height 15
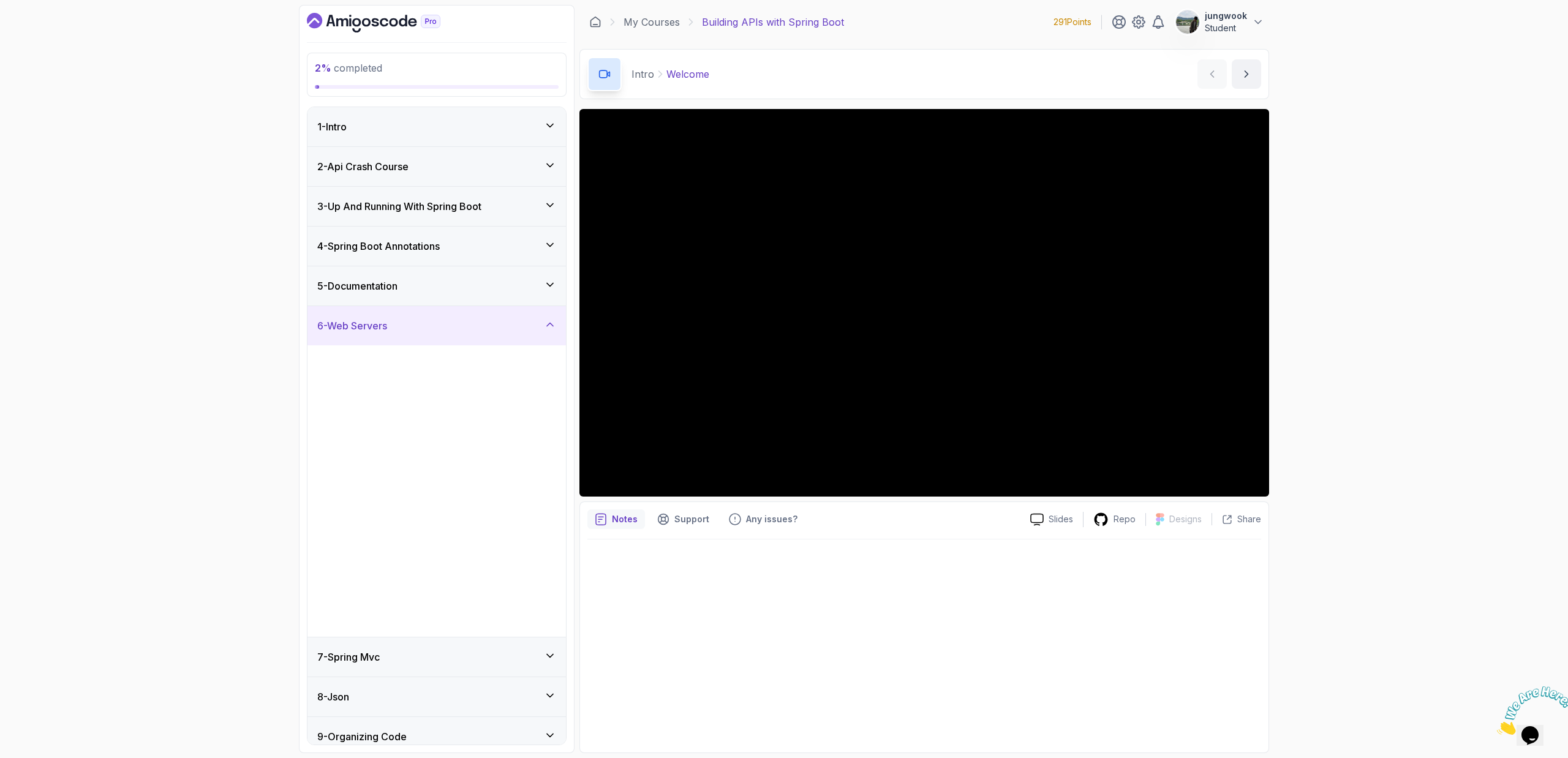
click at [462, 246] on div "4 - Spring Boot Annotations" at bounding box center [436, 246] width 239 height 15
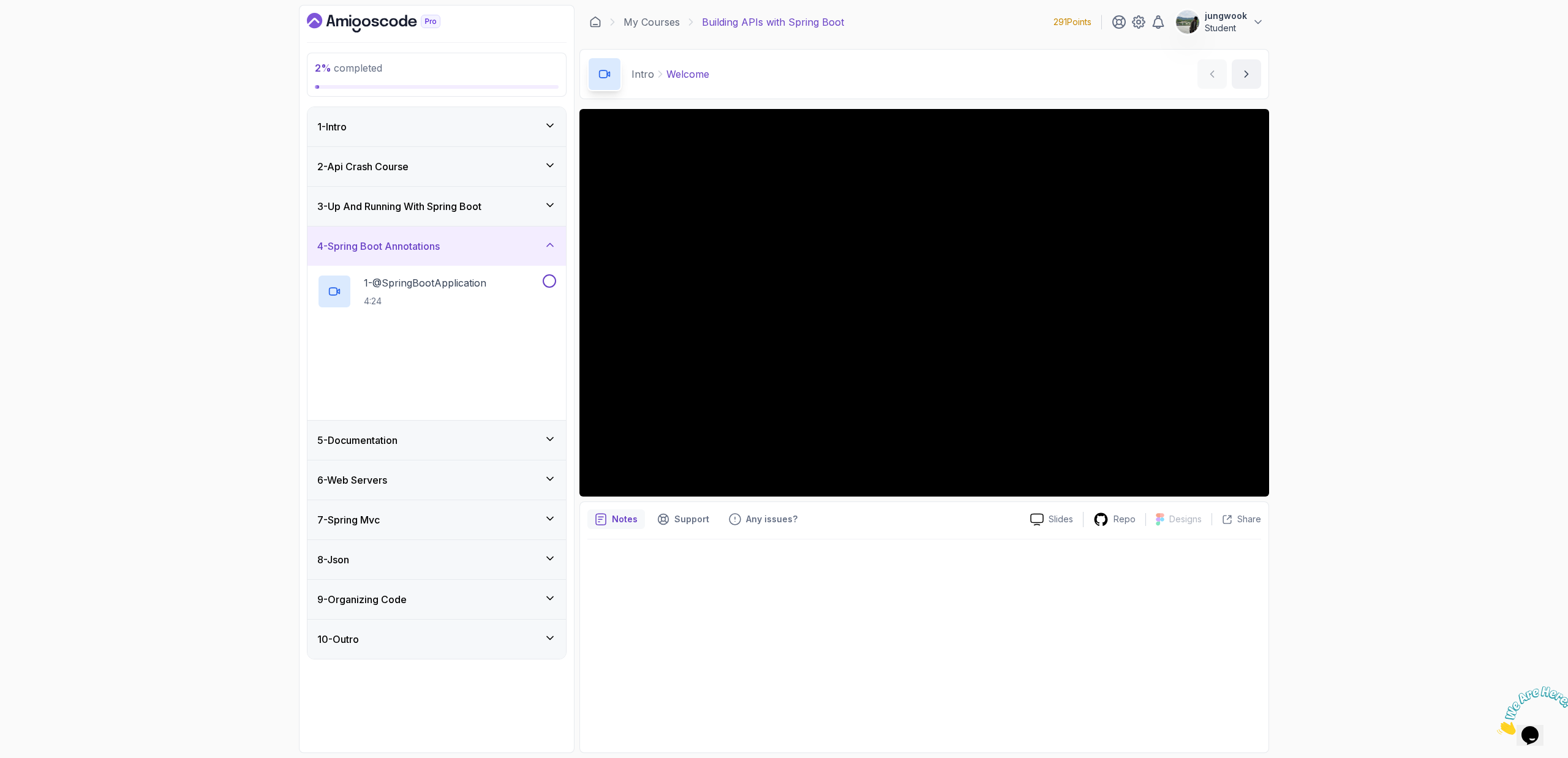
click at [464, 204] on h3 "3 - Up And Running With Spring Boot" at bounding box center [399, 206] width 164 height 15
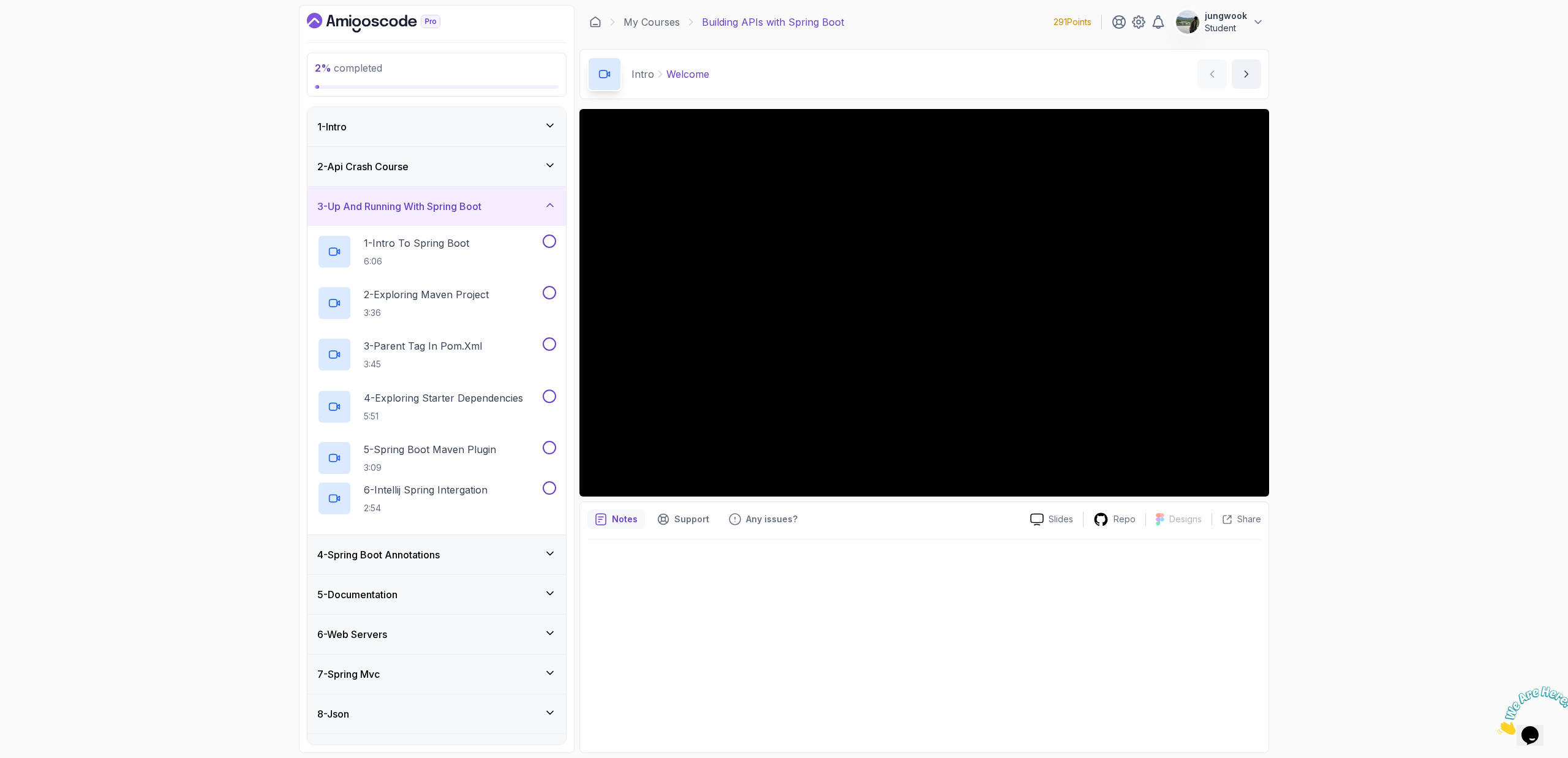
click at [477, 177] on div "2 - Api Crash Course" at bounding box center [436, 167] width 258 height 39
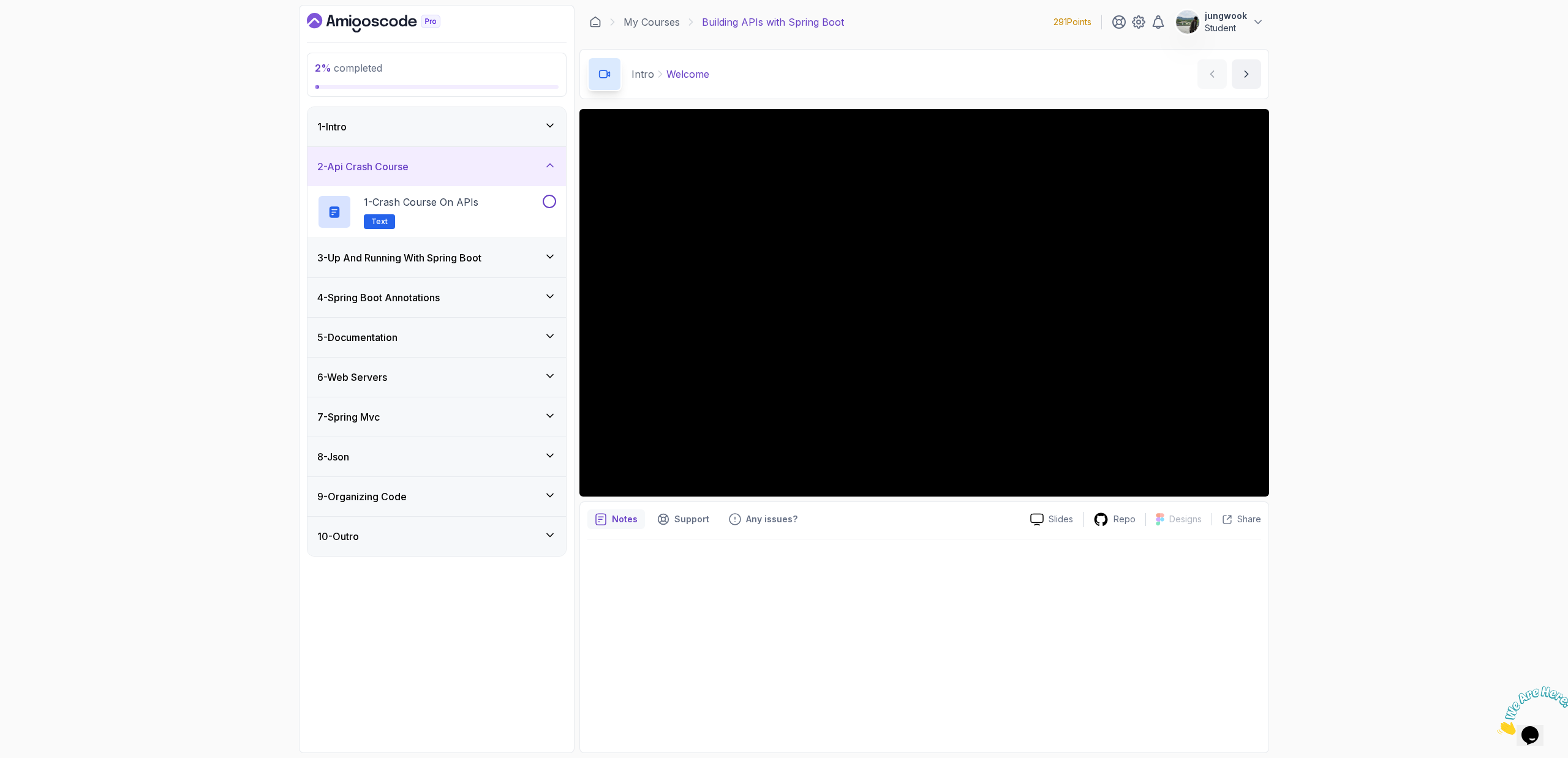
click at [474, 116] on div "1 - Intro" at bounding box center [436, 127] width 258 height 39
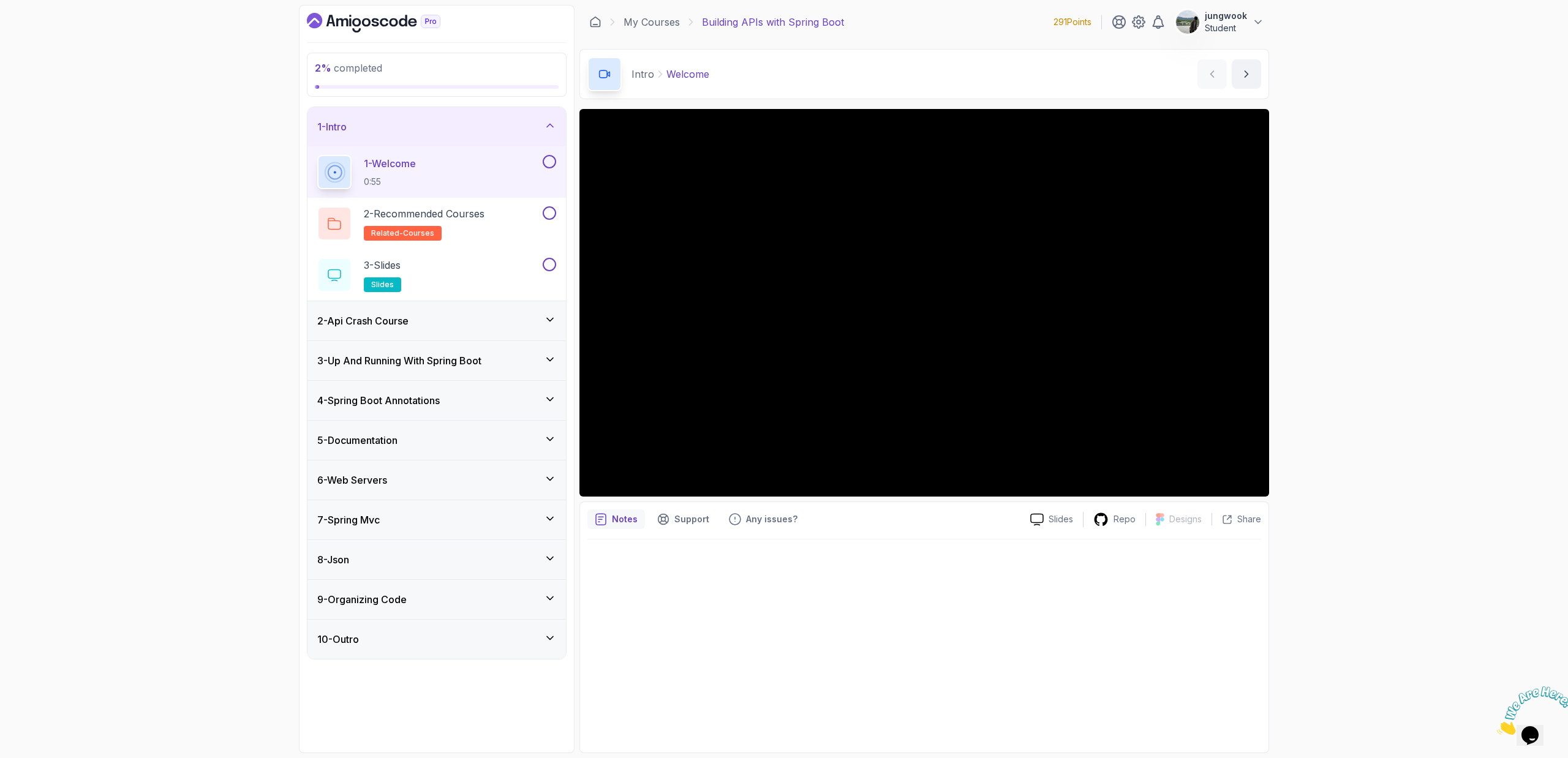
click at [418, 322] on div "2 - Api Crash Course" at bounding box center [436, 321] width 239 height 15
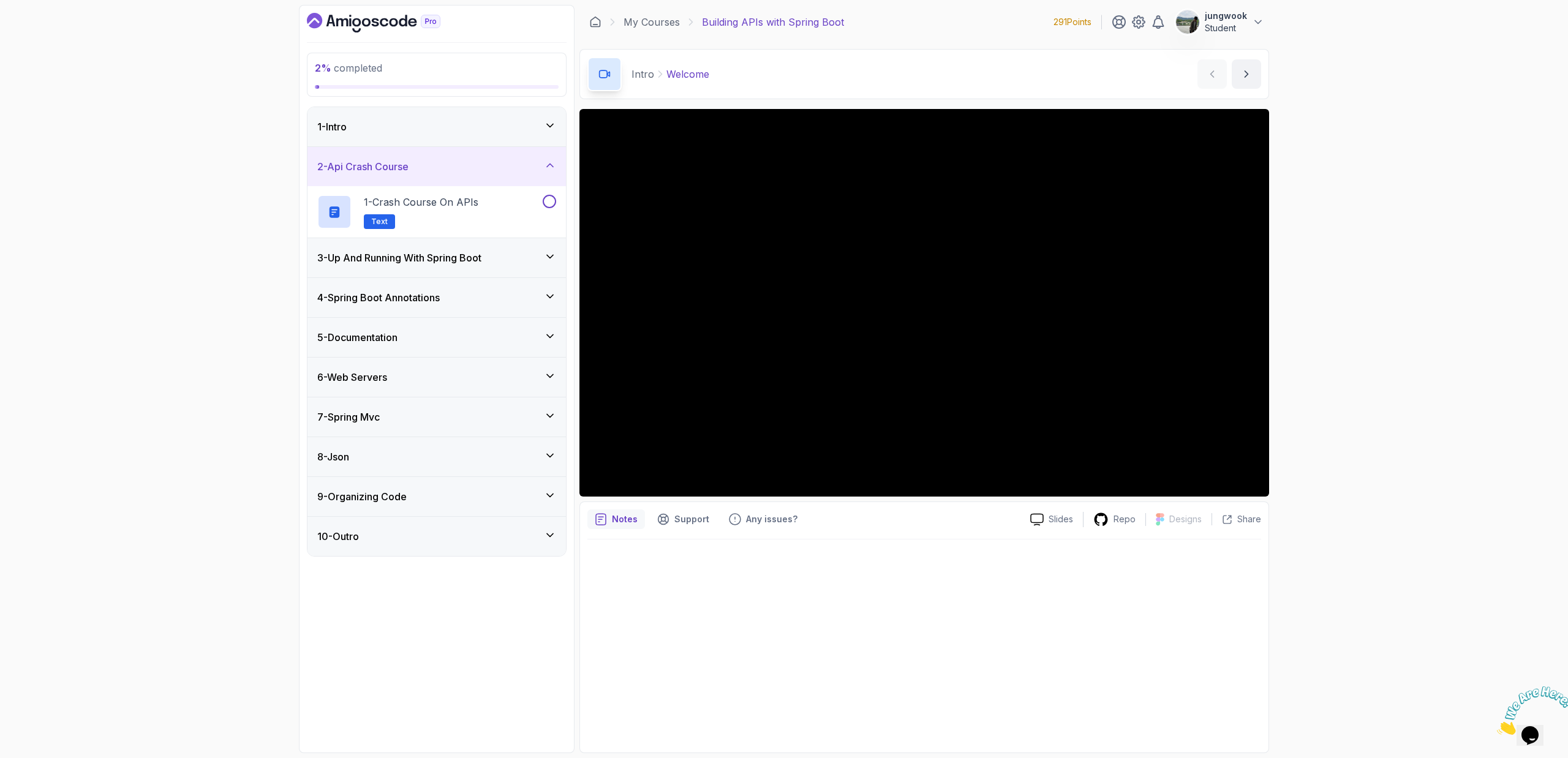
click at [457, 253] on h3 "3 - Up And Running With Spring Boot" at bounding box center [399, 258] width 164 height 15
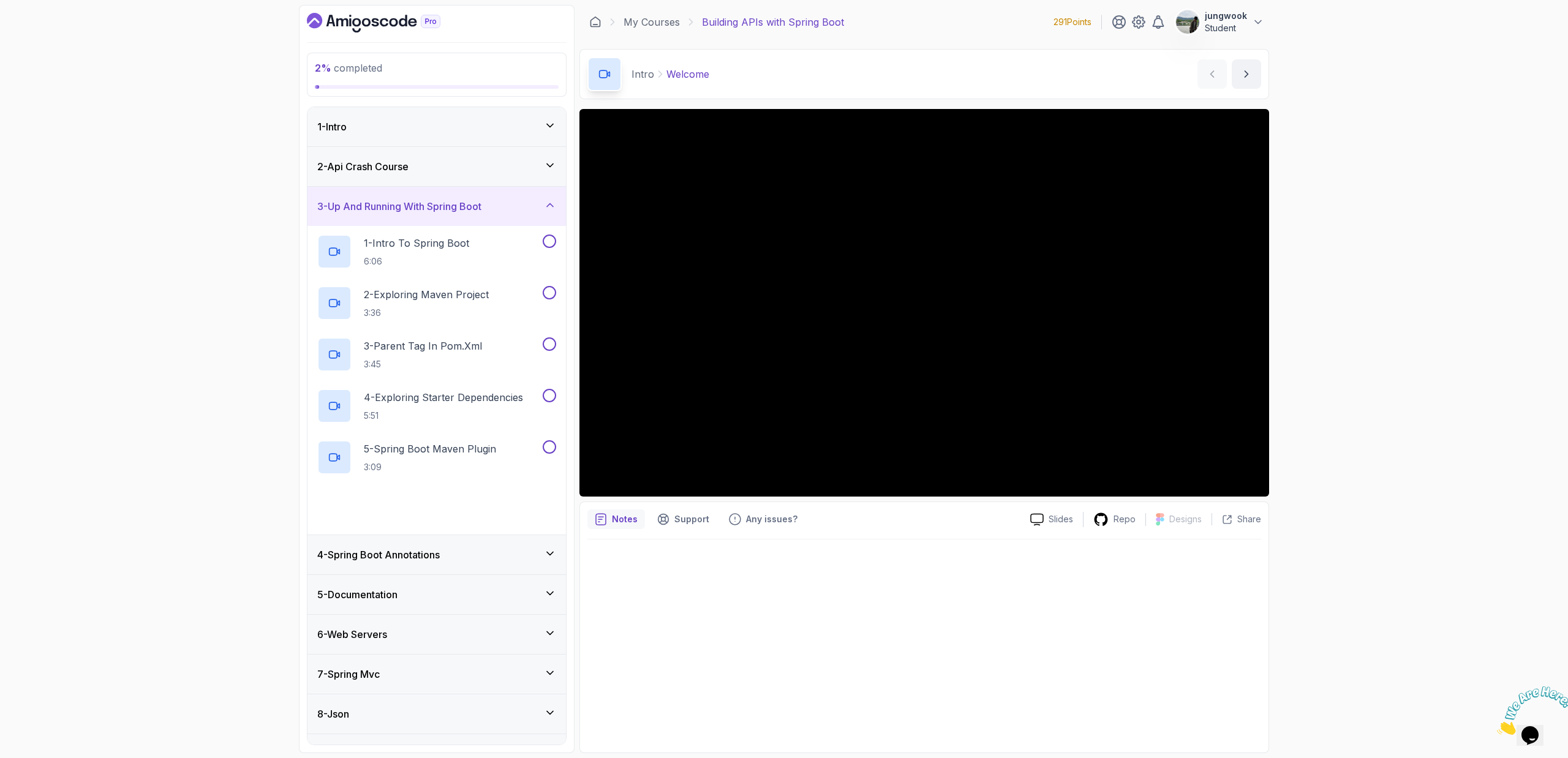
click at [406, 581] on div "5 - Documentation" at bounding box center [436, 595] width 258 height 39
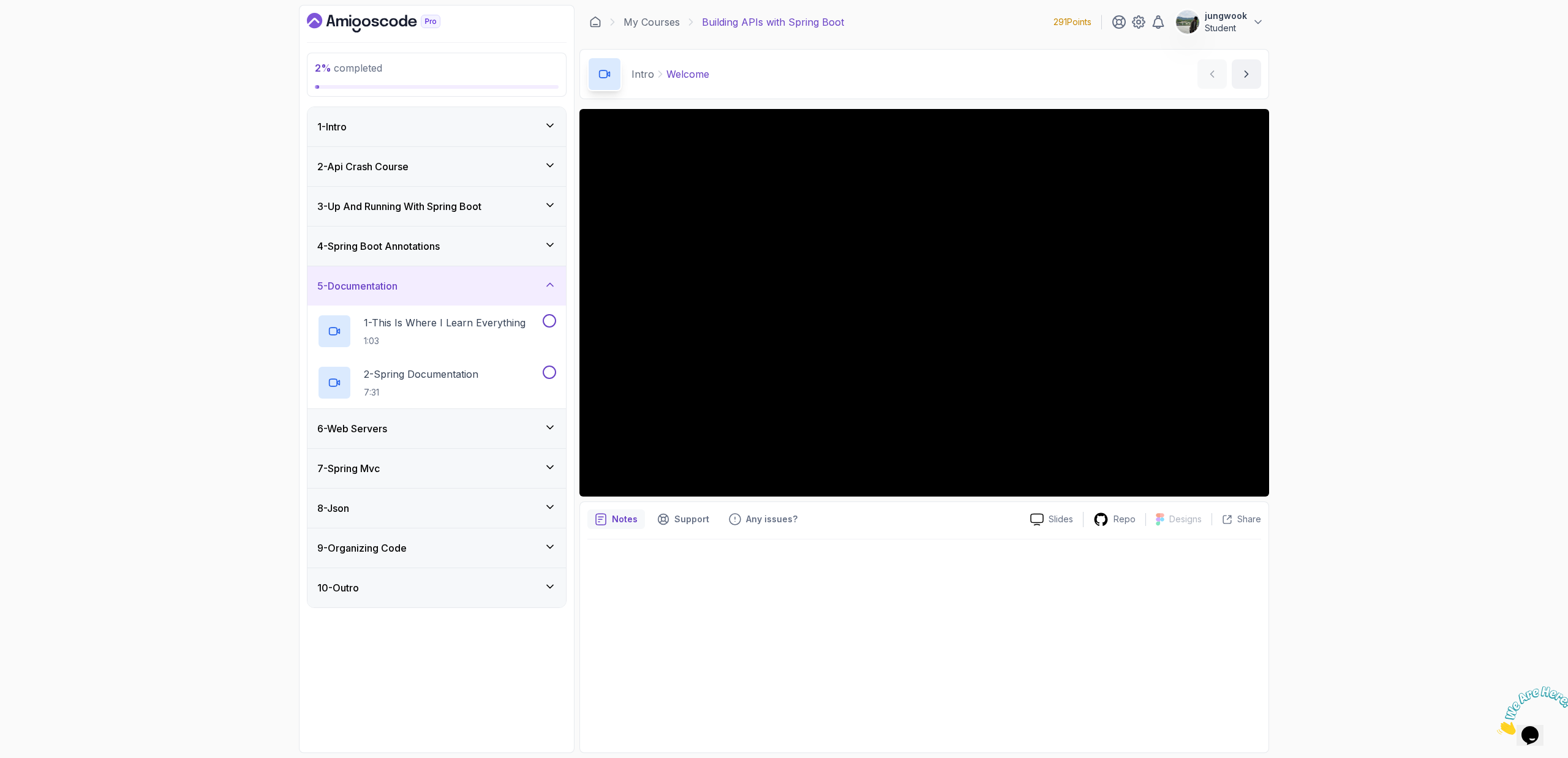
click at [458, 210] on h3 "3 - Up And Running With Spring Boot" at bounding box center [399, 206] width 164 height 15
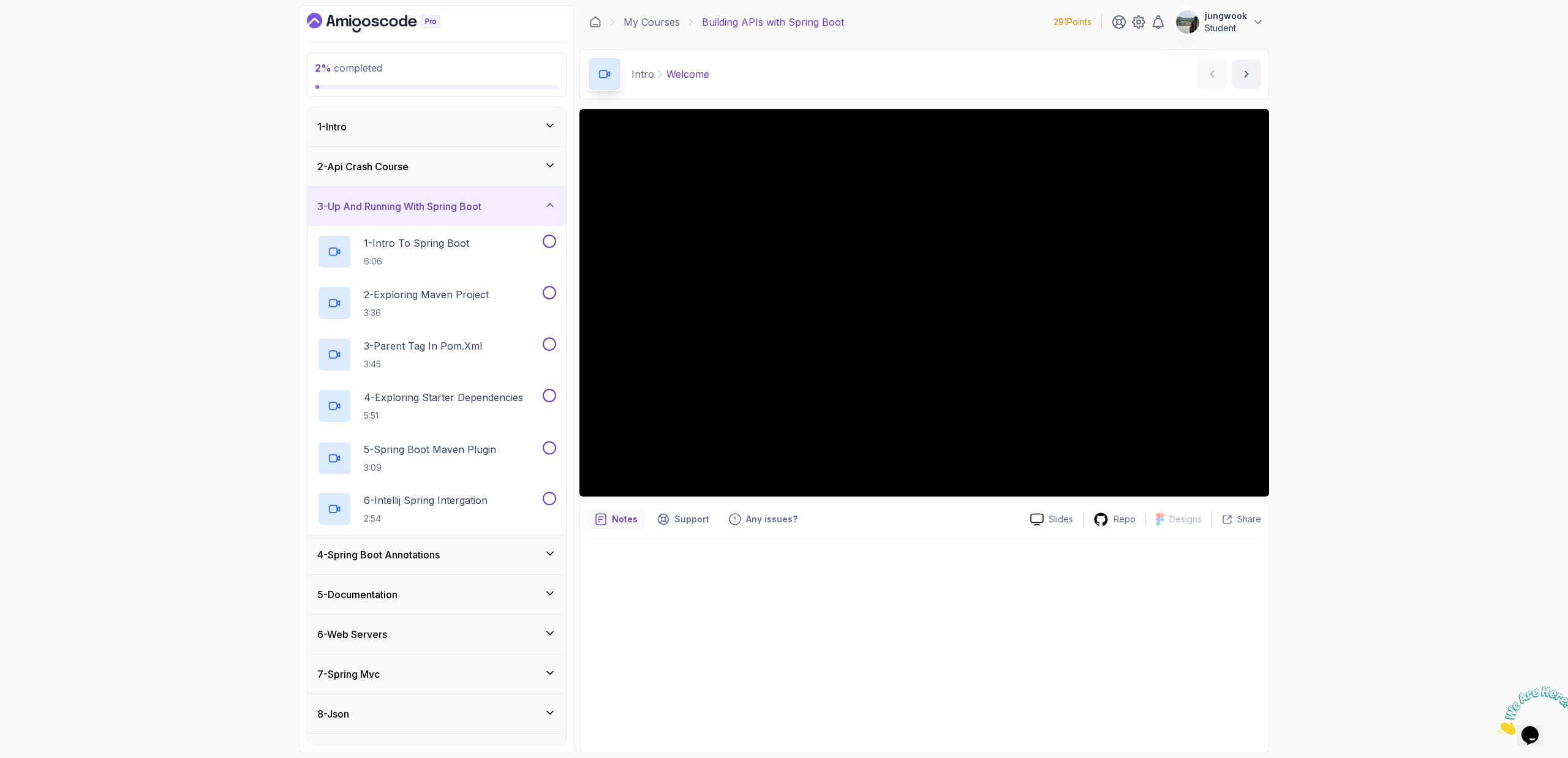
click at [431, 536] on div "4 - Spring Boot Annotations" at bounding box center [436, 555] width 258 height 39
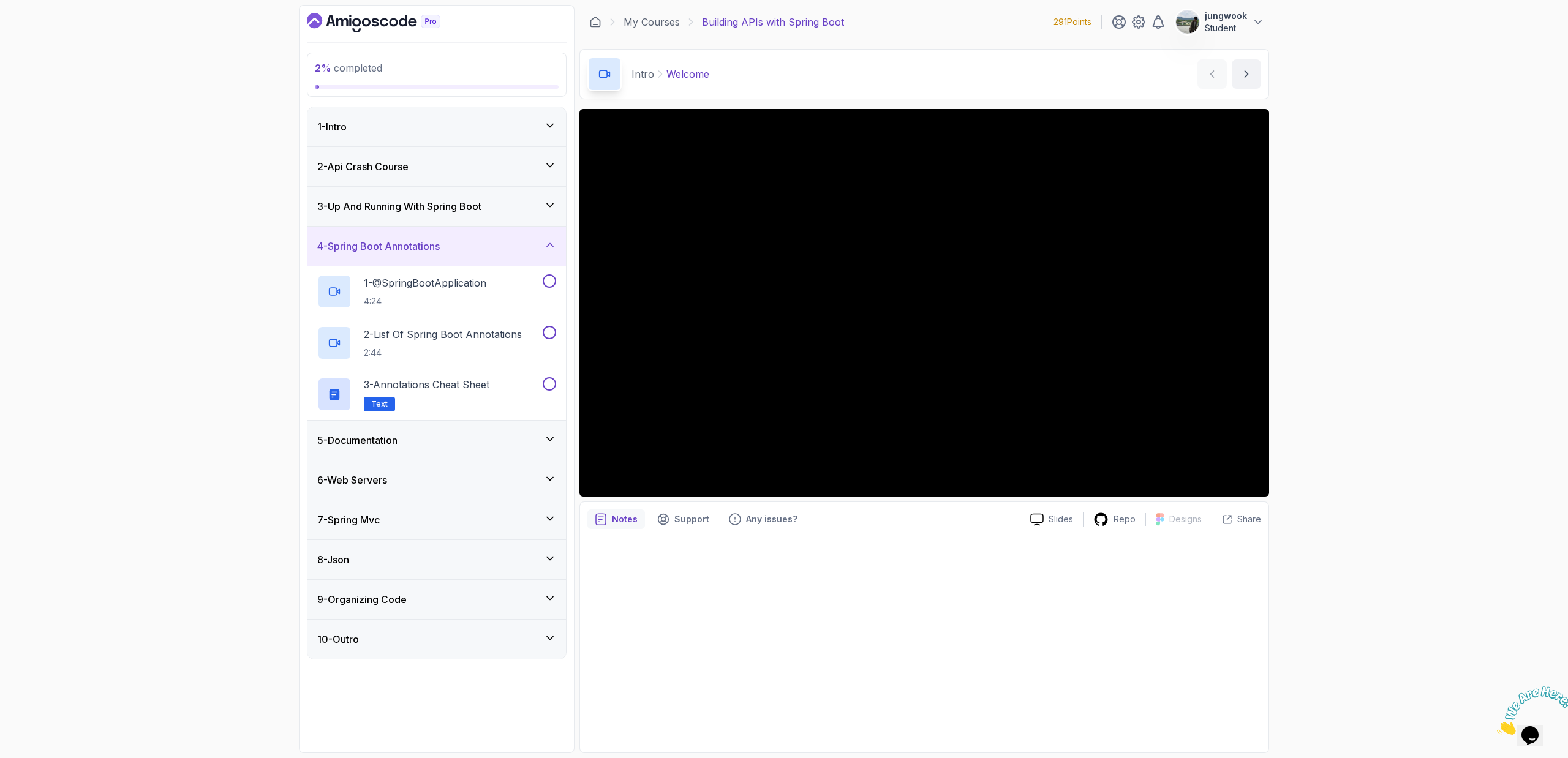
click at [432, 456] on div "5 - Documentation" at bounding box center [436, 441] width 258 height 39
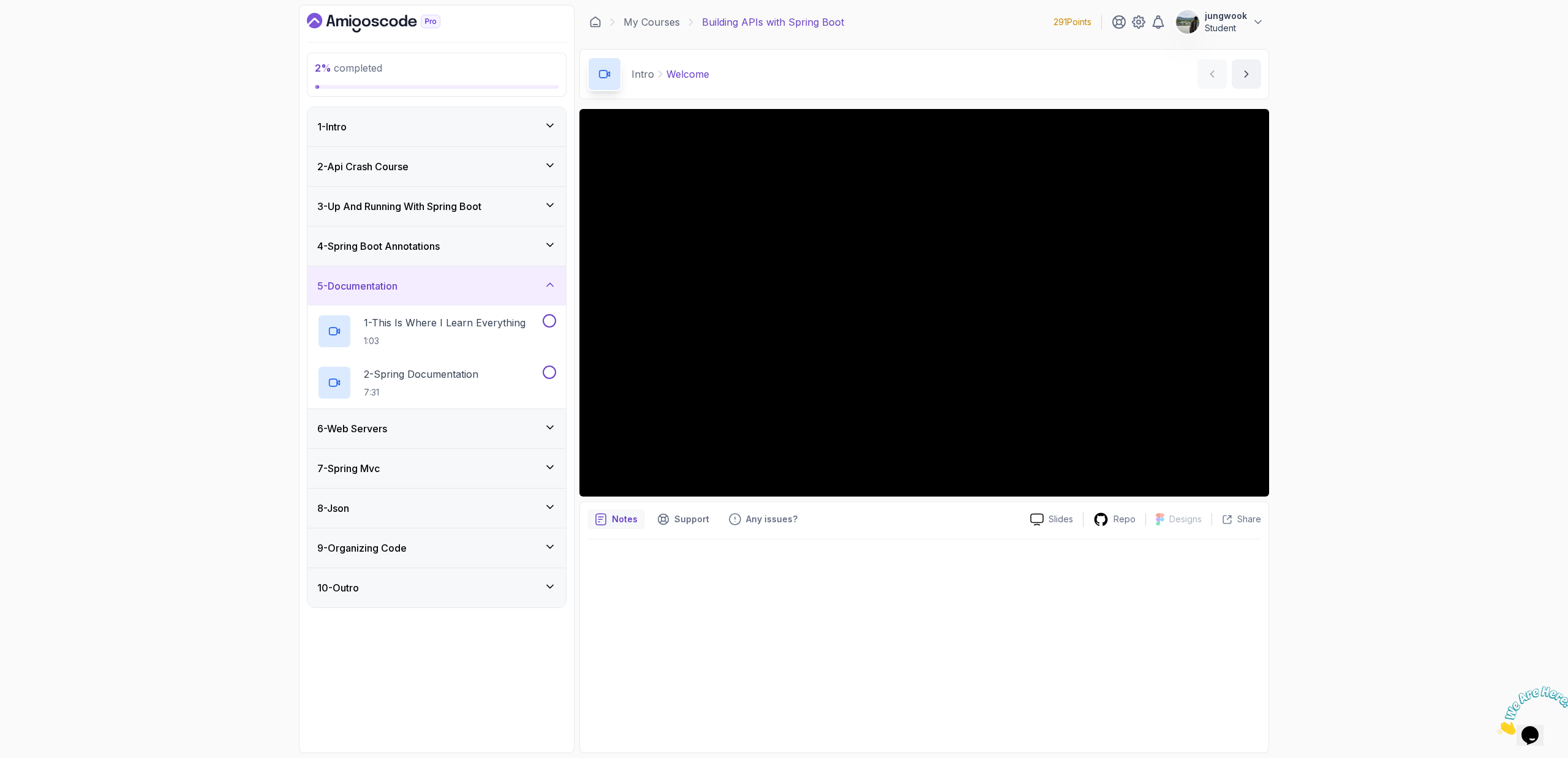
click at [432, 511] on div "8 - Json" at bounding box center [436, 508] width 239 height 15
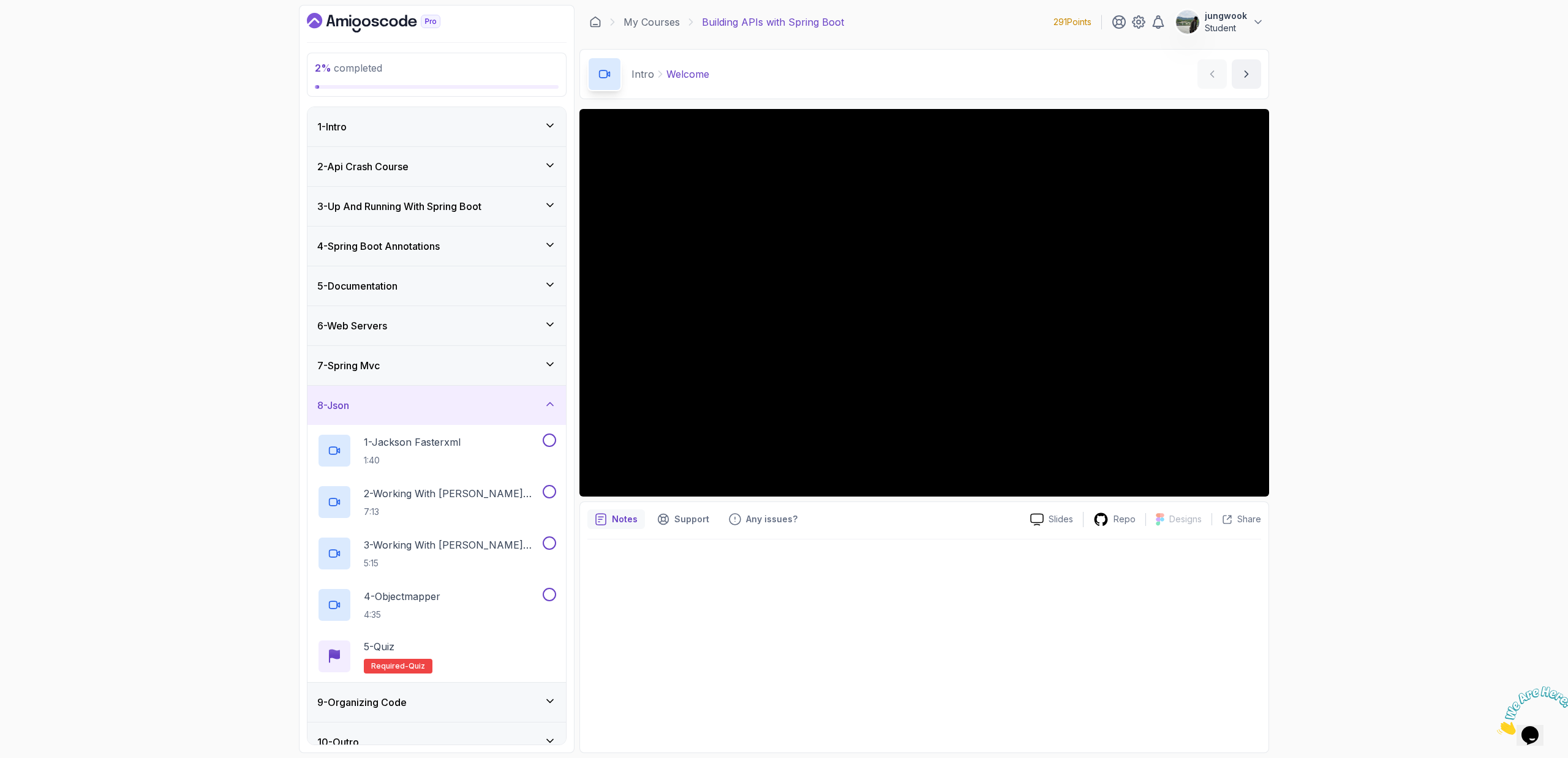
click at [453, 177] on div "2 - Api Crash Course" at bounding box center [436, 167] width 258 height 39
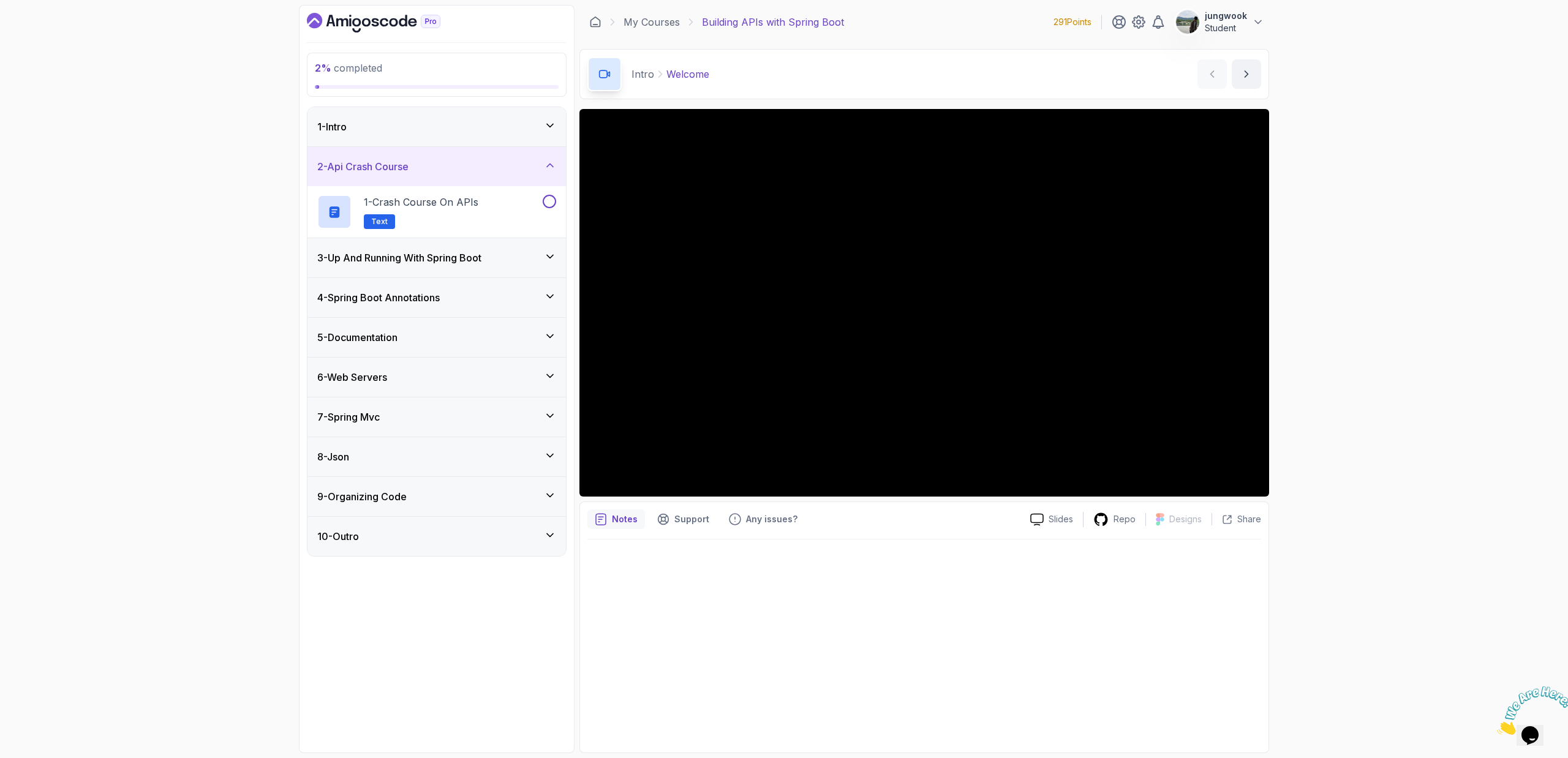
click at [453, 175] on div "2 - Api Crash Course" at bounding box center [436, 167] width 258 height 39
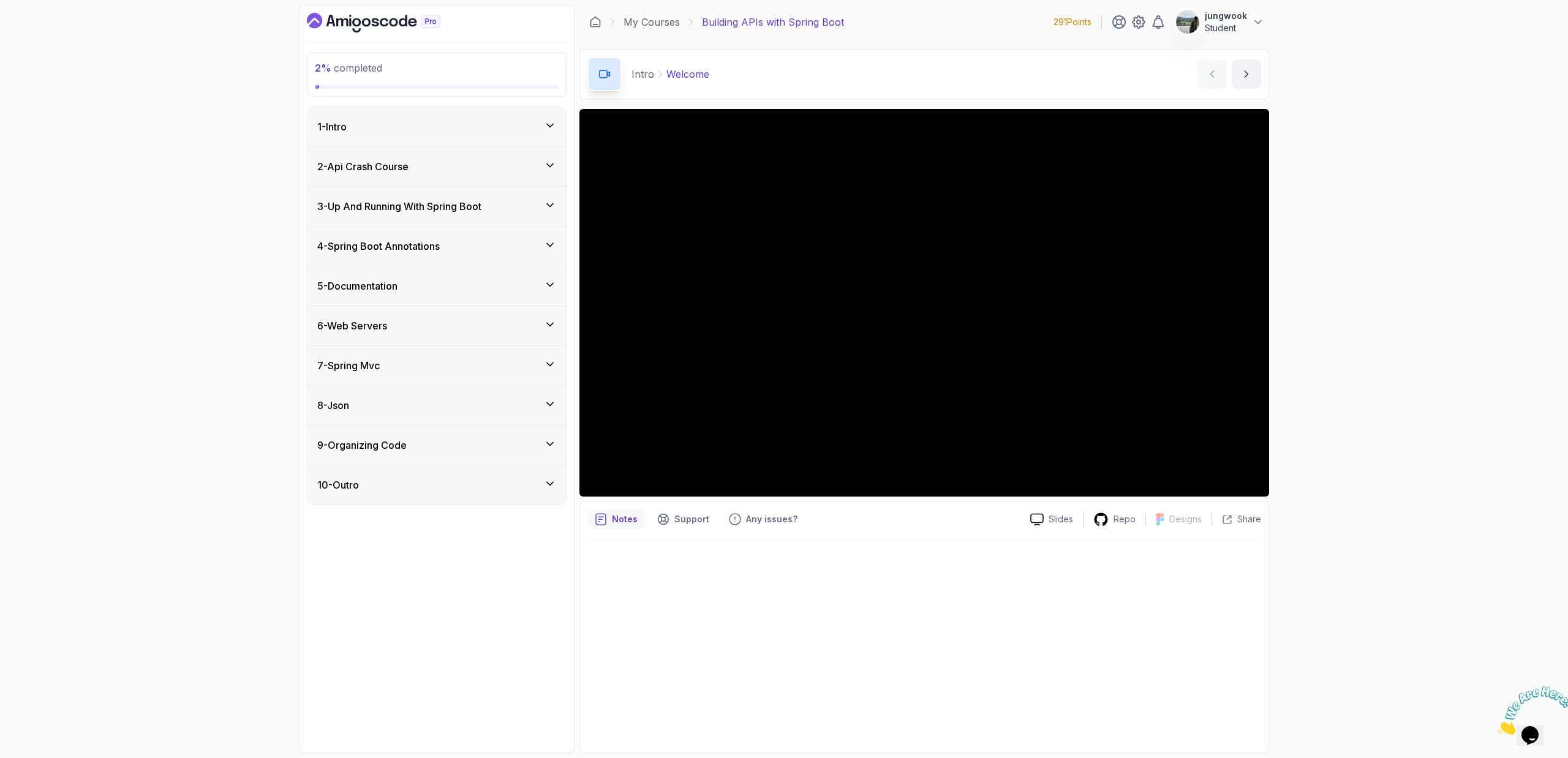
click at [453, 191] on div "3 - Up And Running With Spring Boot" at bounding box center [436, 206] width 258 height 39
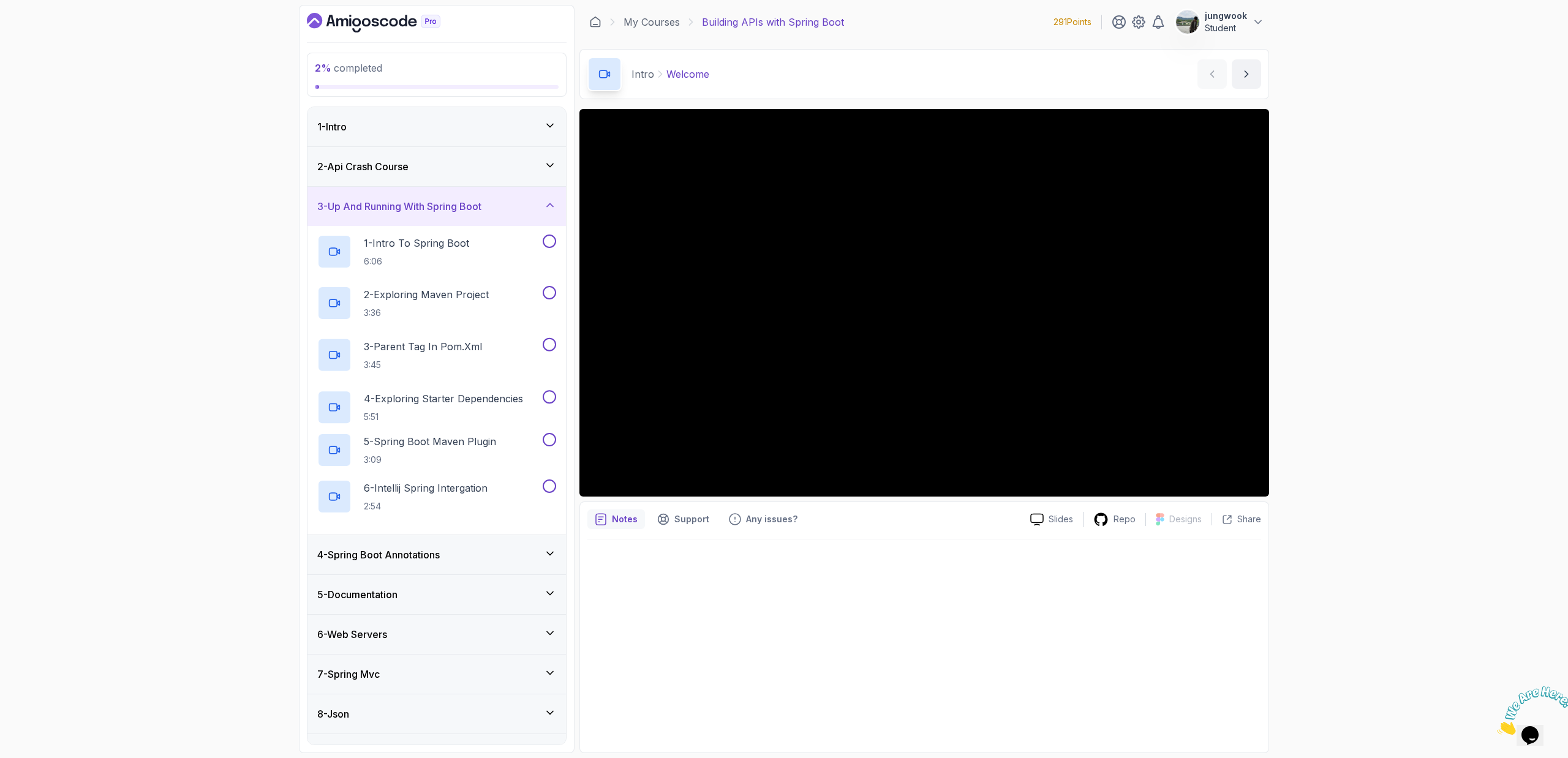
click at [453, 191] on div "3 - Up And Running With Spring Boot" at bounding box center [436, 206] width 258 height 39
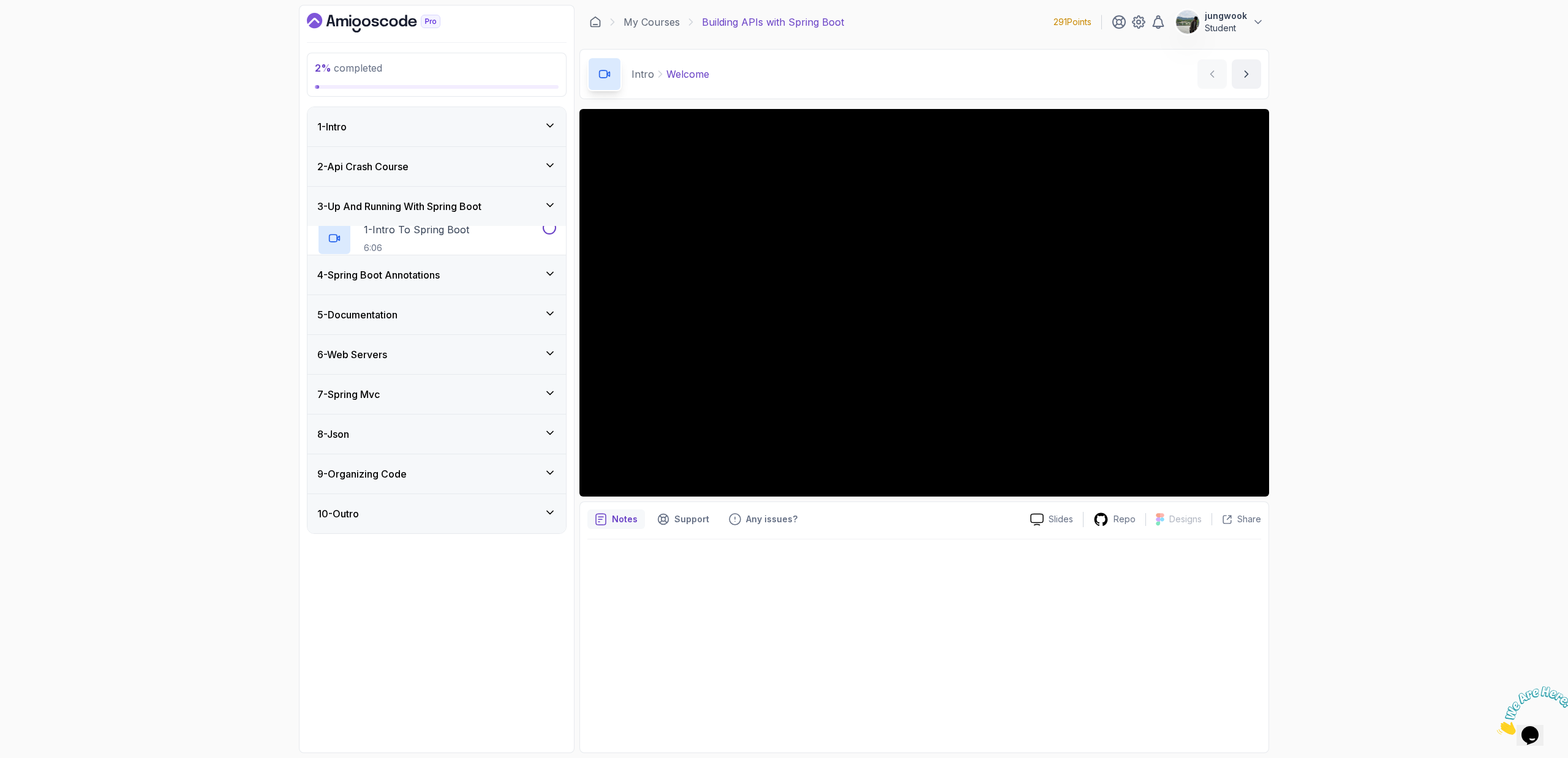
click at [453, 191] on div "3 - Up And Running With Spring Boot" at bounding box center [436, 206] width 258 height 39
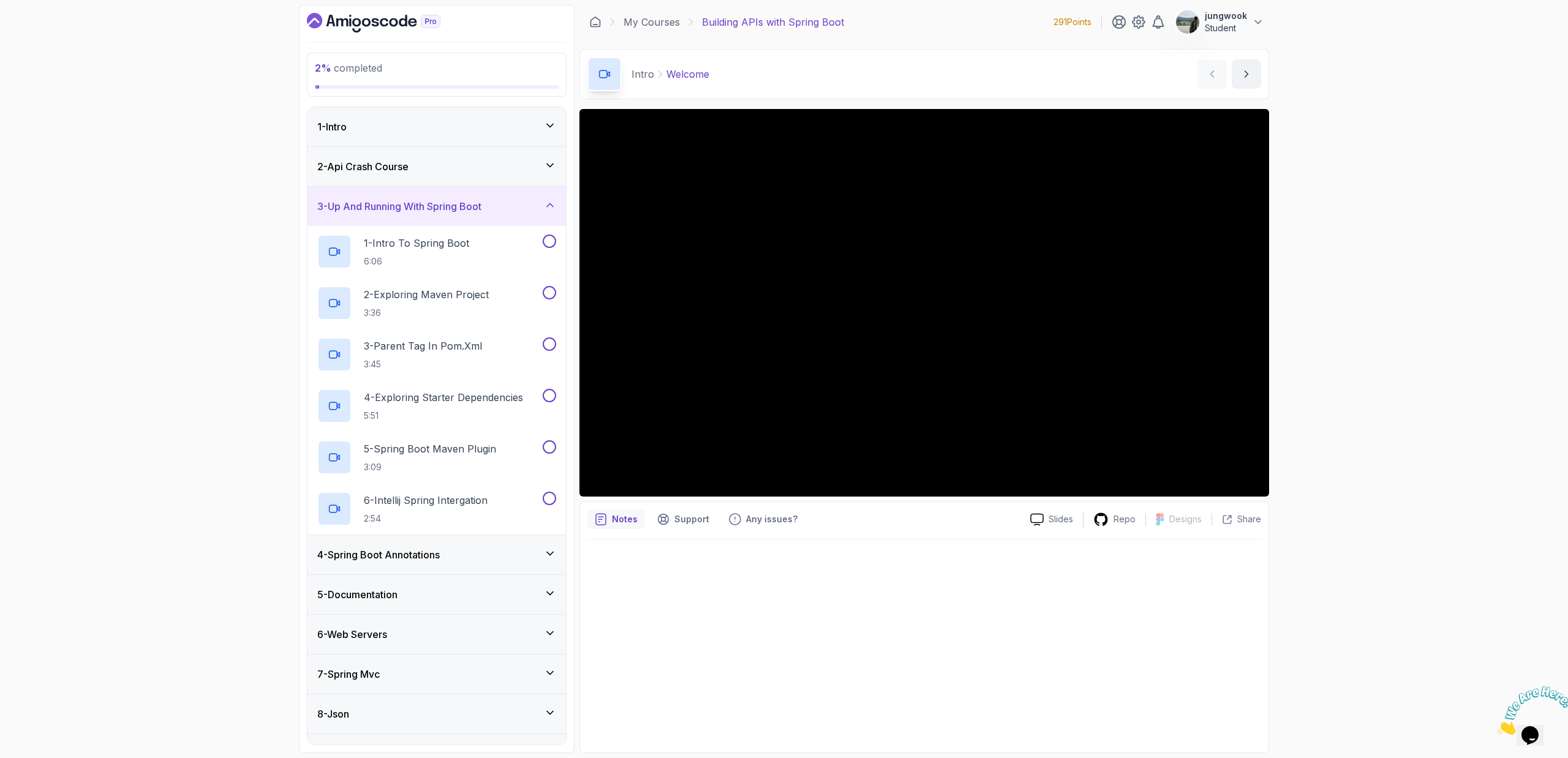
click at [452, 198] on div "3 - Up And Running With Spring Boot" at bounding box center [436, 206] width 258 height 39
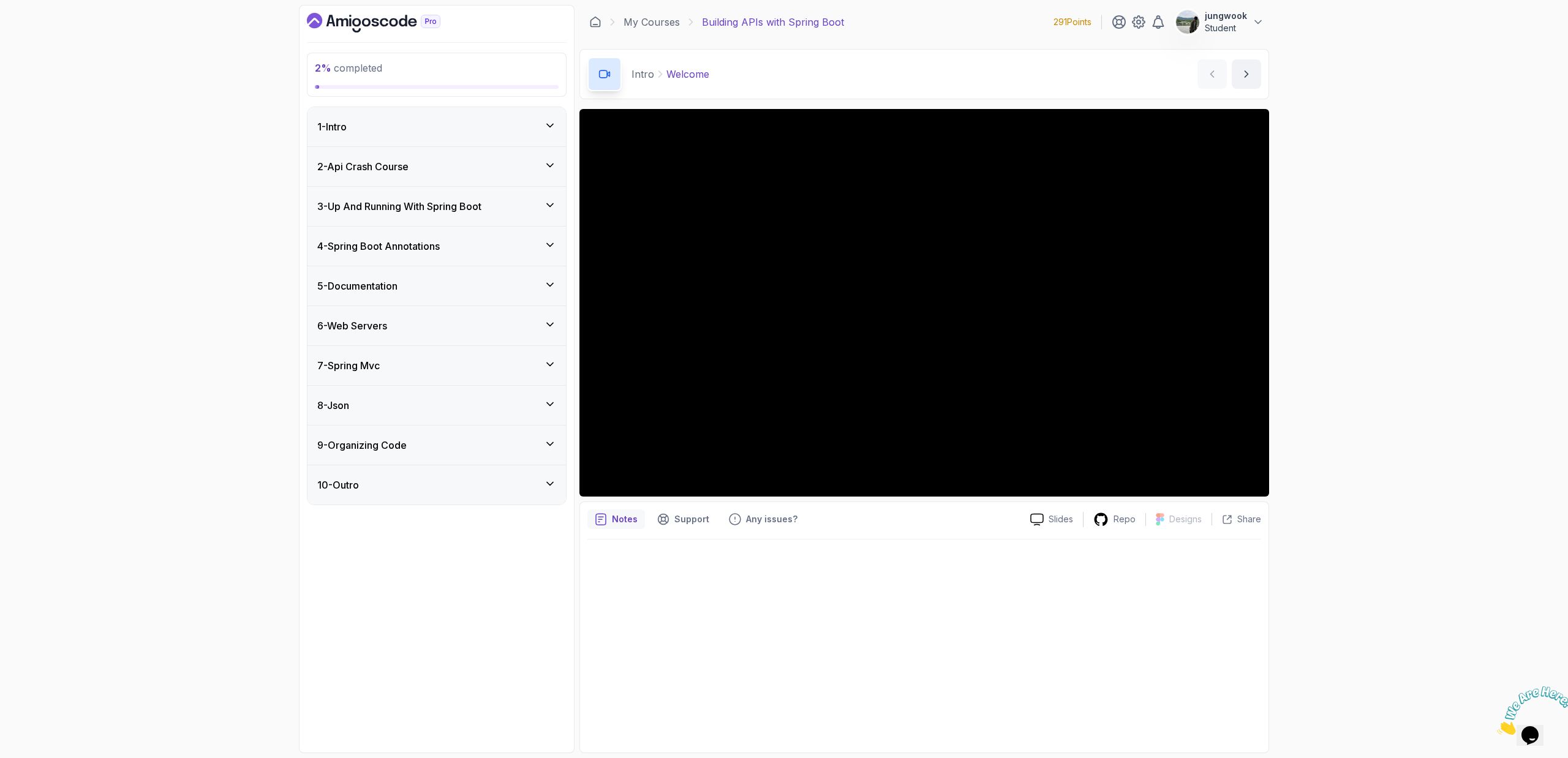
click at [483, 243] on div "4 - Spring Boot Annotations" at bounding box center [436, 246] width 239 height 15
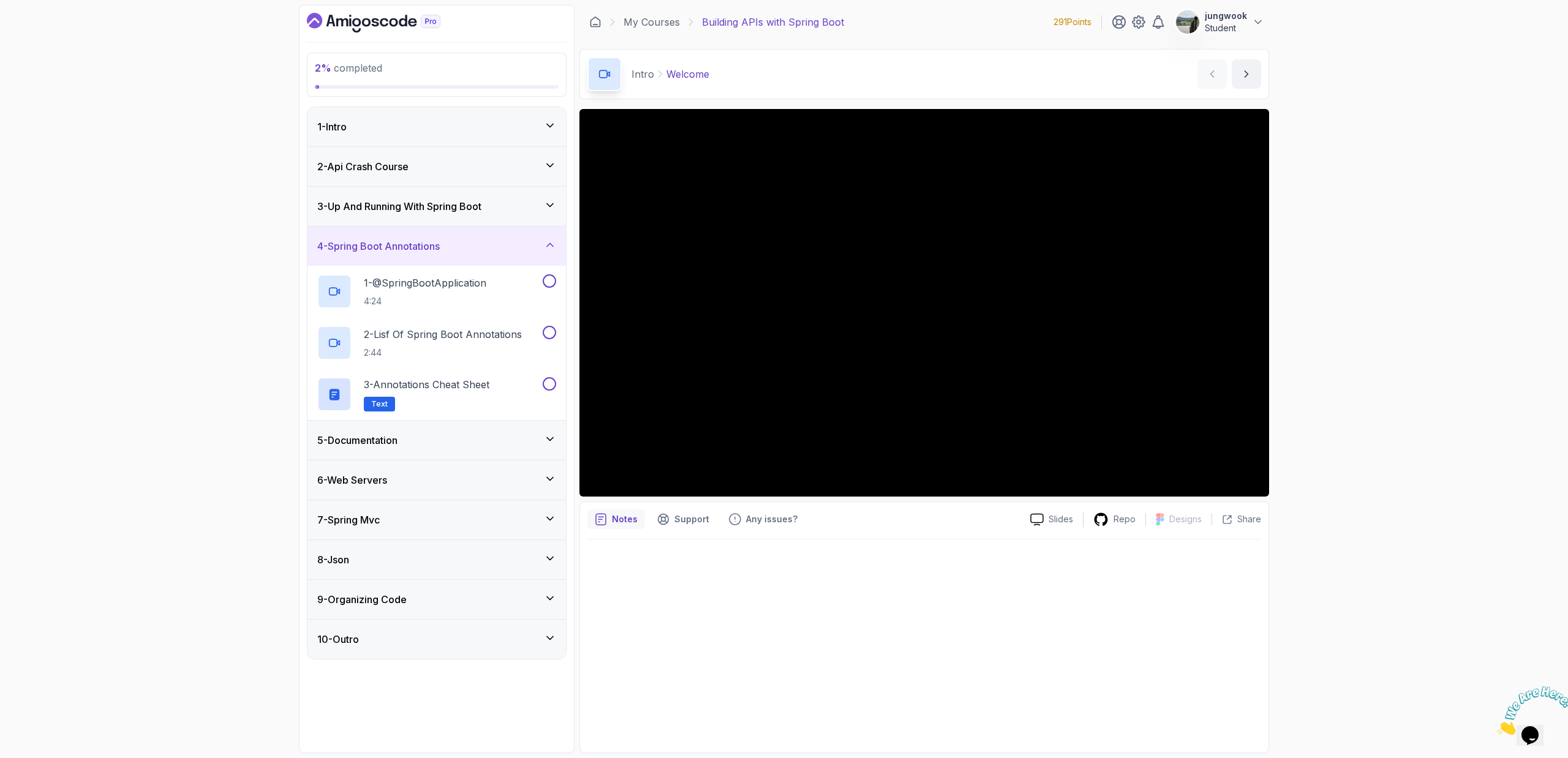
click at [457, 448] on div "5 - Documentation" at bounding box center [436, 441] width 258 height 39
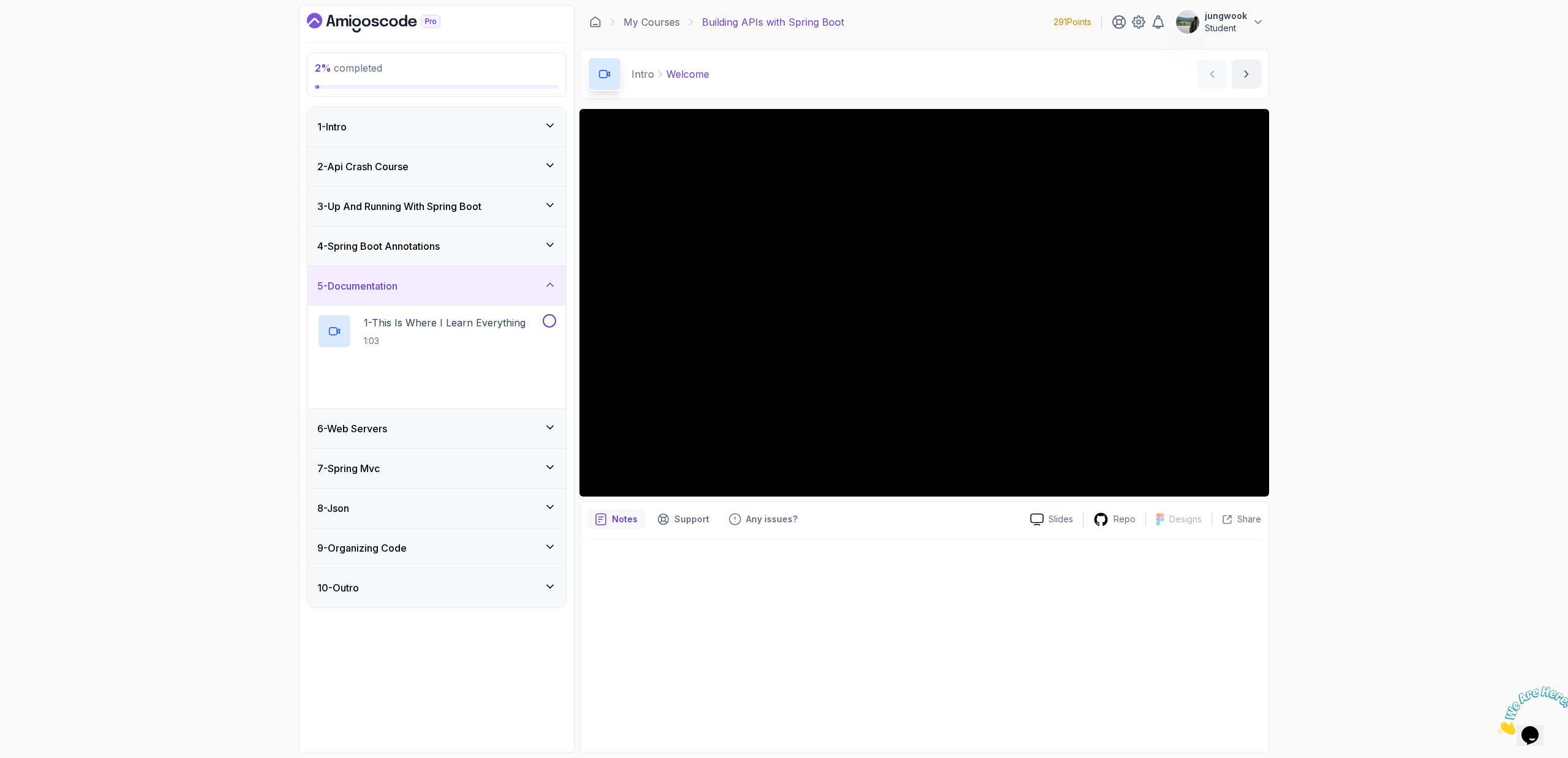
click at [465, 434] on div "6 - Web Servers" at bounding box center [436, 429] width 239 height 15
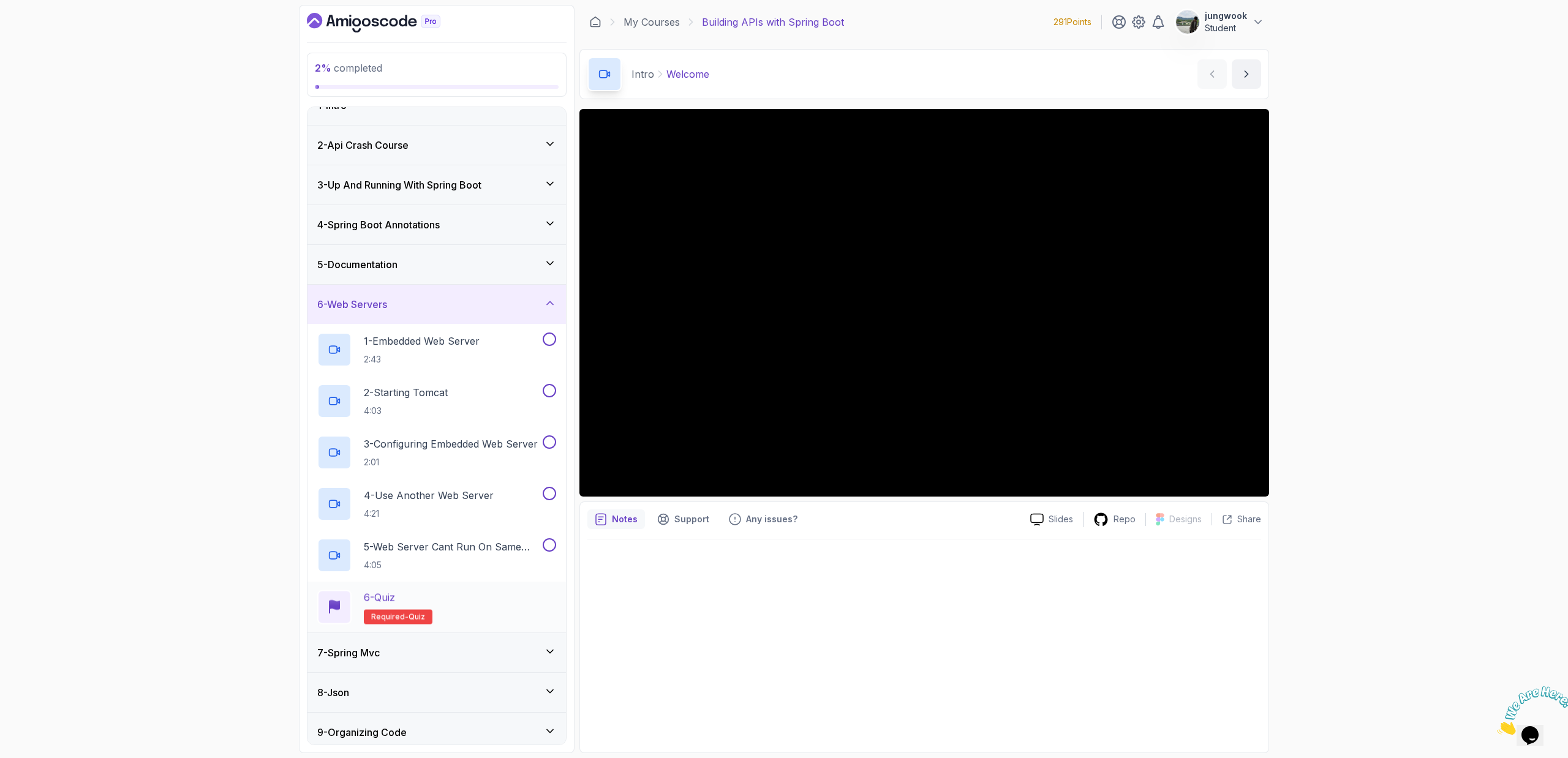
scroll to position [68, 0]
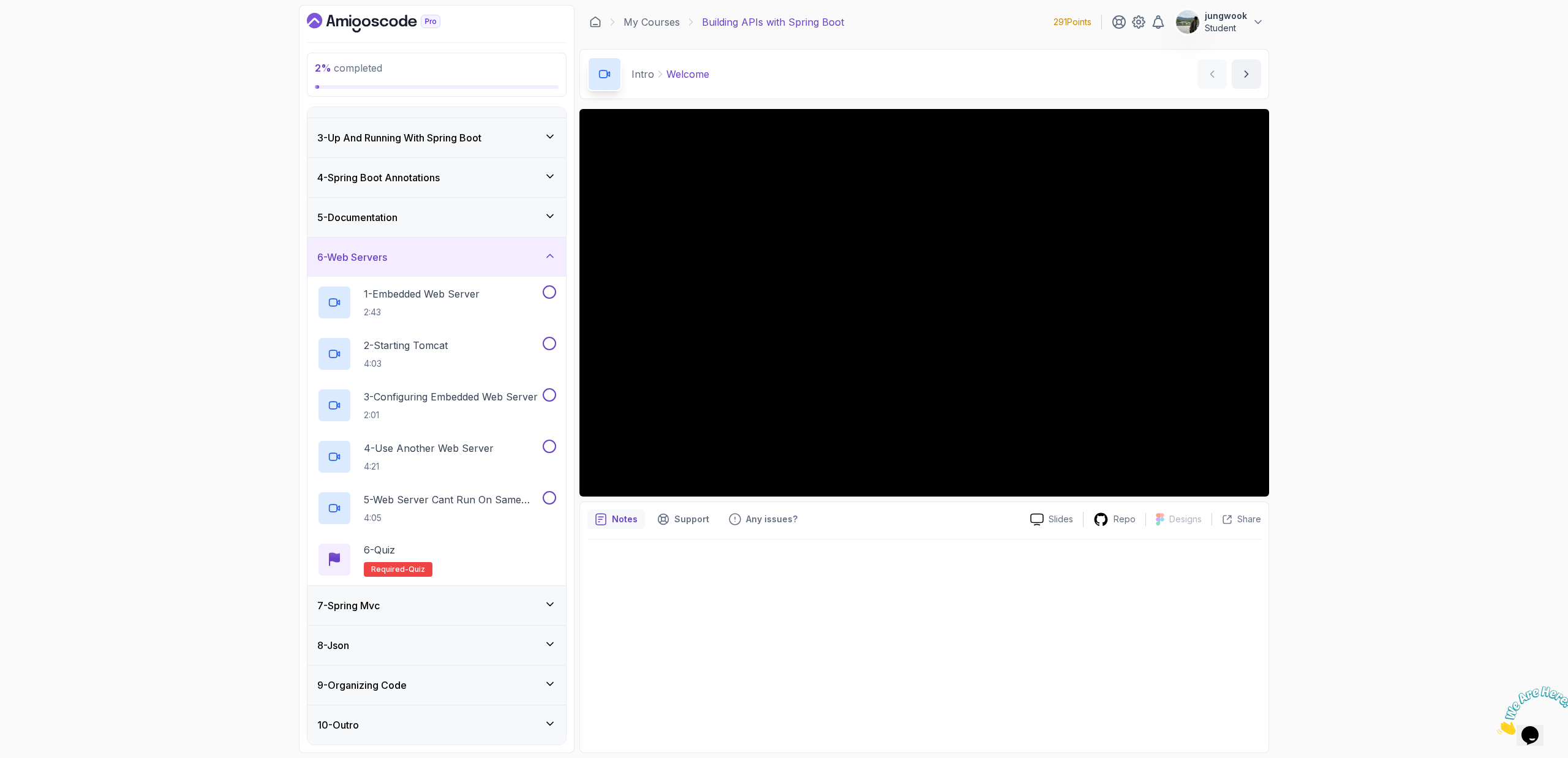
click at [475, 624] on div "7 - Spring Mvc" at bounding box center [436, 606] width 258 height 39
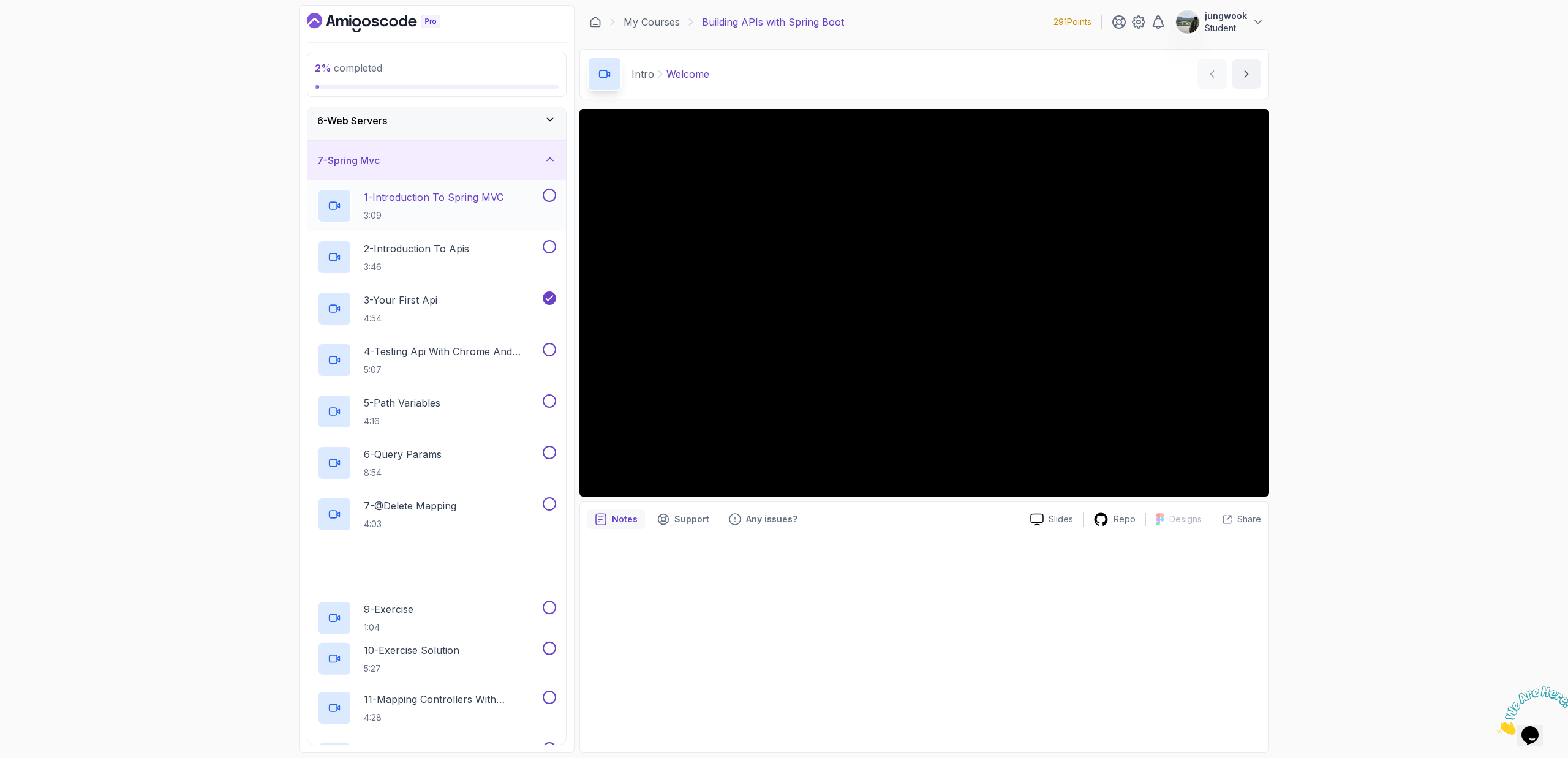
scroll to position [424, 0]
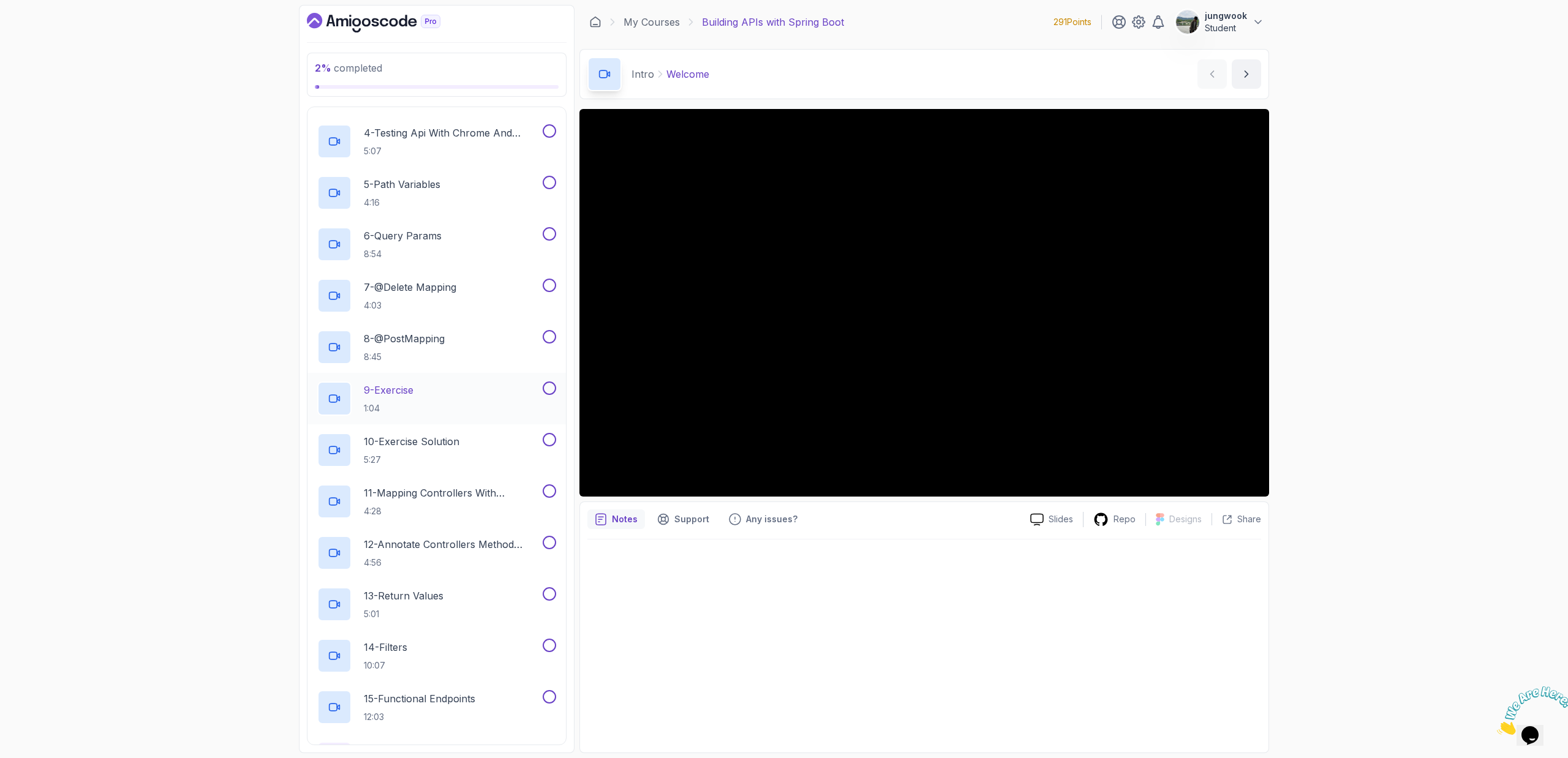
click at [505, 403] on div "9 - Exercise 1:04" at bounding box center [429, 398] width 223 height 34
click at [481, 460] on div "10 - Exercise Solution 5:27" at bounding box center [429, 450] width 223 height 34
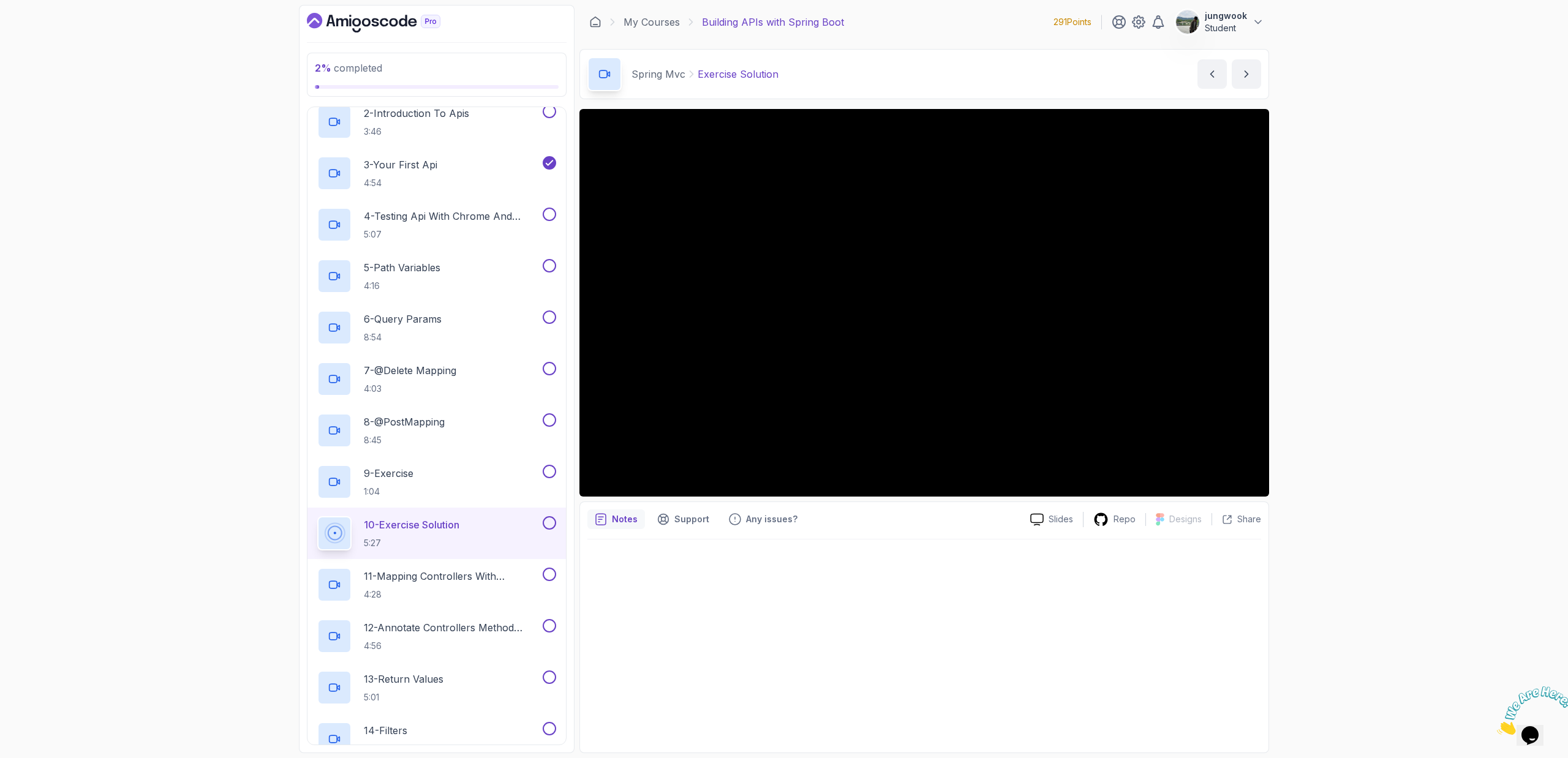
scroll to position [583, 0]
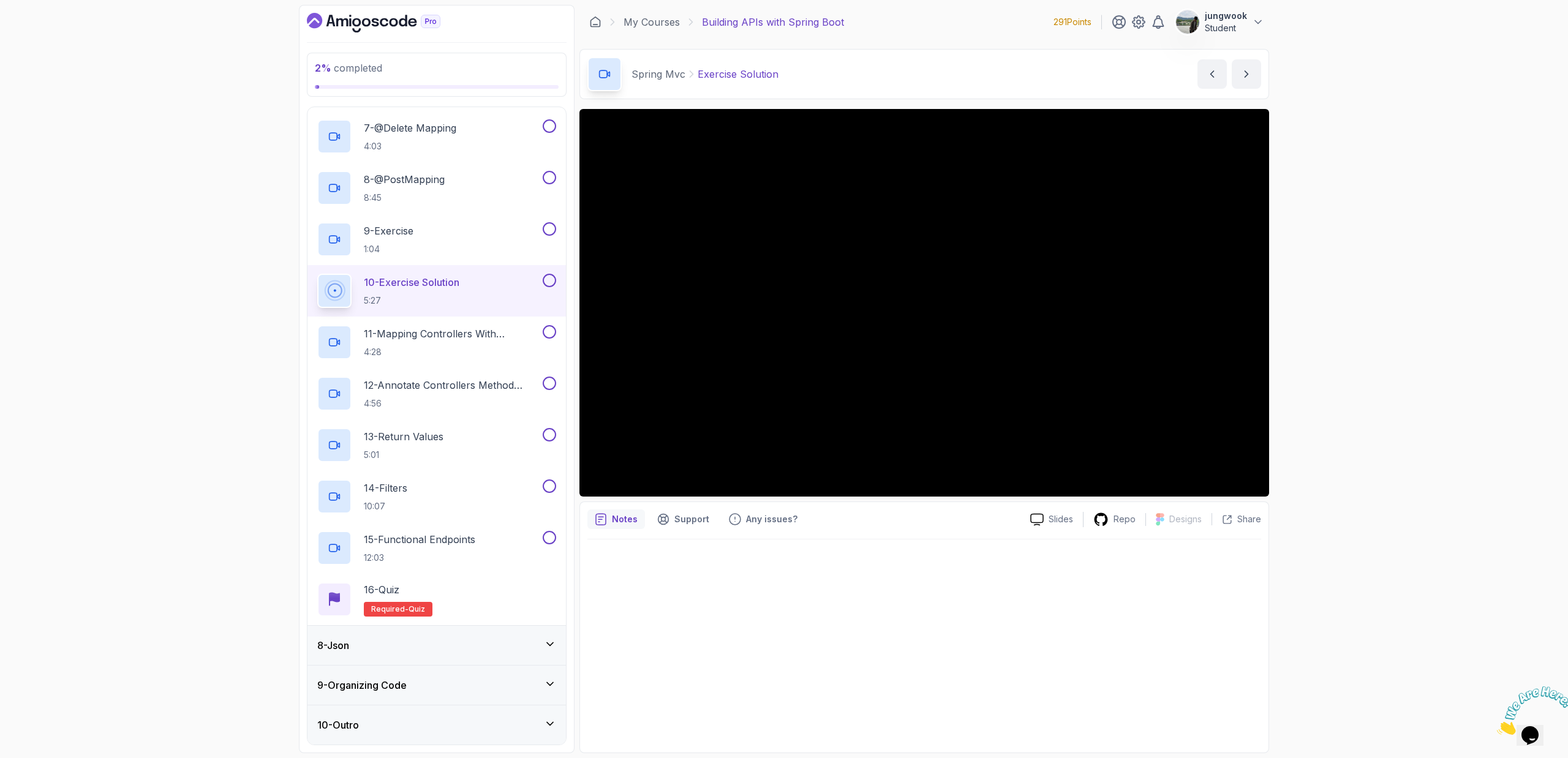
click at [457, 652] on div "8 - Json" at bounding box center [436, 645] width 239 height 15
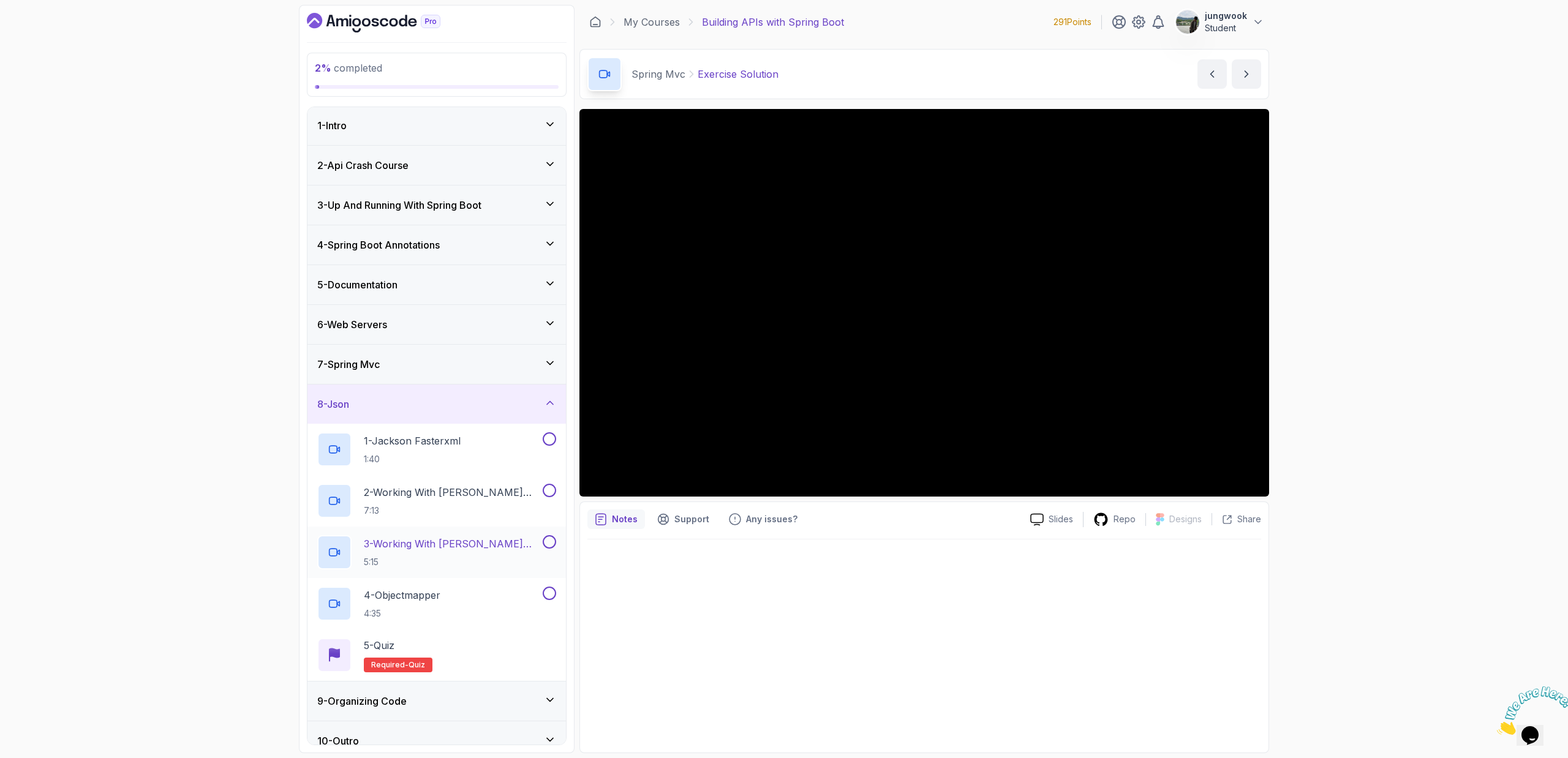
scroll to position [0, 0]
click at [496, 313] on div "6 - Web Servers" at bounding box center [436, 326] width 258 height 39
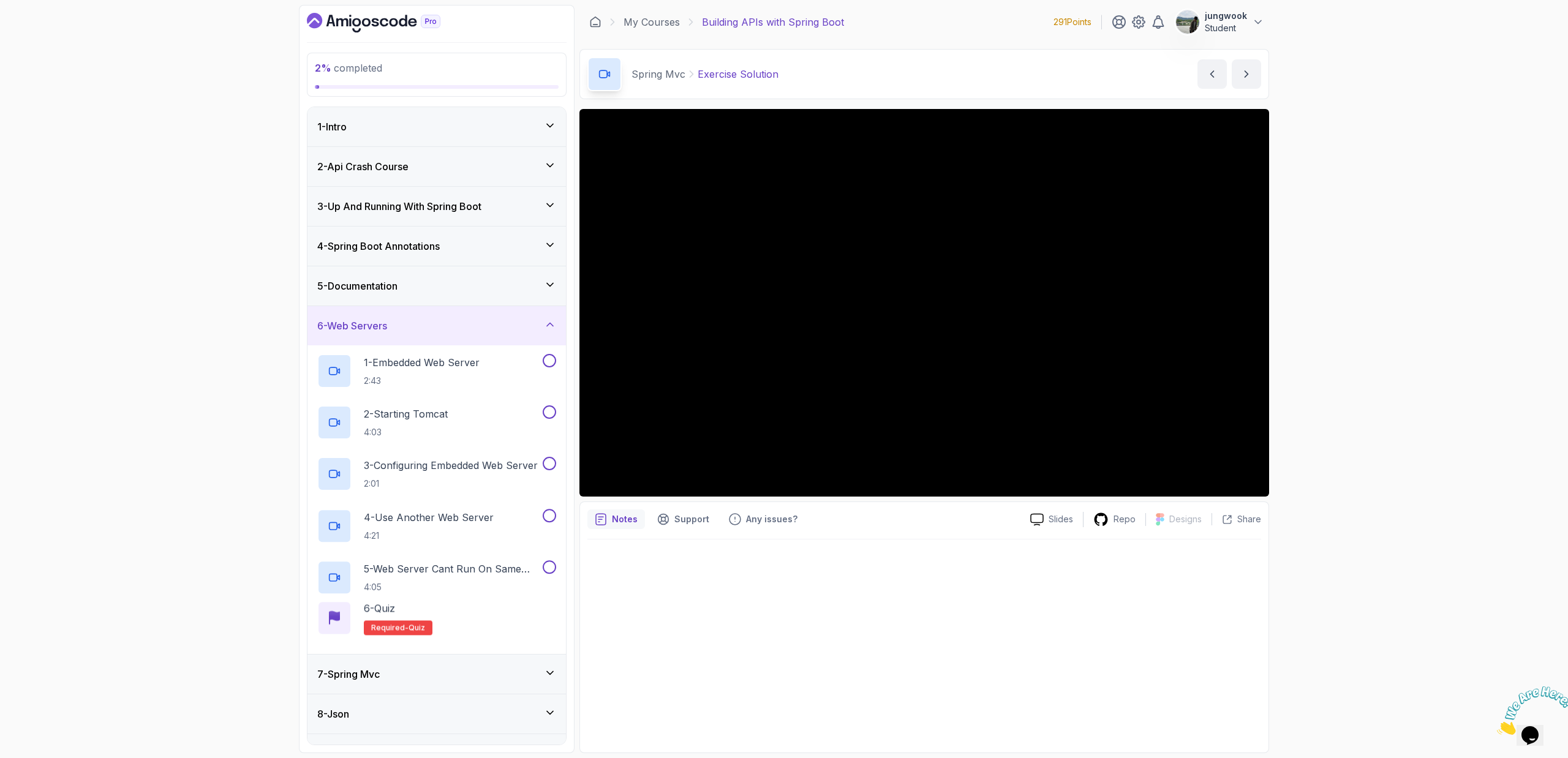
click at [502, 286] on div "5 - Documentation" at bounding box center [436, 286] width 239 height 15
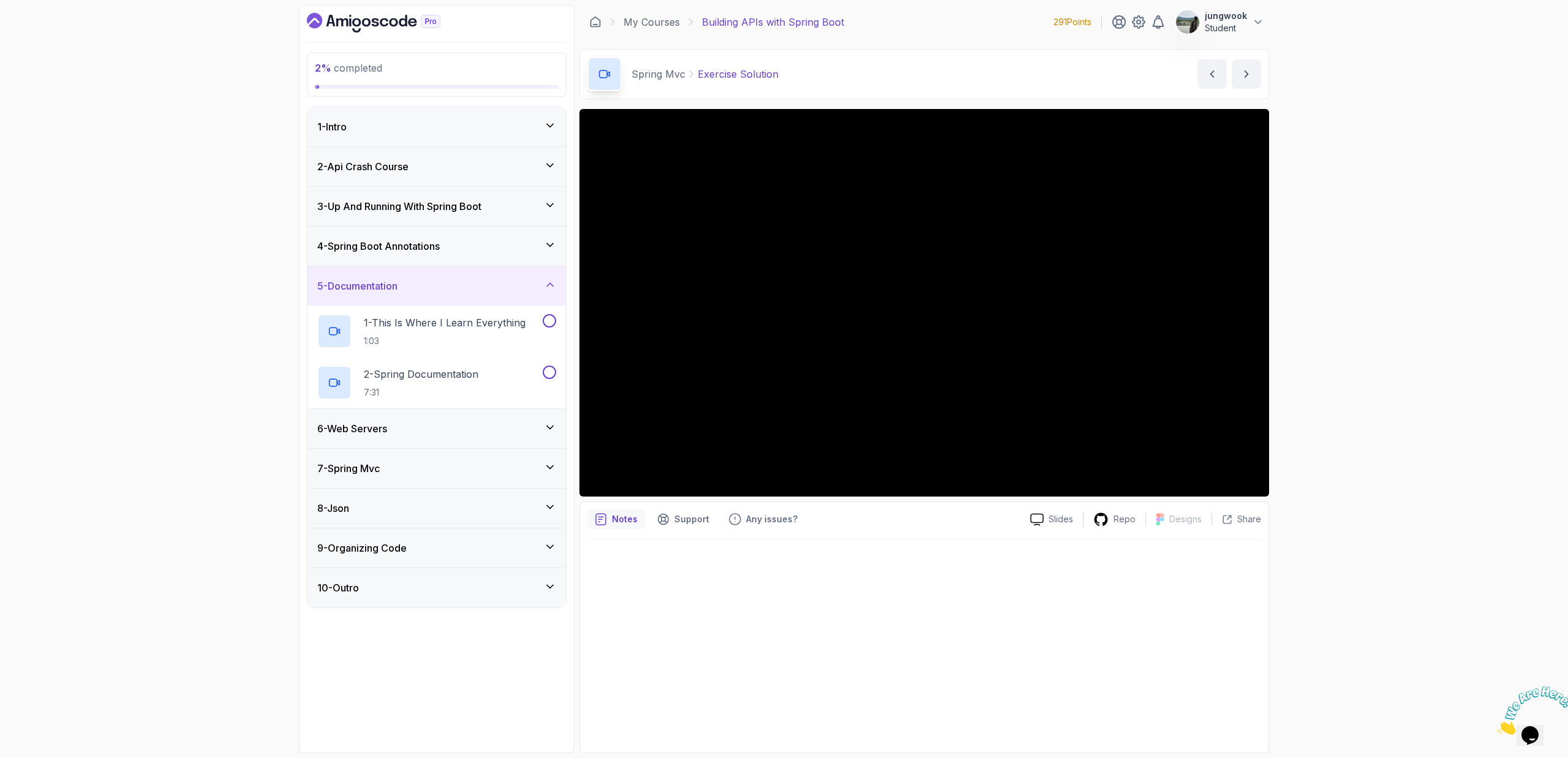
click at [504, 248] on div "4 - Spring Boot Annotations" at bounding box center [436, 246] width 239 height 15
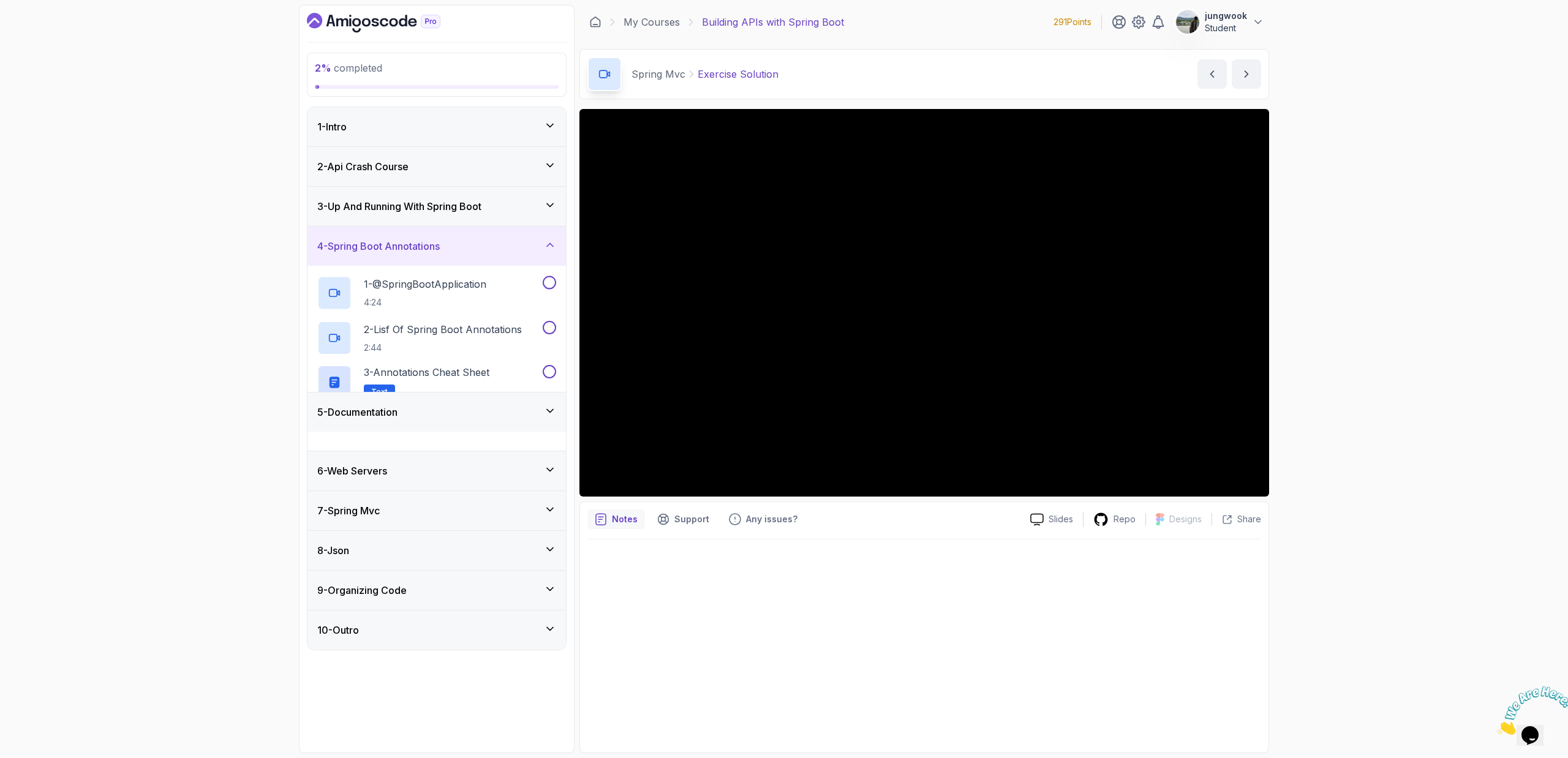
click at [500, 207] on div "3 - Up And Running With Spring Boot" at bounding box center [436, 206] width 239 height 15
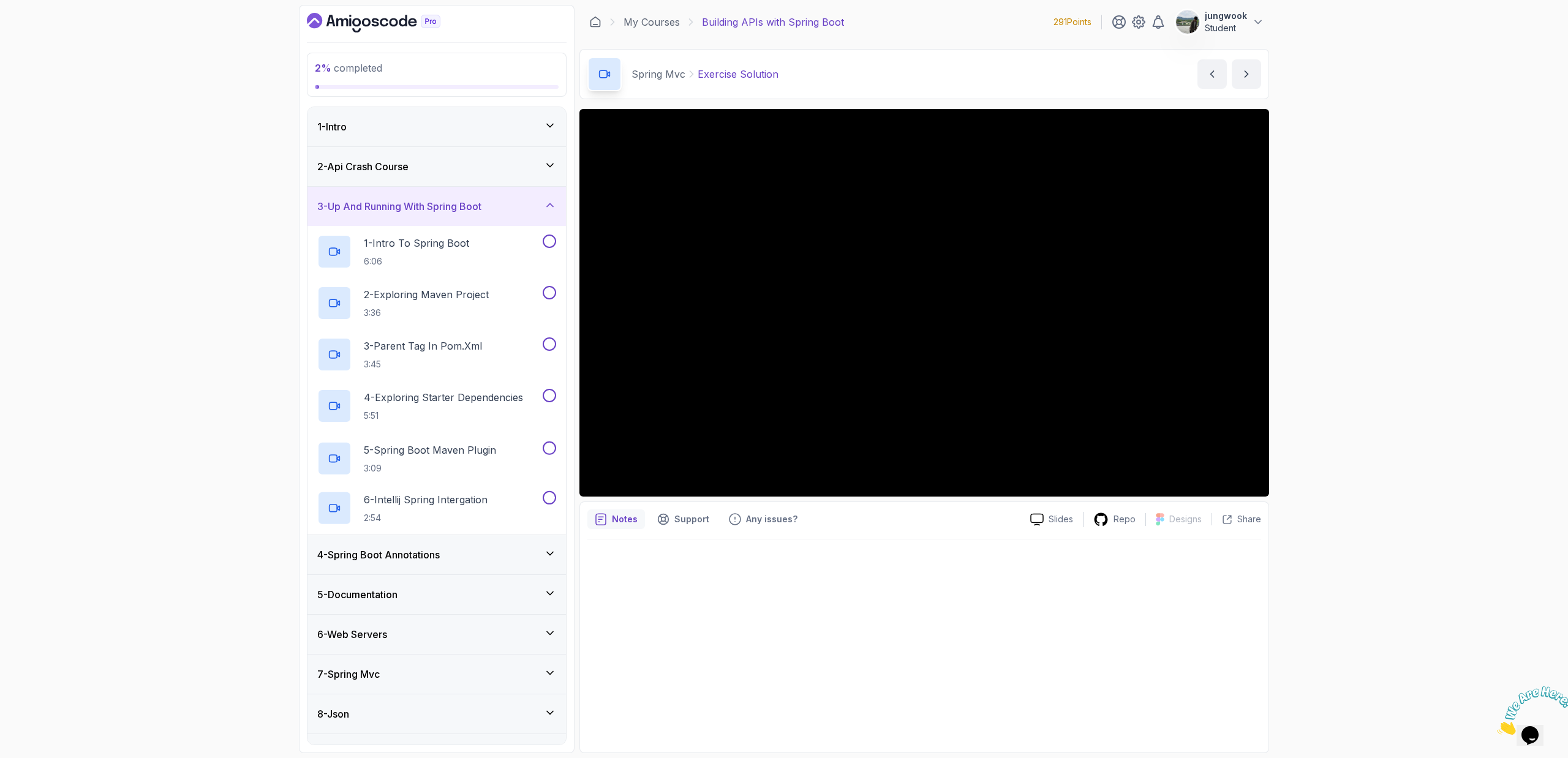
click at [500, 166] on div "2 - Api Crash Course" at bounding box center [436, 166] width 239 height 15
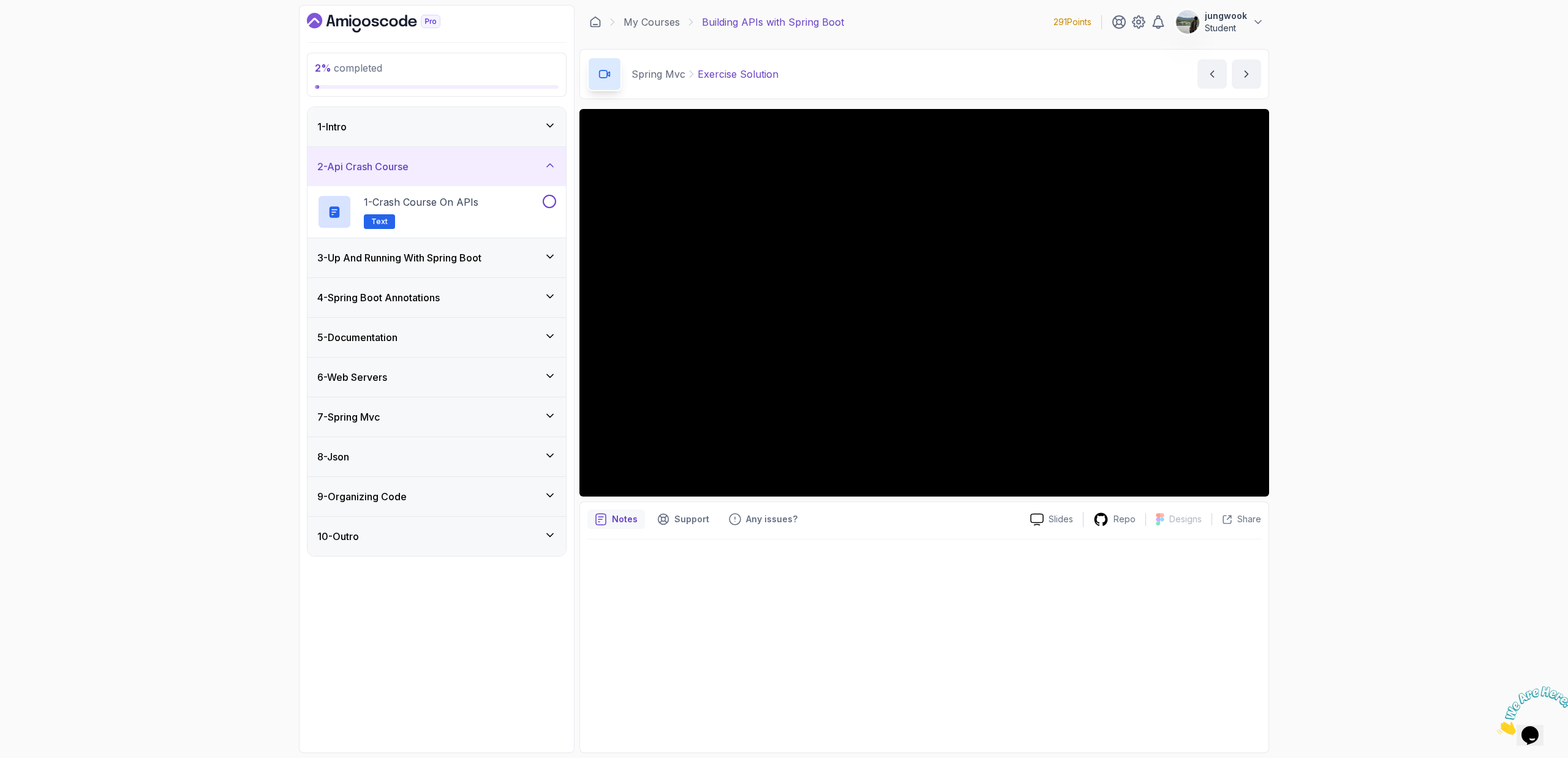
click at [491, 262] on div "3 - Up And Running With Spring Boot" at bounding box center [436, 258] width 239 height 15
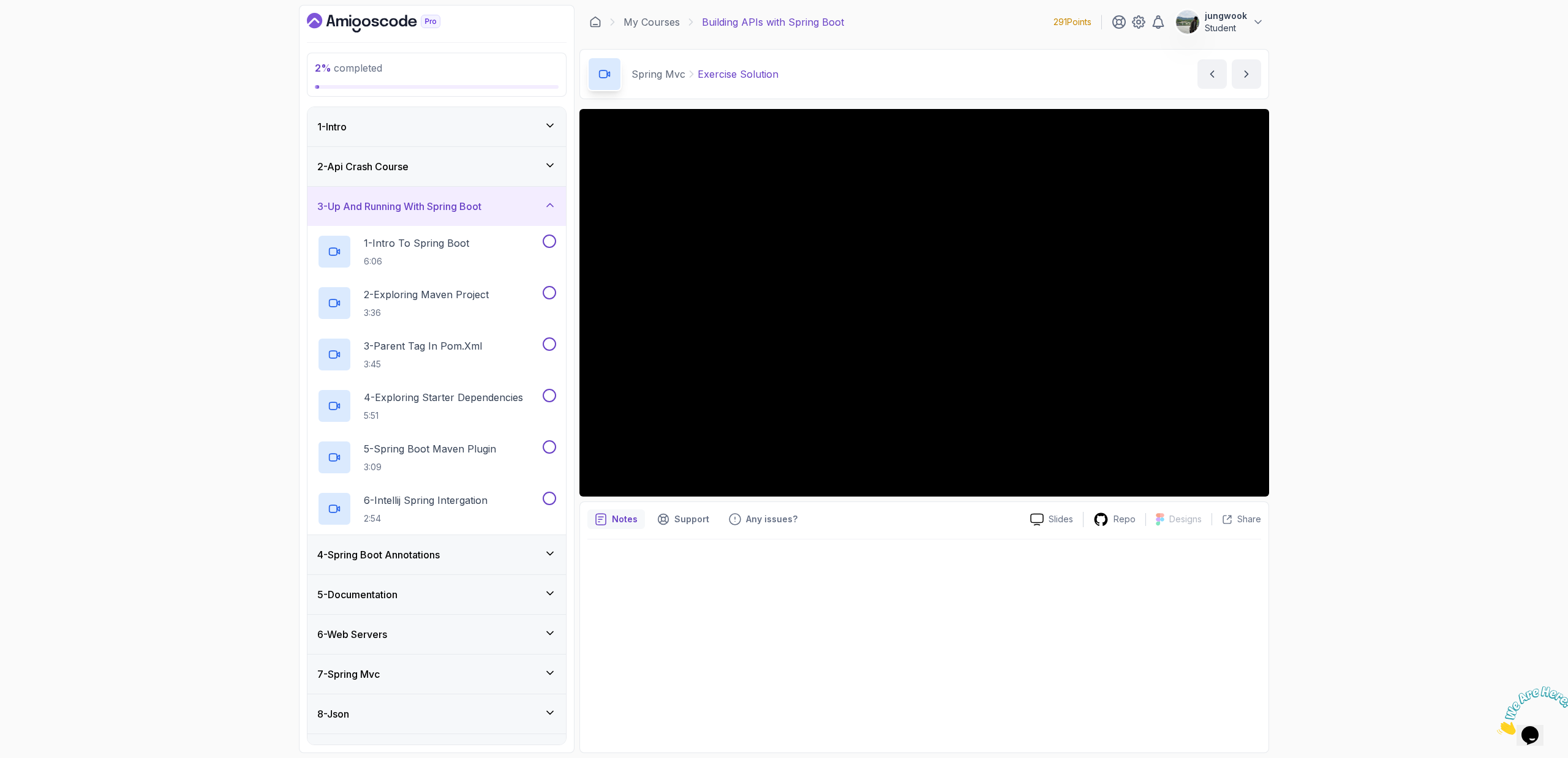
click at [459, 556] on div "4 - Spring Boot Annotations" at bounding box center [436, 555] width 239 height 15
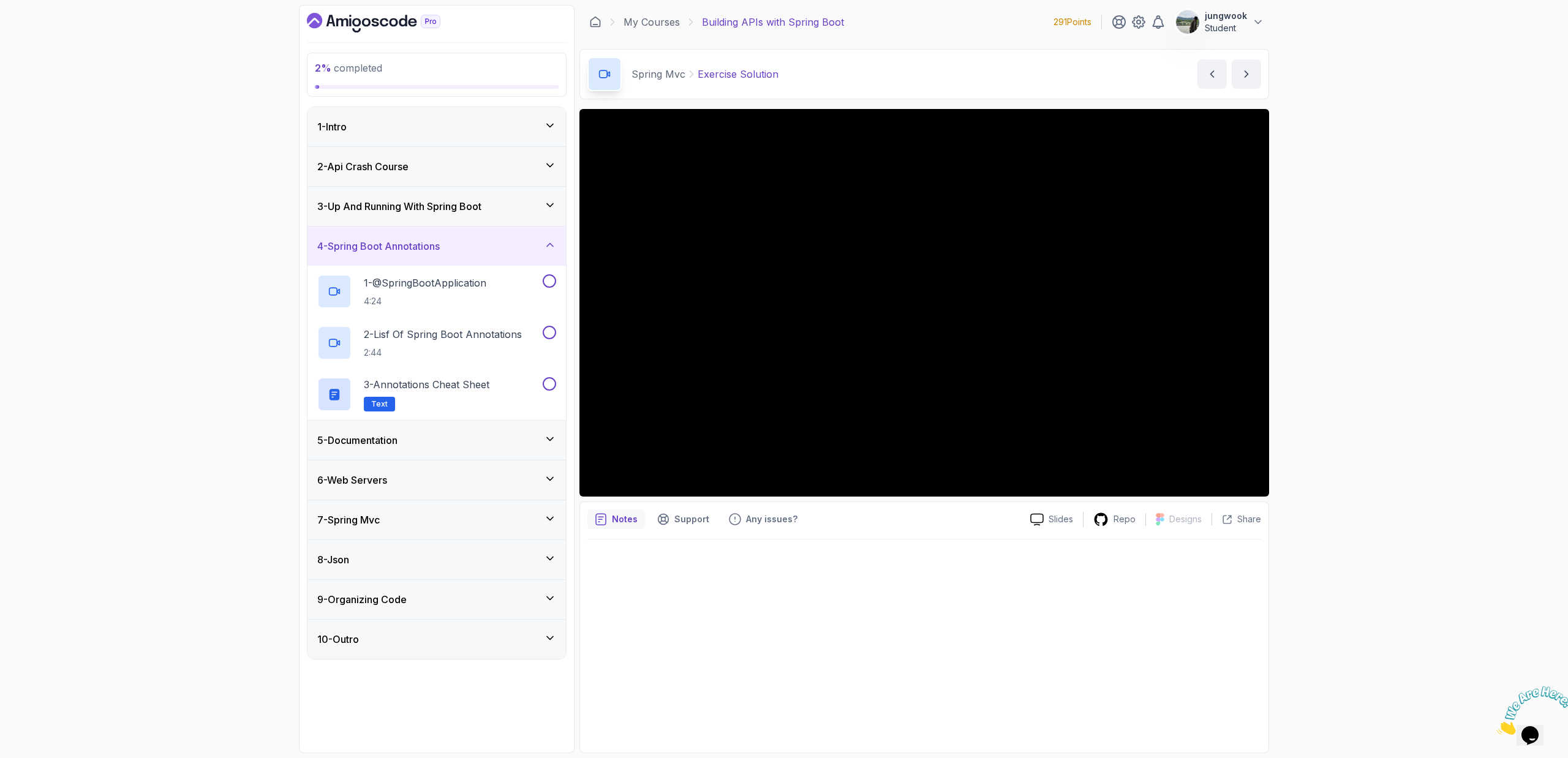
click at [502, 454] on div "5 - Documentation" at bounding box center [436, 441] width 258 height 39
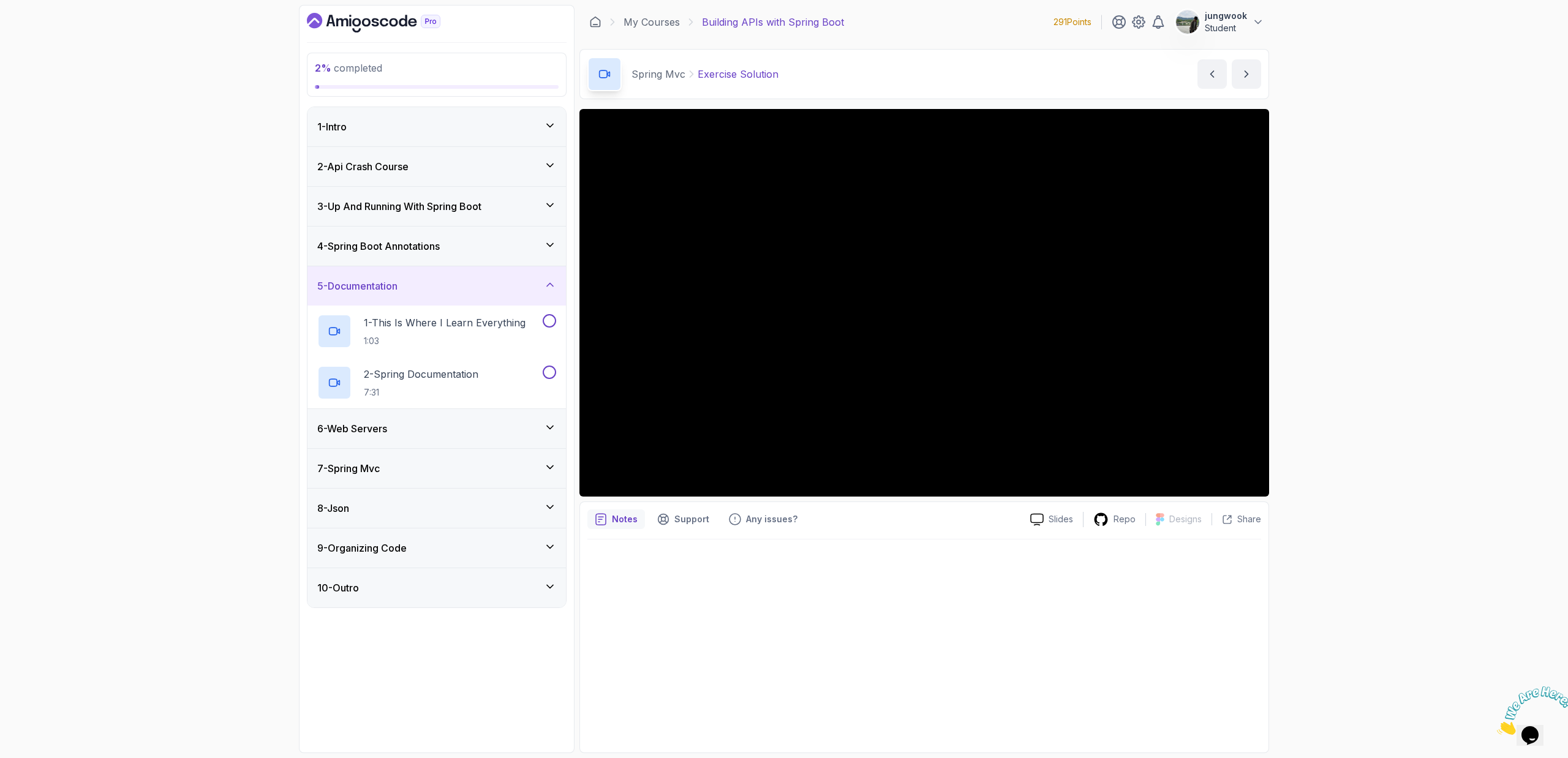
click at [505, 443] on div "6 - Web Servers" at bounding box center [436, 429] width 258 height 39
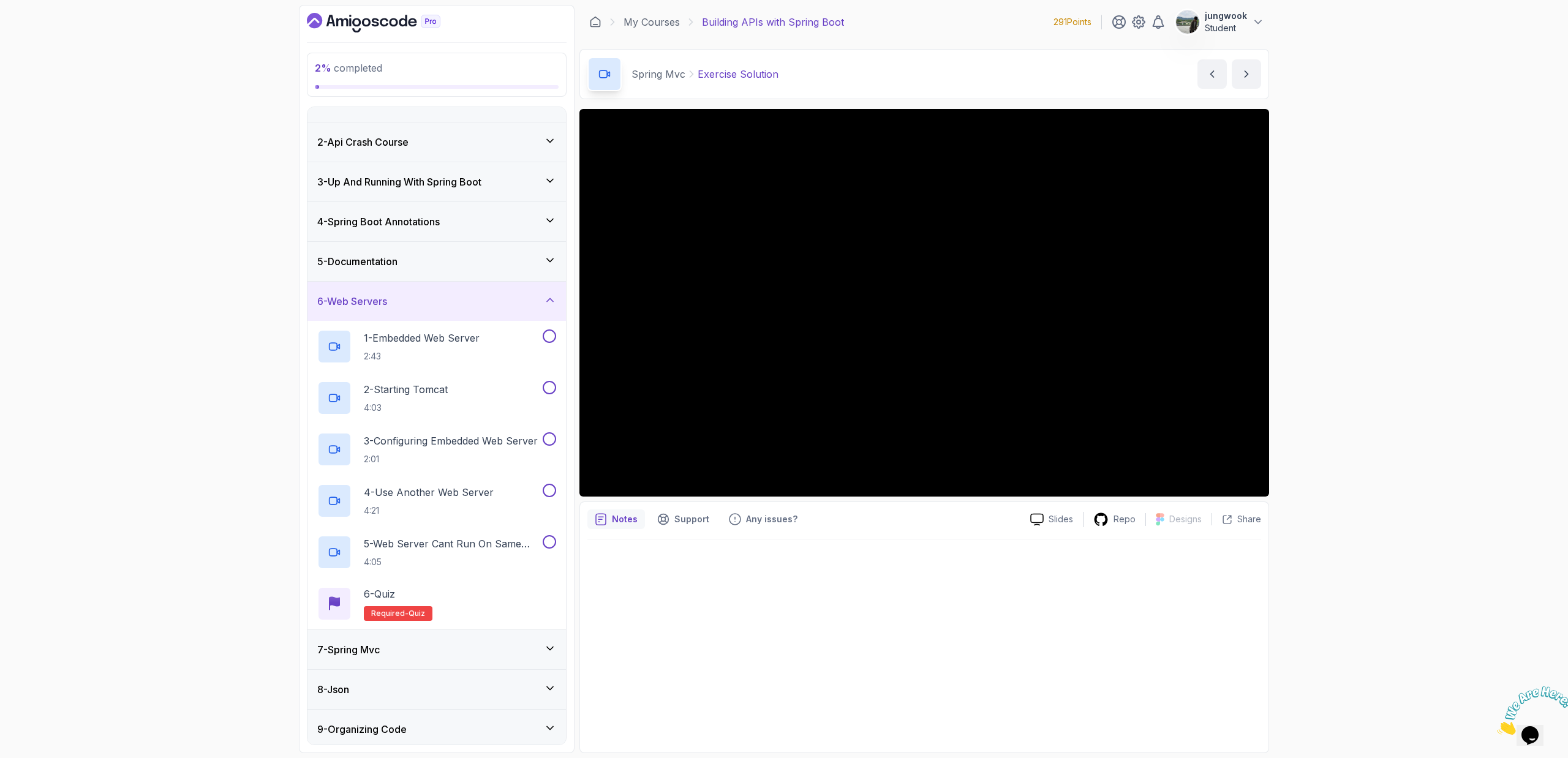
scroll to position [68, 0]
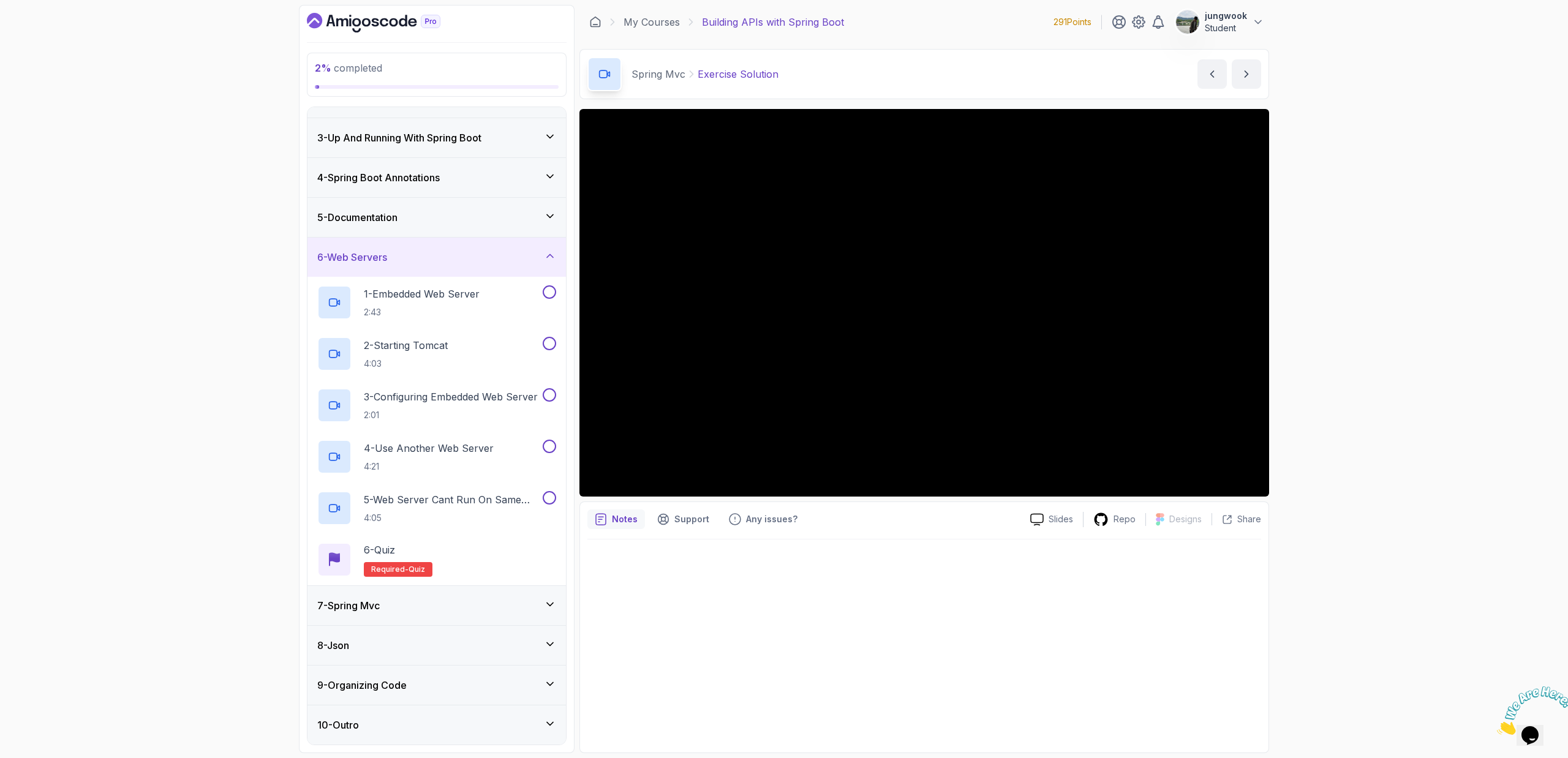
click at [505, 594] on div "7 - Spring Mvc" at bounding box center [436, 606] width 258 height 39
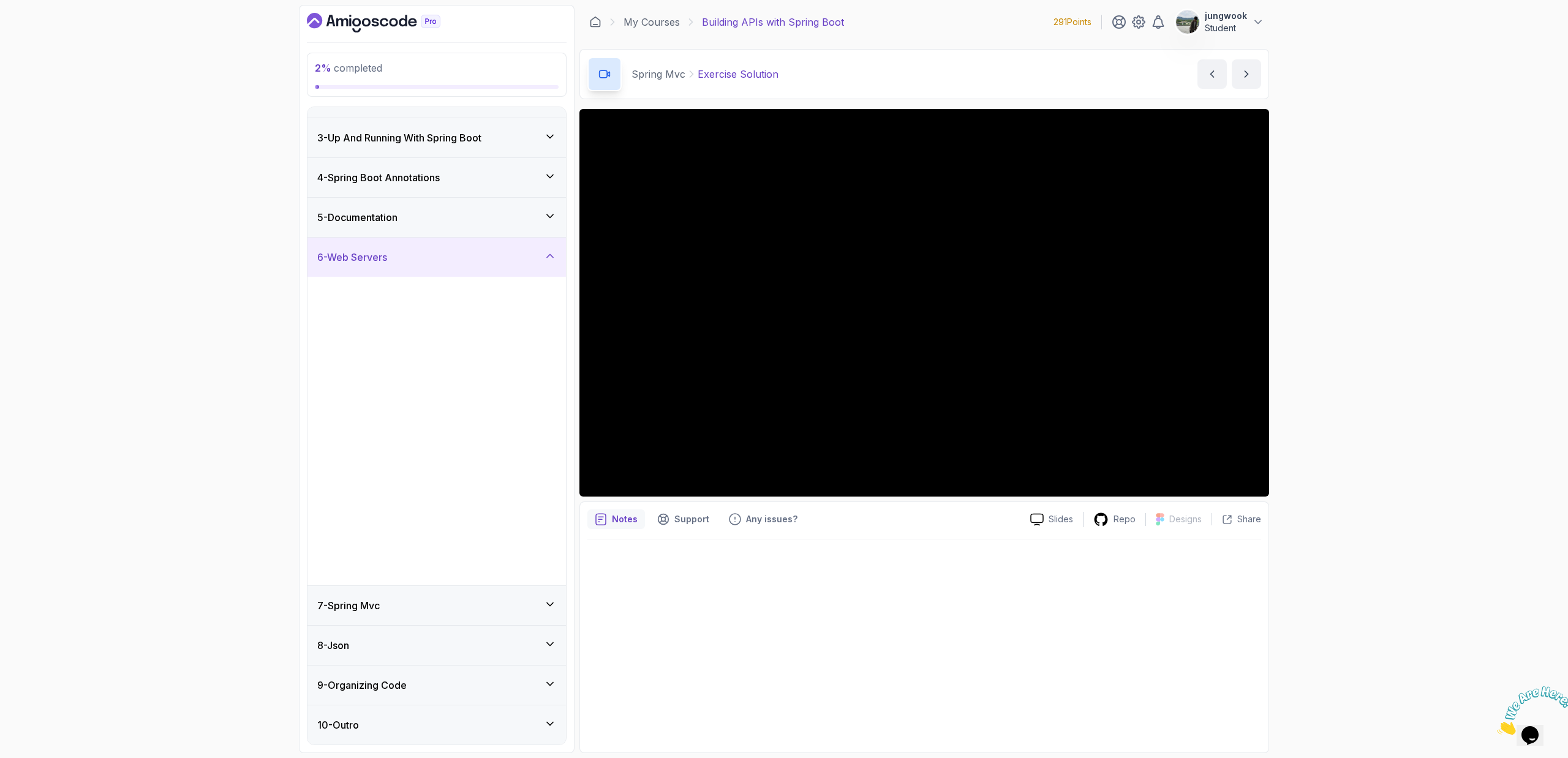
scroll to position [0, 0]
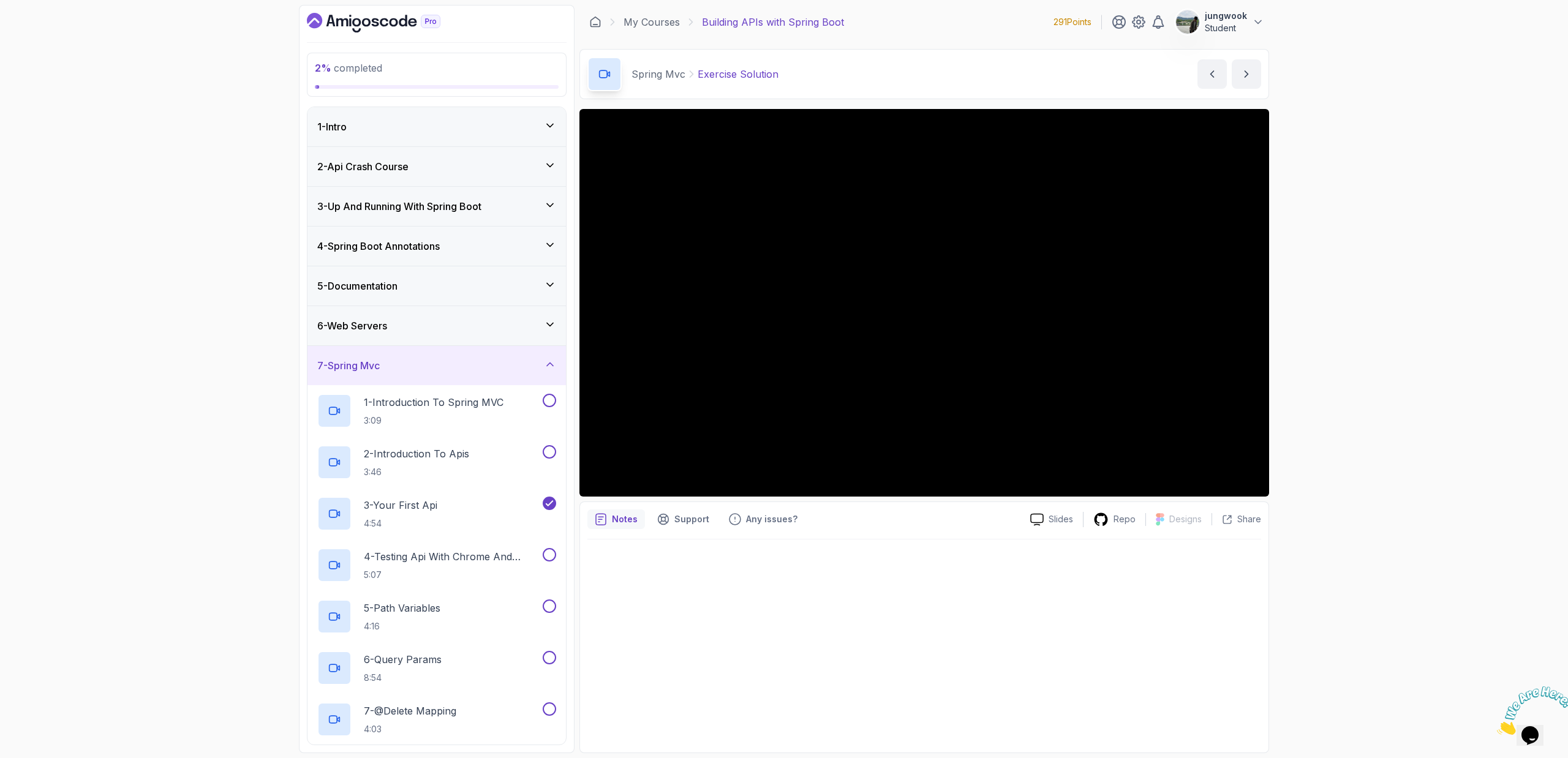
click at [501, 320] on div "6 - Web Servers" at bounding box center [436, 326] width 239 height 15
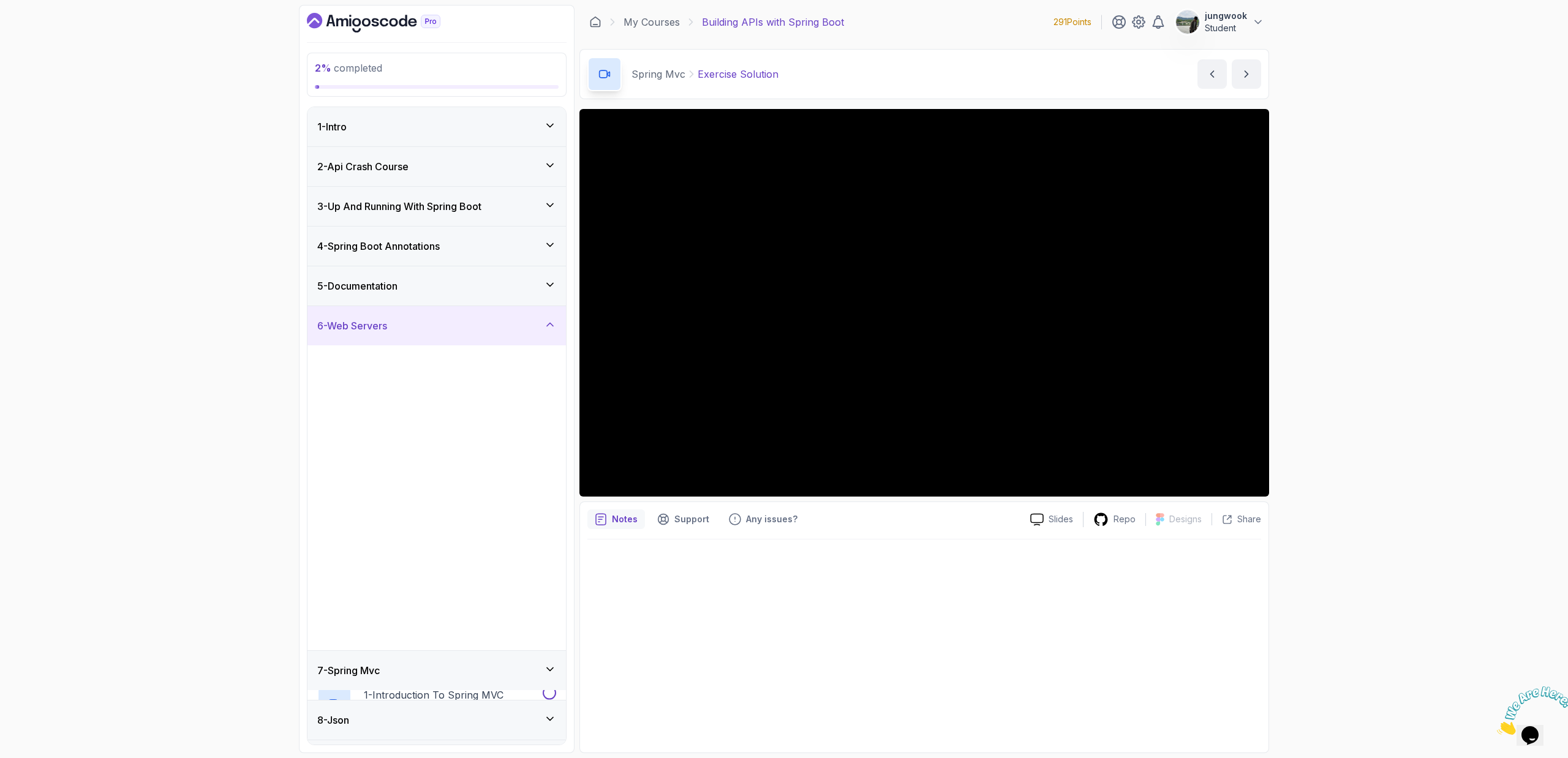
click at [501, 320] on div "6 - Web Servers" at bounding box center [436, 326] width 239 height 15
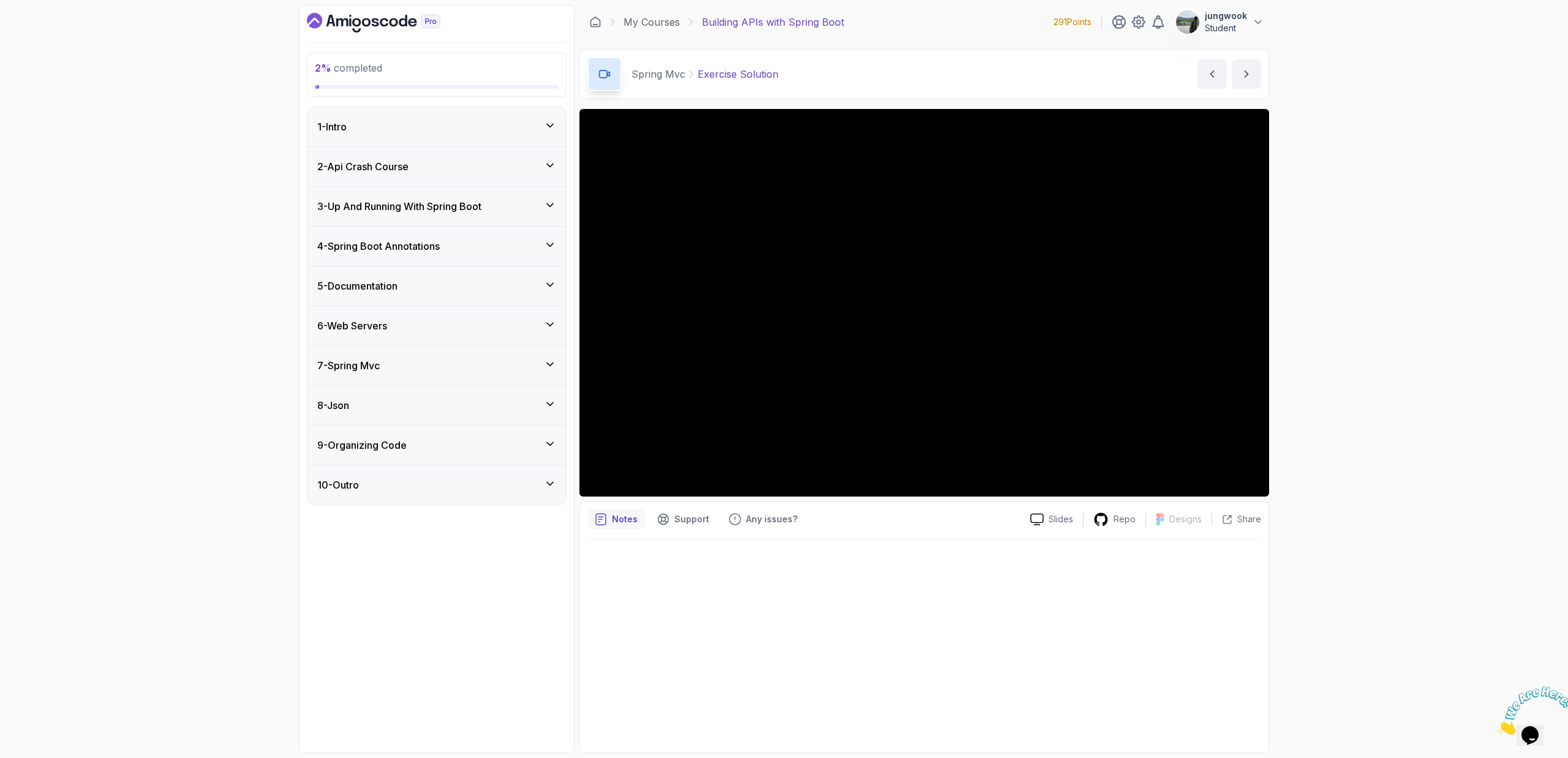
click at [555, 295] on div "5 - Documentation" at bounding box center [436, 286] width 258 height 39
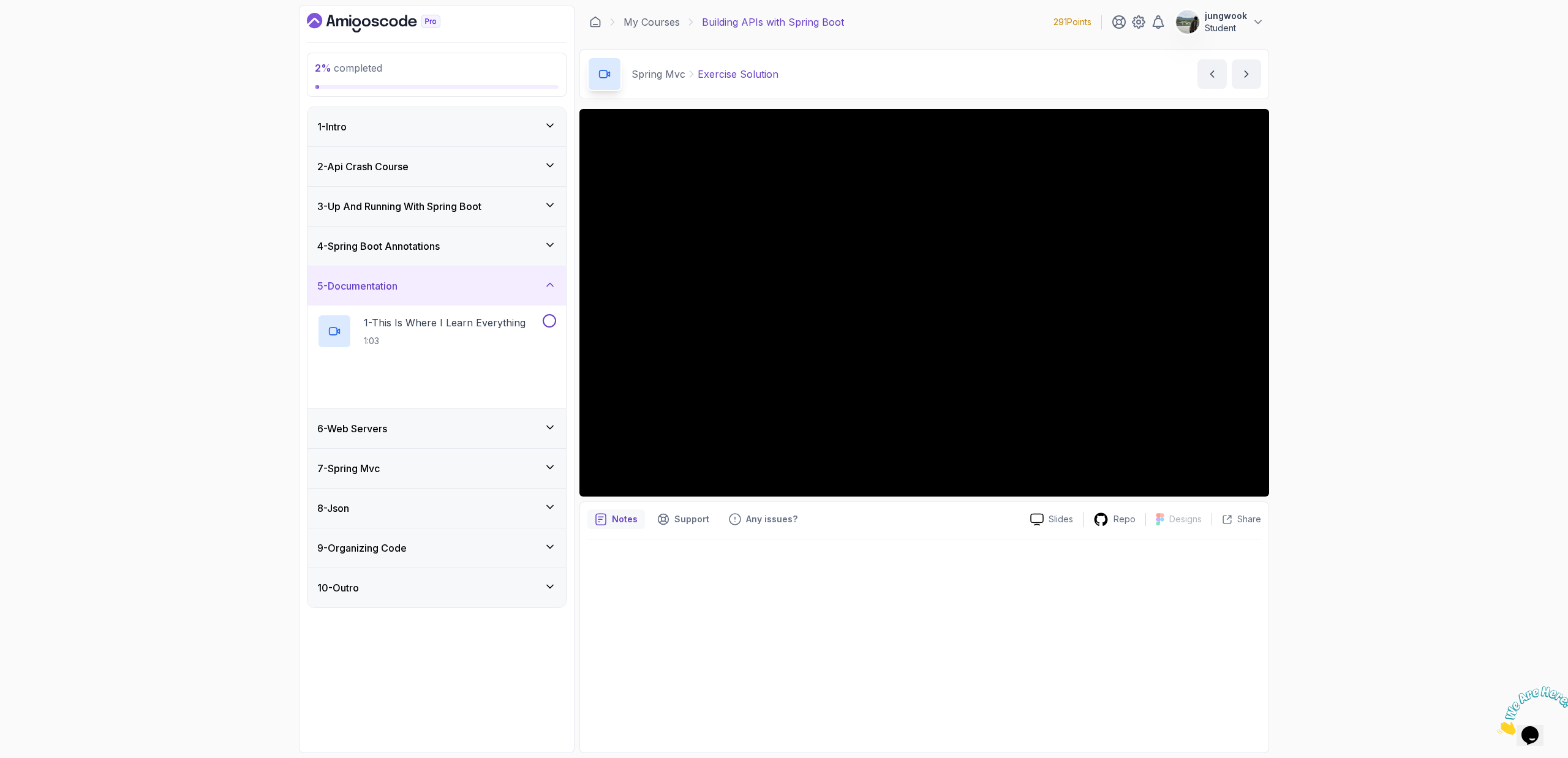
click at [555, 295] on div "5 - Documentation" at bounding box center [436, 286] width 258 height 39
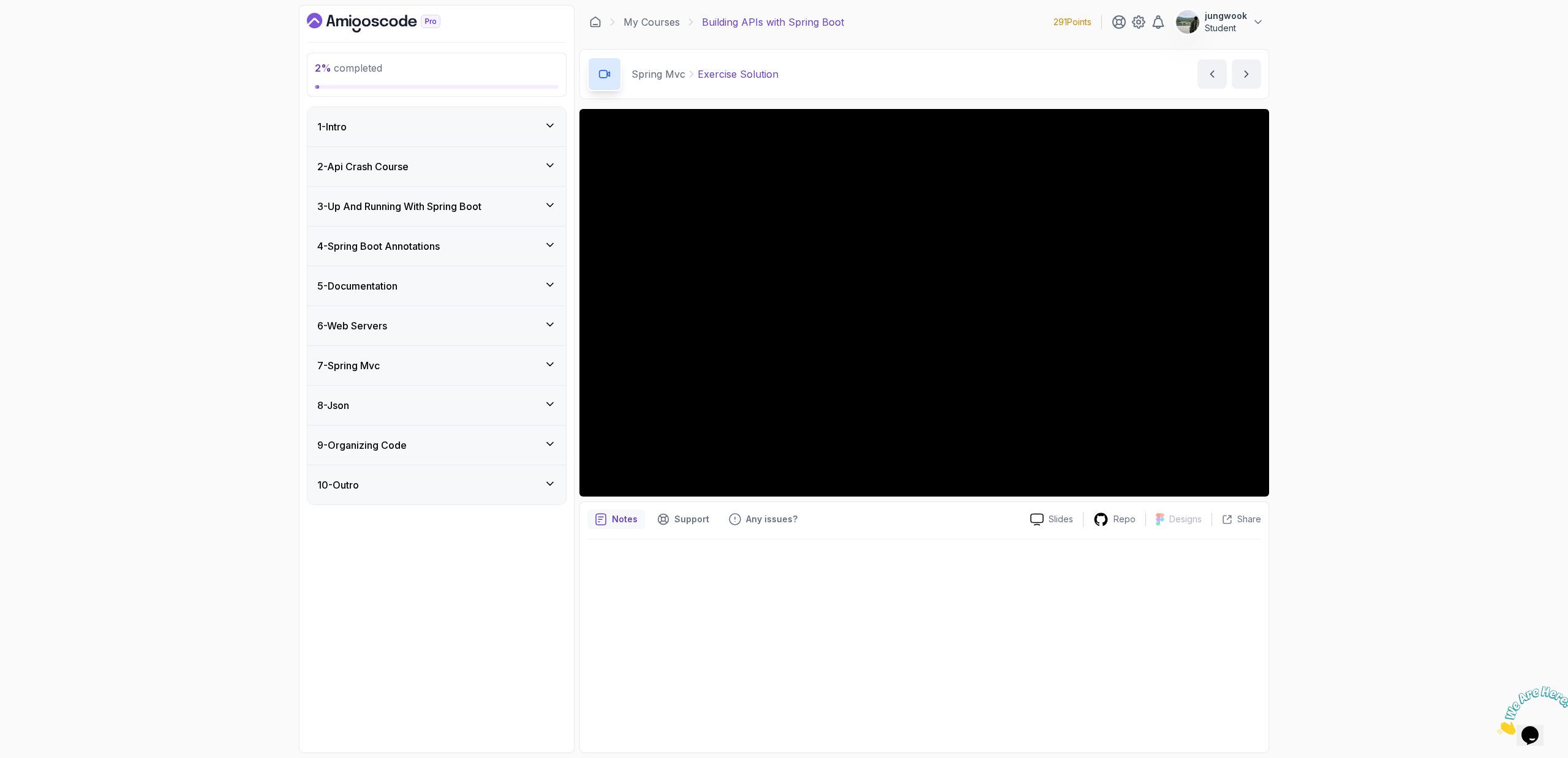
click at [550, 309] on div "6 - Web Servers" at bounding box center [436, 326] width 258 height 39
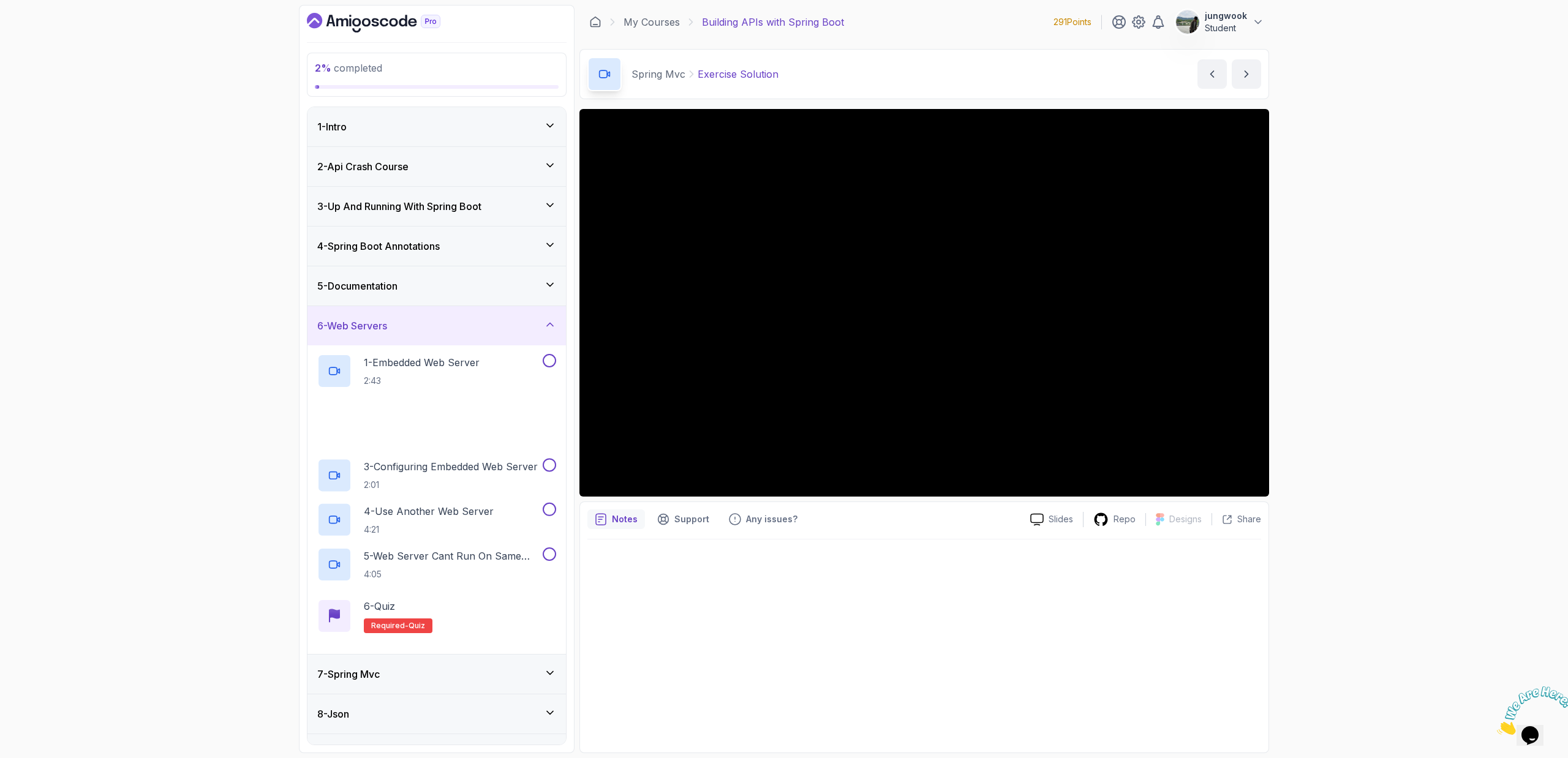
click at [550, 309] on div "6 - Web Servers" at bounding box center [436, 326] width 258 height 39
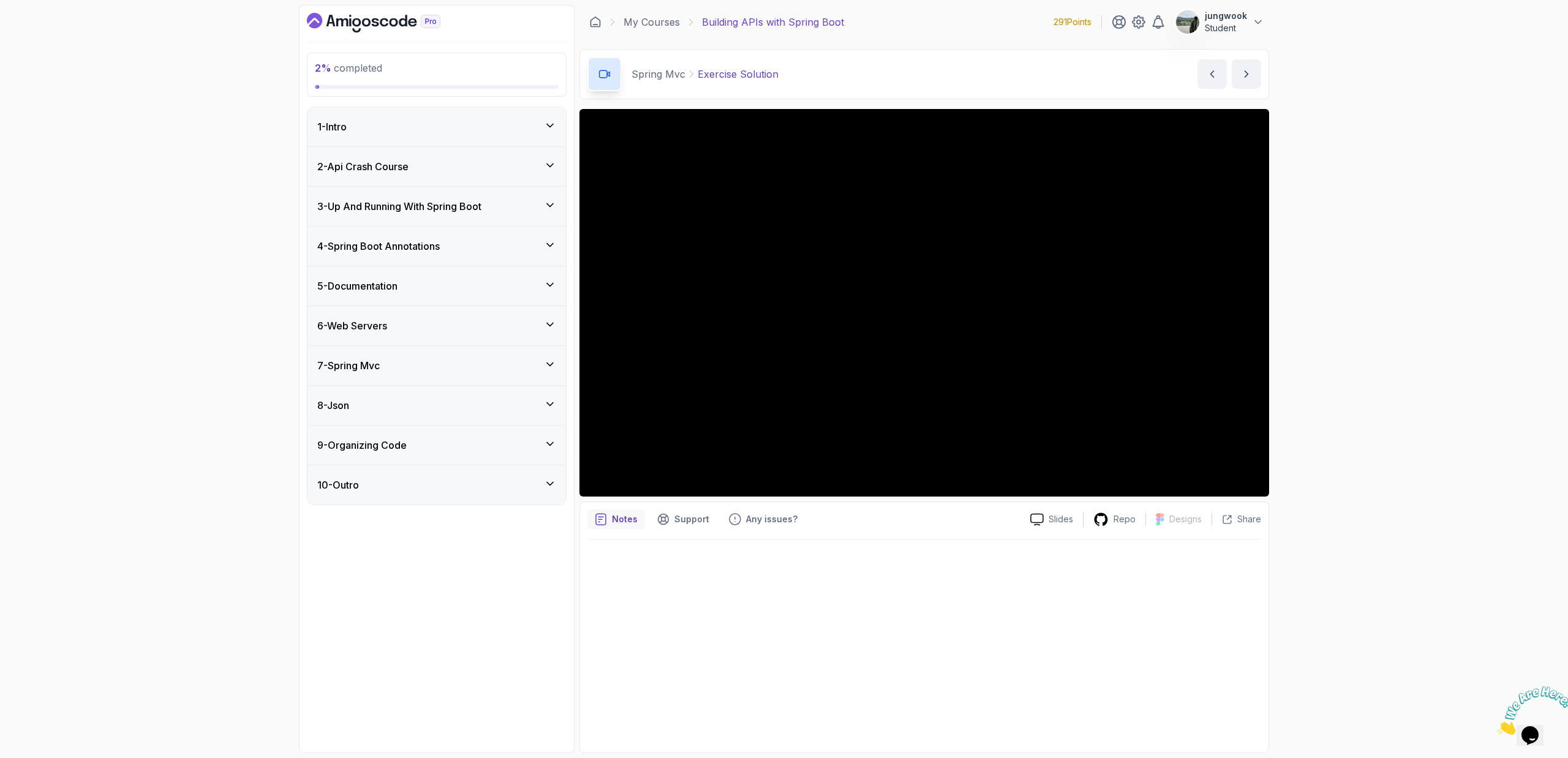
click at [550, 309] on div "6 - Web Servers" at bounding box center [436, 326] width 258 height 39
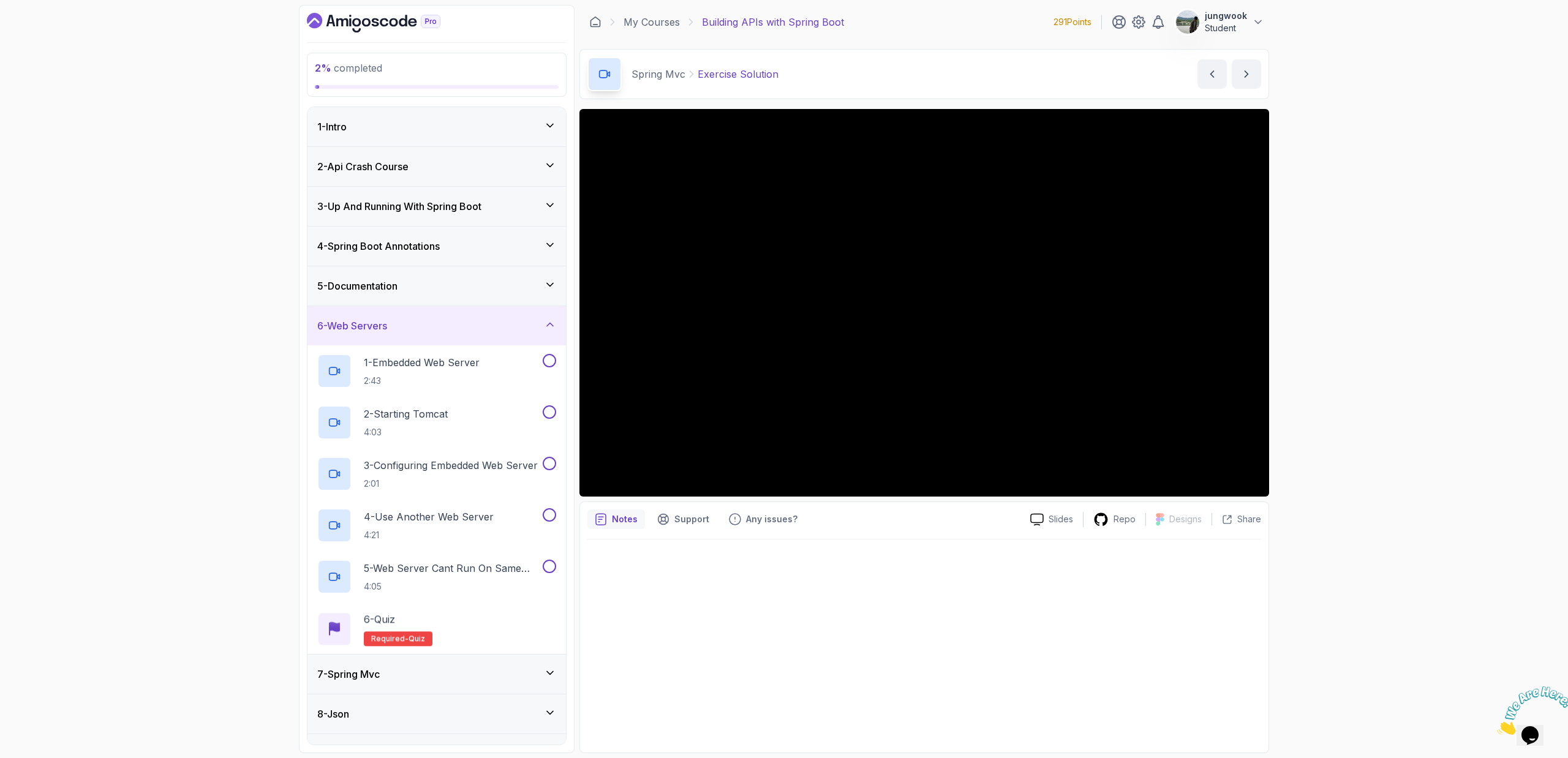
click at [530, 667] on div "7 - Spring Mvc" at bounding box center [436, 674] width 239 height 15
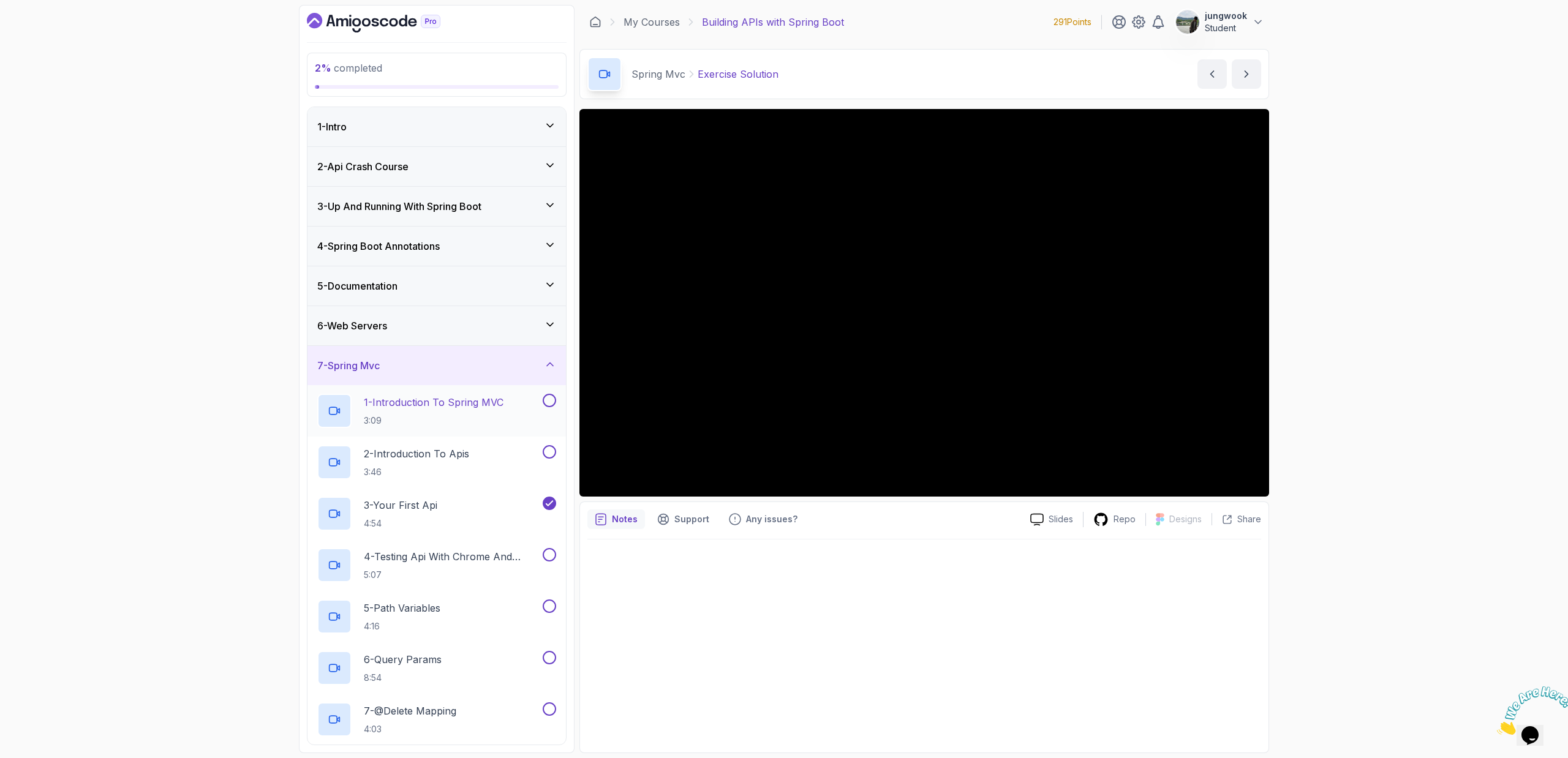
click at [486, 400] on p "1 - Introduction To Spring MVC" at bounding box center [434, 402] width 139 height 15
click at [358, 508] on div "3 - Your First Api 4:54" at bounding box center [429, 514] width 223 height 34
click at [493, 580] on p "5:07" at bounding box center [452, 574] width 177 height 12
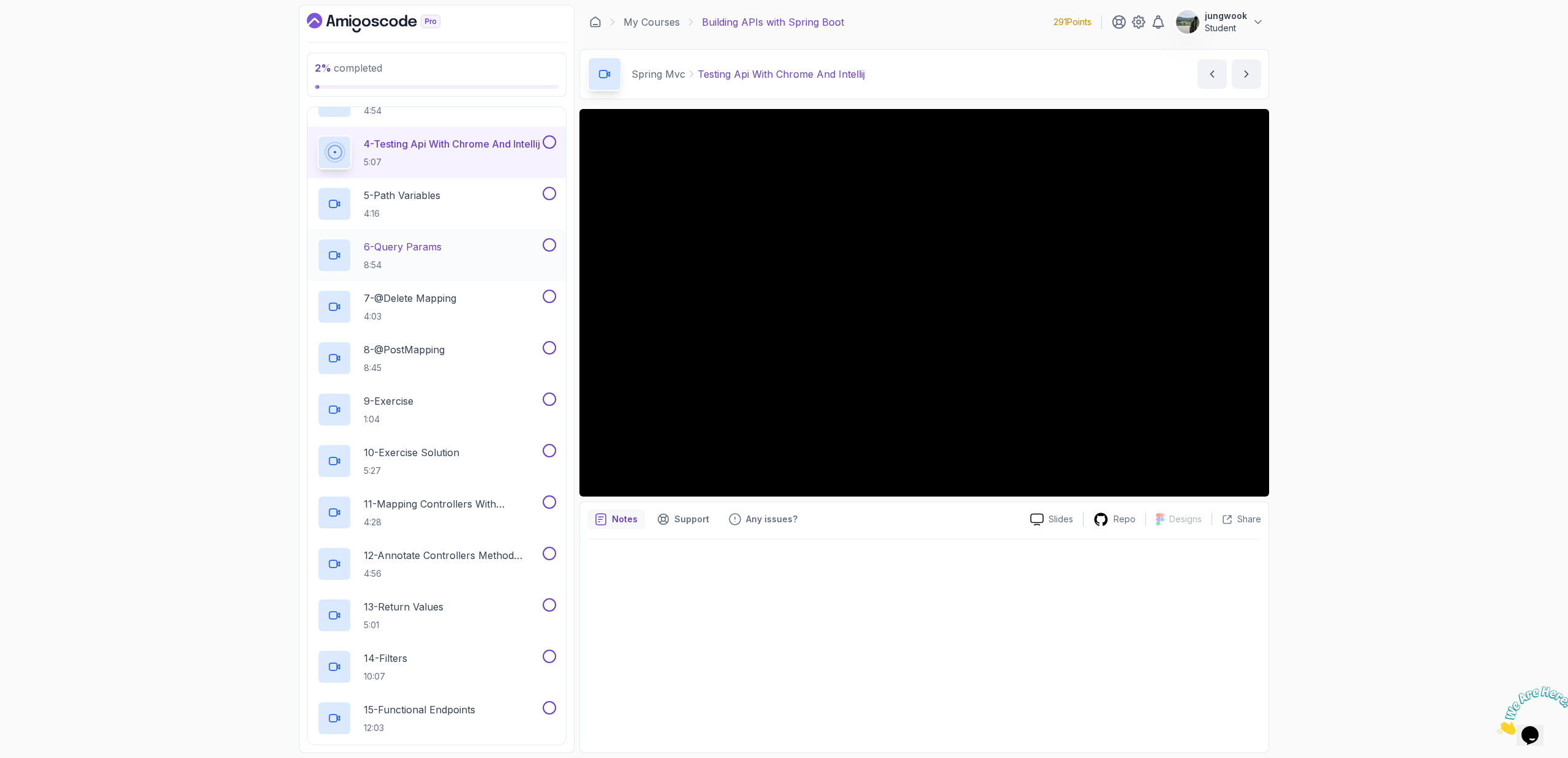
scroll to position [148, 0]
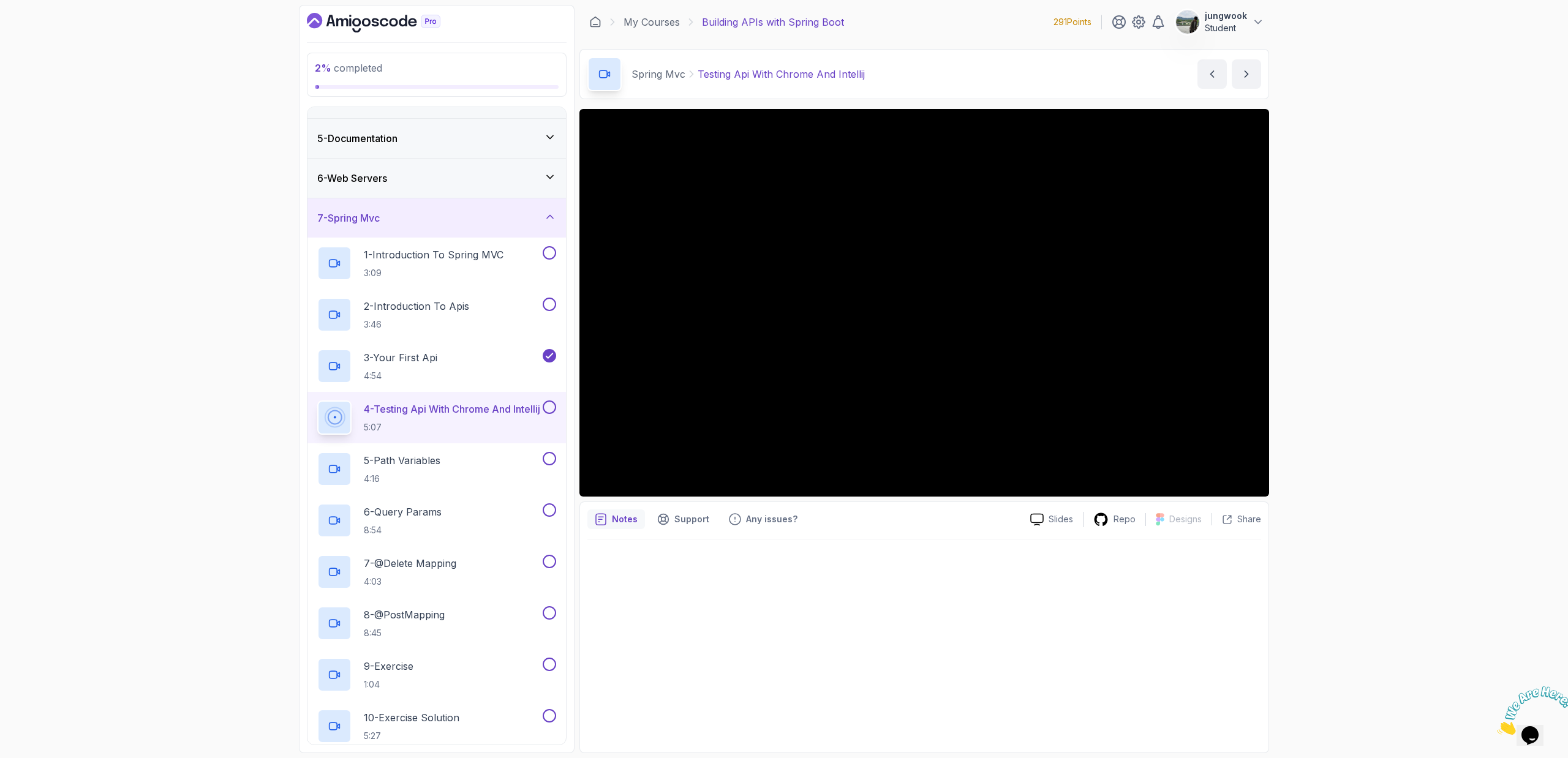
click at [481, 211] on div "7 - Spring Mvc" at bounding box center [436, 217] width 239 height 15
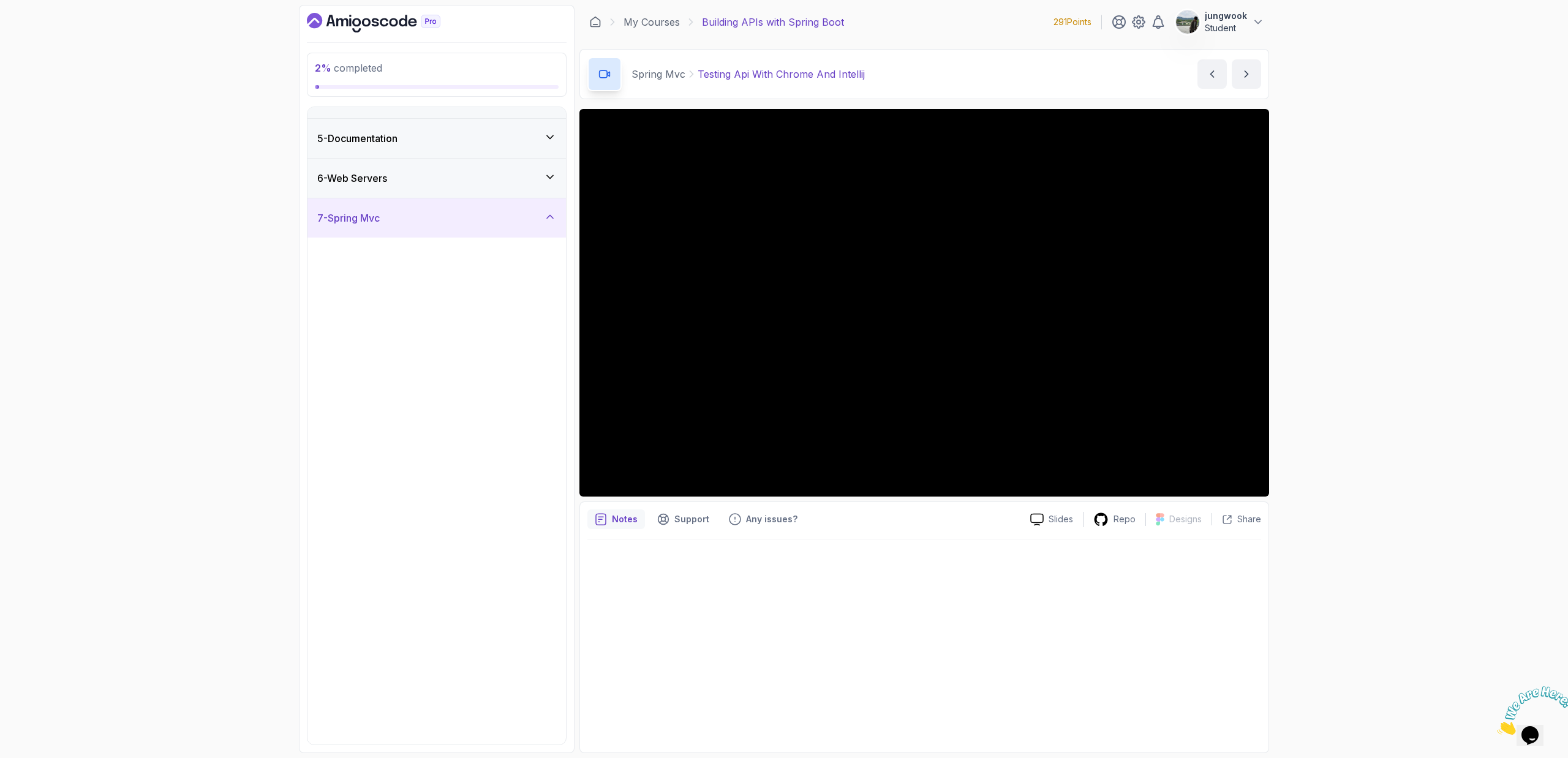
scroll to position [0, 0]
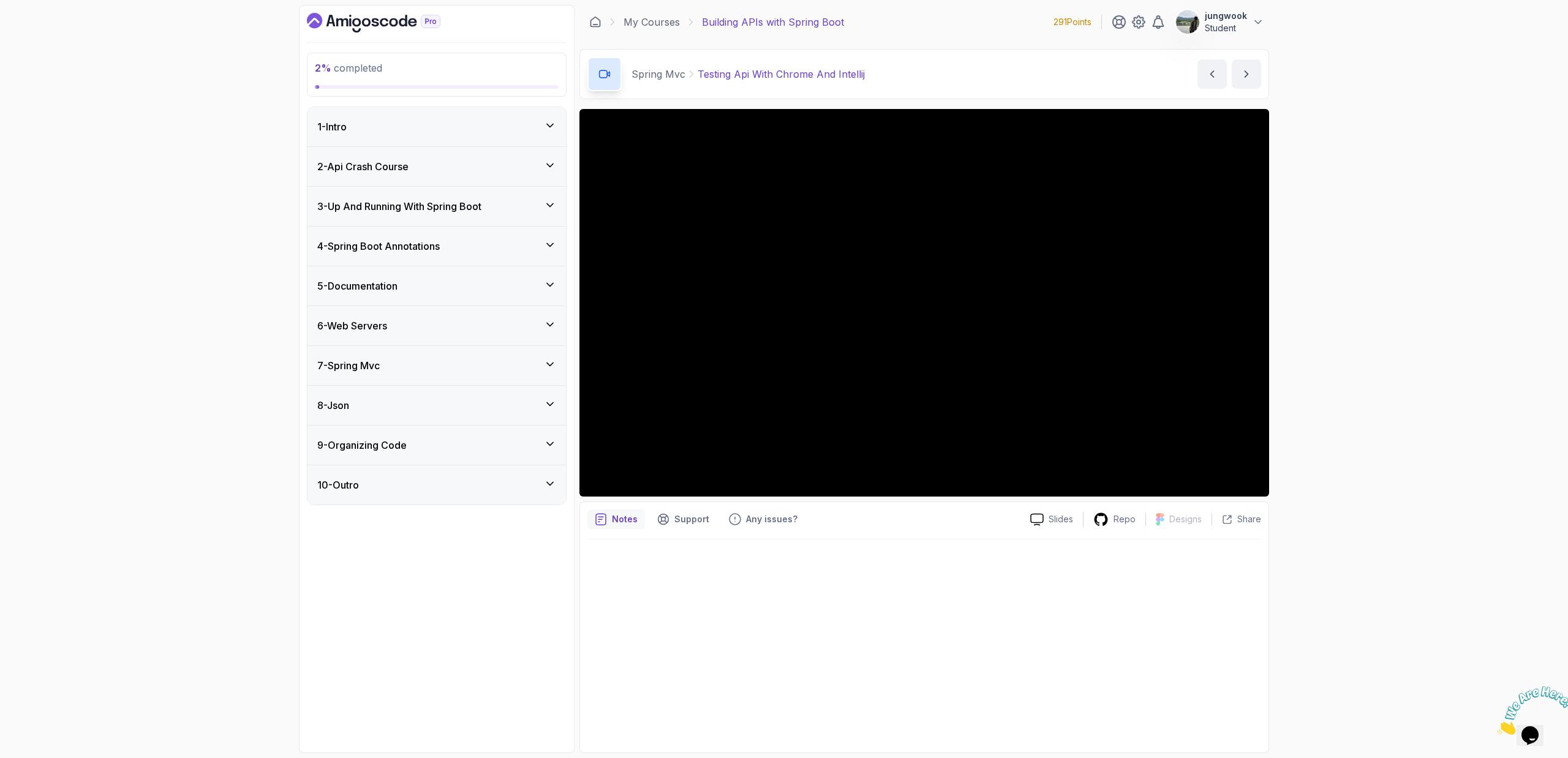
click at [481, 211] on h3 "3 - Up And Running With Spring Boot" at bounding box center [399, 206] width 164 height 15
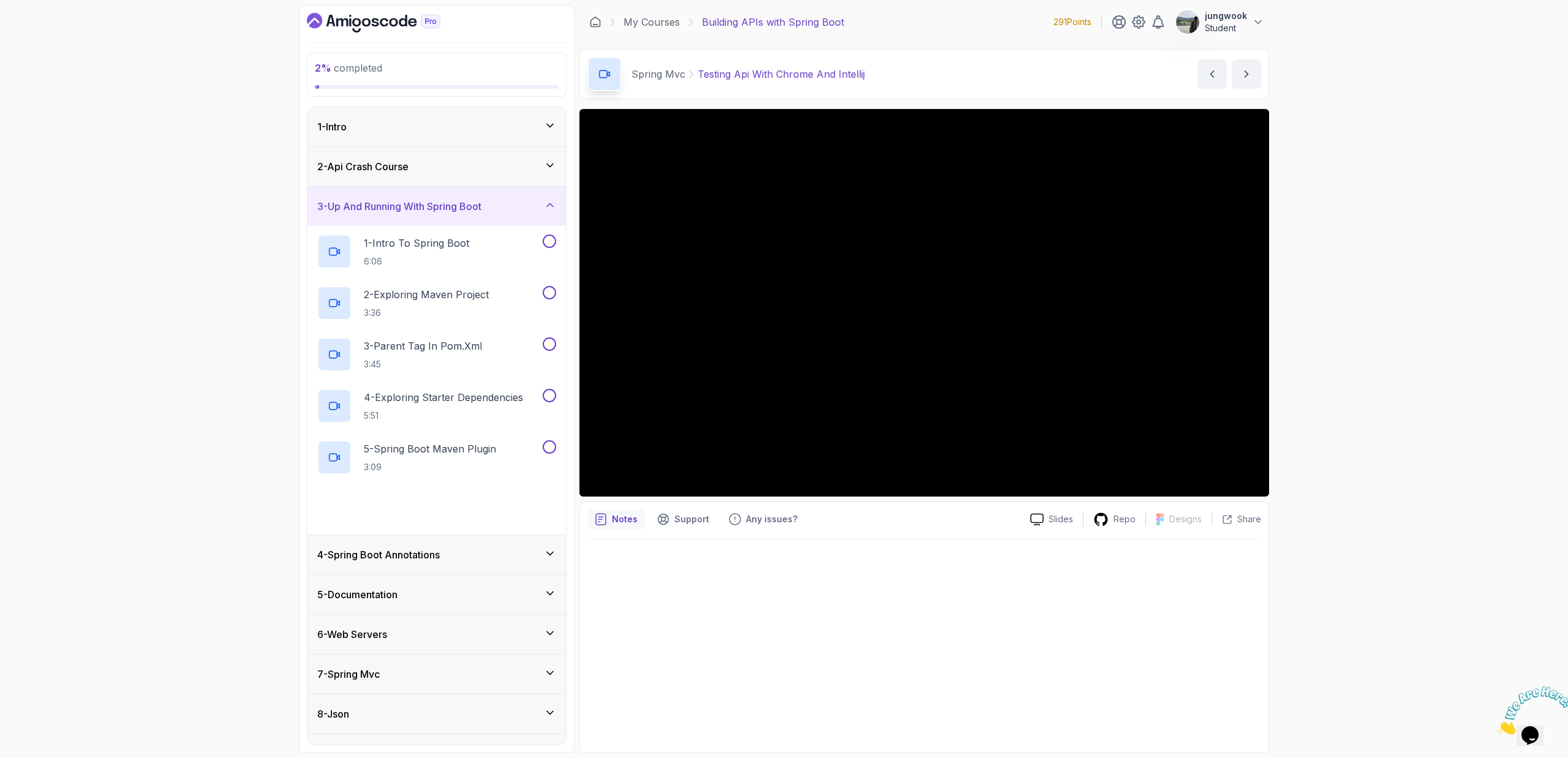
click at [505, 195] on div "3 - Up And Running With Spring Boot" at bounding box center [436, 206] width 258 height 39
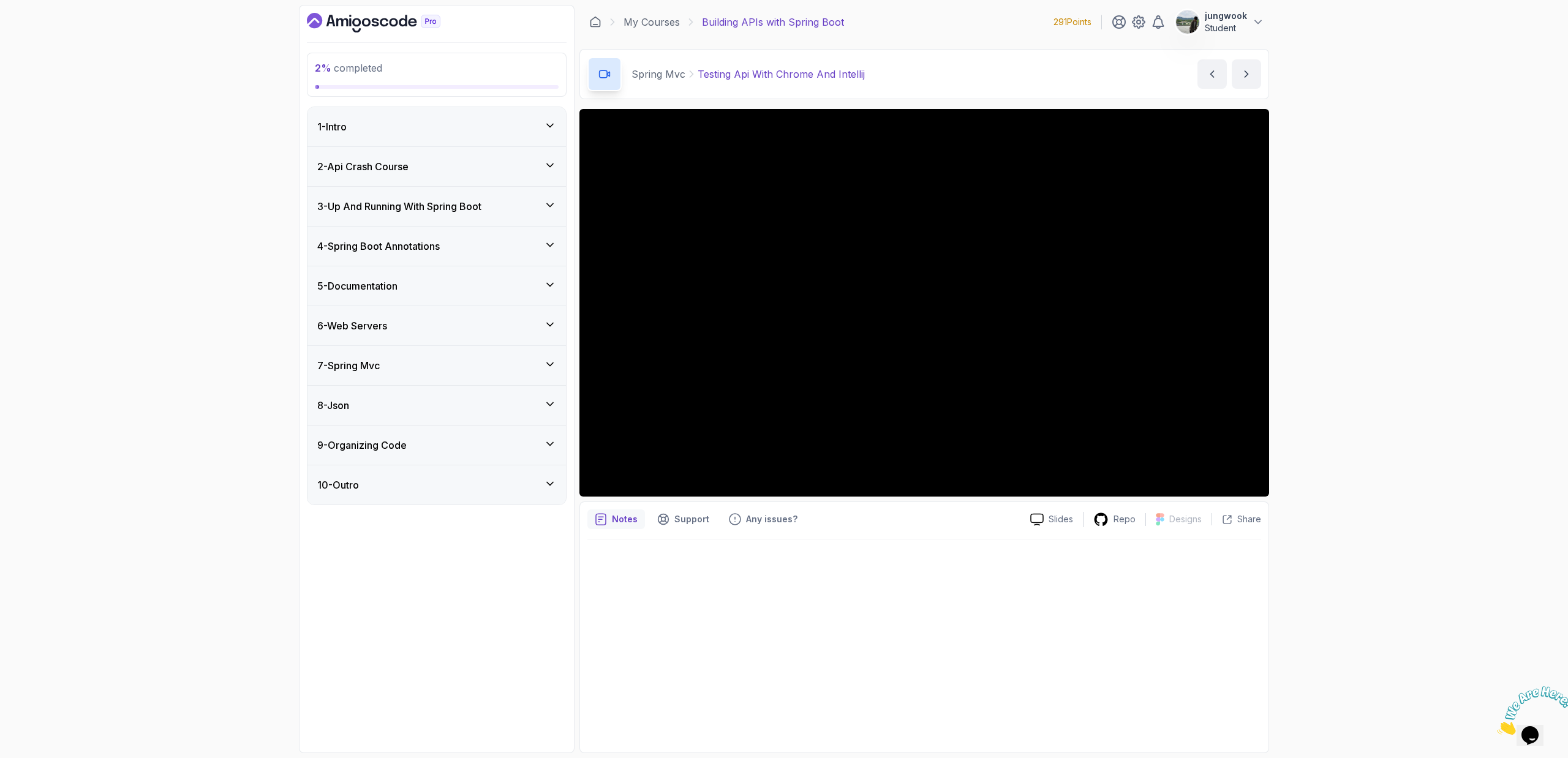
click at [484, 243] on div "4 - Spring Boot Annotations" at bounding box center [436, 246] width 239 height 15
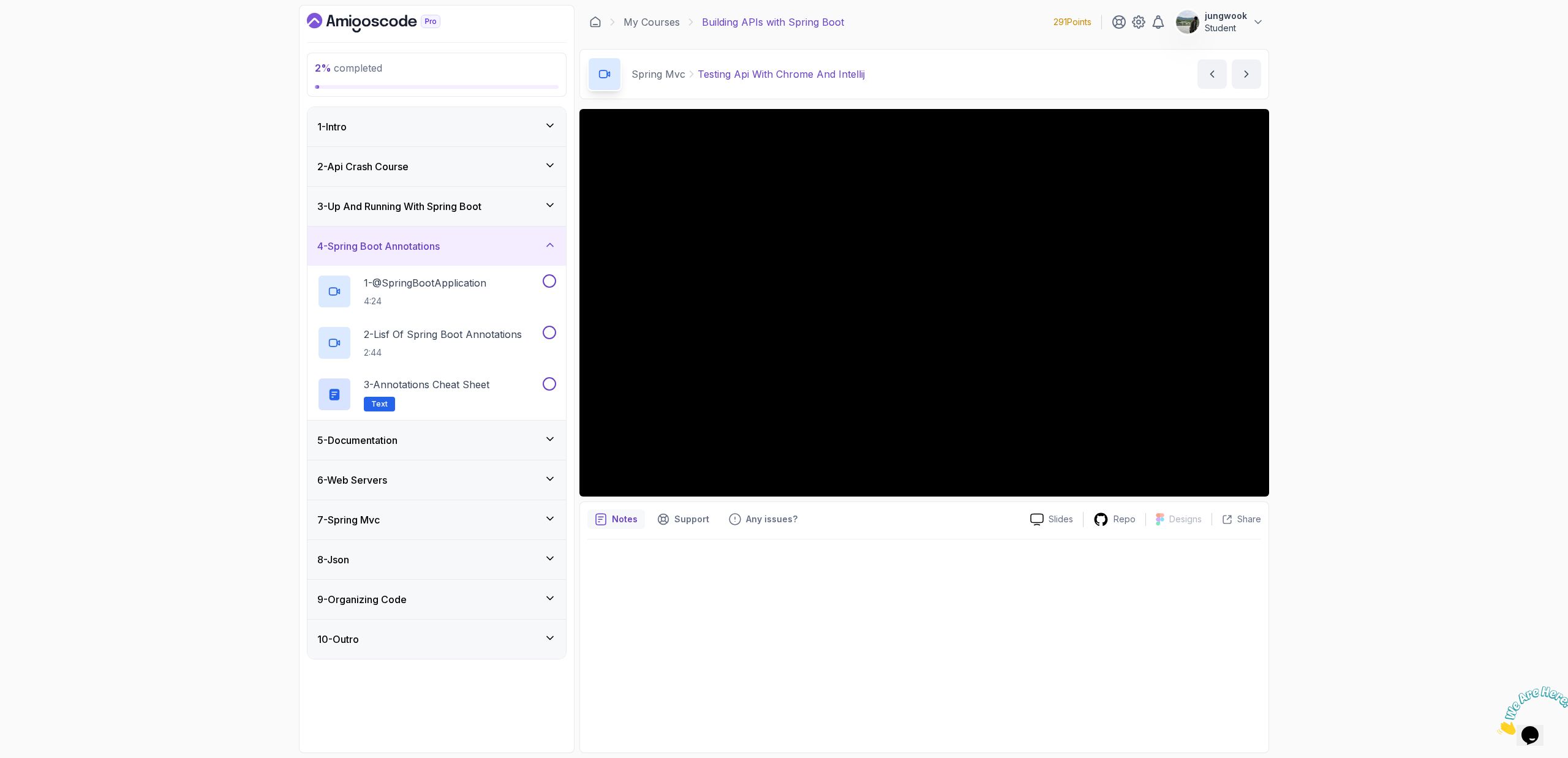
click at [431, 437] on div "5 - Documentation" at bounding box center [436, 440] width 239 height 15
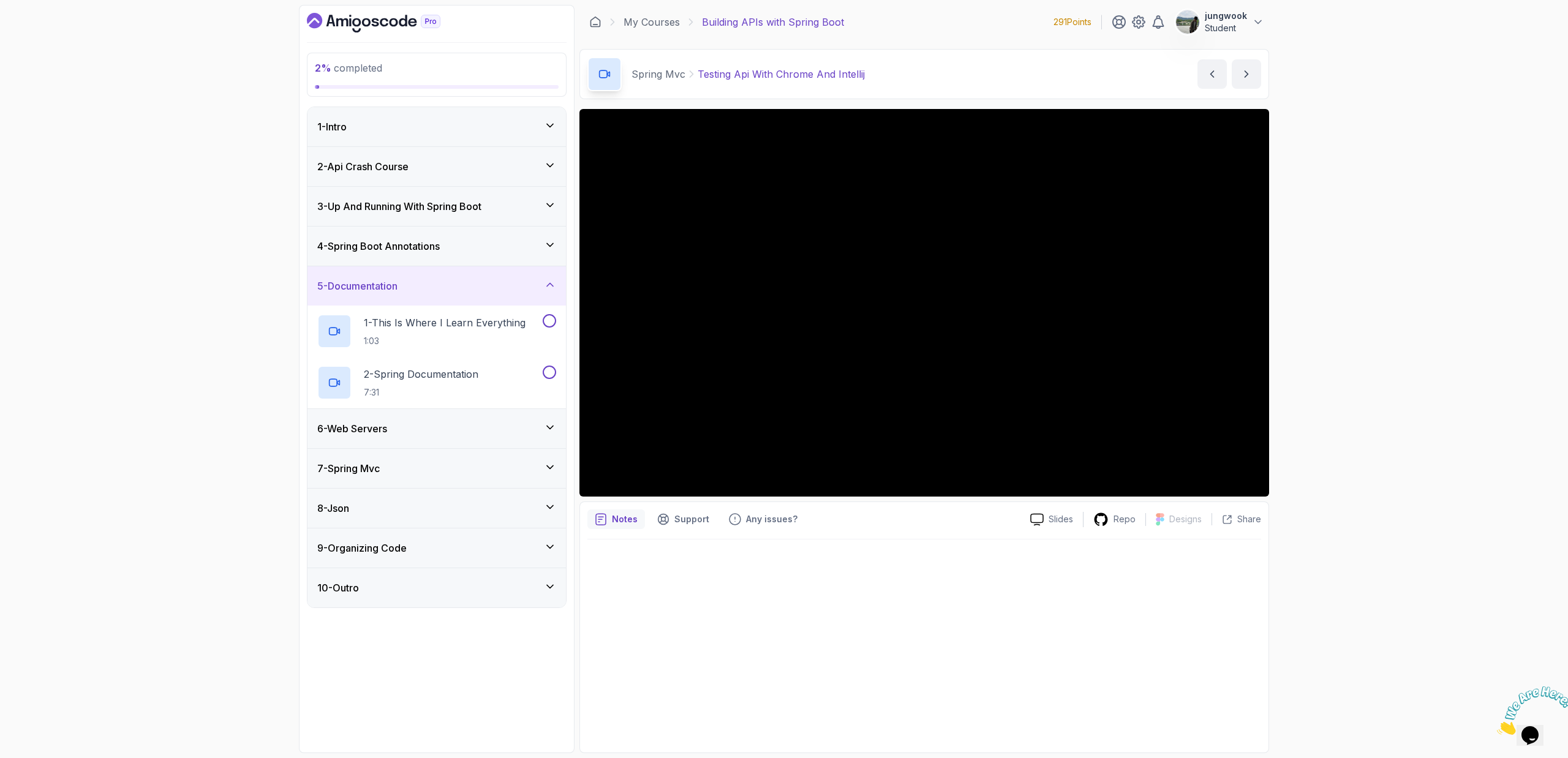
click at [460, 427] on div "6 - Web Servers" at bounding box center [436, 429] width 239 height 15
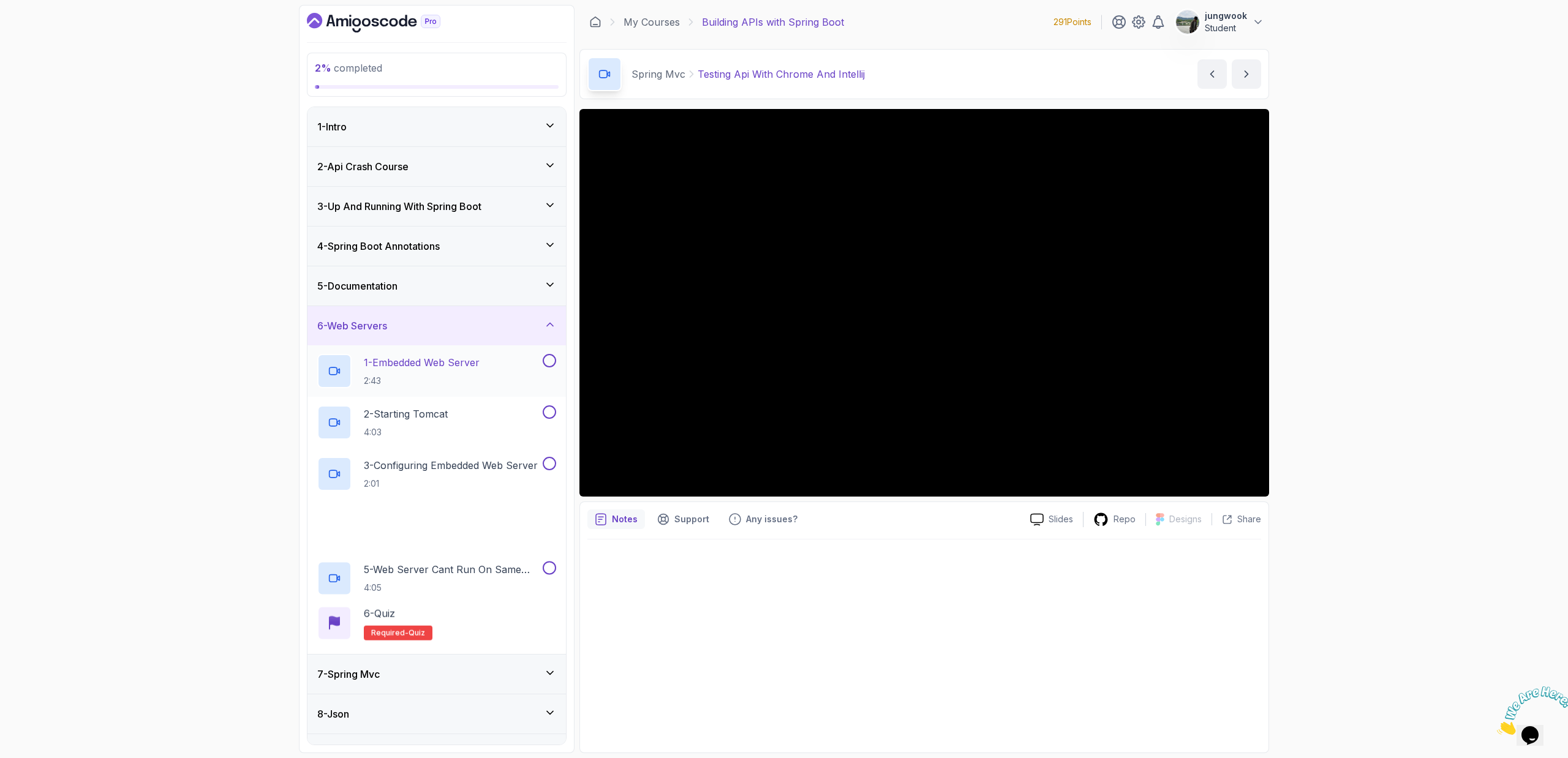
click at [476, 366] on p "1 - Embedded Web Server" at bounding box center [422, 362] width 115 height 15
click at [451, 668] on div "7 - Spring Mvc" at bounding box center [436, 674] width 239 height 15
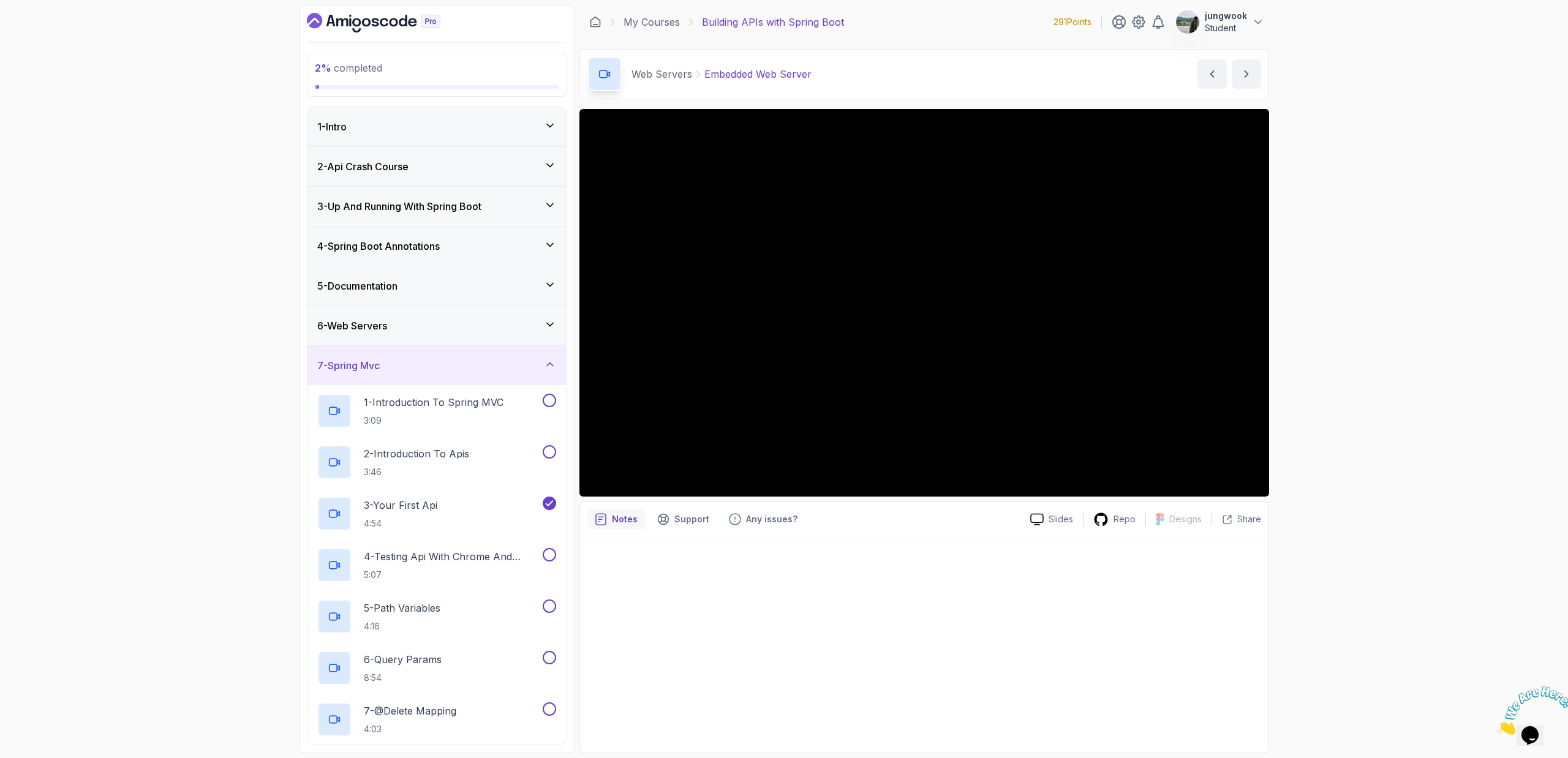
click at [495, 331] on div "6 - Web Servers" at bounding box center [436, 326] width 239 height 15
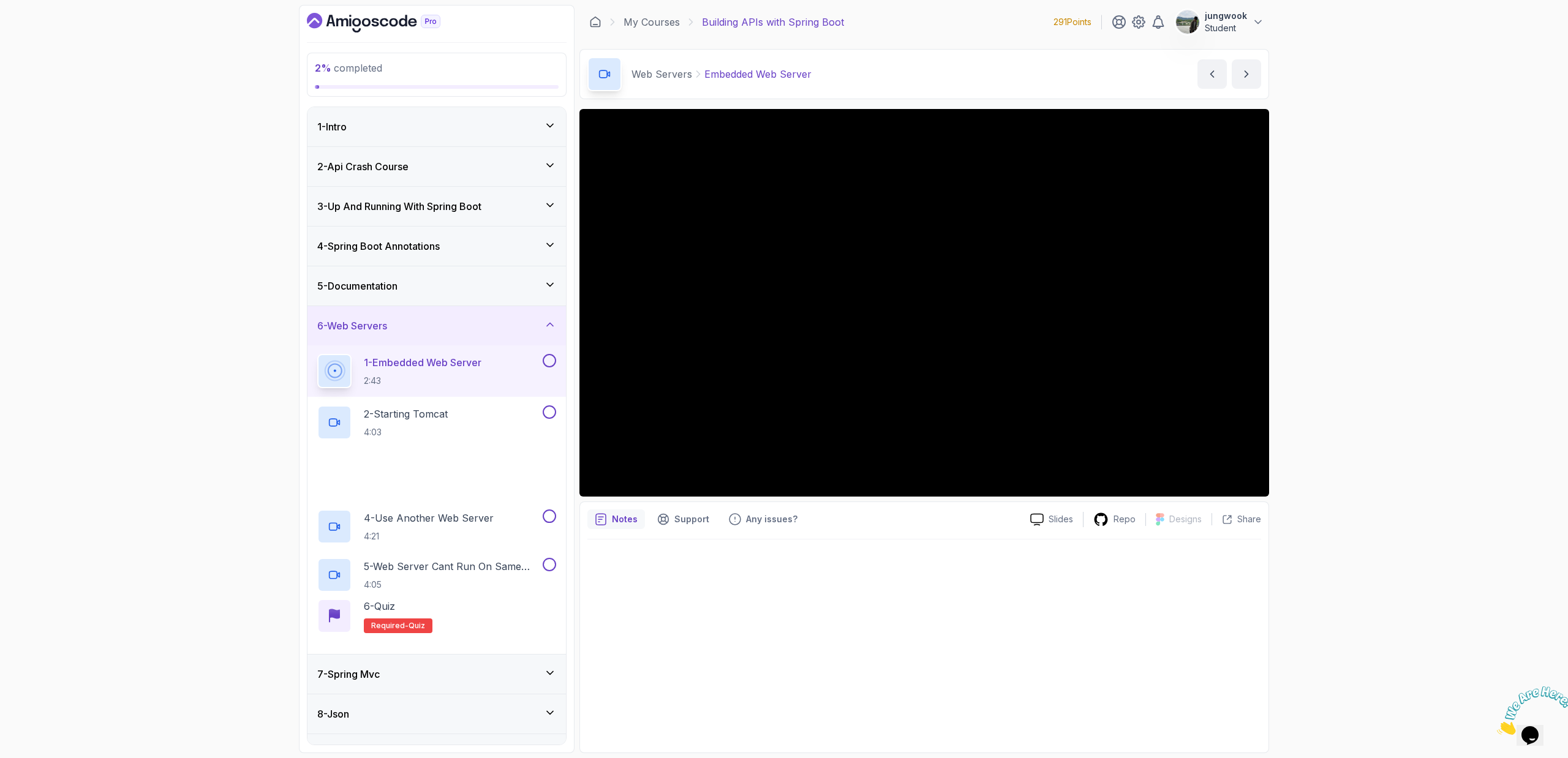
click at [495, 331] on div "6 - Web Servers" at bounding box center [436, 326] width 239 height 15
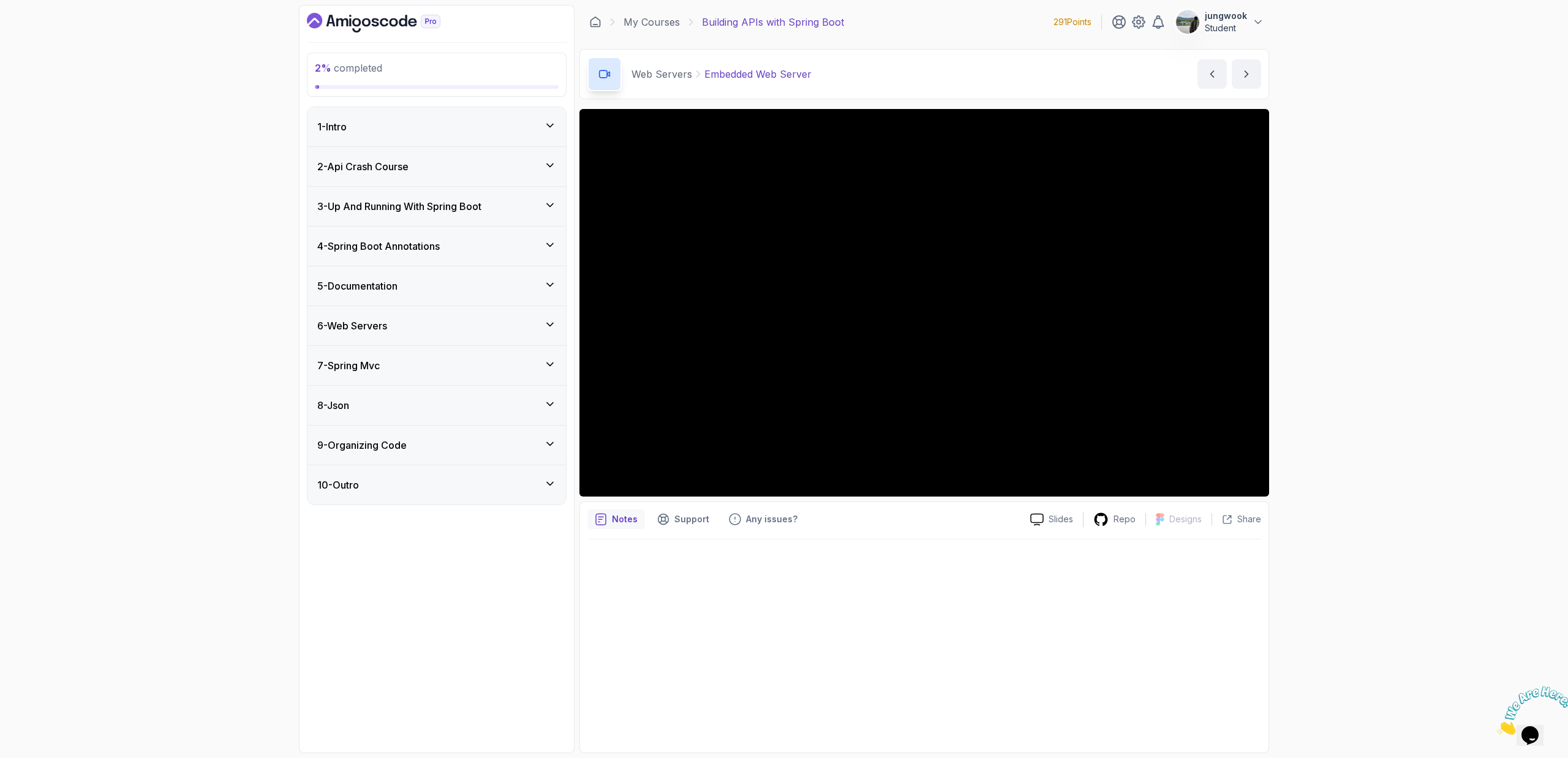
click at [474, 362] on div "7 - Spring Mvc" at bounding box center [436, 365] width 239 height 15
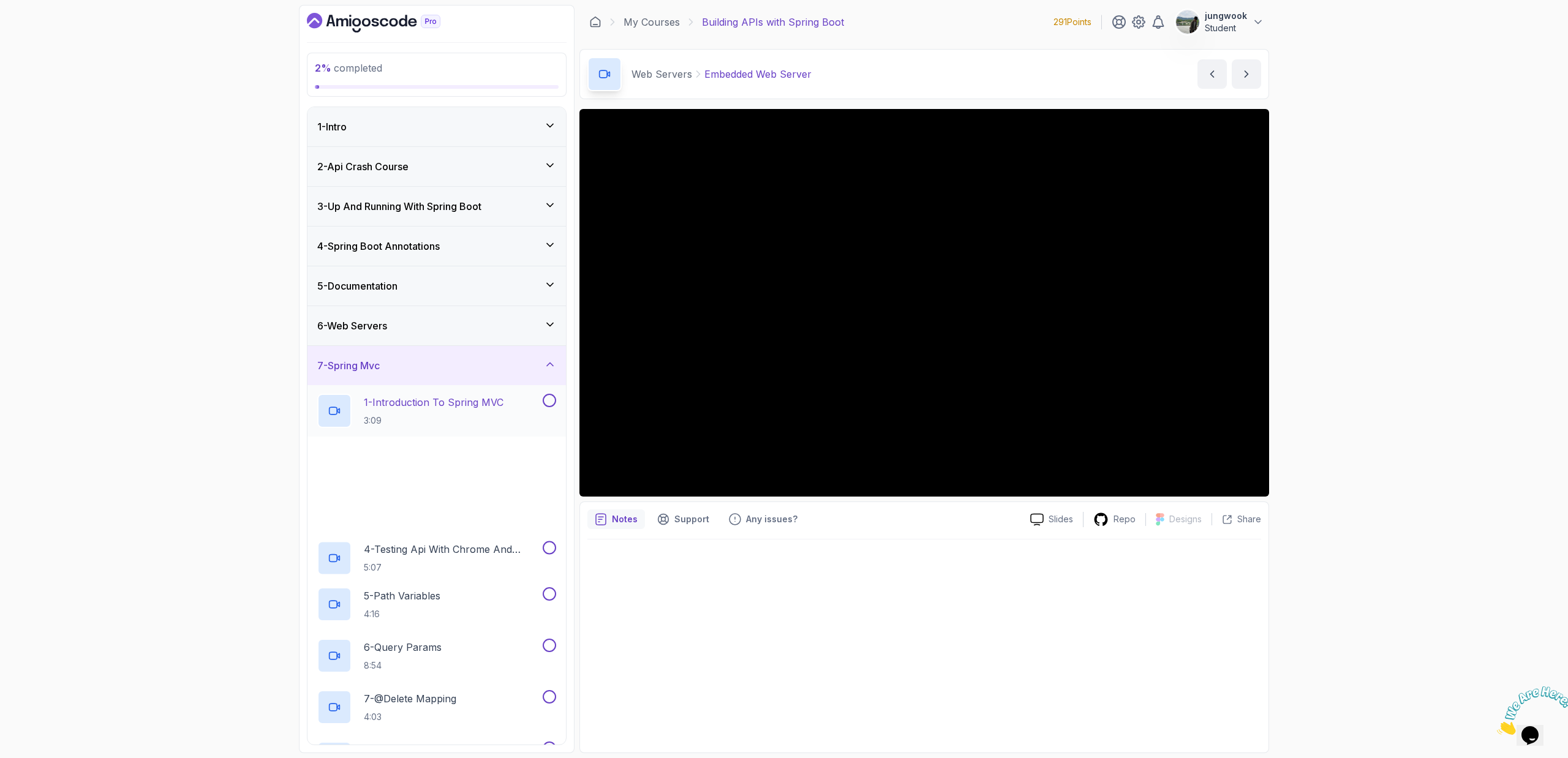
click at [451, 429] on div "1 - Introduction To Spring MVC 3:09" at bounding box center [436, 410] width 258 height 51
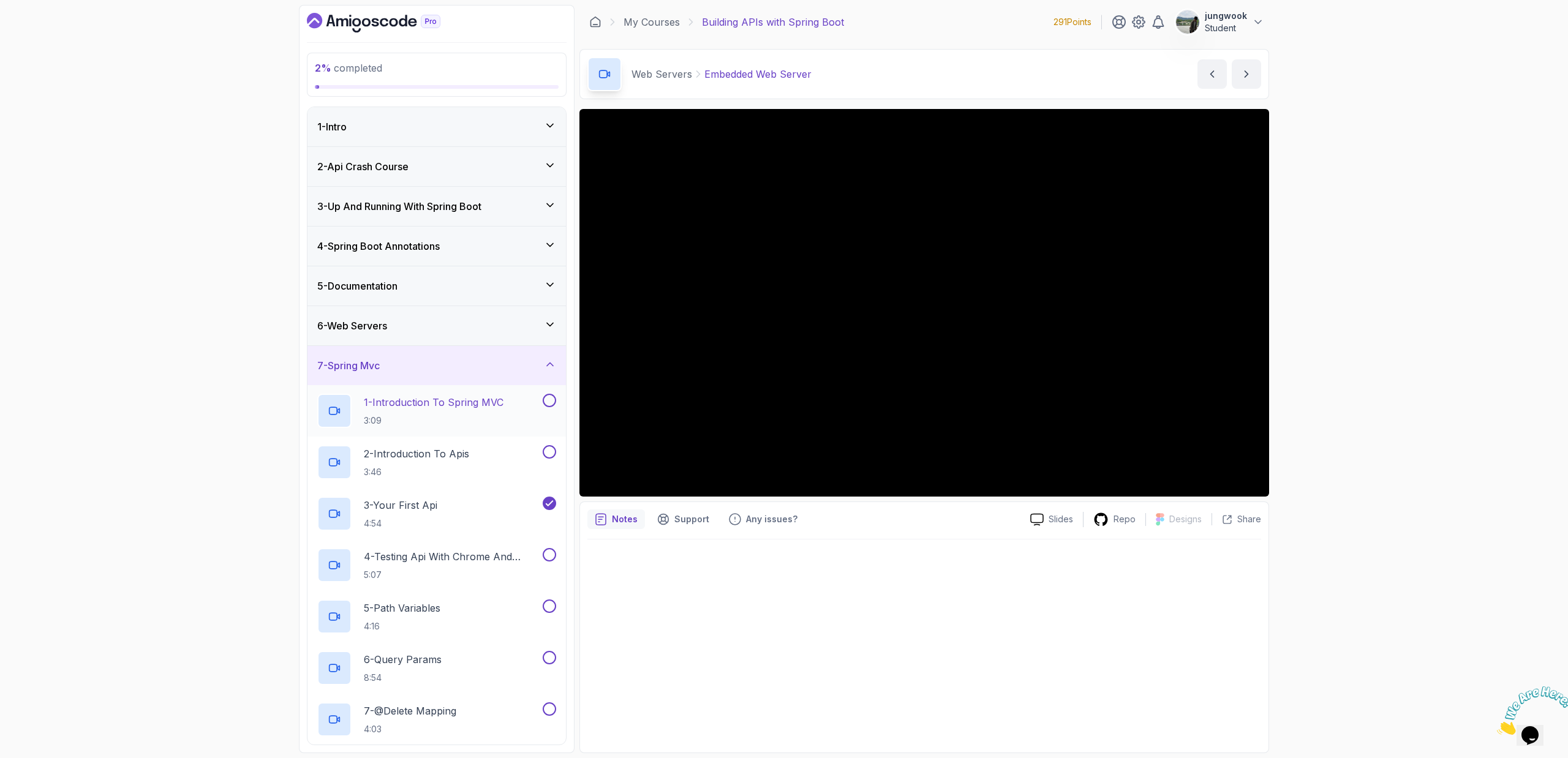
click at [521, 415] on div "1 - Introduction To Spring MVC 3:09" at bounding box center [429, 411] width 223 height 34
click at [459, 470] on p "3:46" at bounding box center [417, 472] width 106 height 12
click at [394, 517] on p "4:54" at bounding box center [400, 523] width 73 height 12
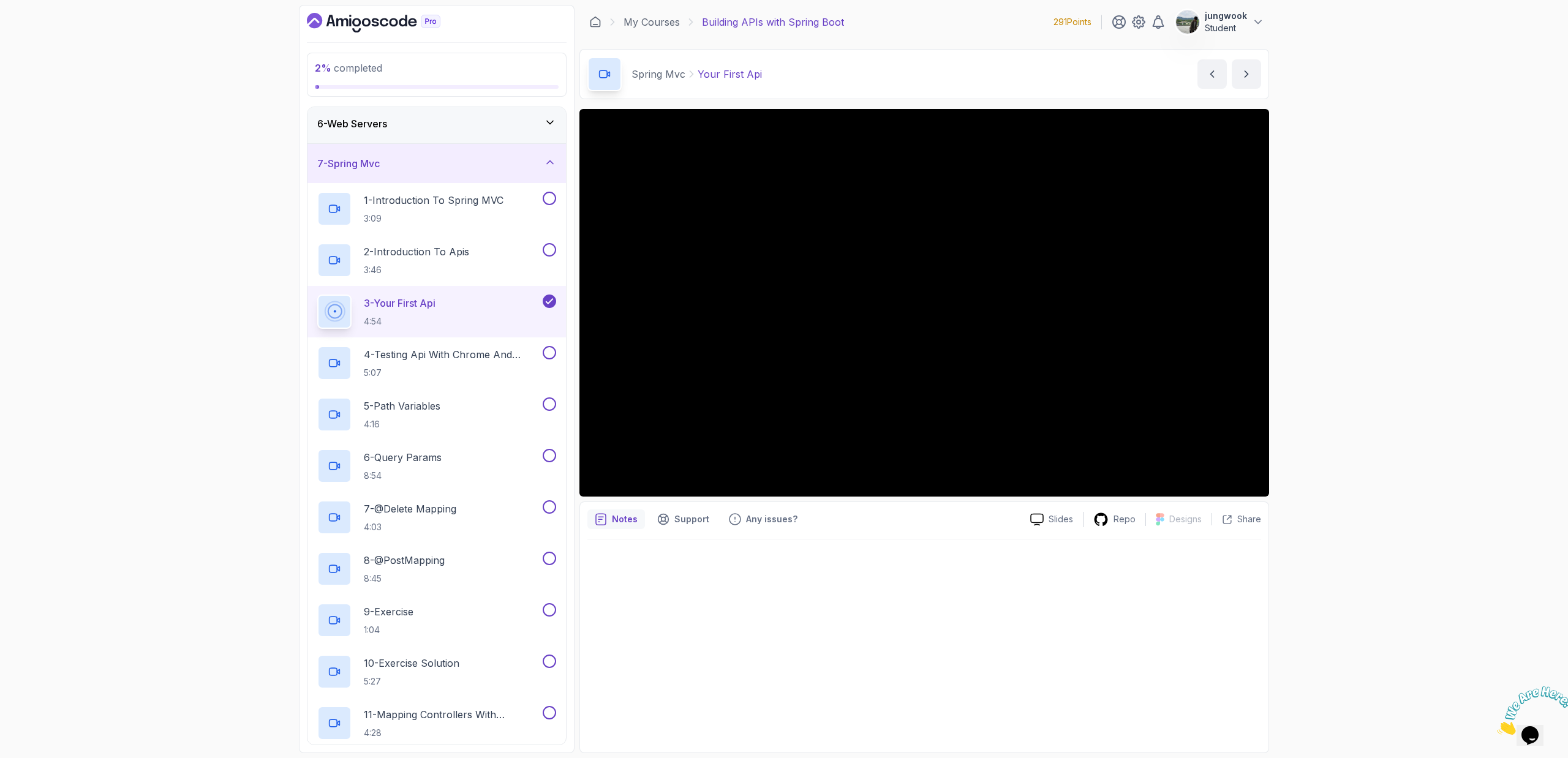
scroll to position [583, 0]
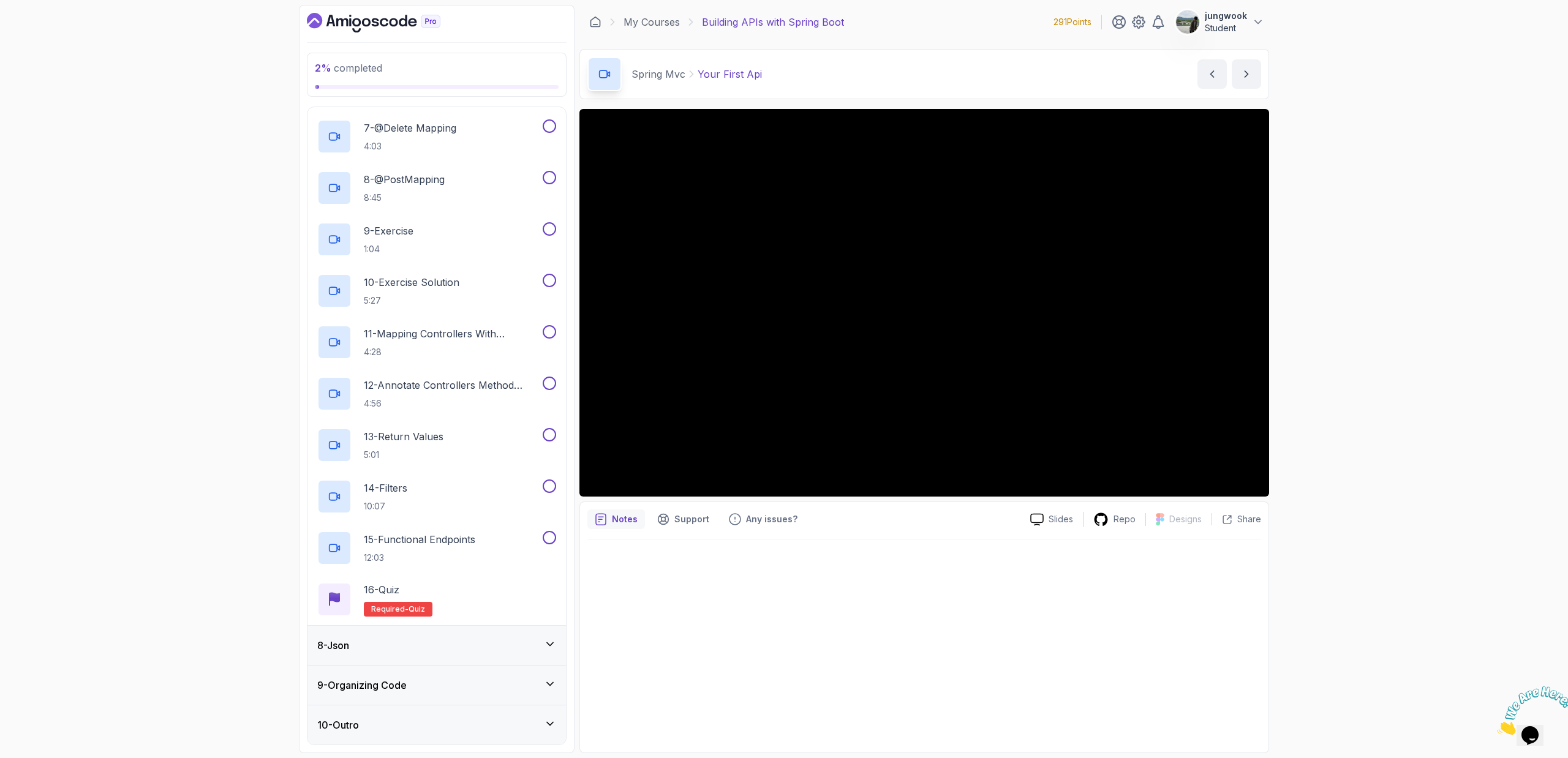
click at [436, 656] on div "8 - Json" at bounding box center [436, 645] width 258 height 39
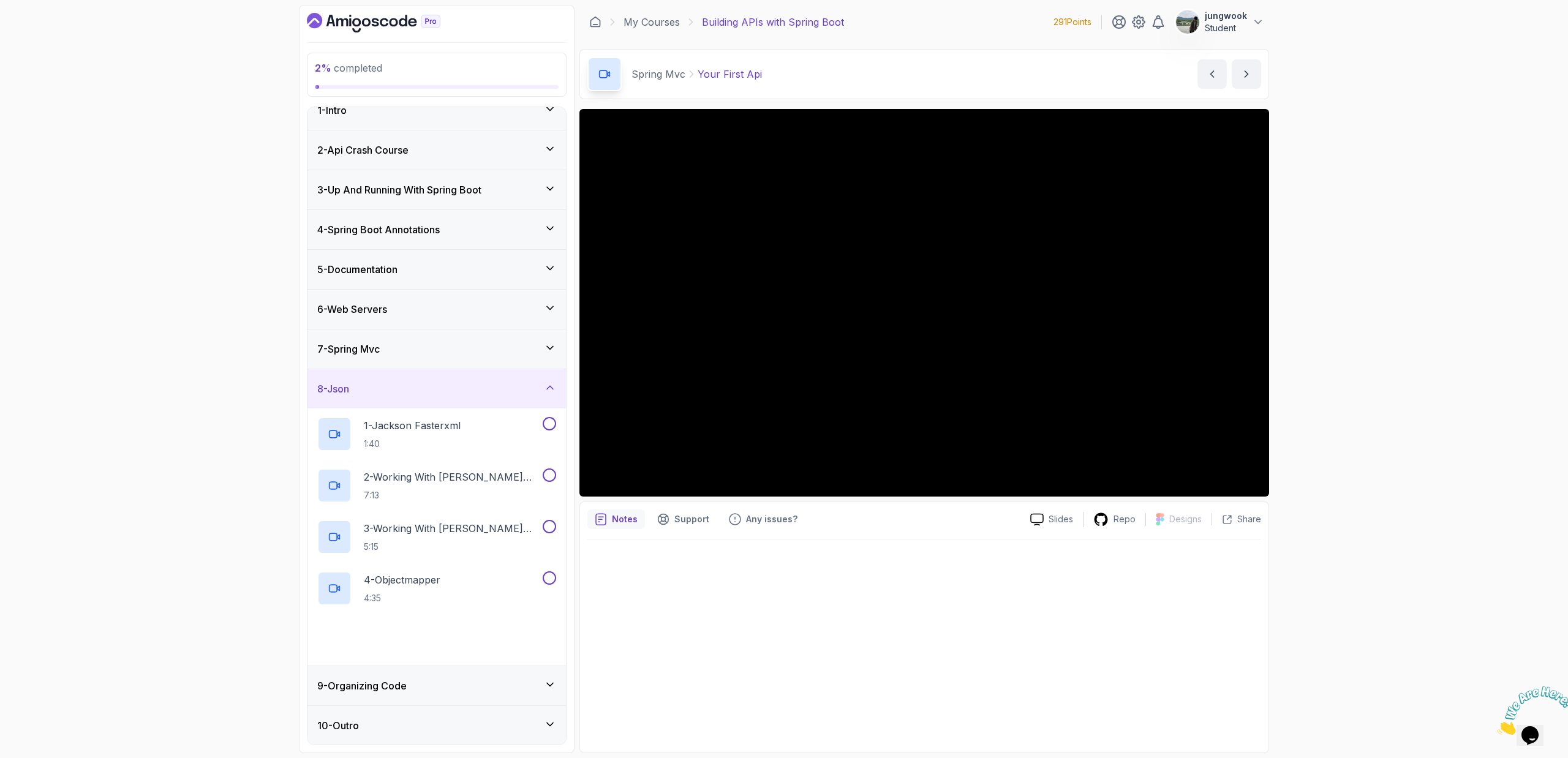
scroll to position [17, 0]
click at [473, 358] on div "7 - Spring Mvc" at bounding box center [436, 348] width 258 height 39
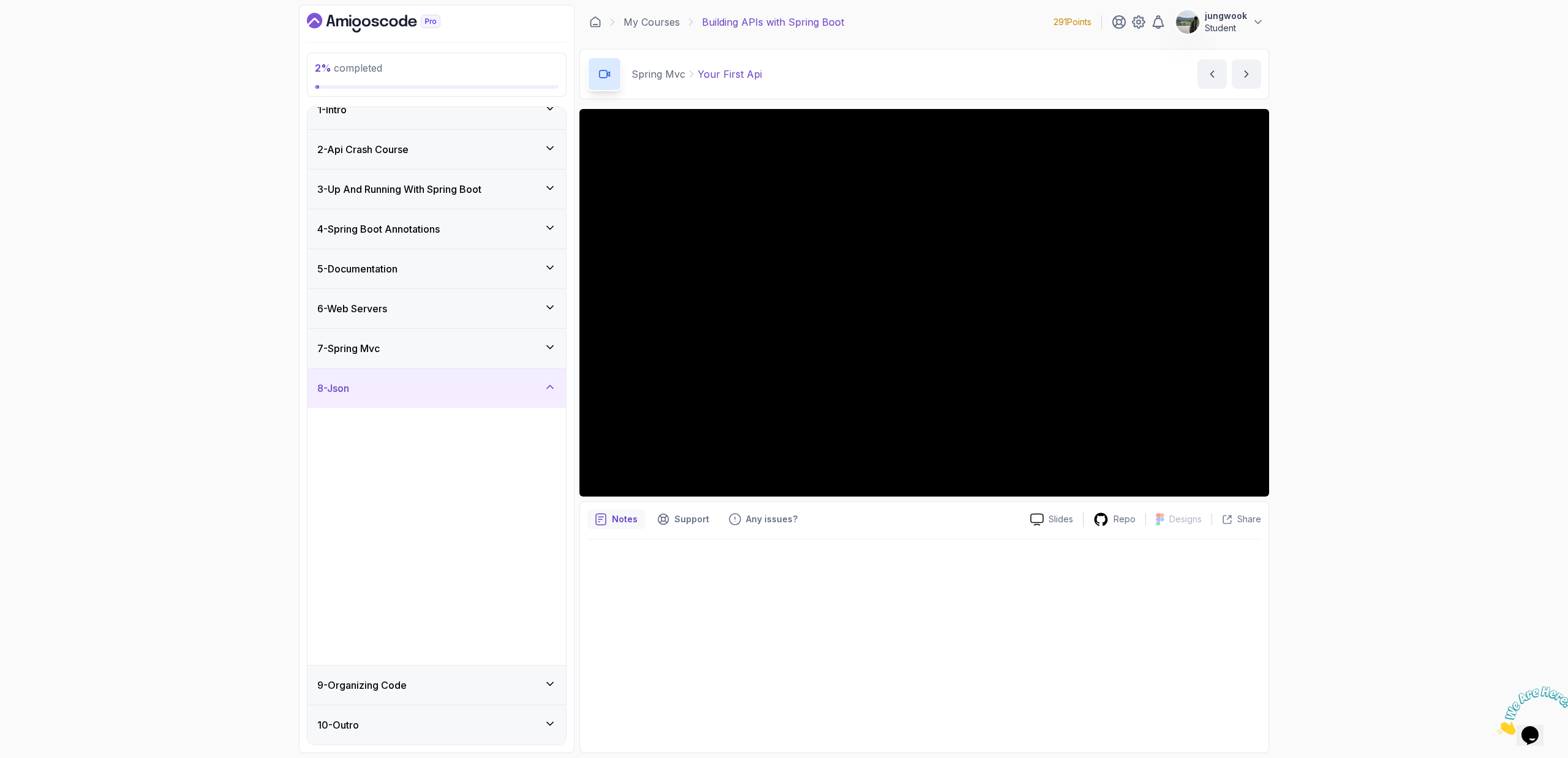
scroll to position [0, 0]
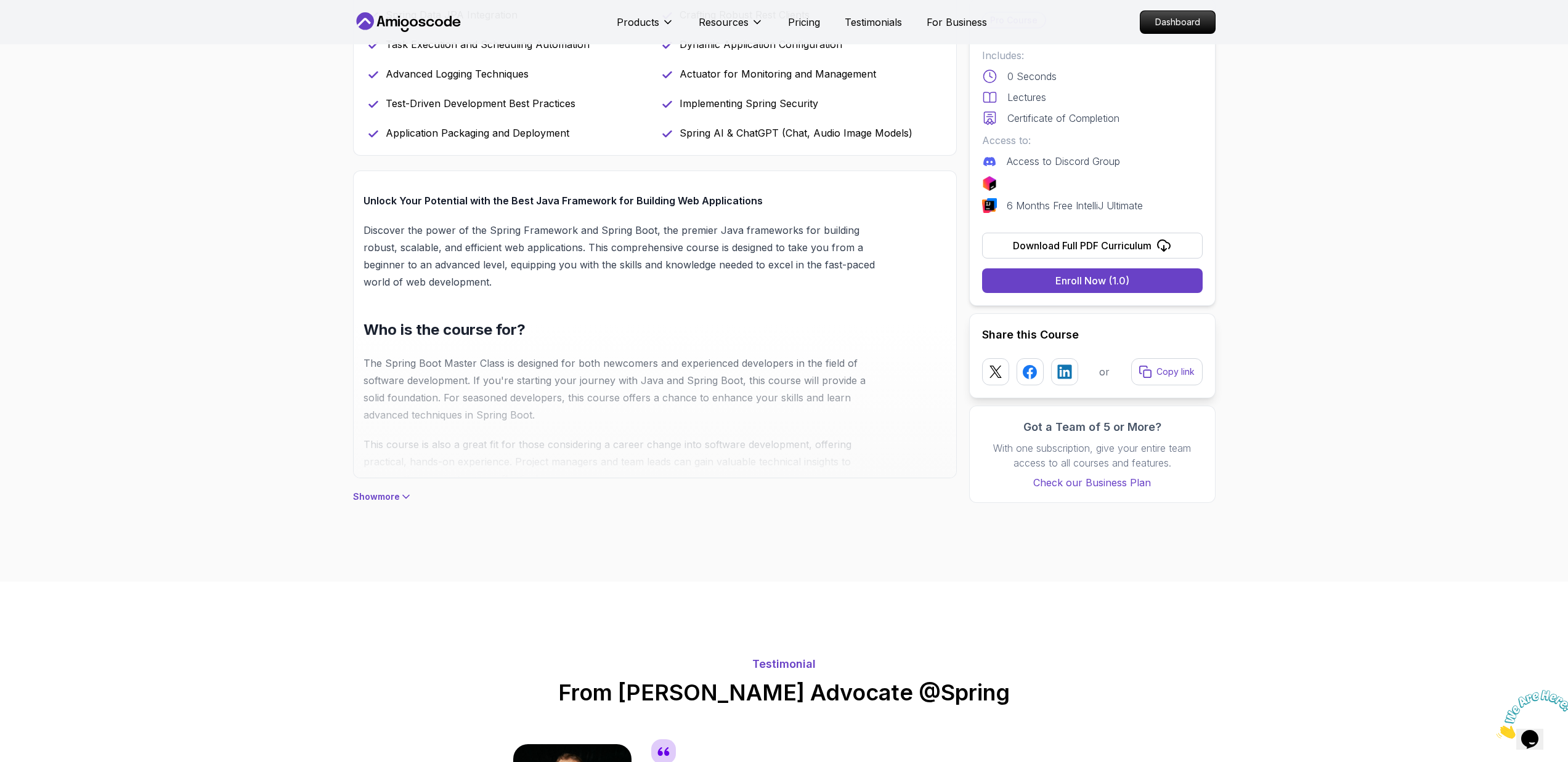
scroll to position [768, 0]
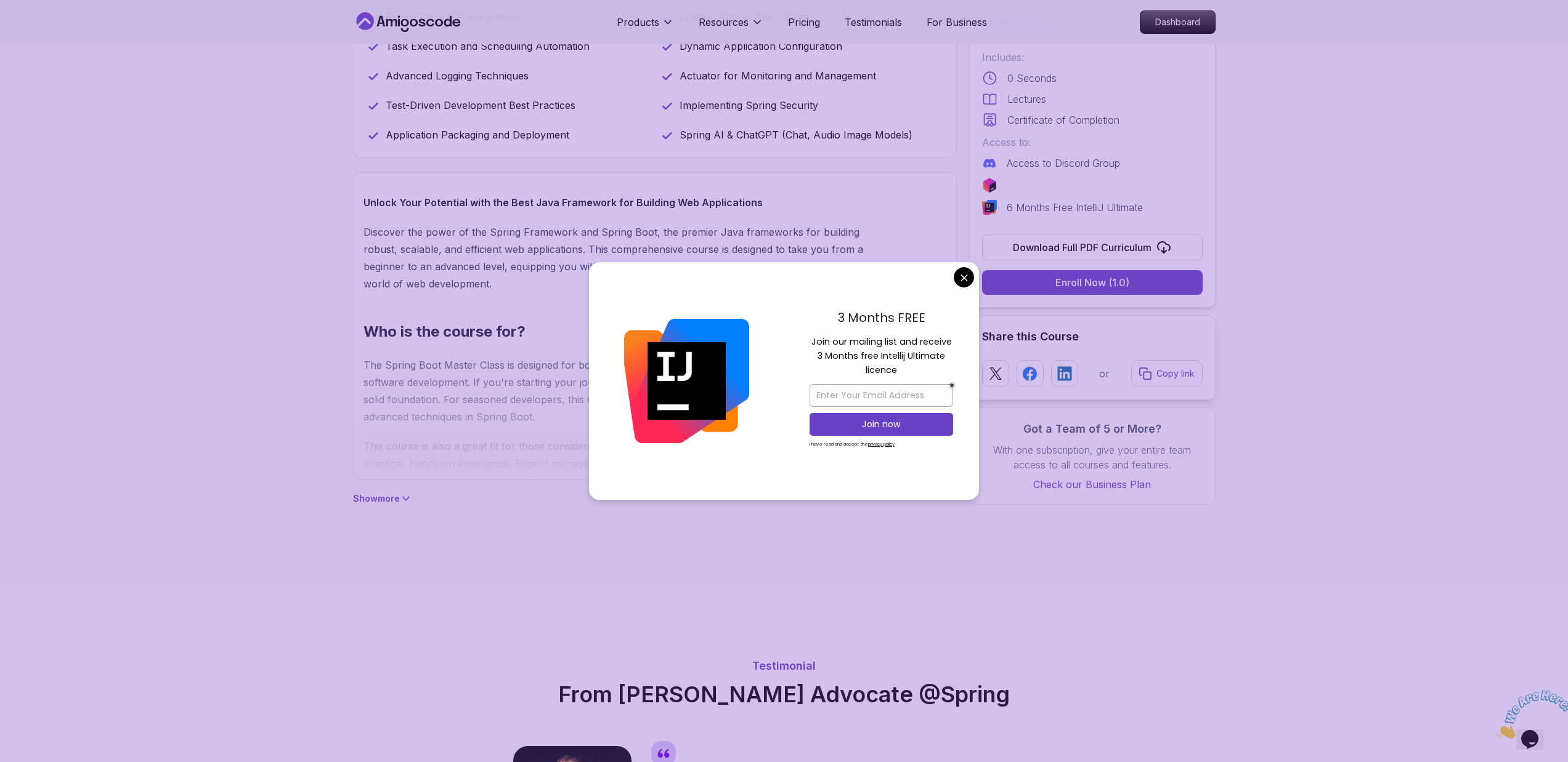
click at [362, 502] on p "Show more" at bounding box center [377, 498] width 47 height 12
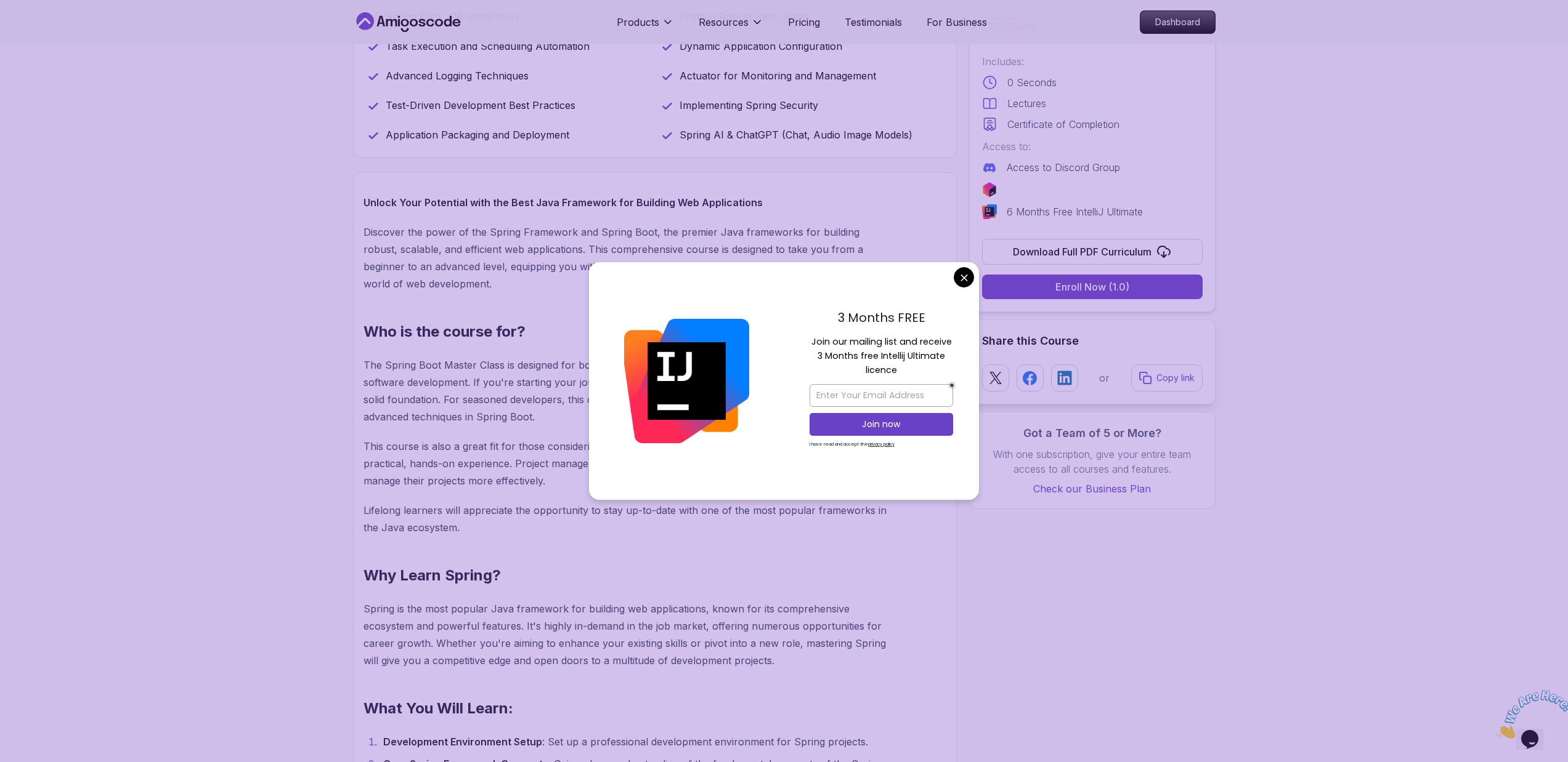
drag, startPoint x: 362, startPoint y: 509, endPoint x: 482, endPoint y: 451, distance: 133.3
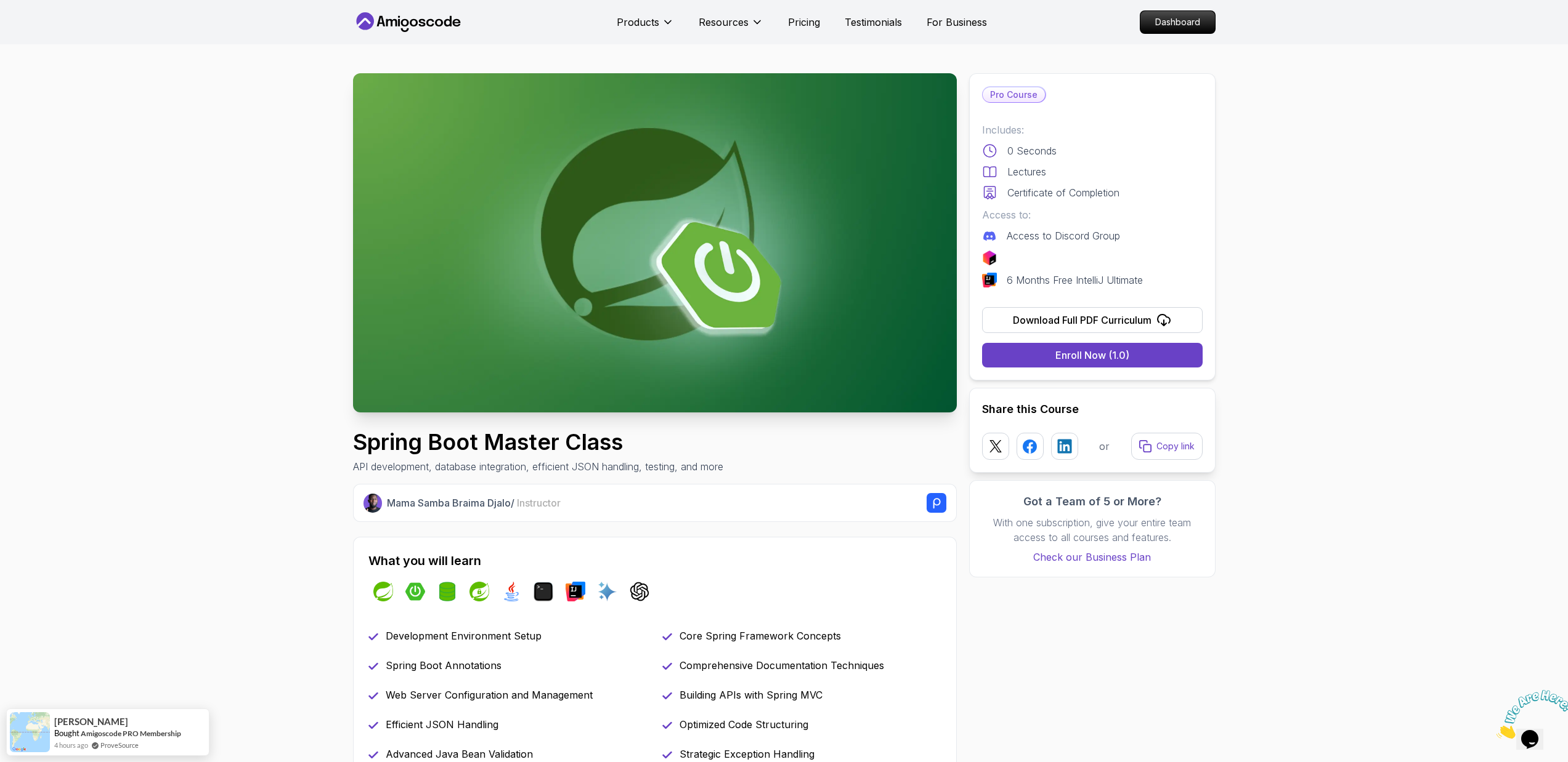
scroll to position [0, 0]
click at [1089, 325] on div "Download Full PDF Curriculum" at bounding box center [1082, 321] width 139 height 15
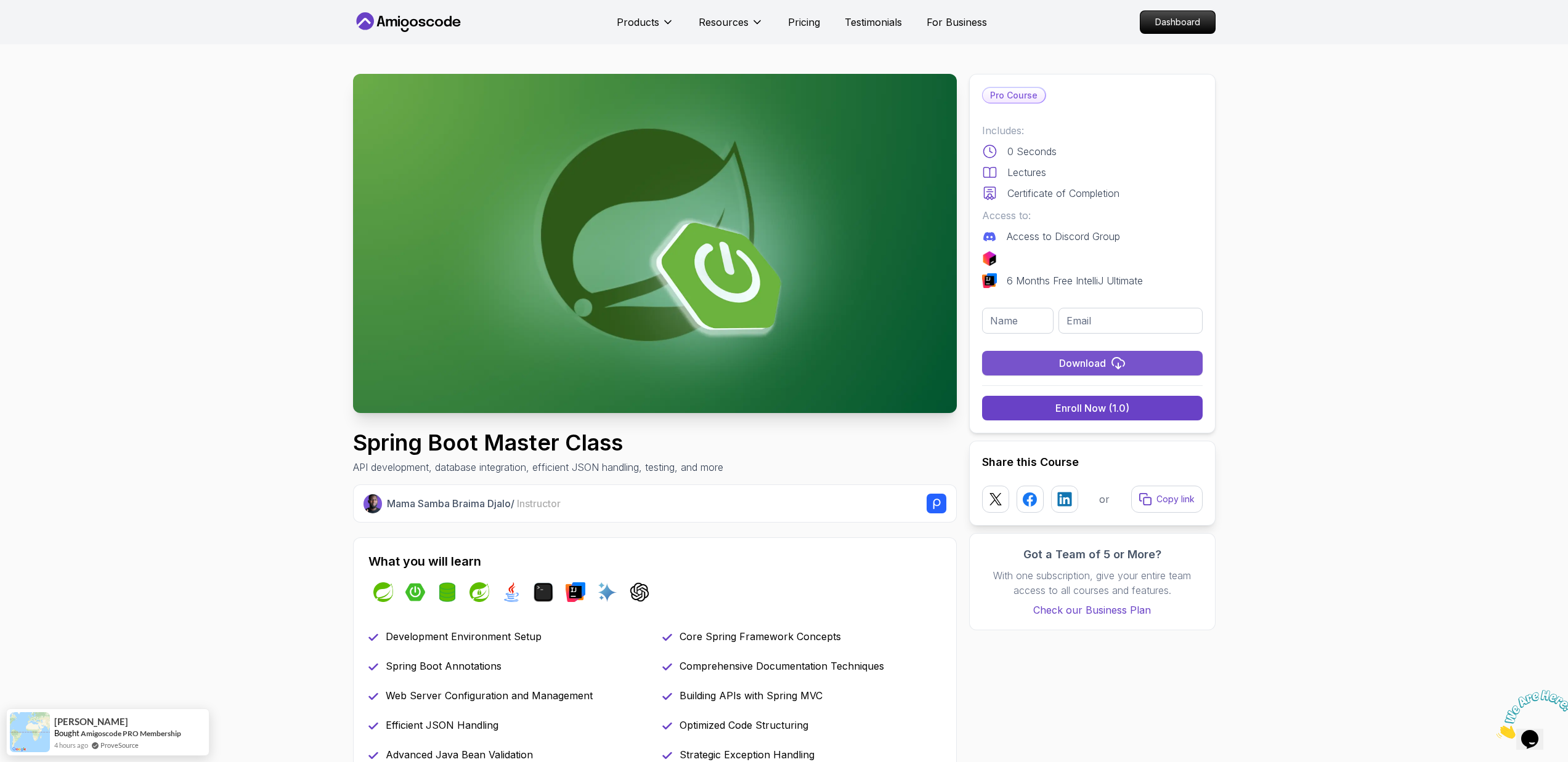
click at [1075, 358] on div "Download" at bounding box center [1082, 363] width 47 height 15
click at [1086, 322] on input "email" at bounding box center [1130, 321] width 144 height 26
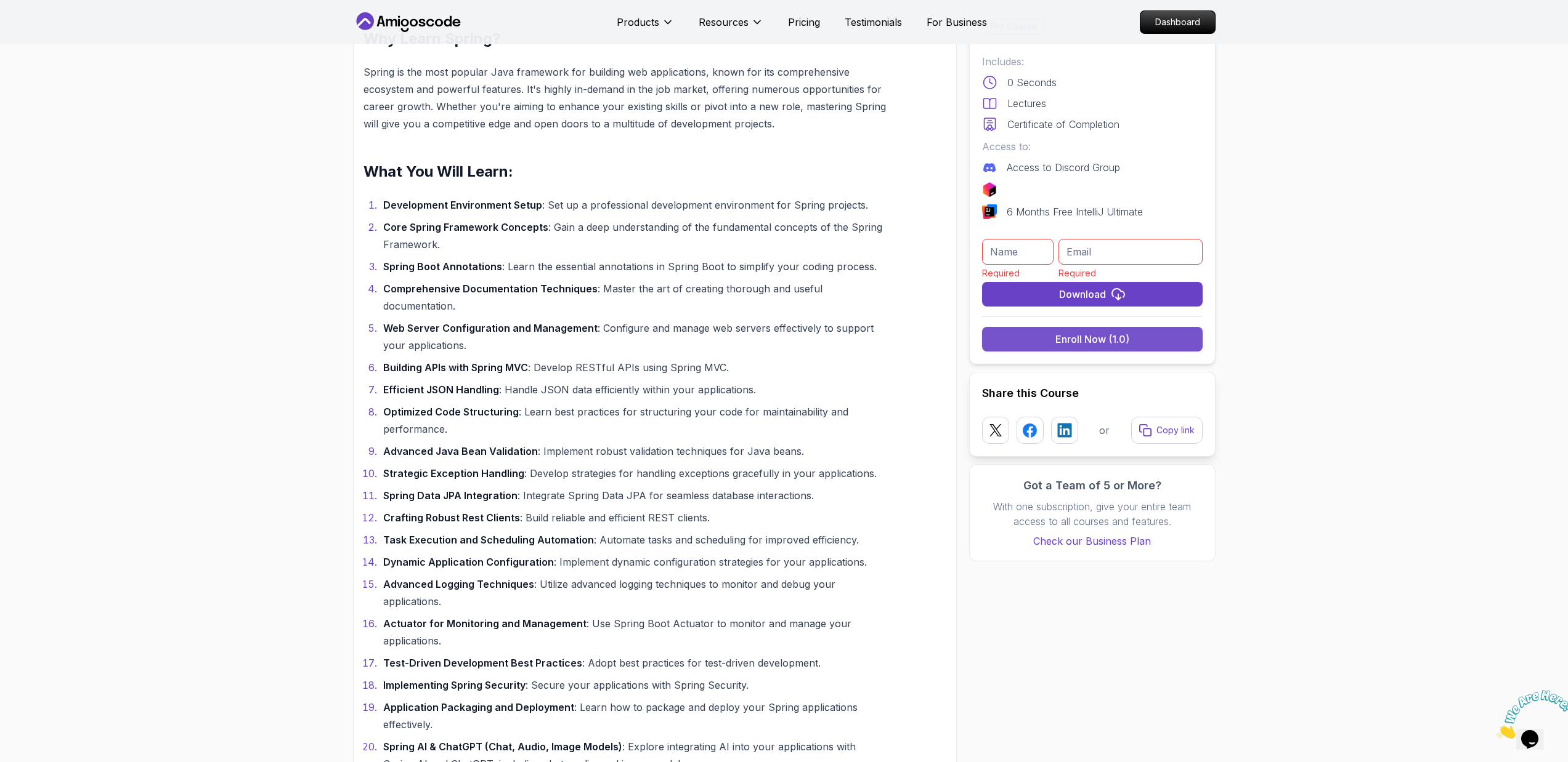
scroll to position [1101, 0]
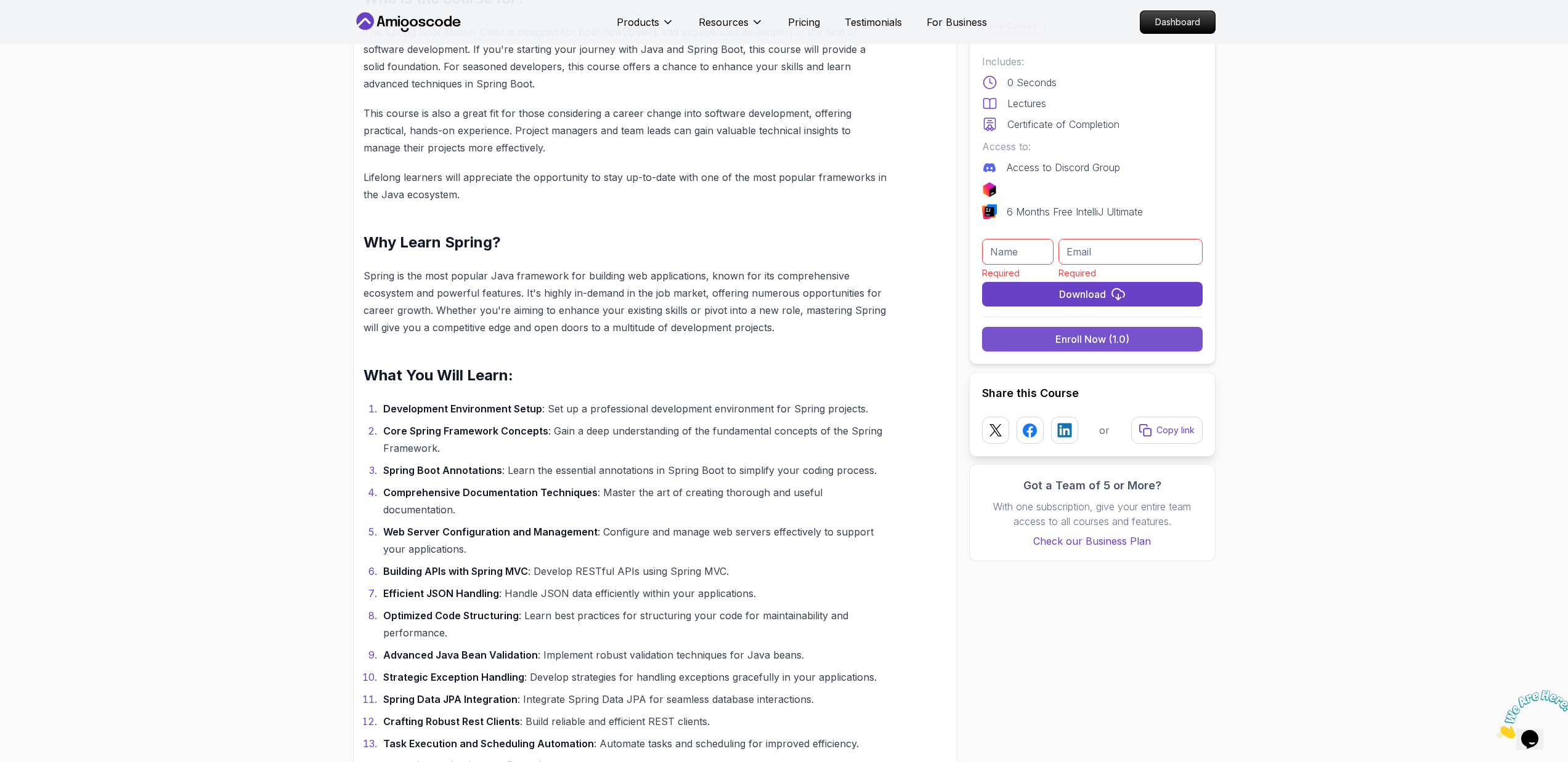
click at [1052, 336] on button "Enroll Now (1.0)" at bounding box center [1092, 339] width 221 height 25
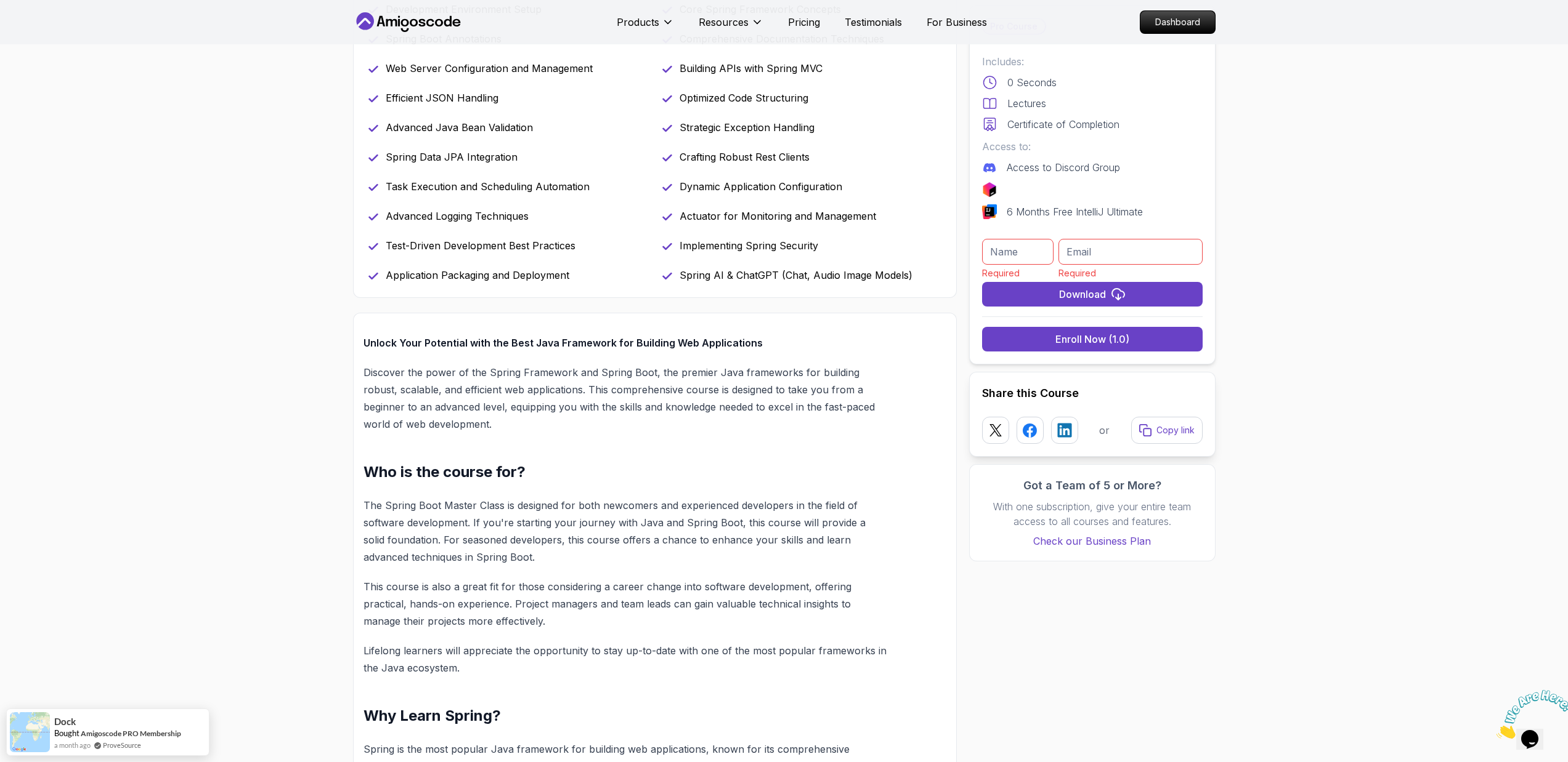
scroll to position [621, 0]
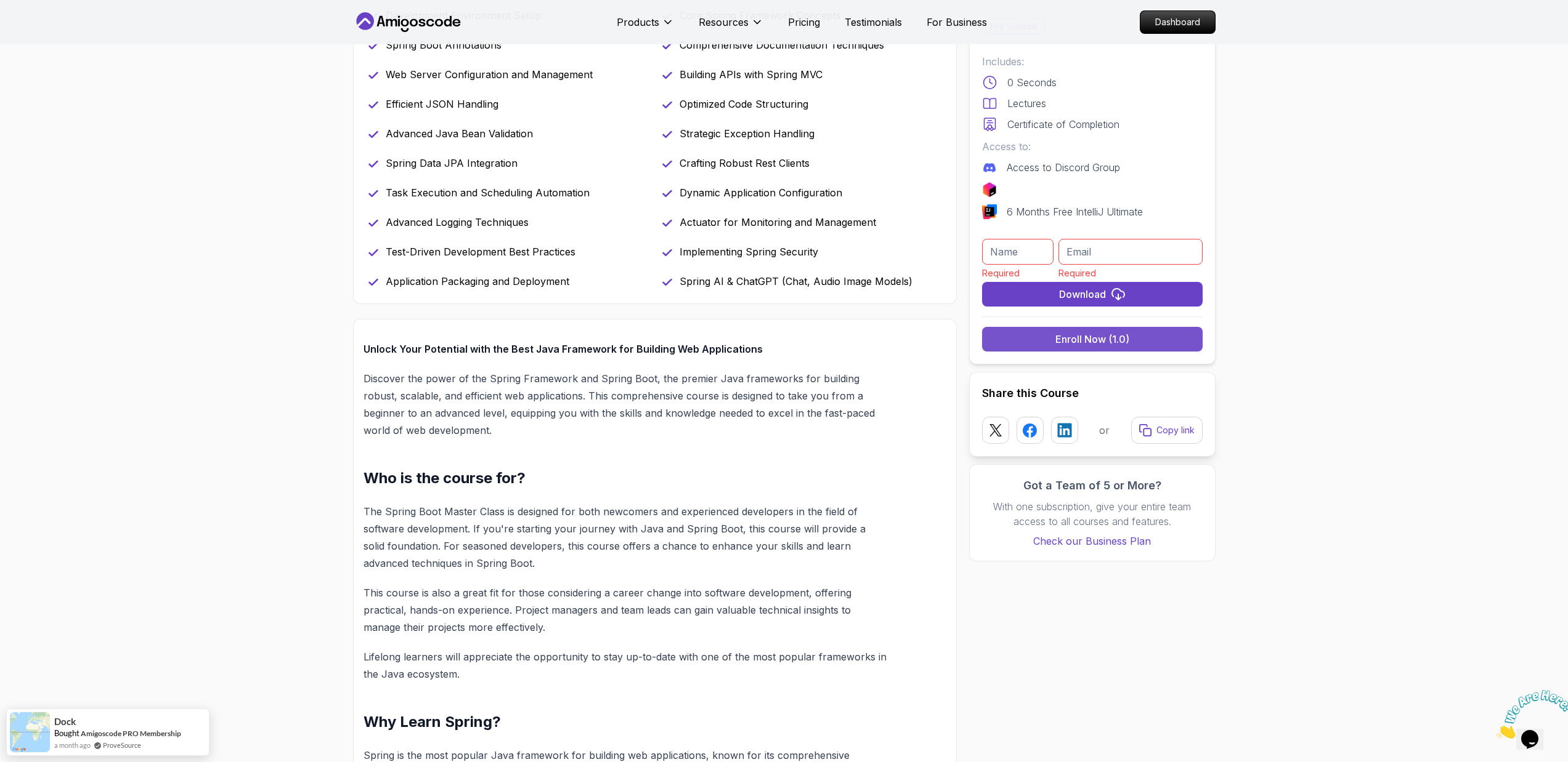
click at [1024, 344] on button "Enroll Now (1.0)" at bounding box center [1092, 339] width 221 height 25
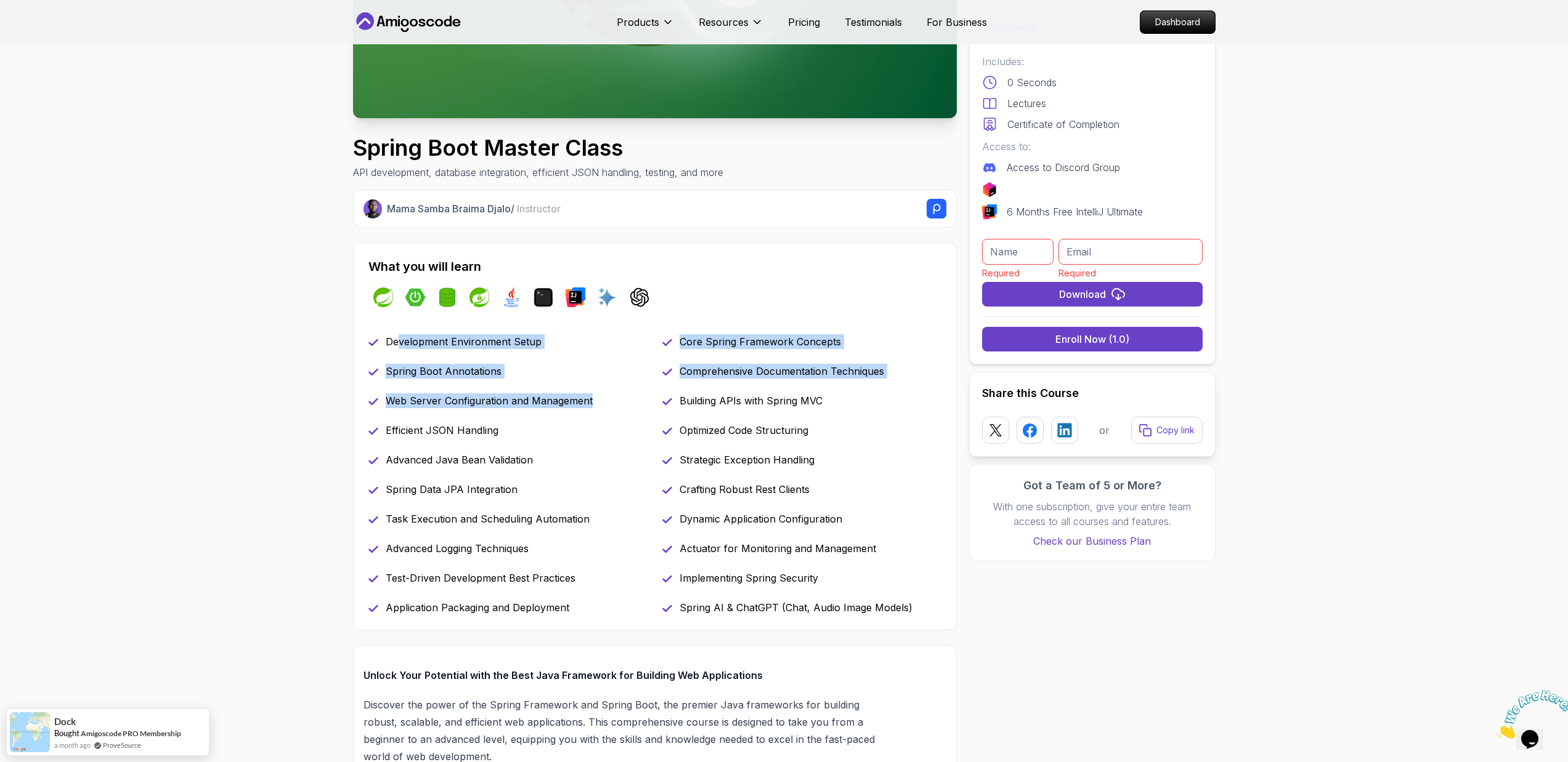
drag, startPoint x: 555, startPoint y: 411, endPoint x: 396, endPoint y: 342, distance: 173.3
click at [396, 342] on div "Development Environment Setup Core Spring Framework Concepts Spring Boot Annota…" at bounding box center [654, 475] width 573 height 281
click at [423, 353] on div "Development Environment Setup Core Spring Framework Concepts Spring Boot Annota…" at bounding box center [654, 475] width 573 height 281
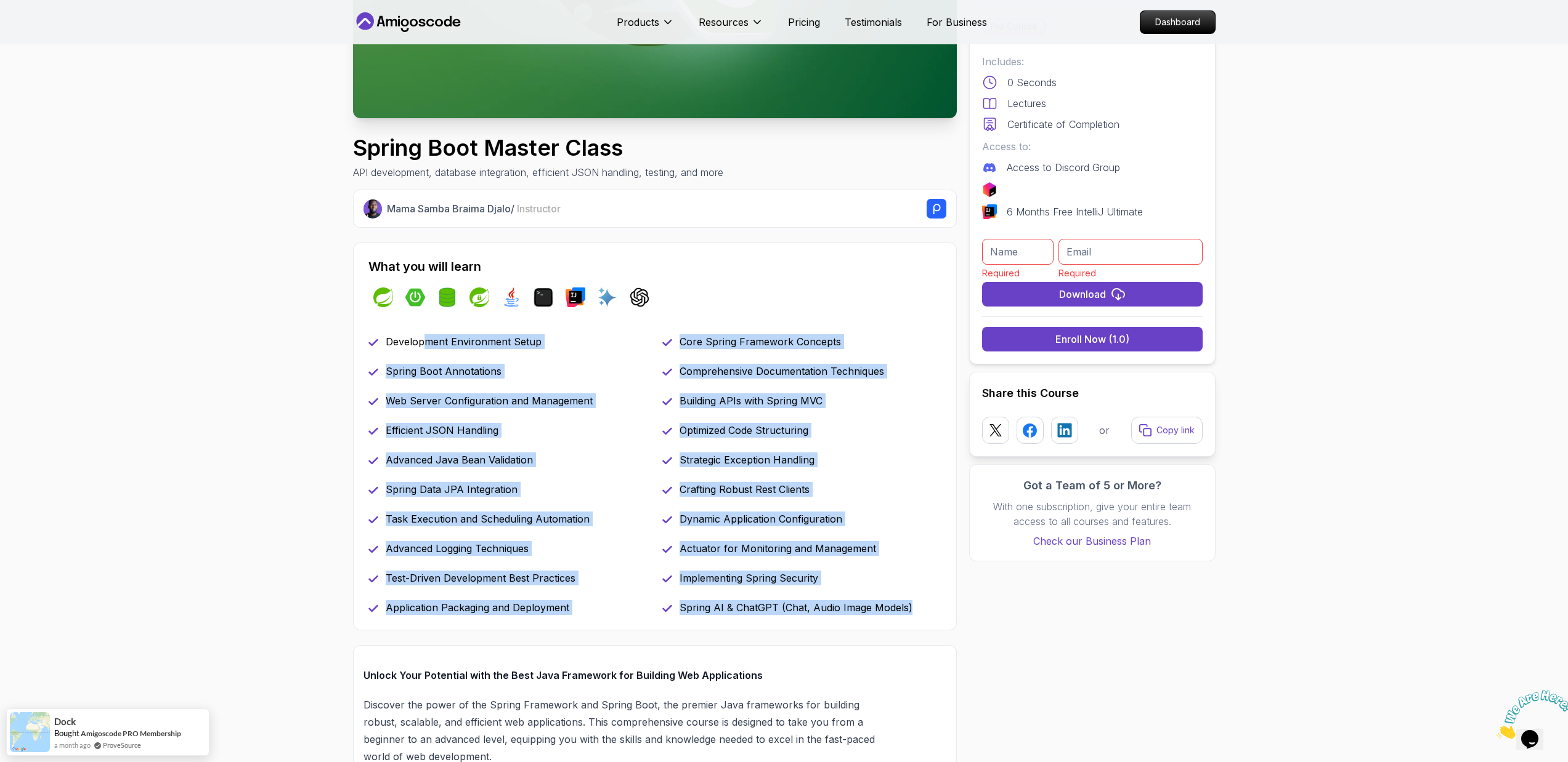
drag, startPoint x: 423, startPoint y: 340, endPoint x: 915, endPoint y: 618, distance: 565.1
click at [915, 618] on div "What you will learn spring spring-boot spring-data-jpa spring-security java ter…" at bounding box center [655, 437] width 604 height 388
